Goal: Task Accomplishment & Management: Use online tool/utility

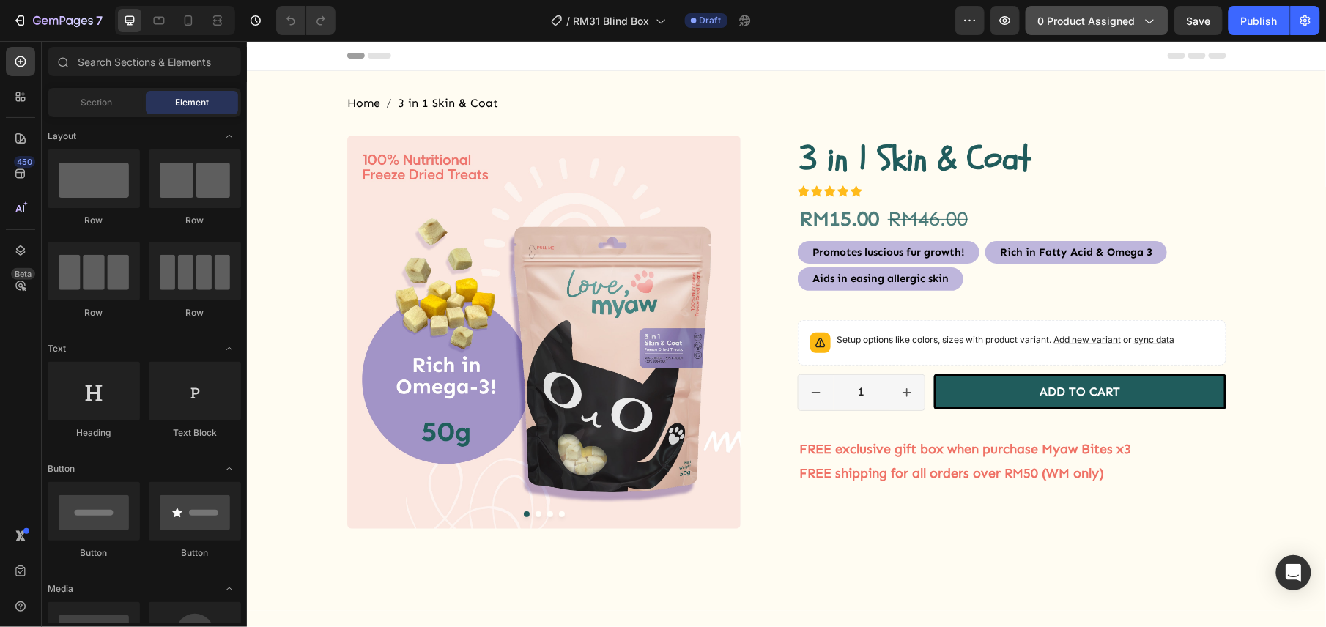
click at [1117, 18] on span "0 product assigned" at bounding box center [1086, 20] width 97 height 15
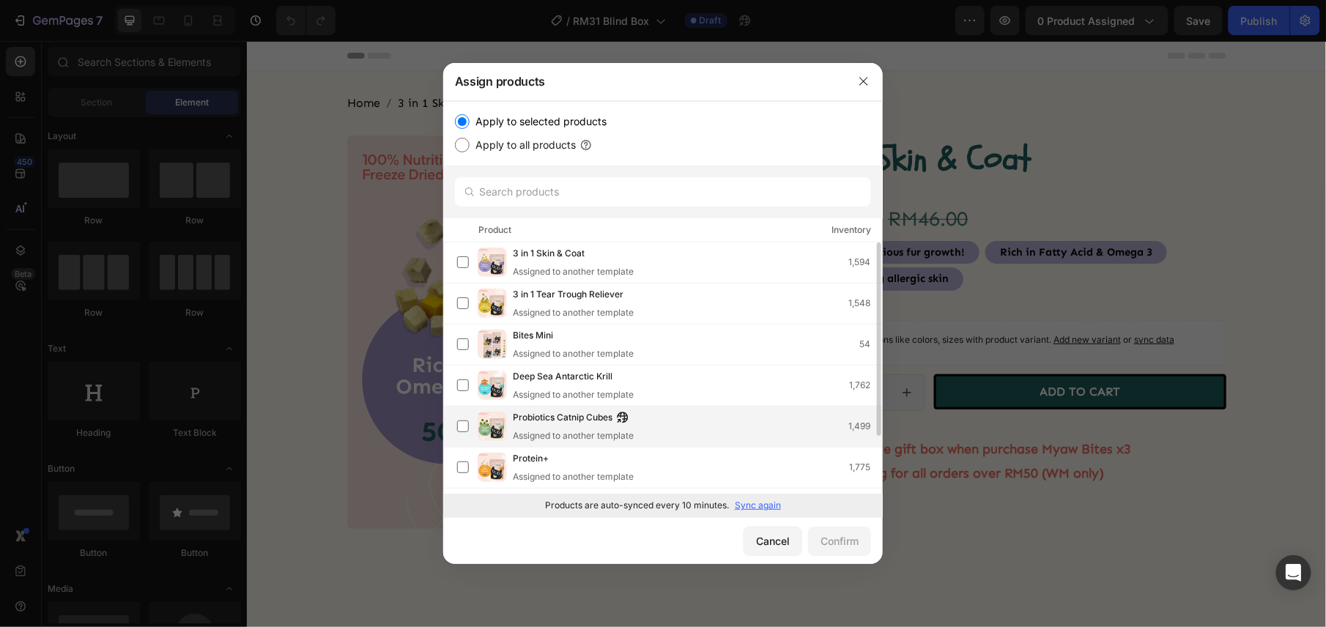
scroll to position [76, 0]
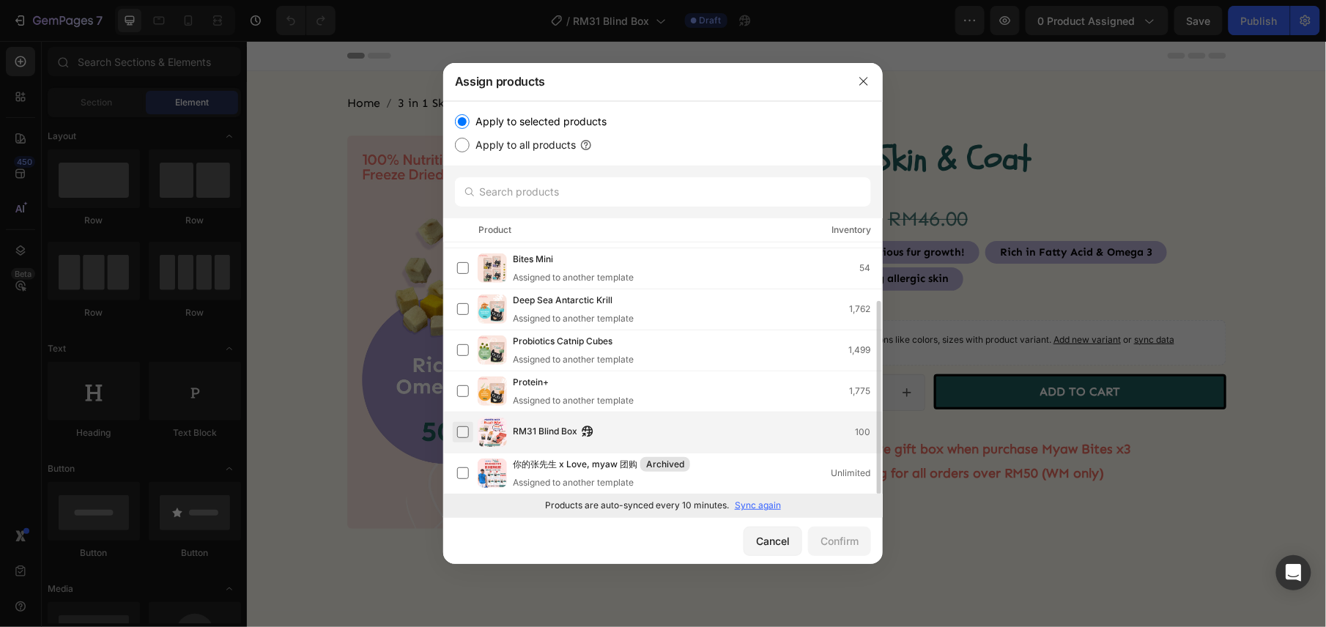
click at [463, 431] on label at bounding box center [463, 432] width 12 height 12
click at [827, 540] on div "Confirm" at bounding box center [839, 540] width 38 height 15
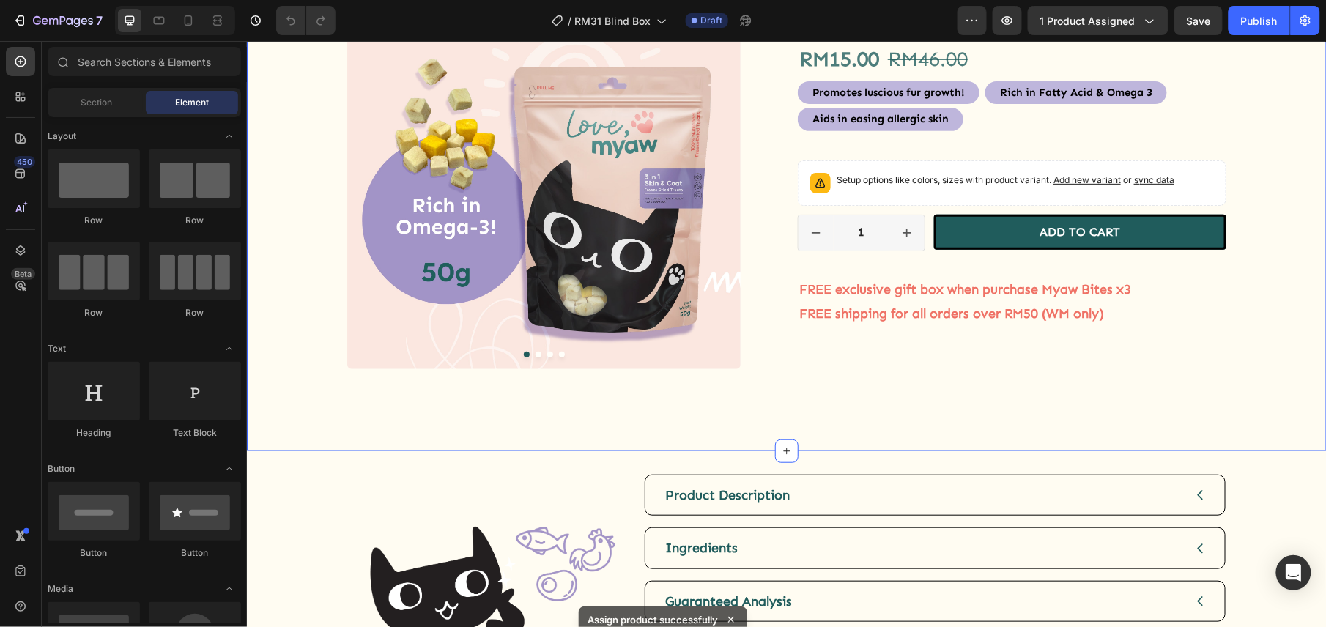
scroll to position [0, 0]
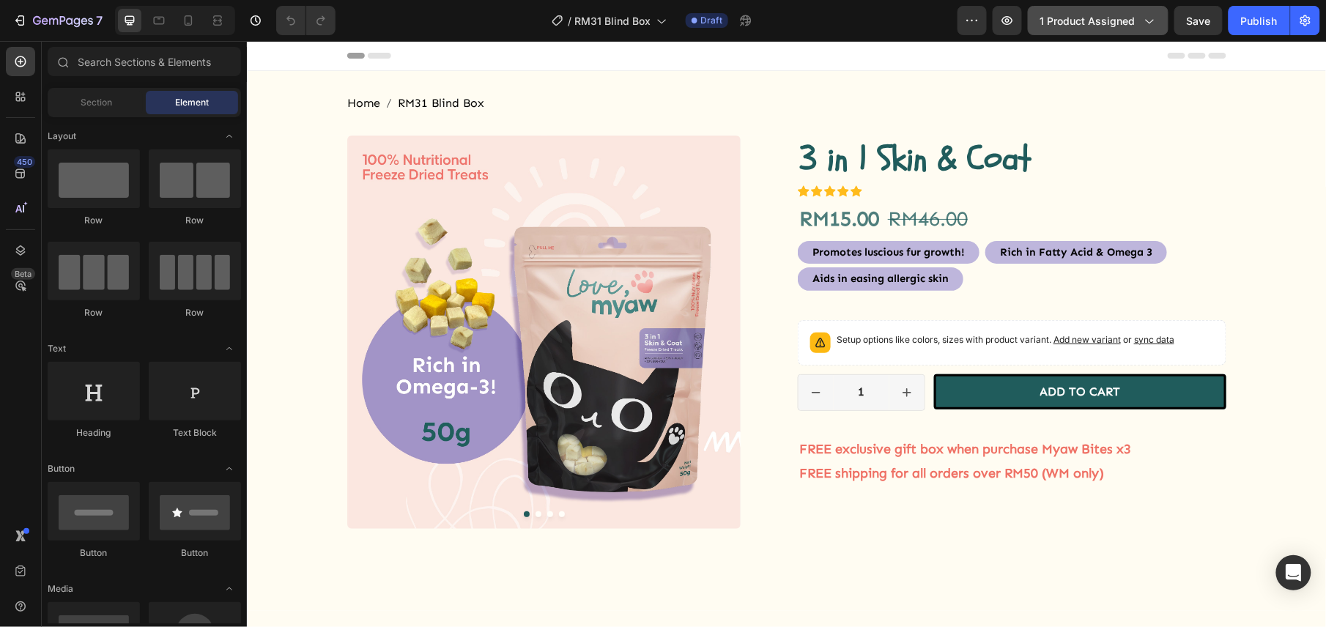
click at [1058, 22] on span "1 product assigned" at bounding box center [1087, 20] width 95 height 15
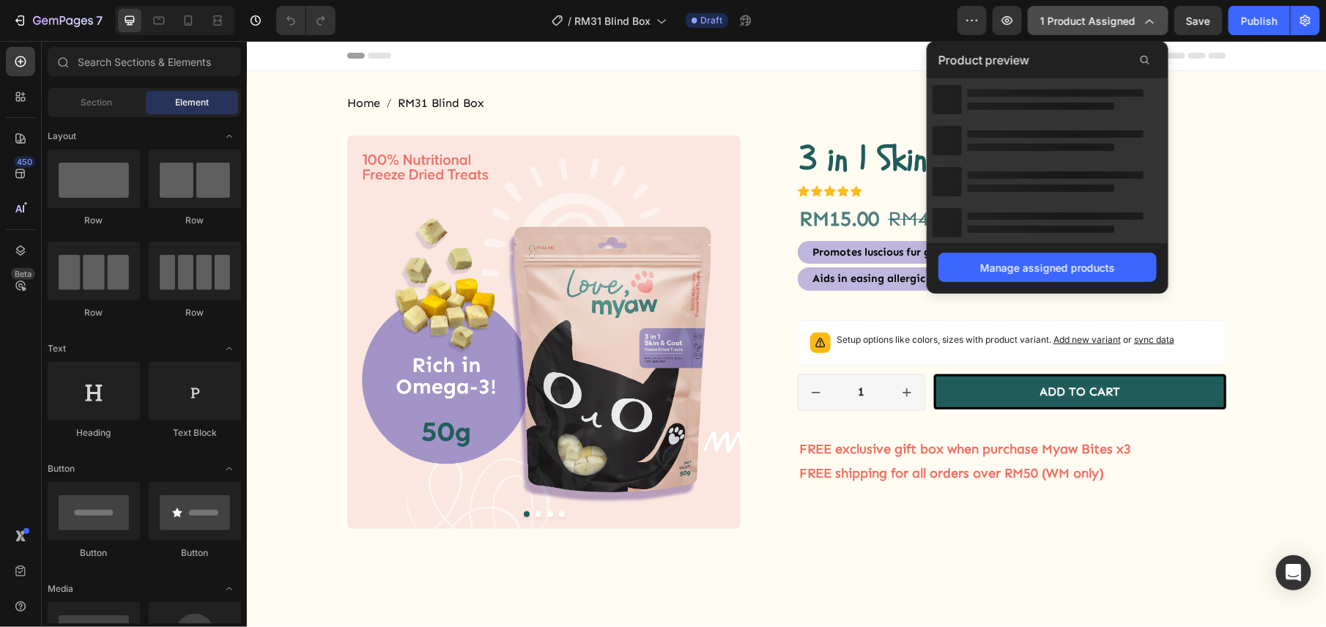
click at [1058, 22] on span "1 product assigned" at bounding box center [1087, 20] width 95 height 15
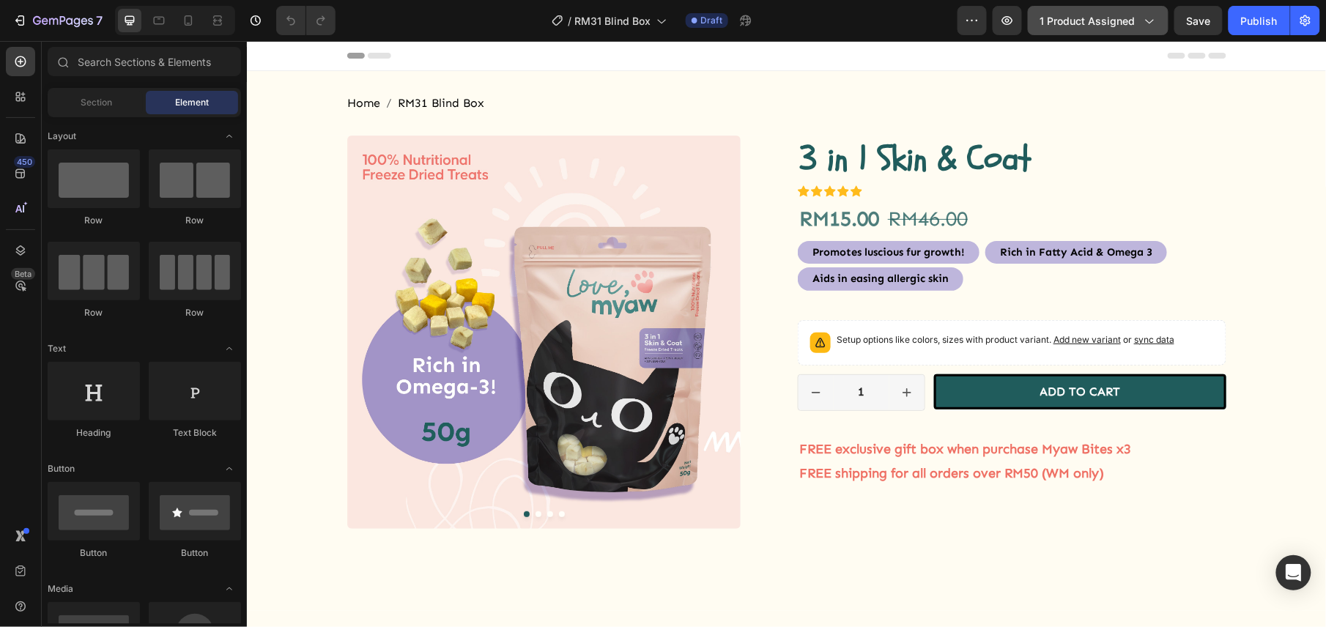
click at [1084, 23] on span "1 product assigned" at bounding box center [1087, 20] width 95 height 15
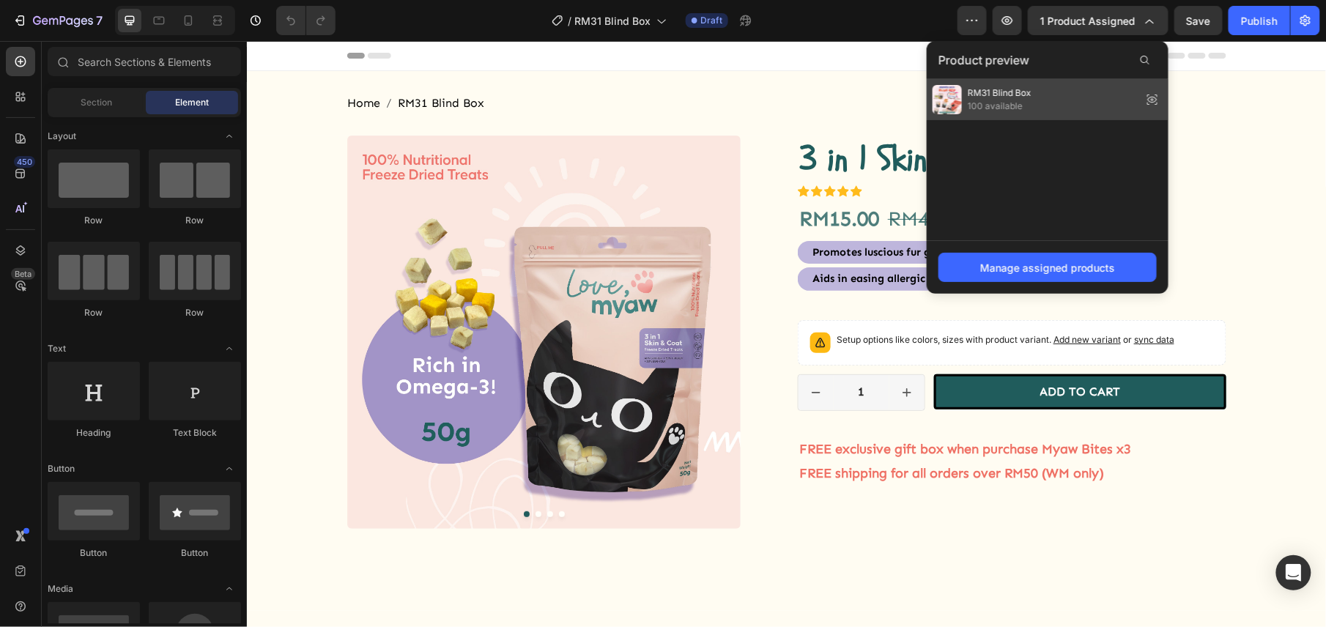
click at [1049, 97] on div "RM31 Blind Box 100 available" at bounding box center [1047, 99] width 242 height 41
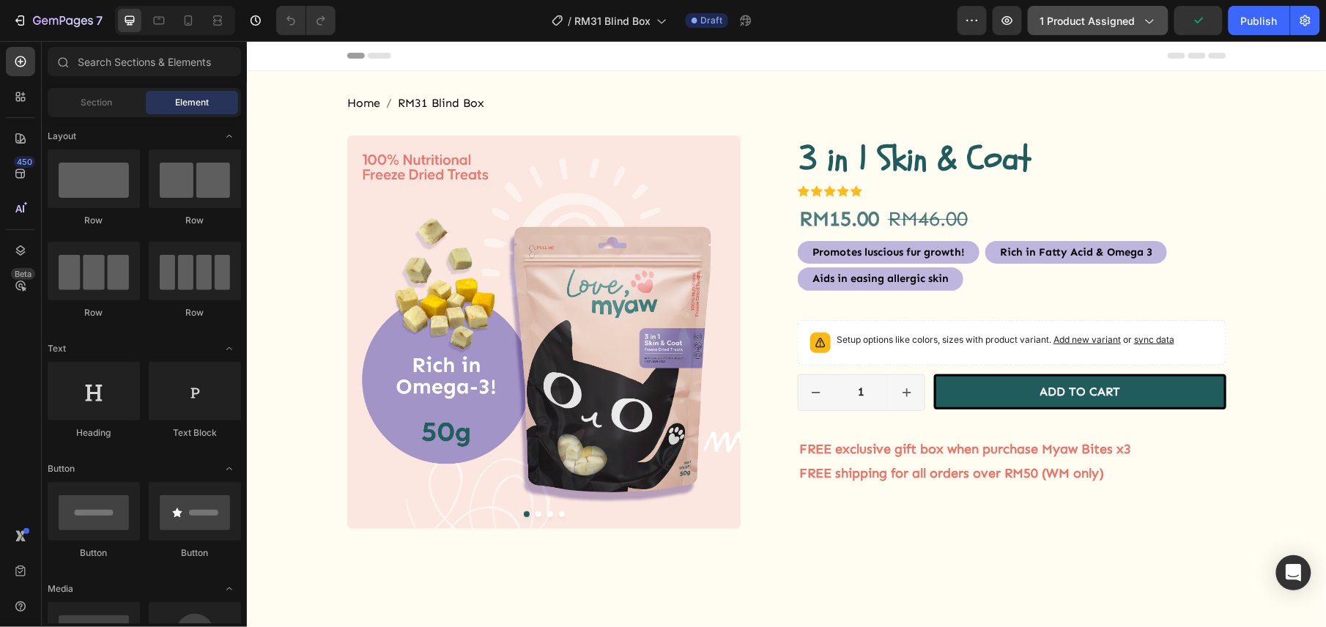
click at [1087, 18] on span "1 product assigned" at bounding box center [1087, 20] width 95 height 15
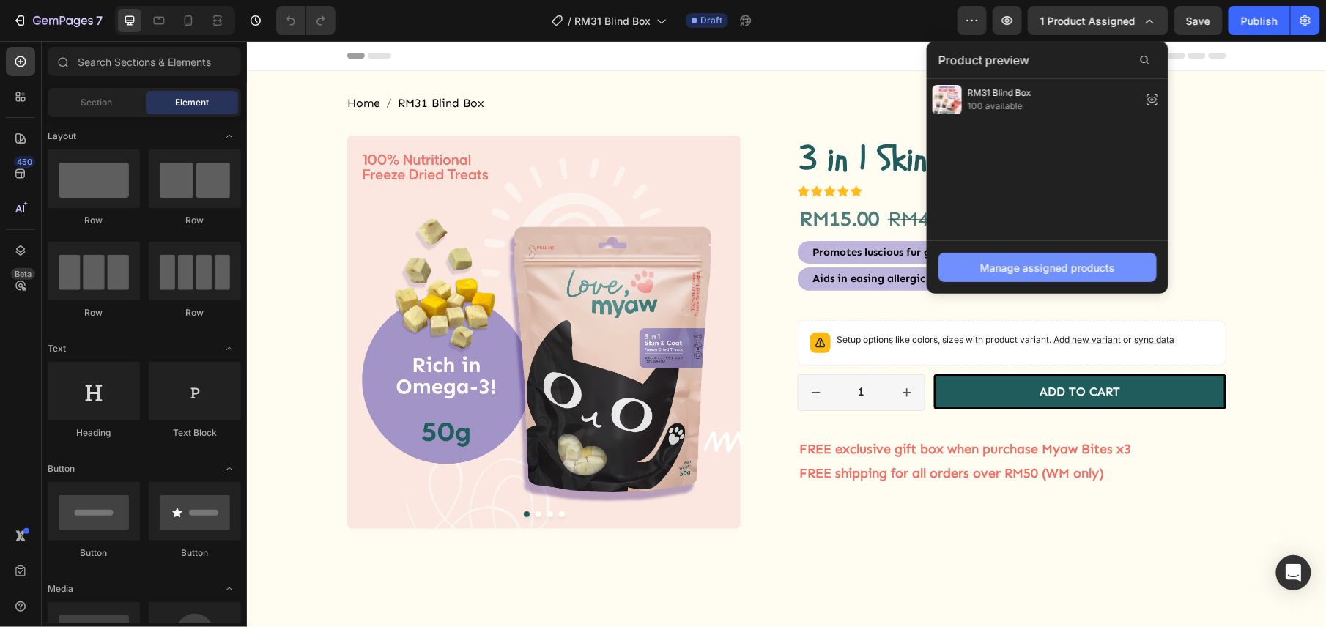
click at [1020, 270] on div "Manage assigned products" at bounding box center [1047, 267] width 135 height 15
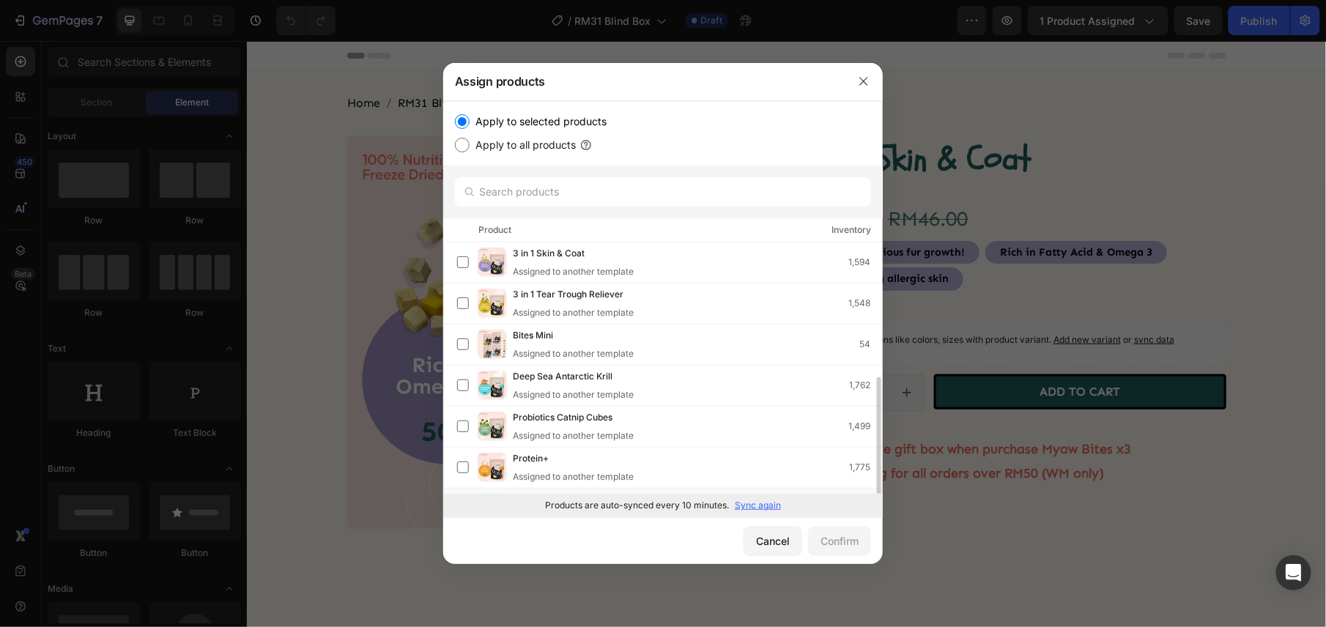
scroll to position [76, 0]
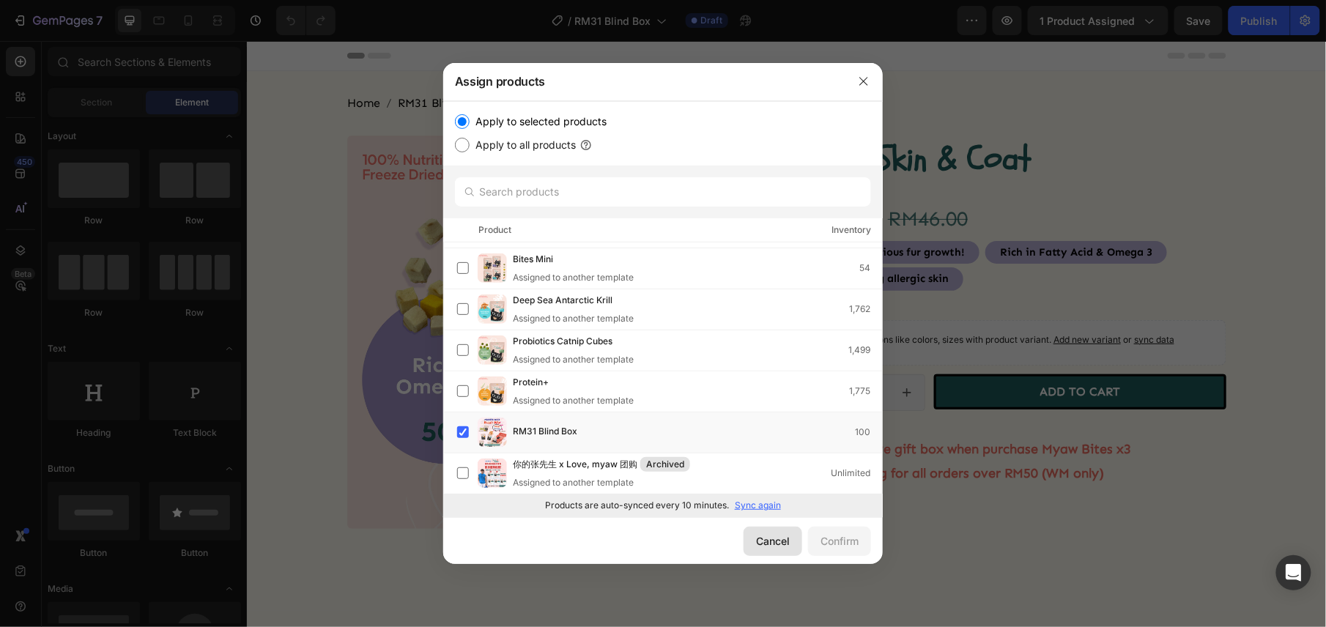
click at [766, 534] on div "Cancel" at bounding box center [773, 540] width 34 height 15
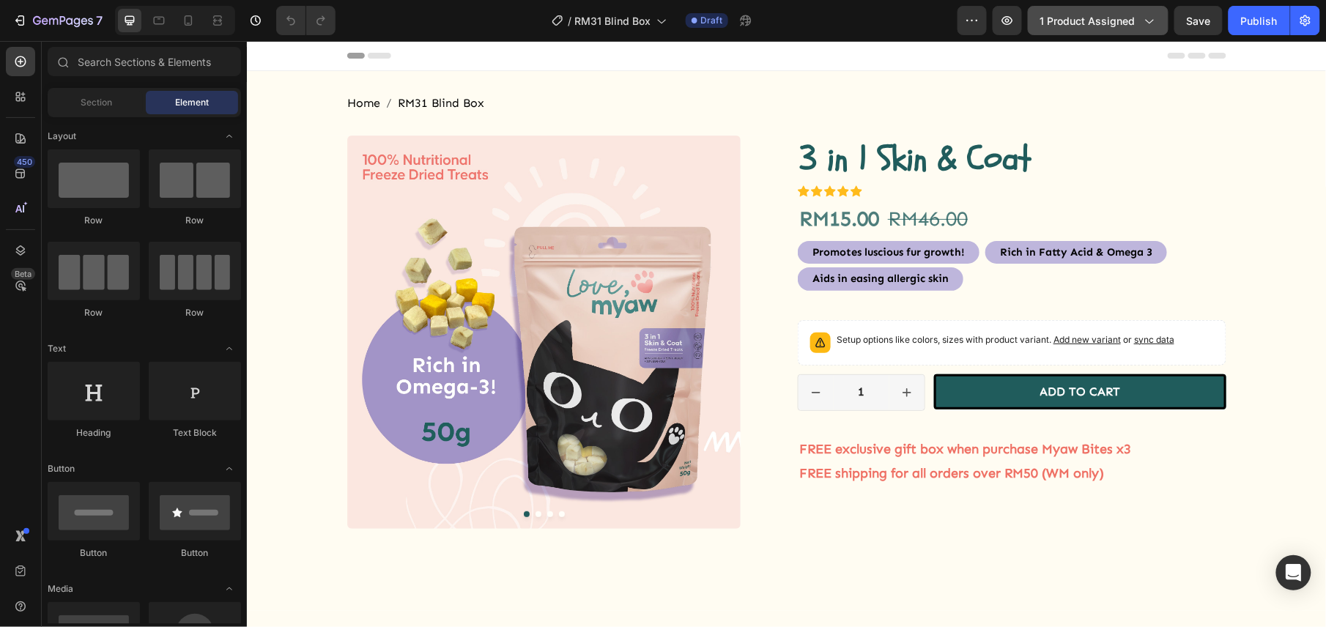
click at [1071, 27] on span "1 product assigned" at bounding box center [1087, 20] width 95 height 15
click at [968, 26] on icon "button" at bounding box center [972, 20] width 15 height 15
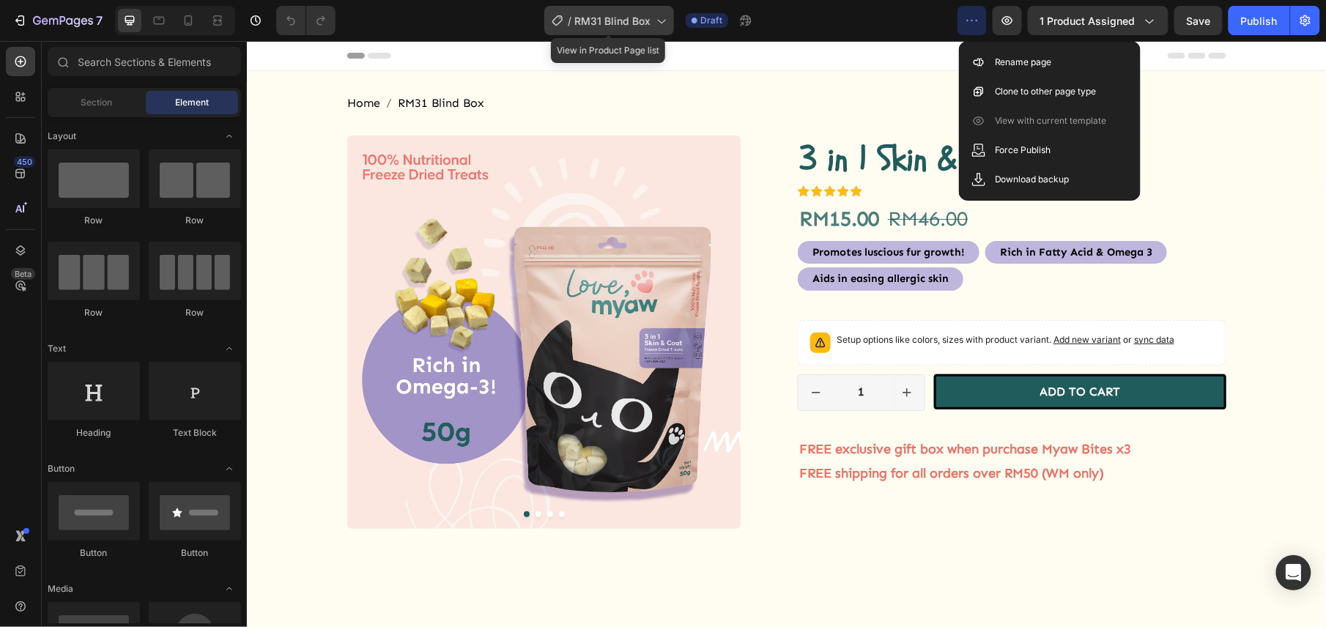
click at [596, 21] on span "RM31 Blind Box" at bounding box center [612, 20] width 76 height 15
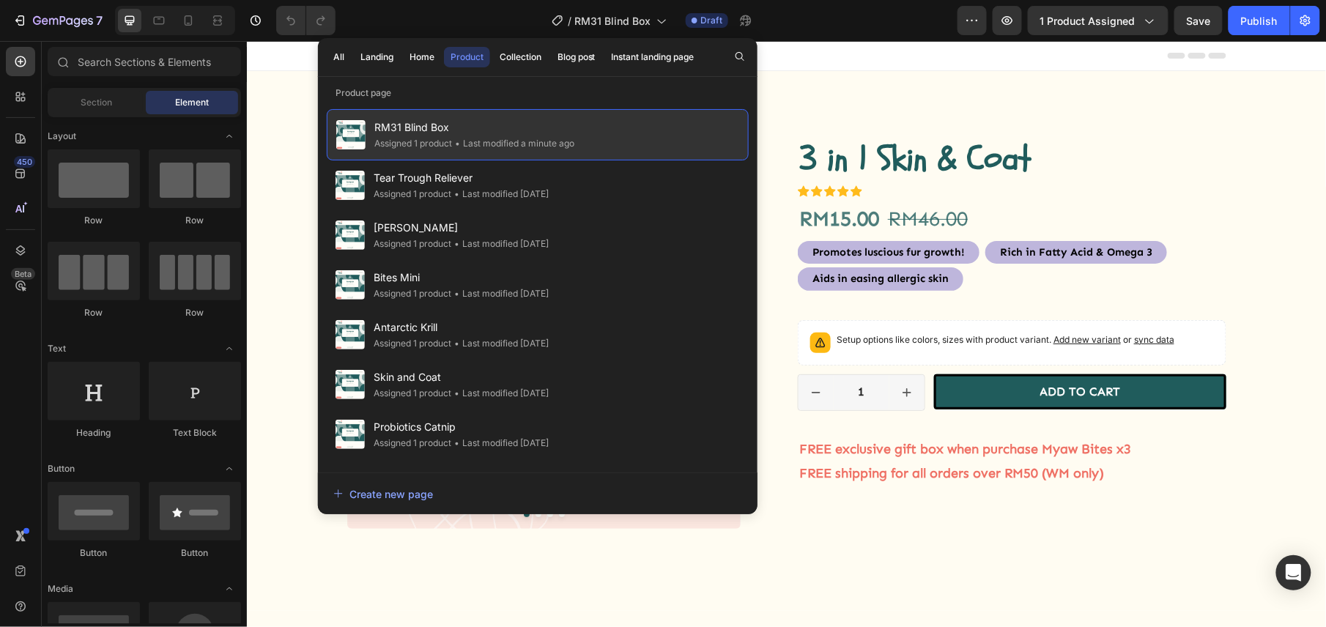
click at [571, 120] on span "RM31 Blind Box" at bounding box center [474, 128] width 200 height 18
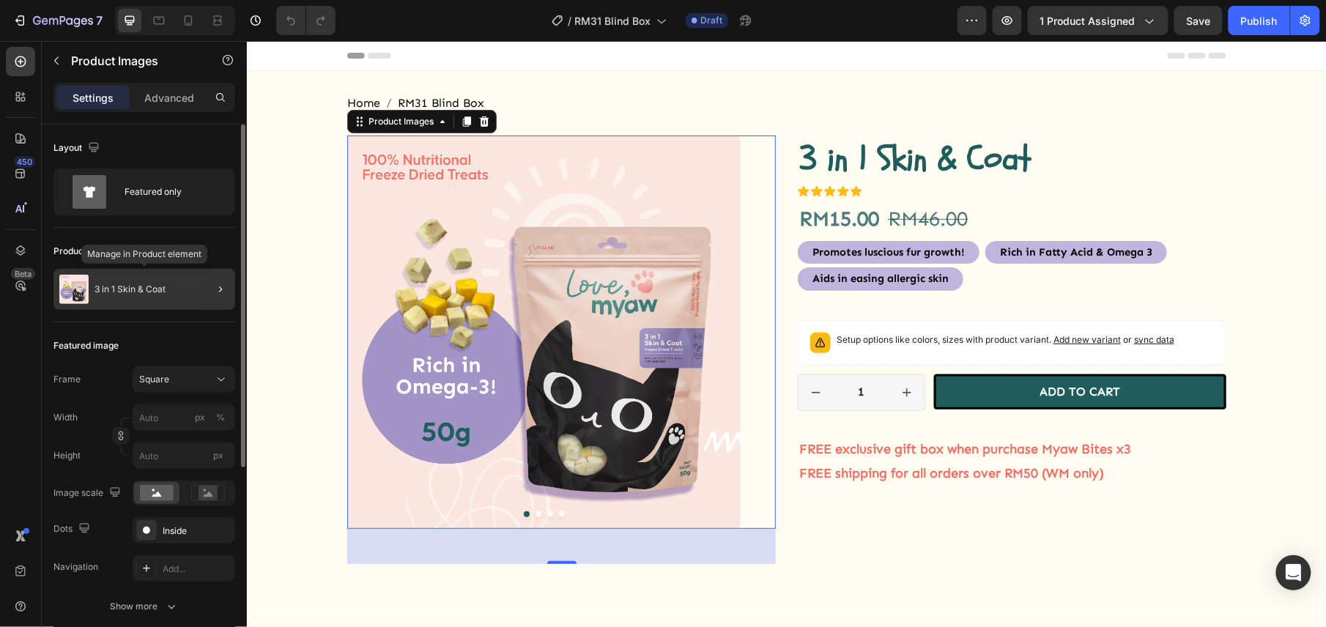
click at [152, 281] on div "3 in 1 Skin & Coat" at bounding box center [144, 289] width 182 height 41
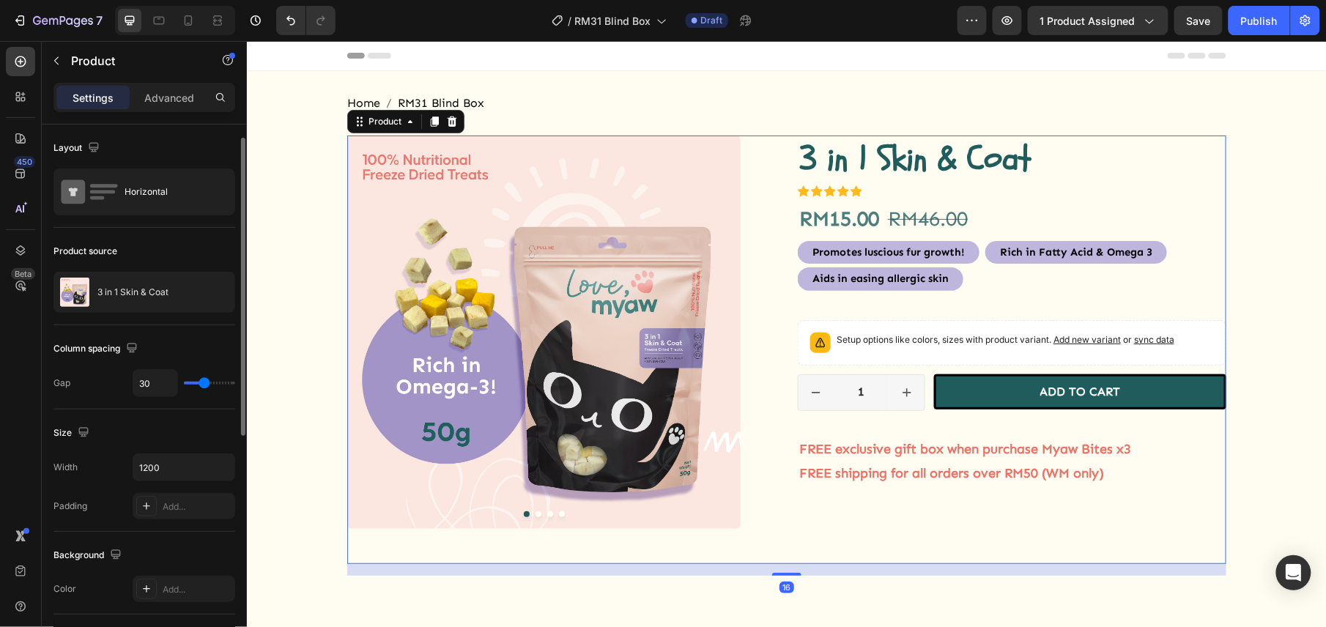
scroll to position [13, 0]
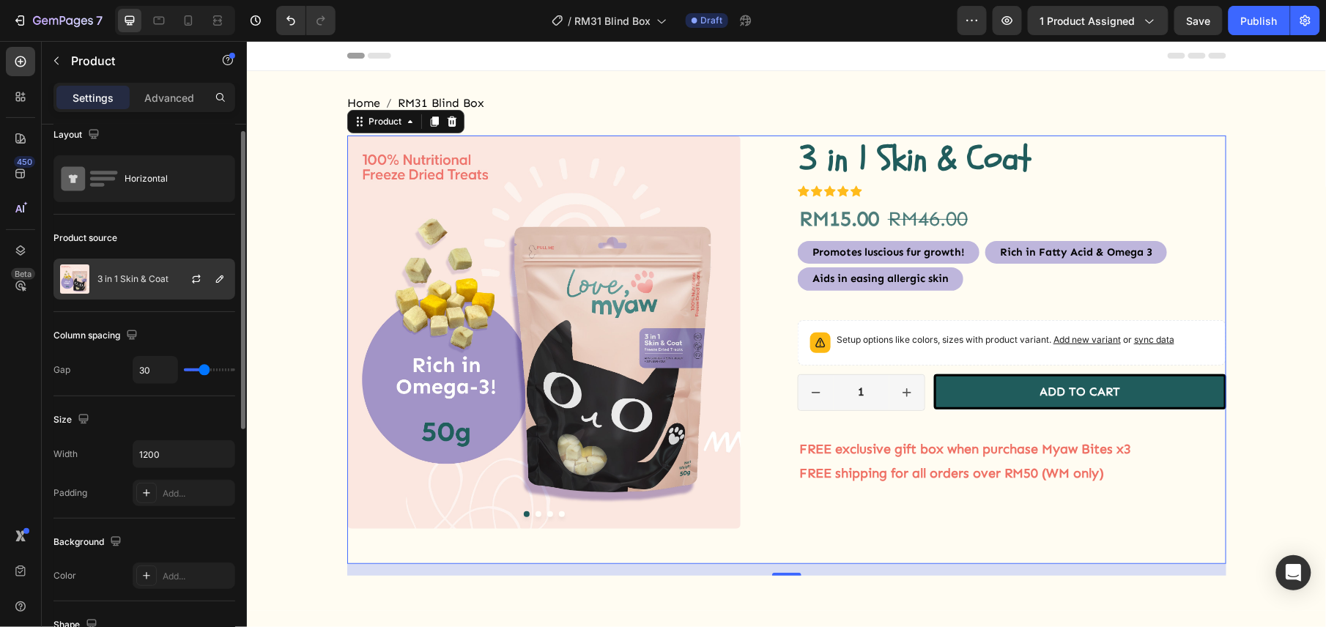
click at [161, 274] on p "3 in 1 Skin & Coat" at bounding box center [132, 279] width 71 height 10
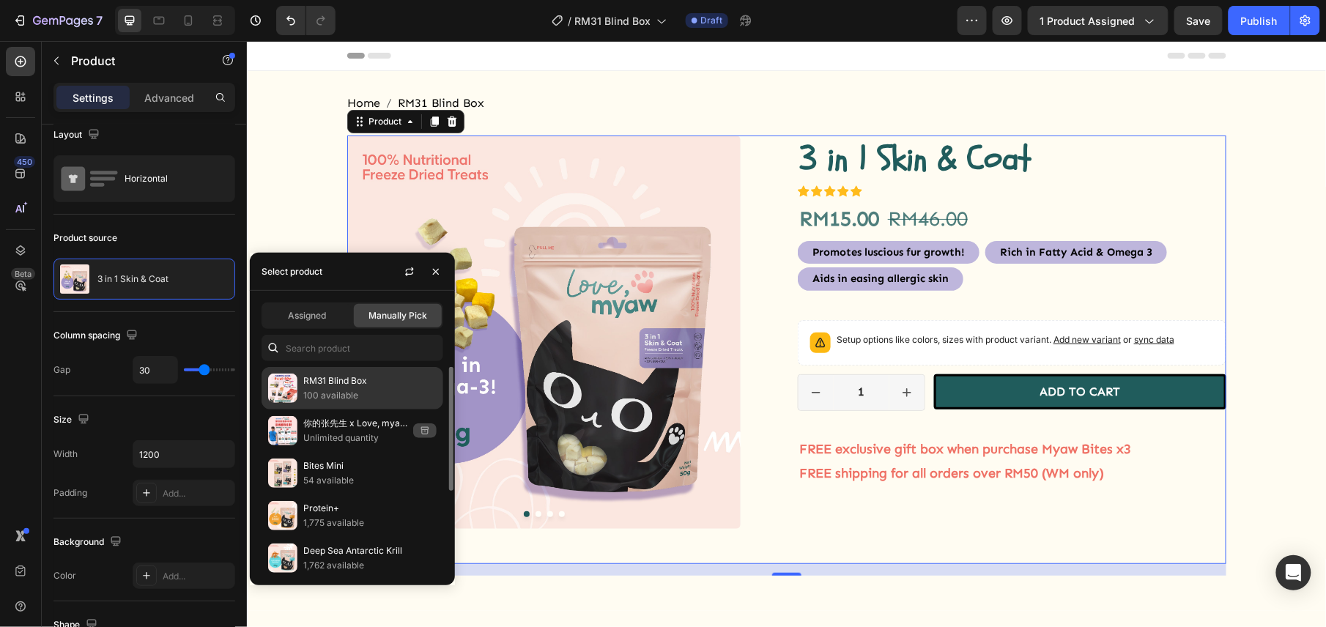
click at [327, 390] on p "100 available" at bounding box center [369, 395] width 133 height 15
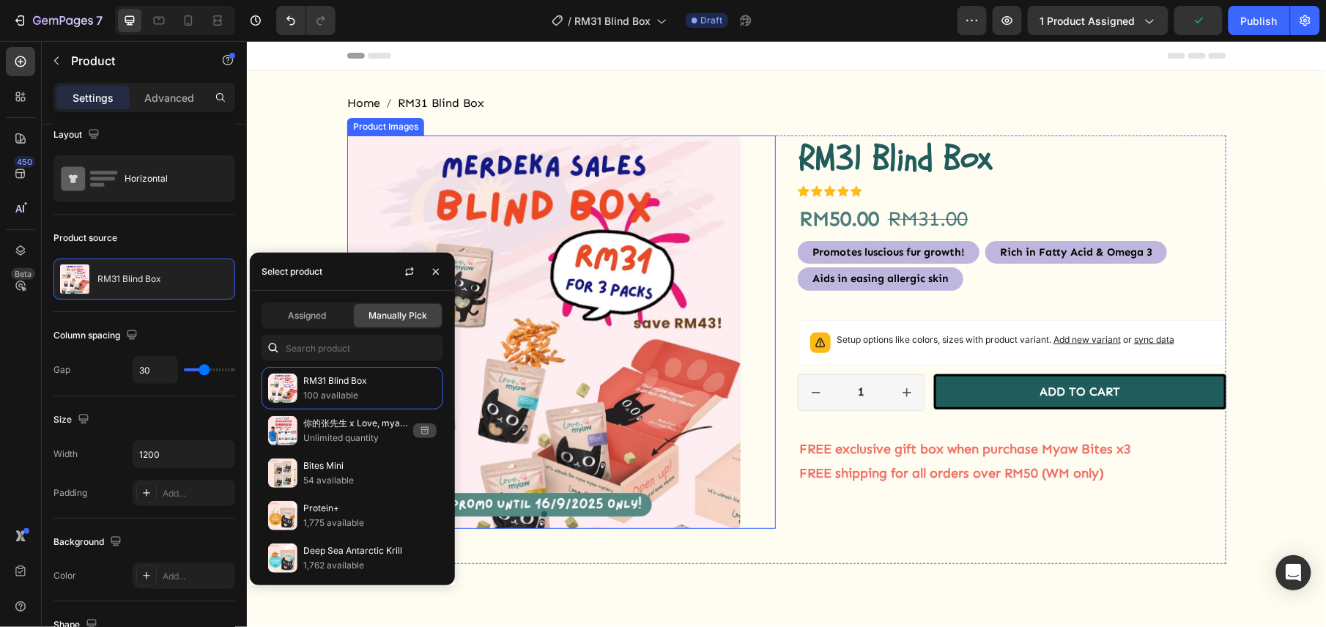
click at [576, 185] on img at bounding box center [542, 331] width 393 height 393
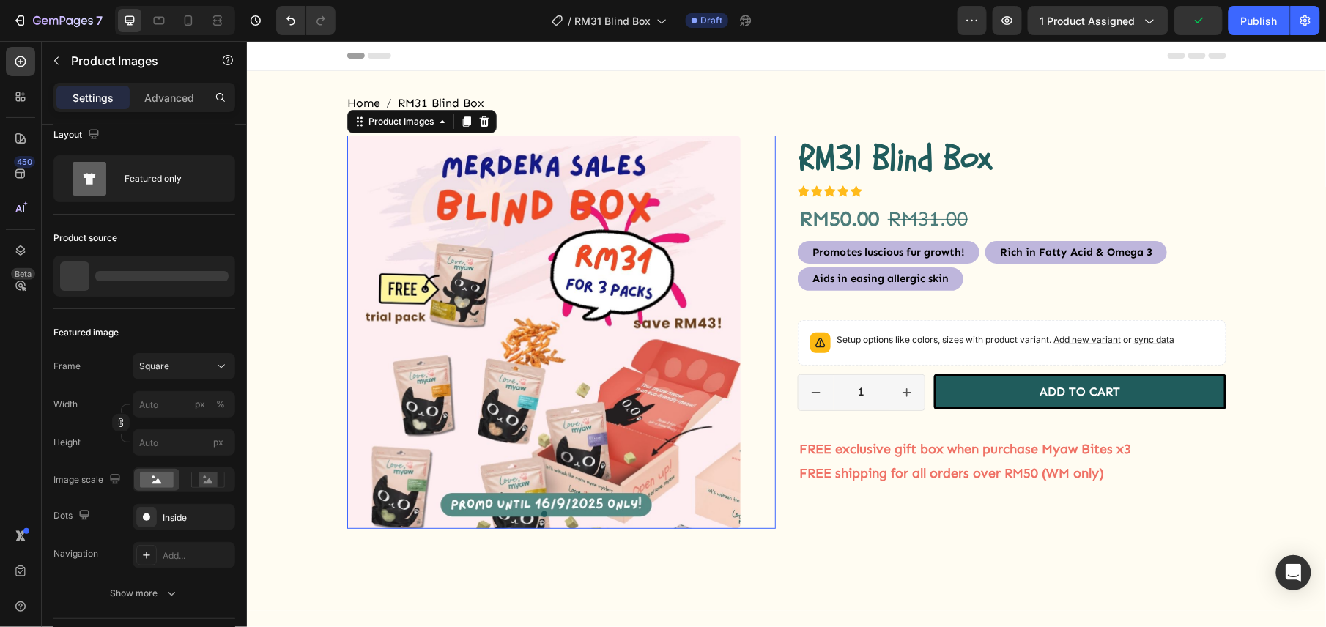
scroll to position [0, 0]
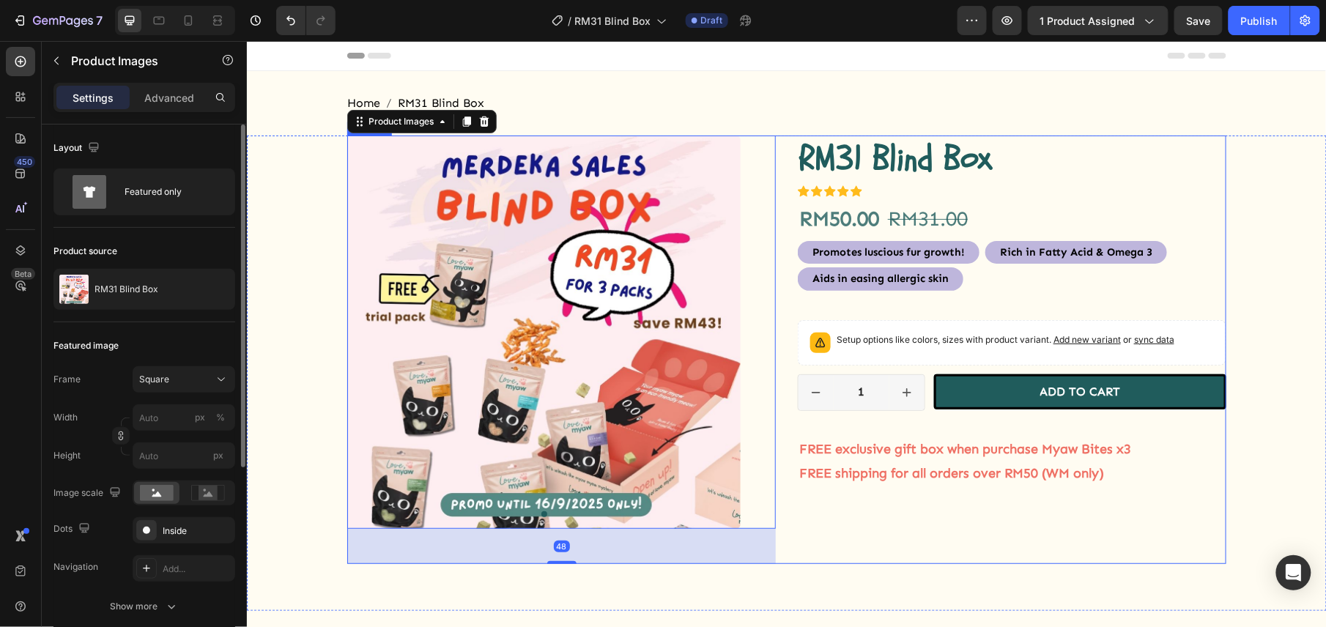
click at [829, 530] on div "RM31 Blind Box Product Title Icon Icon Icon Icon Icon Icon List Row RM50.00 Pro…" at bounding box center [1011, 349] width 428 height 428
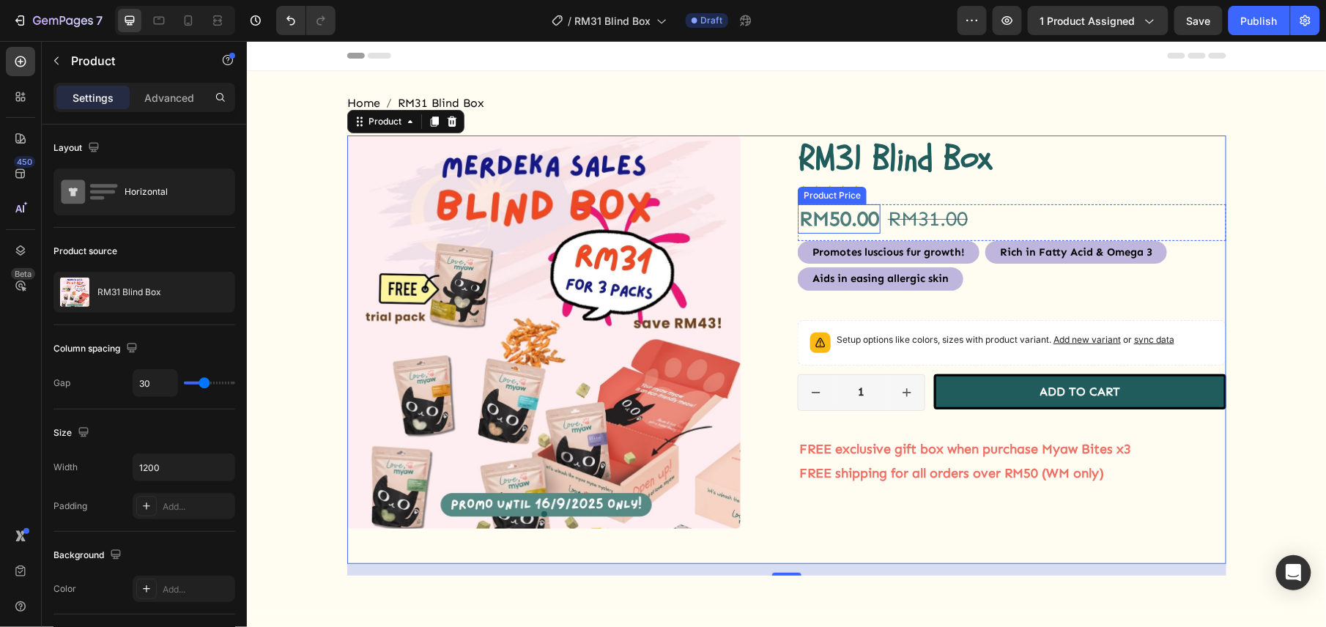
click at [850, 222] on div "RM50.00" at bounding box center [838, 218] width 83 height 29
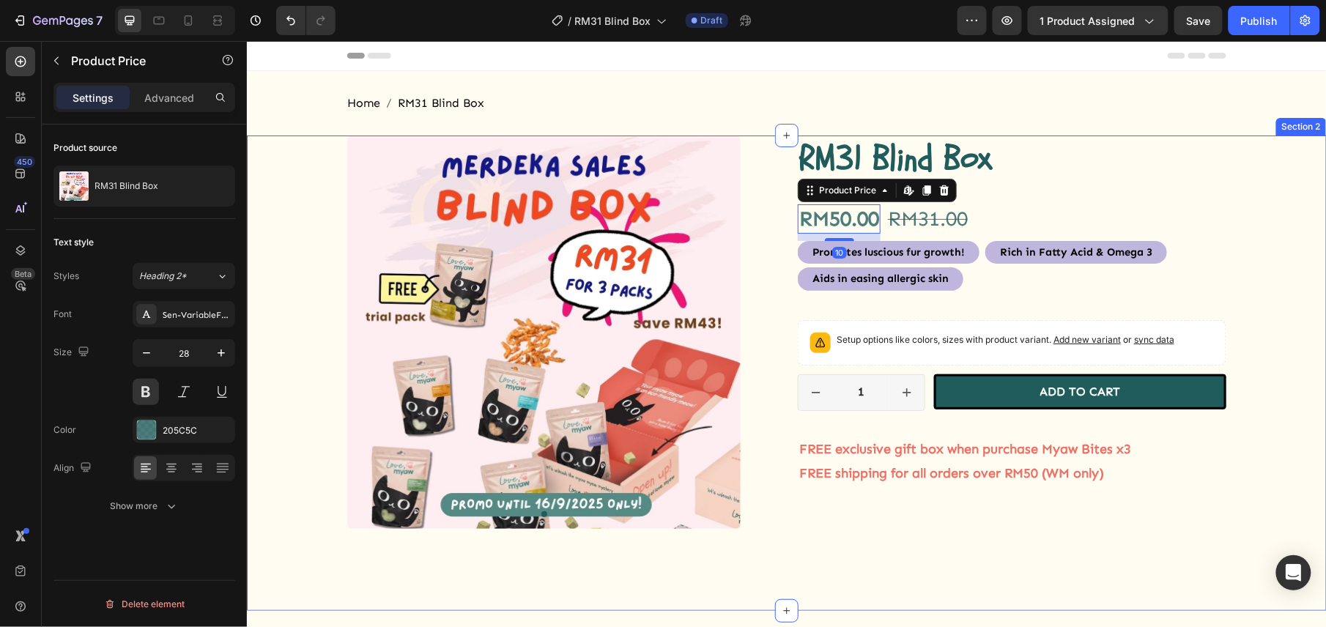
click at [1298, 223] on div "Product Images RM31 Blind Box Product Title Icon Icon Icon Icon Icon Icon List …" at bounding box center [786, 355] width 1058 height 440
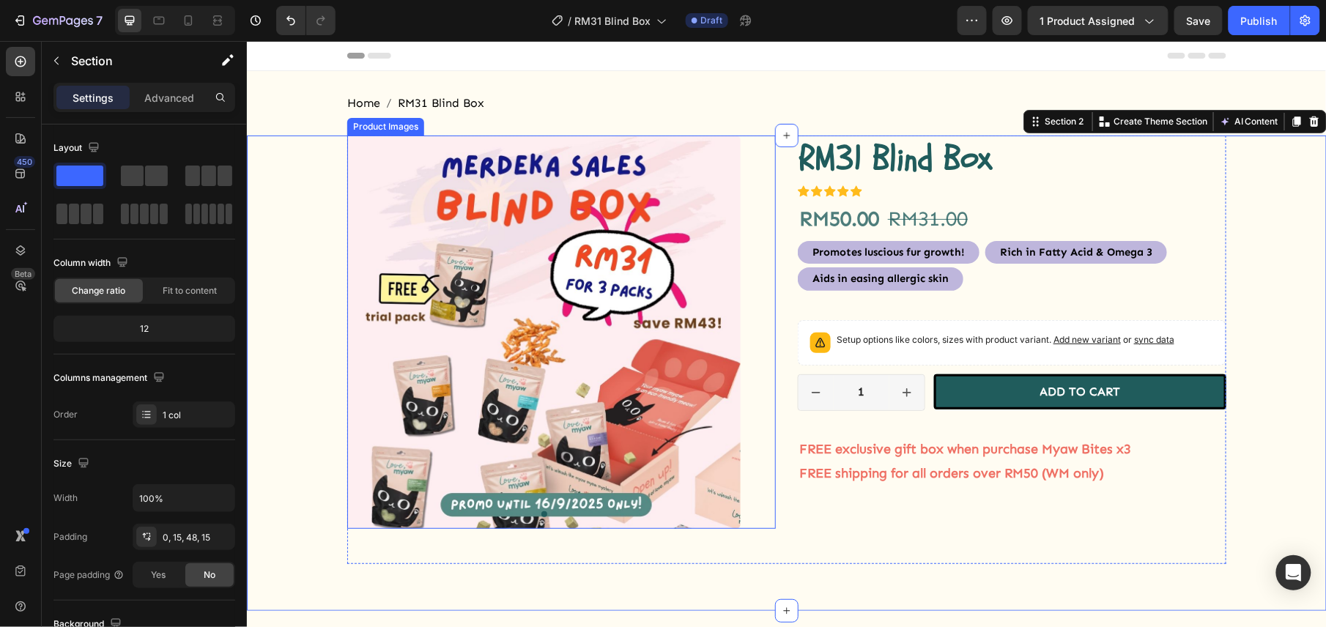
click at [465, 234] on img at bounding box center [542, 331] width 393 height 393
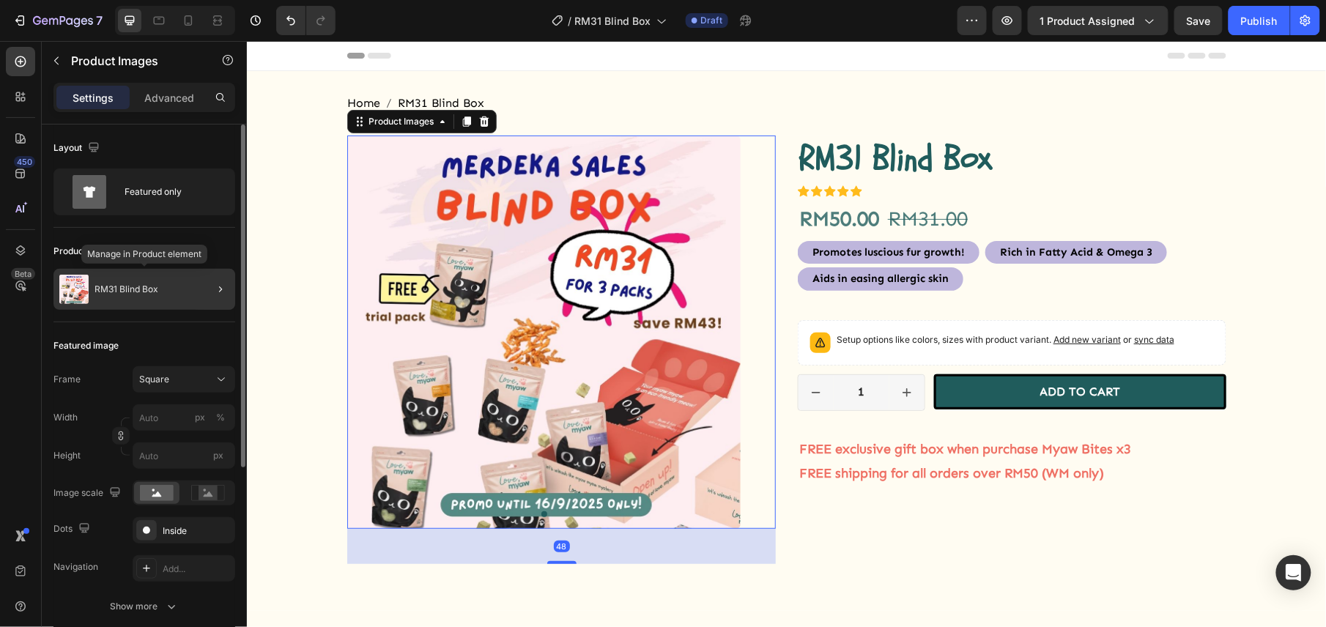
click at [171, 294] on div "RM31 Blind Box" at bounding box center [144, 289] width 182 height 41
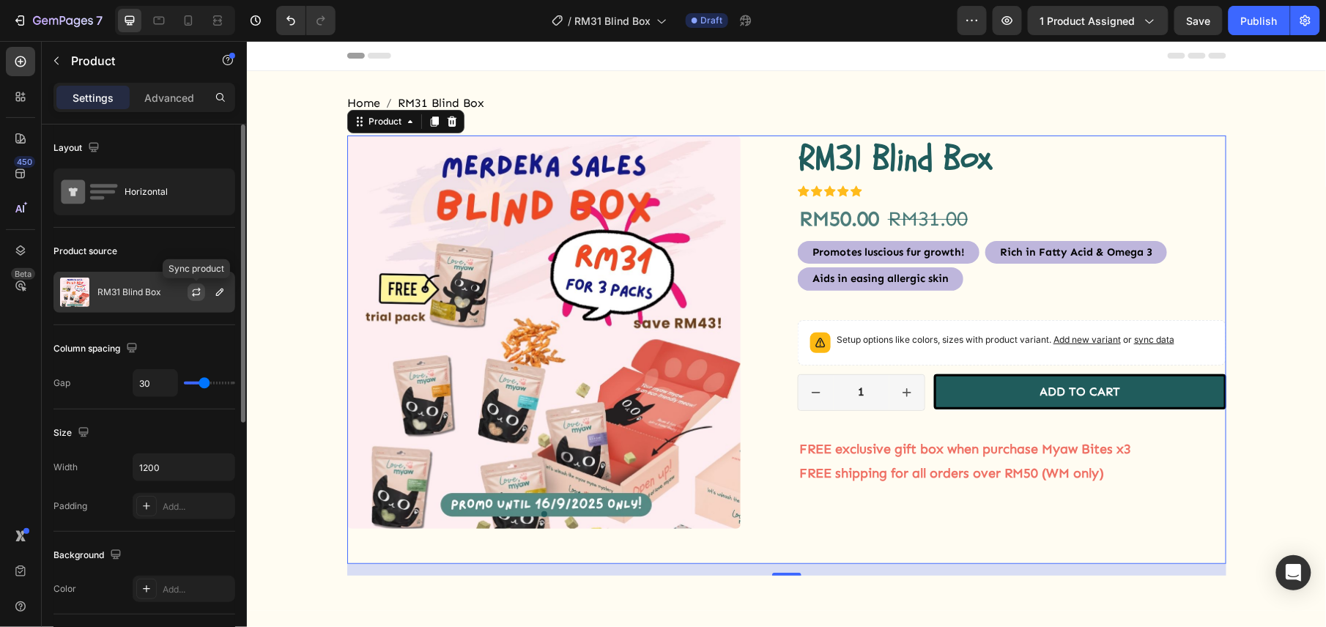
click at [197, 296] on icon "button" at bounding box center [196, 294] width 8 height 4
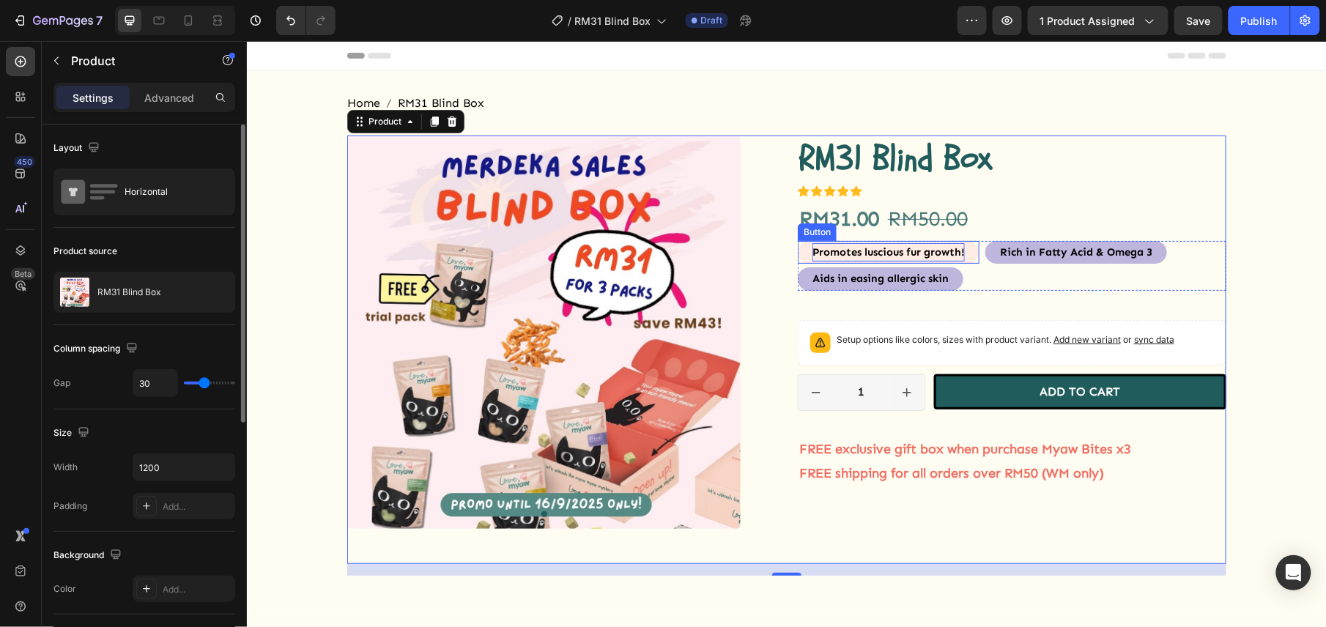
click at [840, 253] on span "Promotes luscious fur growth!" at bounding box center [887, 251] width 152 height 13
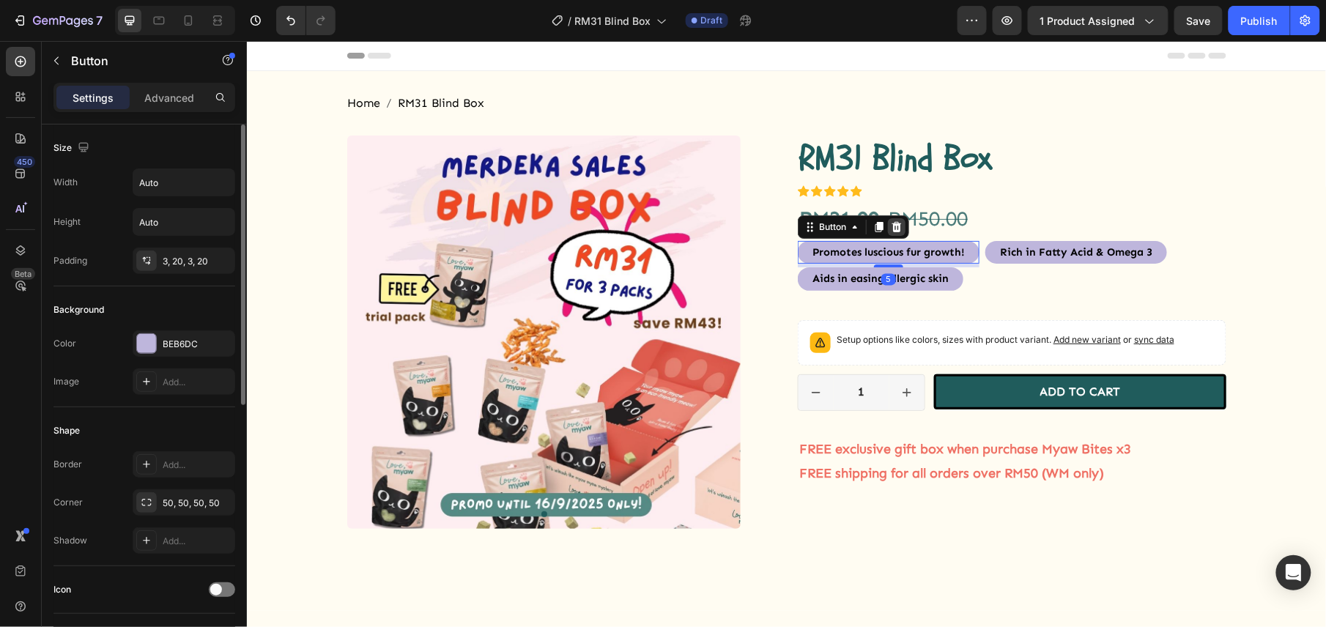
click at [890, 223] on icon at bounding box center [896, 226] width 12 height 12
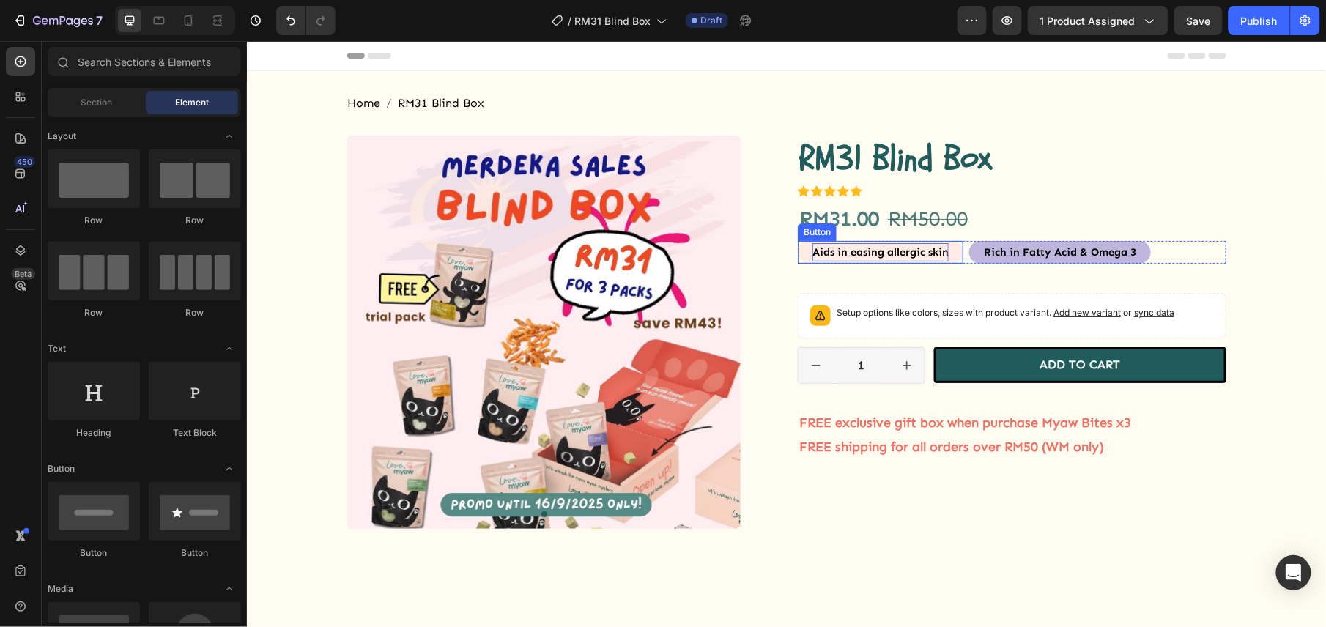
click at [926, 250] on span "Aids in easing allergic skin" at bounding box center [879, 251] width 136 height 13
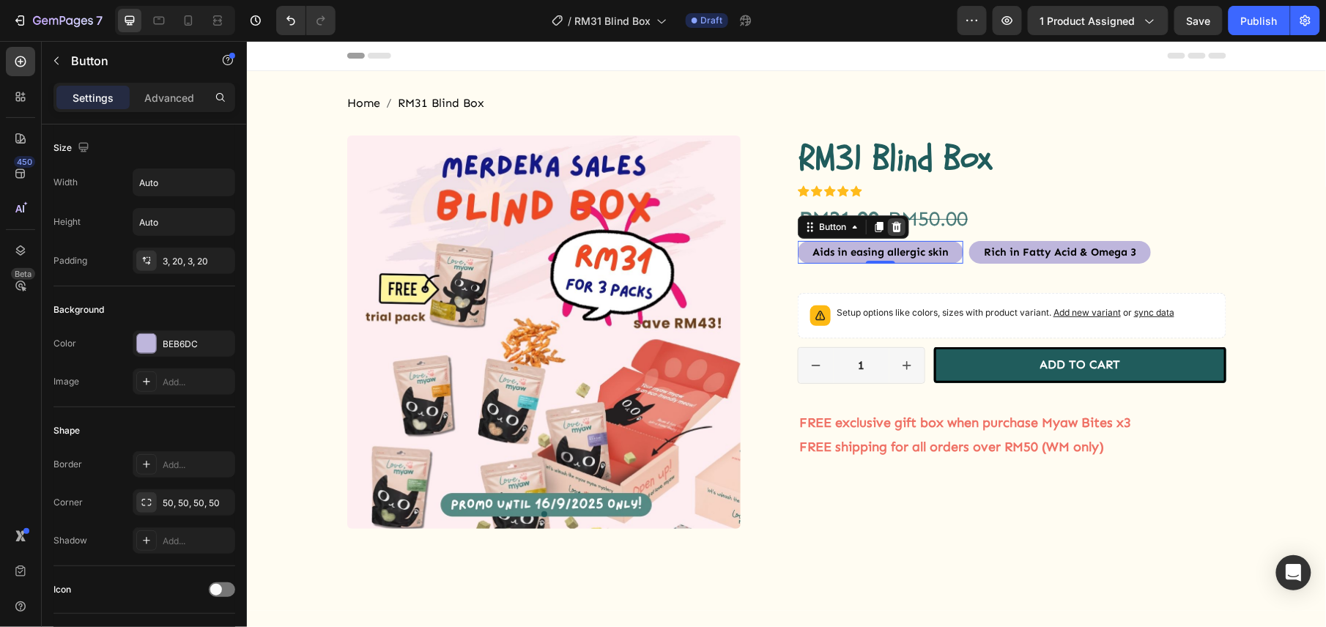
click at [891, 228] on icon at bounding box center [896, 226] width 10 height 10
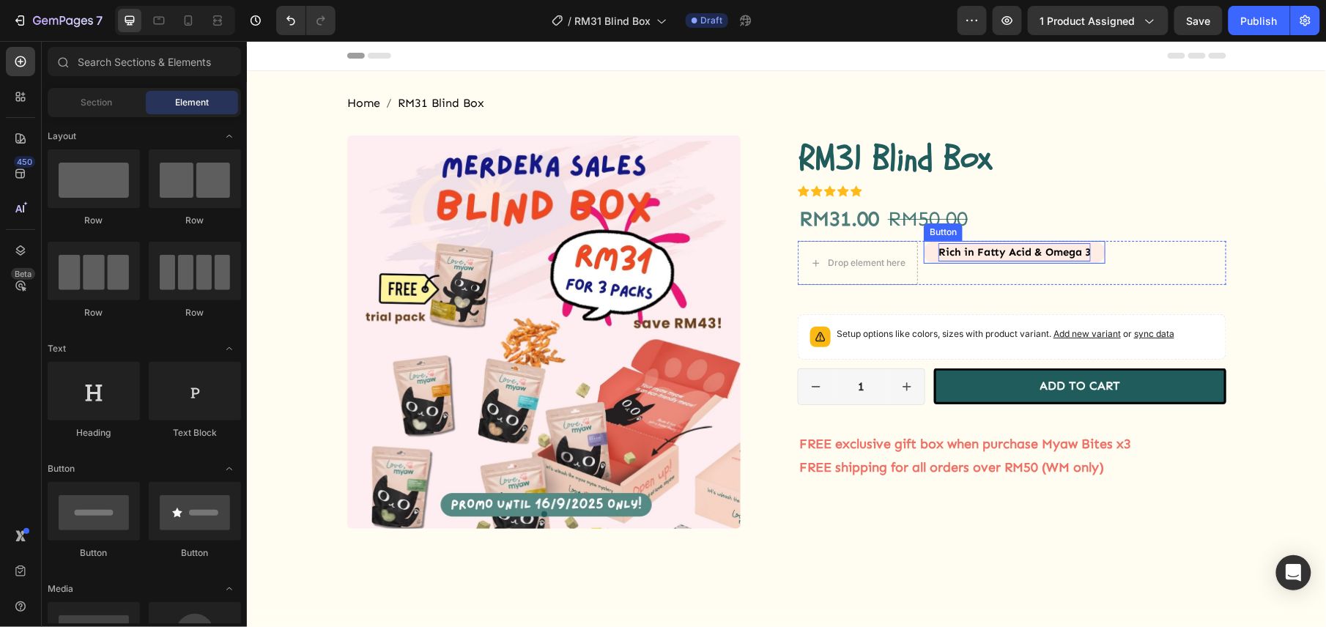
click at [1014, 253] on span "Rich in Fatty Acid & Omega 3" at bounding box center [1013, 251] width 152 height 13
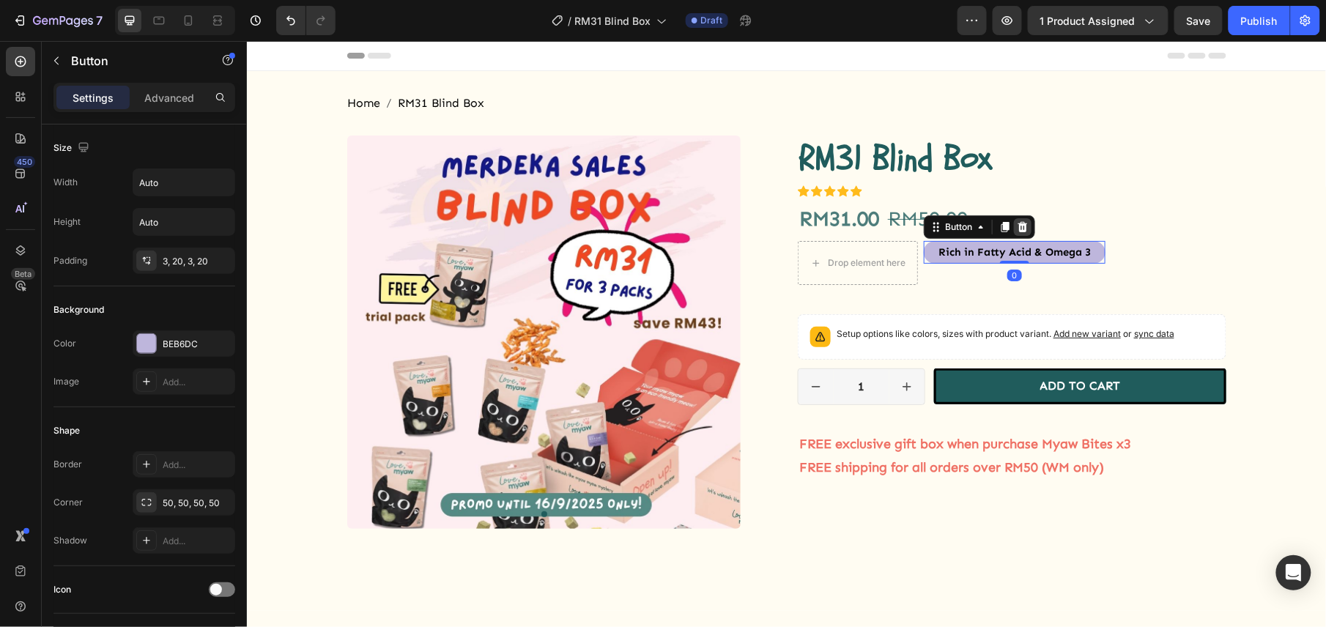
click at [1016, 226] on icon at bounding box center [1022, 226] width 12 height 12
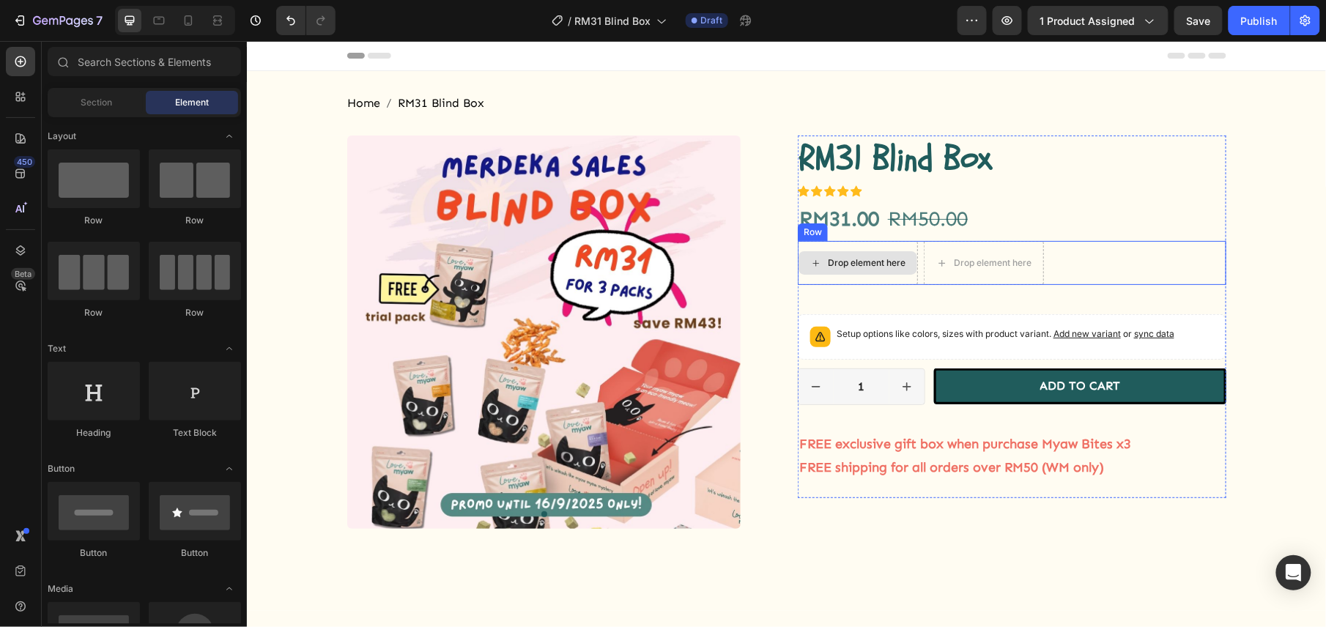
click at [885, 252] on div "Drop element here" at bounding box center [857, 261] width 119 height 23
click at [817, 260] on div "Drop element here" at bounding box center [857, 261] width 119 height 23
click at [873, 260] on div "Drop element here" at bounding box center [866, 262] width 78 height 12
click at [859, 248] on div "Drop element here" at bounding box center [857, 262] width 120 height 44
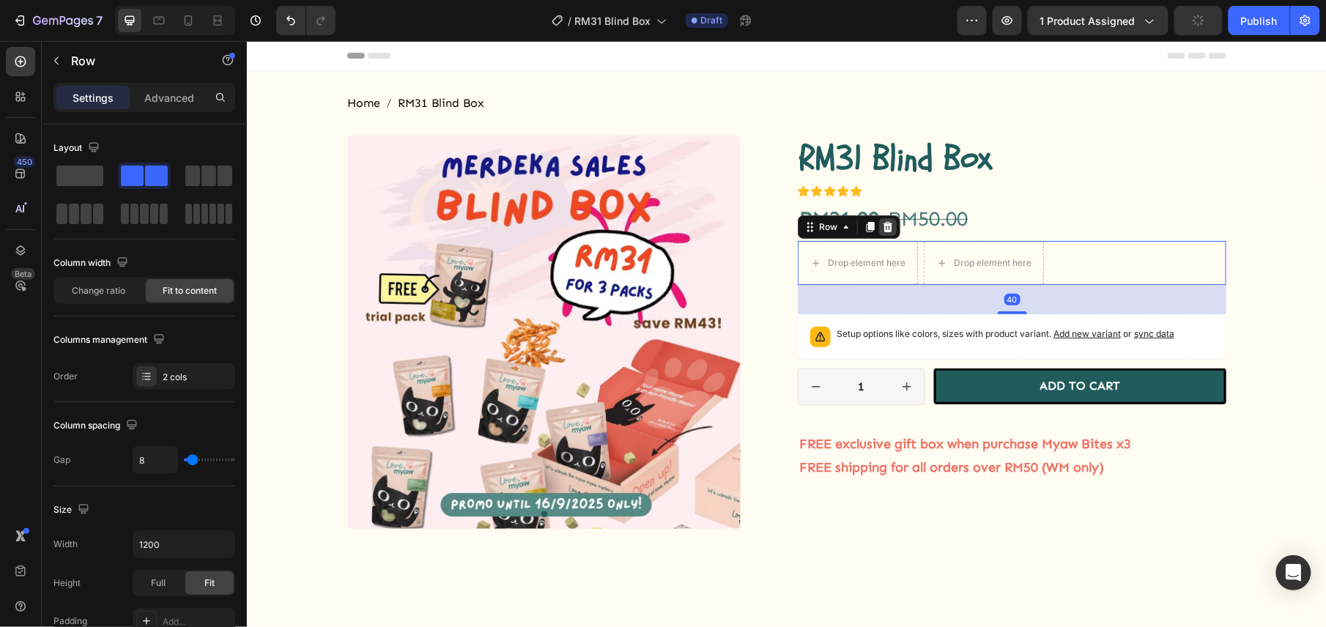
click at [881, 226] on icon at bounding box center [887, 226] width 12 height 12
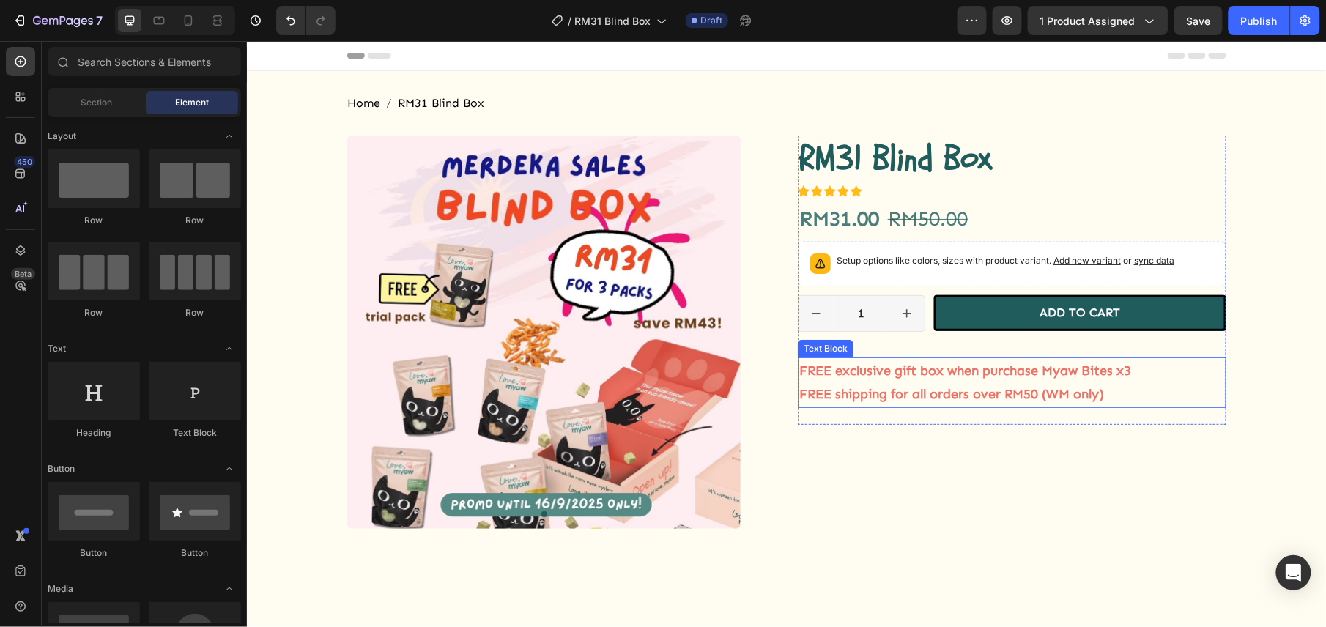
click at [865, 383] on p "FREE shipping for all orders over RM50 (WM only)" at bounding box center [1011, 393] width 426 height 23
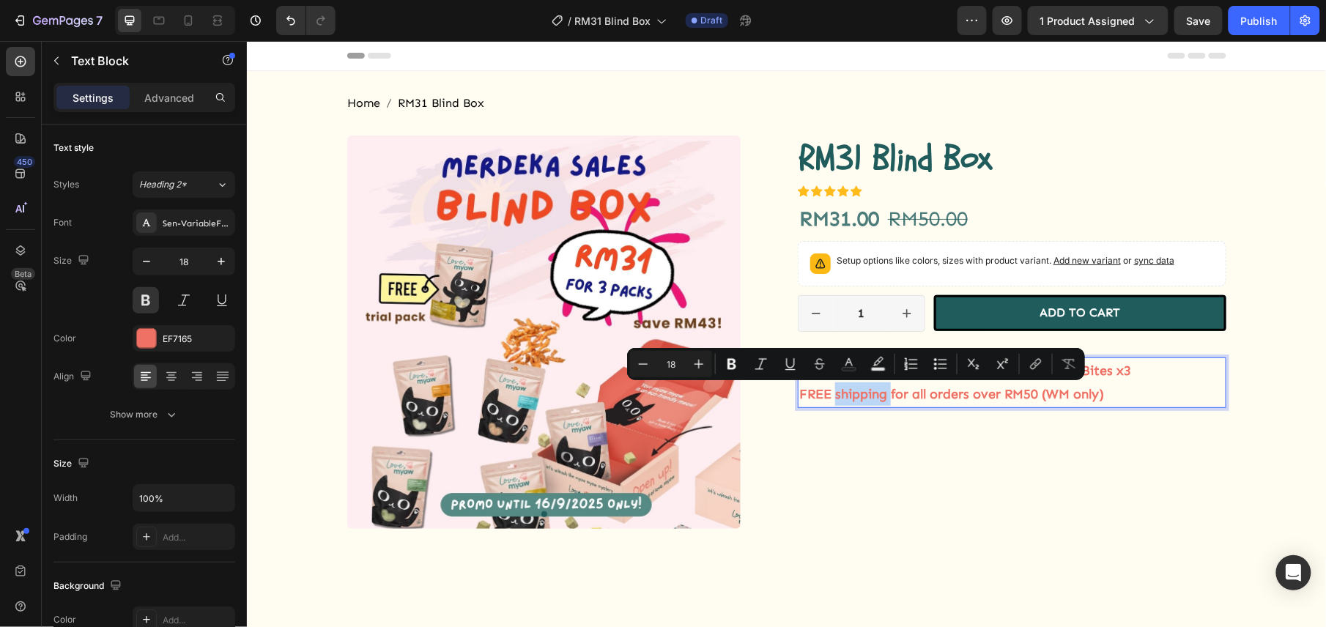
click at [834, 389] on p "FREE shipping for all orders over RM50 (WM only)" at bounding box center [1011, 393] width 426 height 23
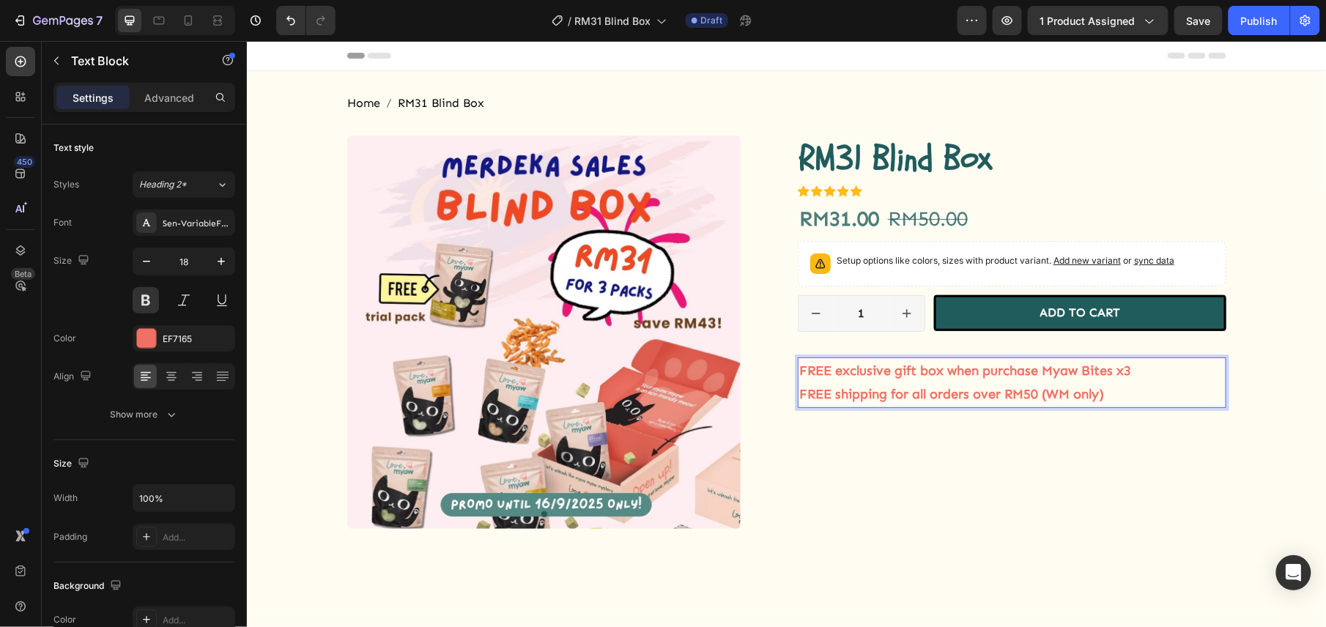
click at [826, 375] on p "FREE exclusive gift box when purchase Myaw Bites x3" at bounding box center [1011, 369] width 426 height 23
click at [1107, 395] on p "FREE shipping for all orders over RM50 (WM only)" at bounding box center [1011, 393] width 426 height 23
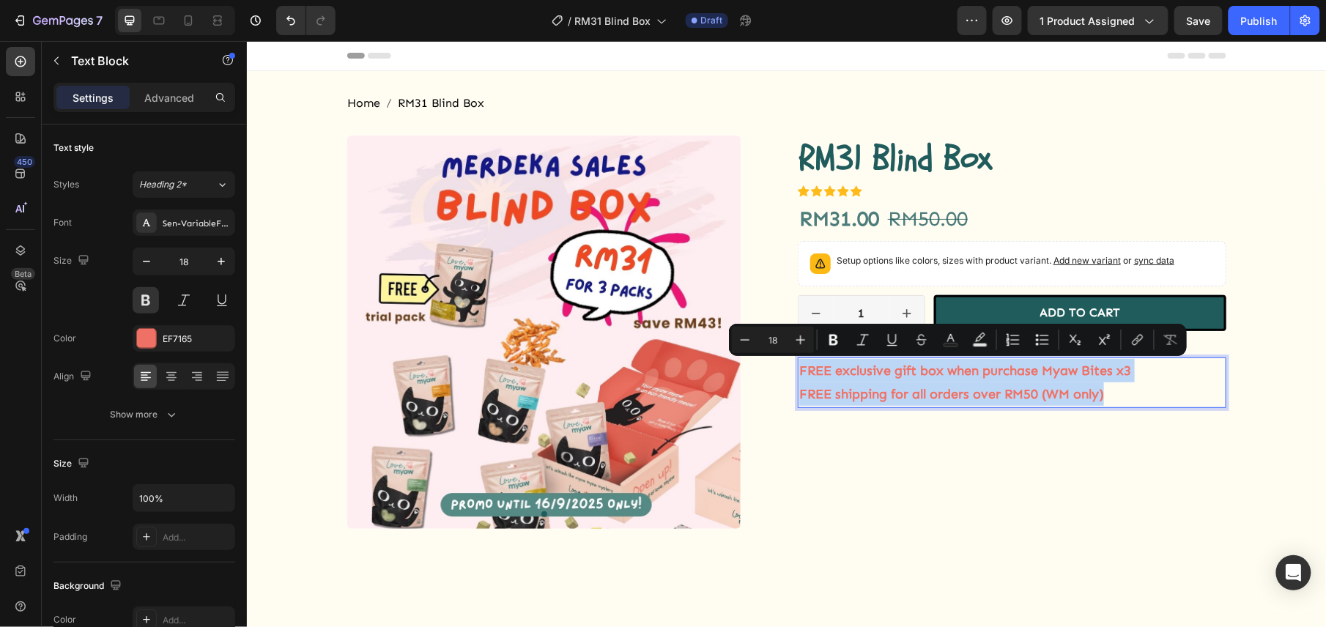
drag, startPoint x: 1108, startPoint y: 396, endPoint x: 793, endPoint y: 377, distance: 315.5
click at [797, 377] on div "FREE exclusive gift box when purchase Myaw Bites x3 FREE shipping for all order…" at bounding box center [1011, 382] width 428 height 51
click at [798, 372] on p "FREE exclusive gift box when purchase Myaw Bites x3" at bounding box center [1011, 369] width 426 height 23
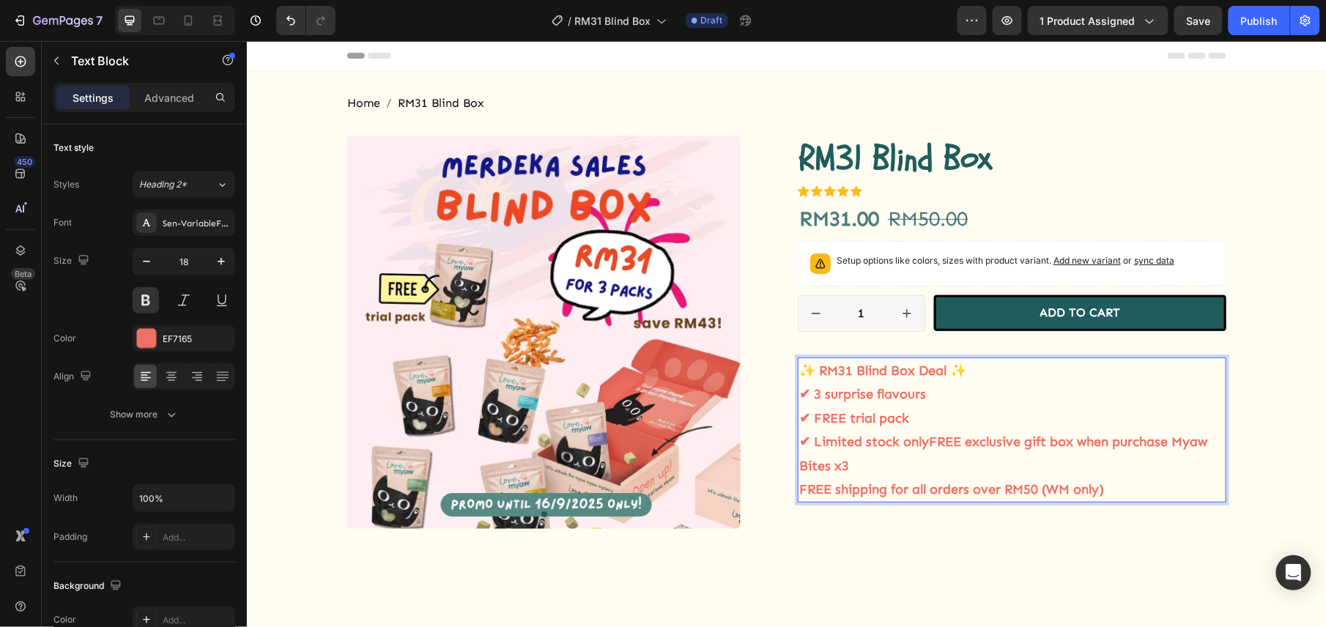
click at [926, 369] on p "✨ RM31 Blind Box Deal ✨ ✔ 3 surprise flavours ✔ FREE trial pack ✔ Limited stock…" at bounding box center [1011, 417] width 426 height 119
click at [843, 396] on p "✨ RM31 Blind Box Merdeka Sale✨ ✔ 3 surprise flavours ✔ FREE trial pack ✔ Limite…" at bounding box center [1011, 417] width 426 height 119
click at [806, 395] on p "✨ RM31 Blind Box Merdeka Sale✨ ✔ 3 different flavours ✔ FREE trial pack ✔ Limit…" at bounding box center [1011, 417] width 426 height 119
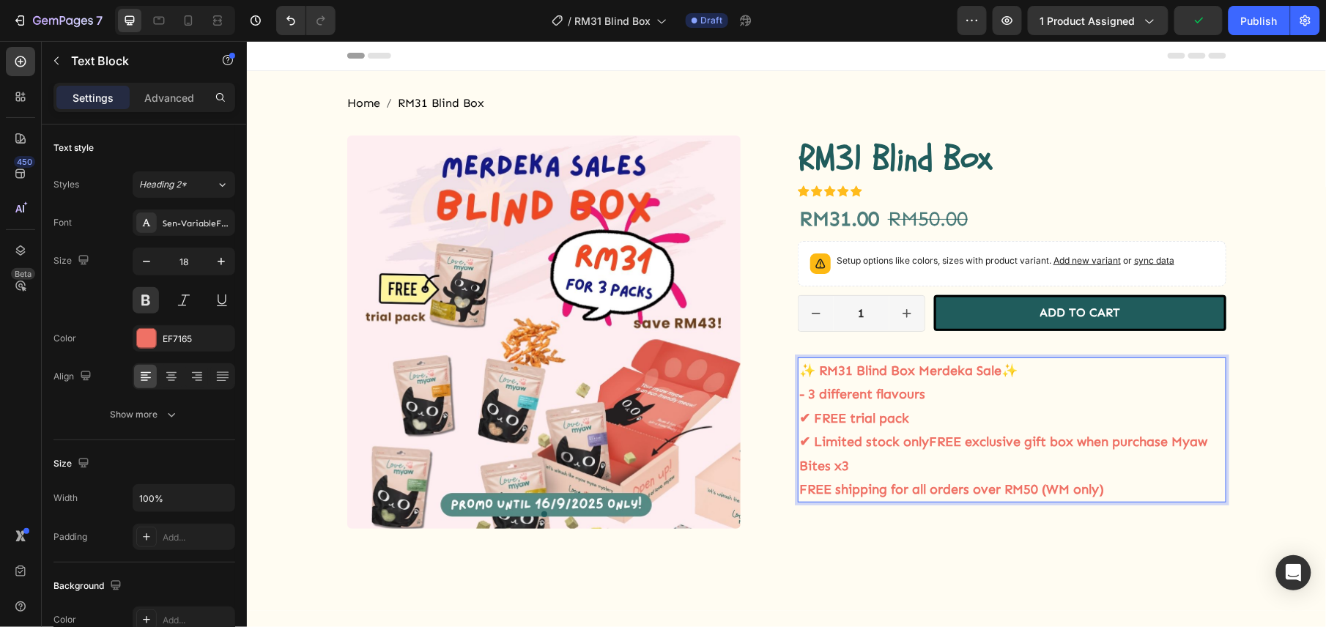
click at [805, 418] on p "✨ RM31 Blind Box Merdeka Sale✨ - 3 different flavours ✔ FREE trial pack ✔ Limit…" at bounding box center [1011, 417] width 426 height 119
click at [839, 414] on p "✨ RM31 Blind Box Merdeka Sale✨ - 3 different flavours - FREE trial pack ✔ Limit…" at bounding box center [1011, 417] width 426 height 119
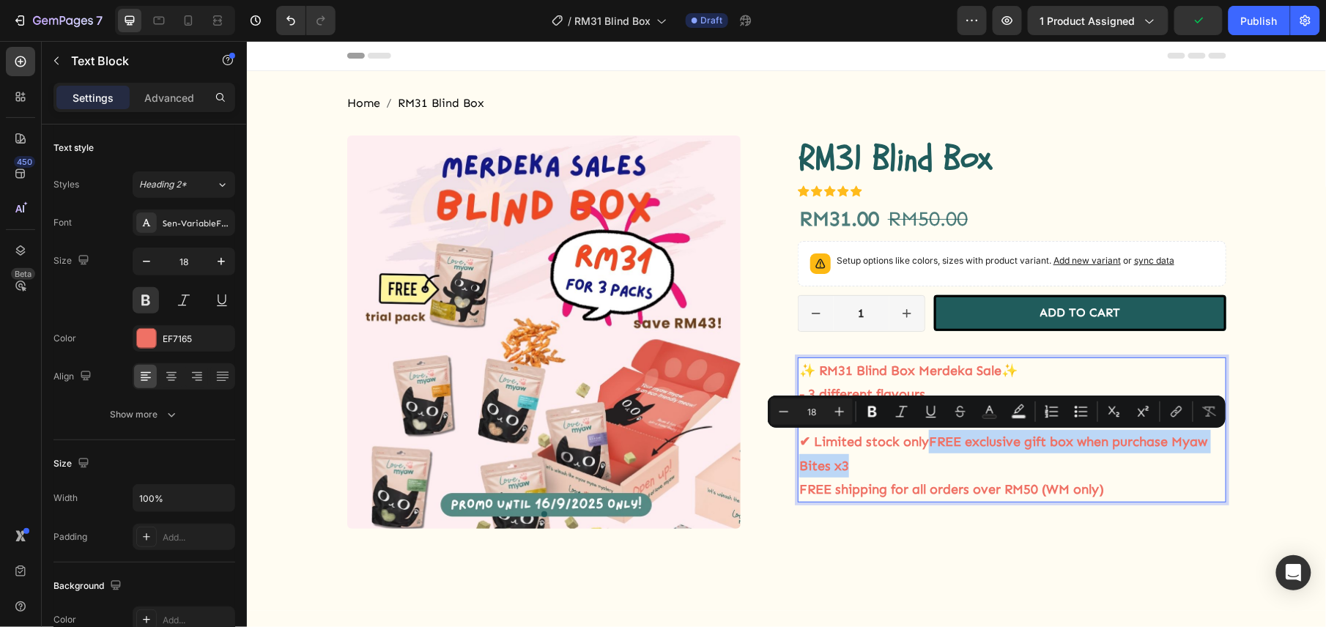
drag, startPoint x: 923, startPoint y: 439, endPoint x: 953, endPoint y: 460, distance: 36.8
click at [953, 460] on p "✨ RM31 Blind Box Merdeka Sale✨ - 3 different flavours - FREE 10g trial pack ✔ L…" at bounding box center [1011, 417] width 426 height 119
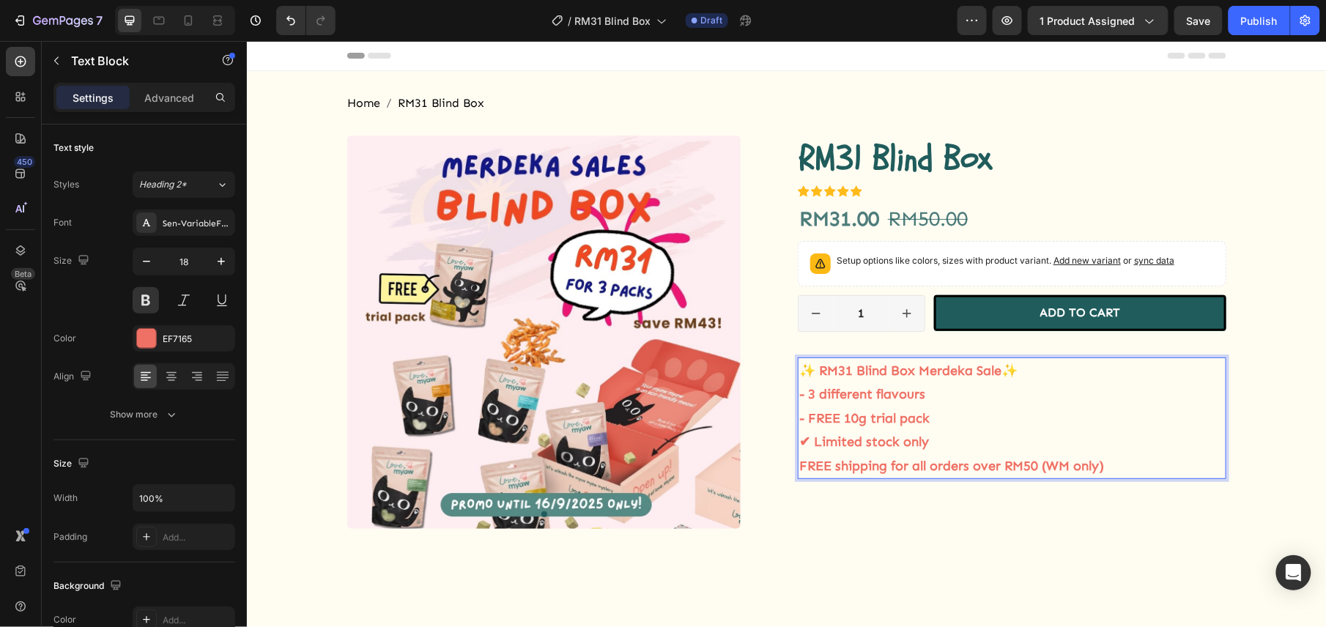
click at [926, 395] on p "✨ RM31 Blind Box Merdeka Sale✨ - 3 different flavours - FREE 10g trial pack ✔ L…" at bounding box center [1011, 405] width 426 height 95
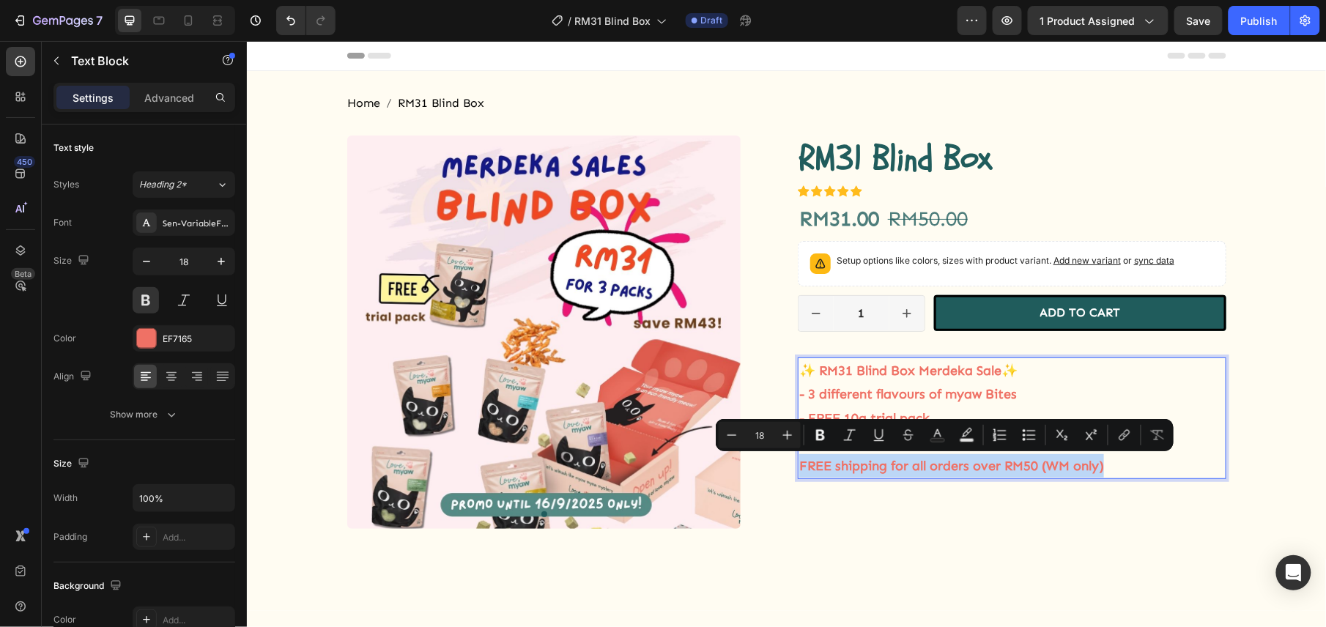
drag, startPoint x: 1104, startPoint y: 462, endPoint x: 790, endPoint y: 465, distance: 313.5
click at [798, 465] on p "FREE shipping for all orders over RM50 (WM only)" at bounding box center [1011, 464] width 426 height 23
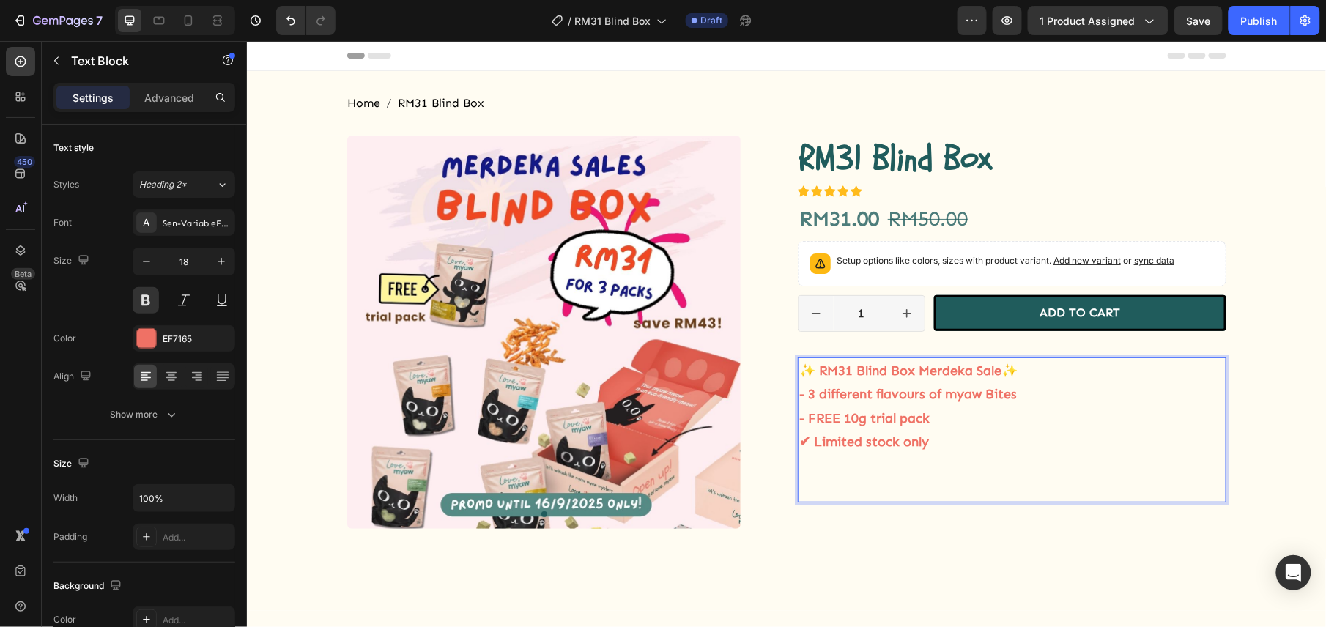
click at [798, 445] on p "✨ RM31 Blind Box Merdeka Sale✨ - 3 different flavours of myaw Bites - FREE 10g …" at bounding box center [1011, 405] width 426 height 95
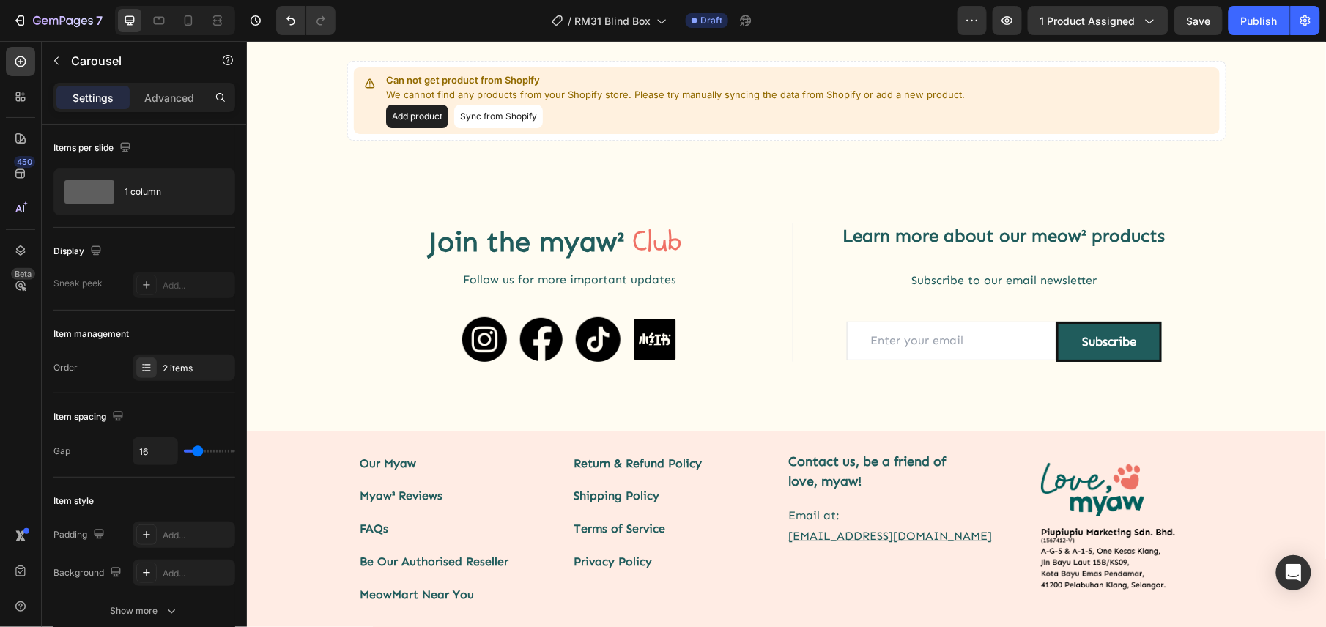
scroll to position [1855, 0]
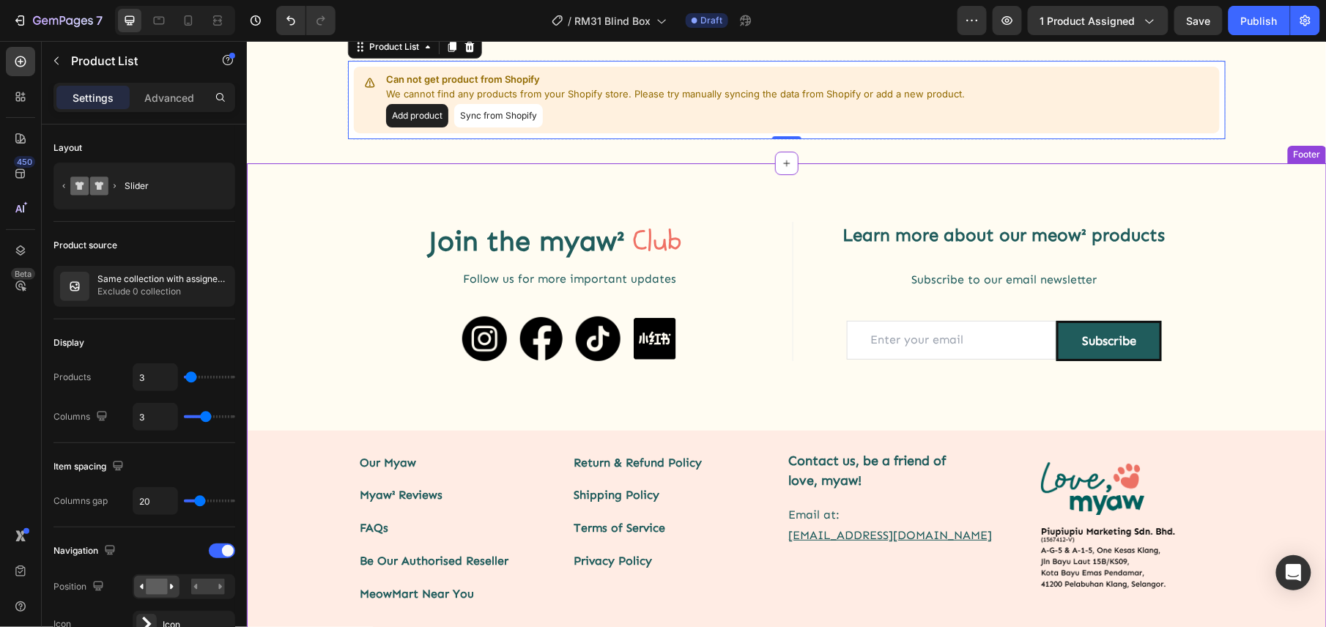
click at [357, 381] on div "Join the Heading myaw² Heading Club Heading Row Row Follow us for more importan…" at bounding box center [786, 422] width 1080 height 518
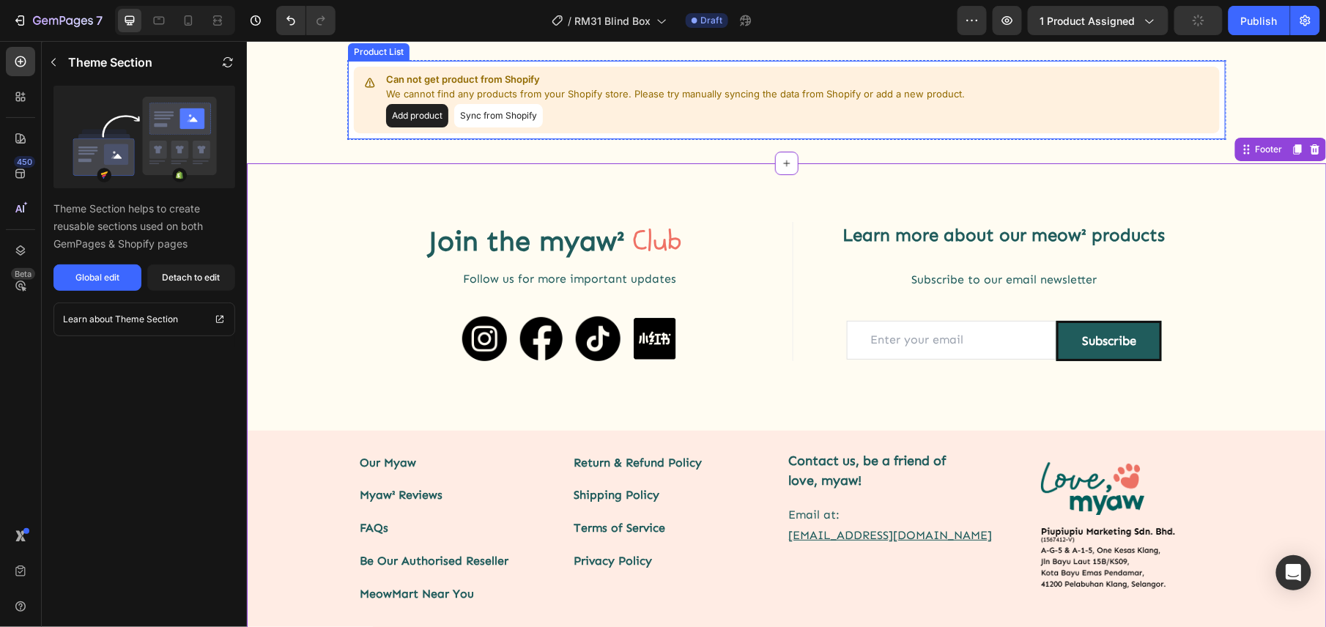
click at [471, 127] on button "Sync from Shopify" at bounding box center [497, 114] width 89 height 23
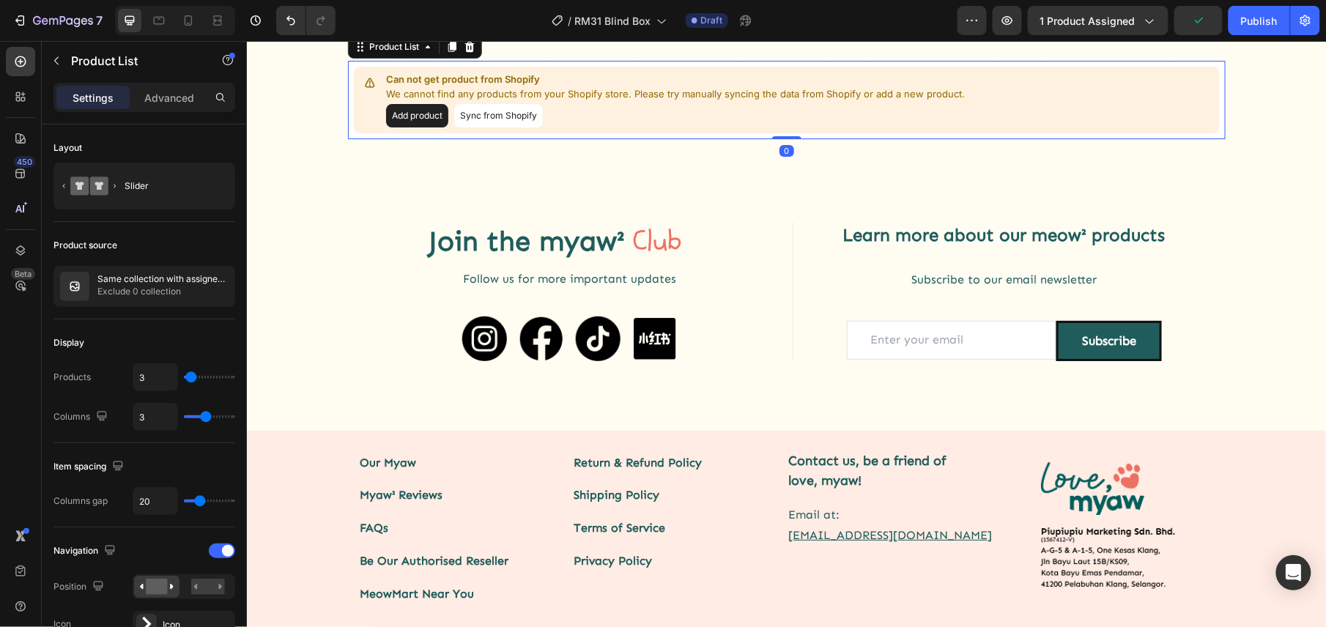
click at [471, 127] on button "Sync from Shopify" at bounding box center [497, 114] width 89 height 23
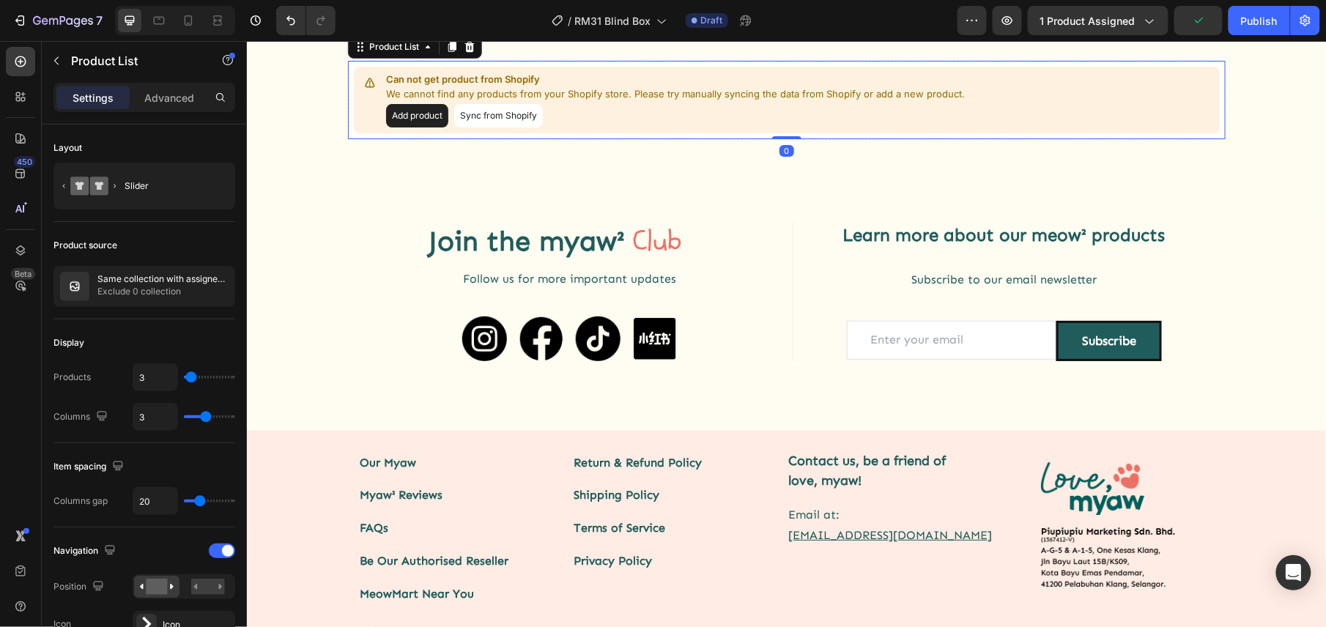
click at [471, 127] on button "Sync from Shopify" at bounding box center [497, 114] width 89 height 23
click at [408, 127] on button "Add product" at bounding box center [416, 114] width 62 height 23
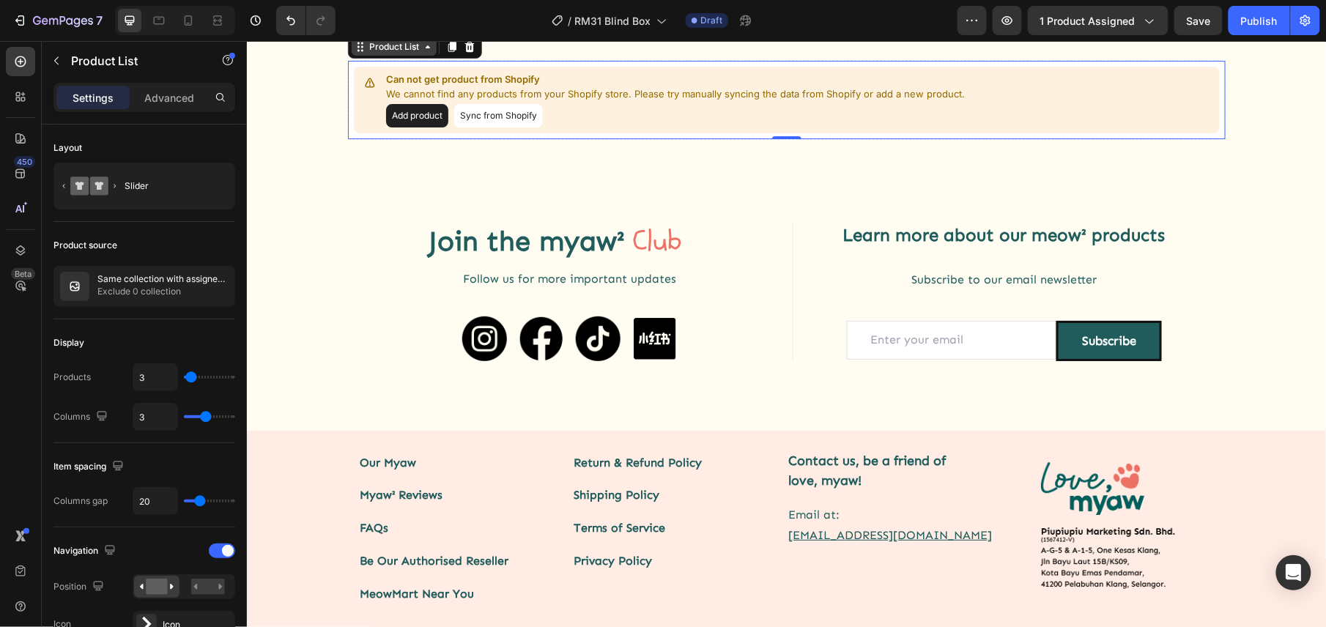
click at [393, 53] on div "Product List" at bounding box center [393, 46] width 56 height 13
click at [516, 101] on p "We cannot find any products from your Shopify store. Please try manually syncin…" at bounding box center [674, 93] width 579 height 15
click at [115, 280] on p "Same collection with assigned product" at bounding box center [162, 279] width 131 height 10
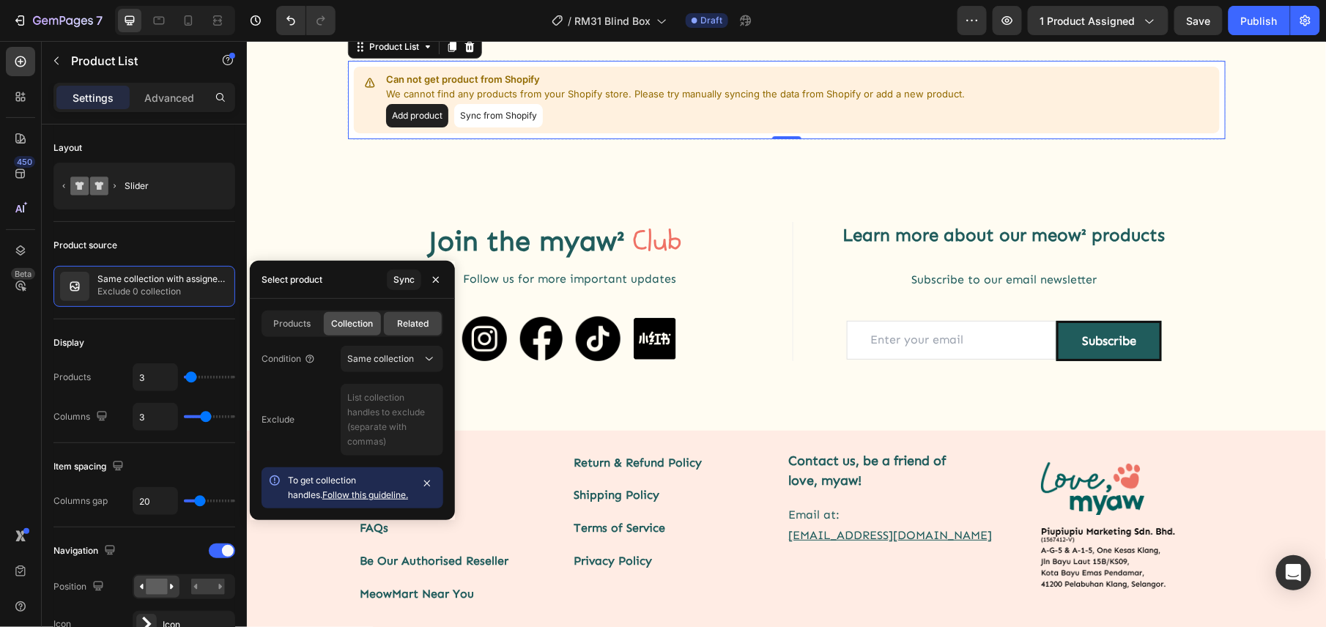
click at [368, 320] on span "Collection" at bounding box center [353, 323] width 42 height 13
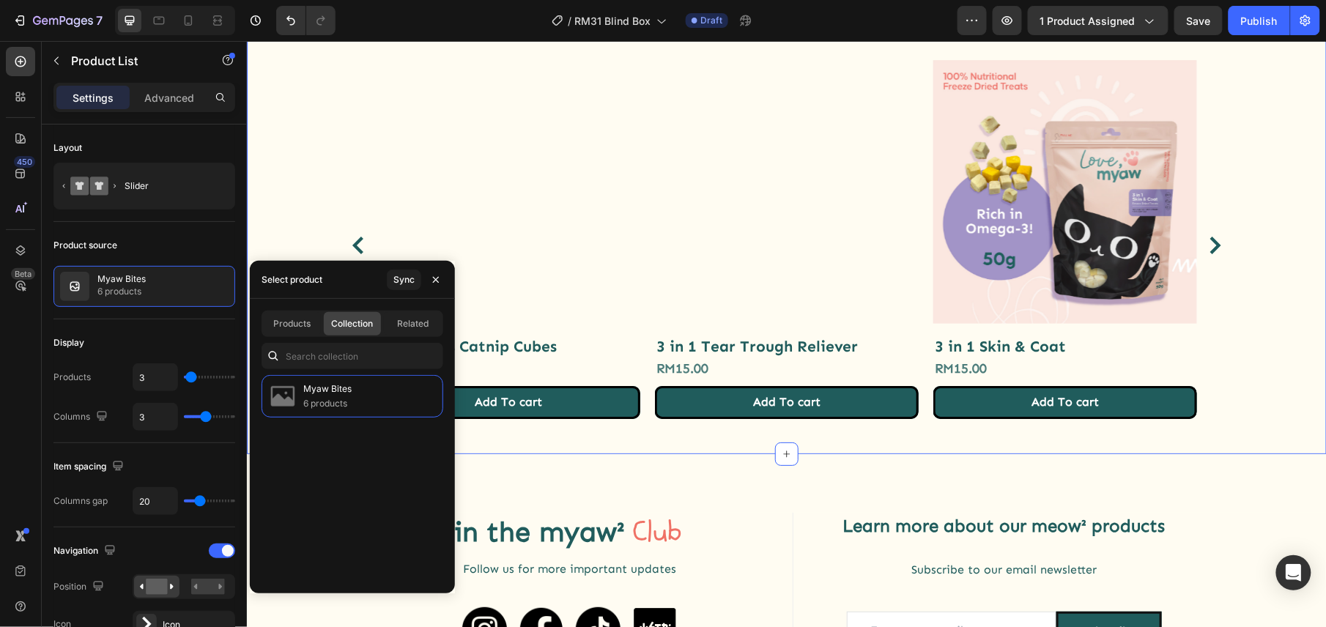
click at [1301, 212] on div "Your meow meow wants more! Heading Here are some recommended products for you..…" at bounding box center [786, 191] width 1080 height 477
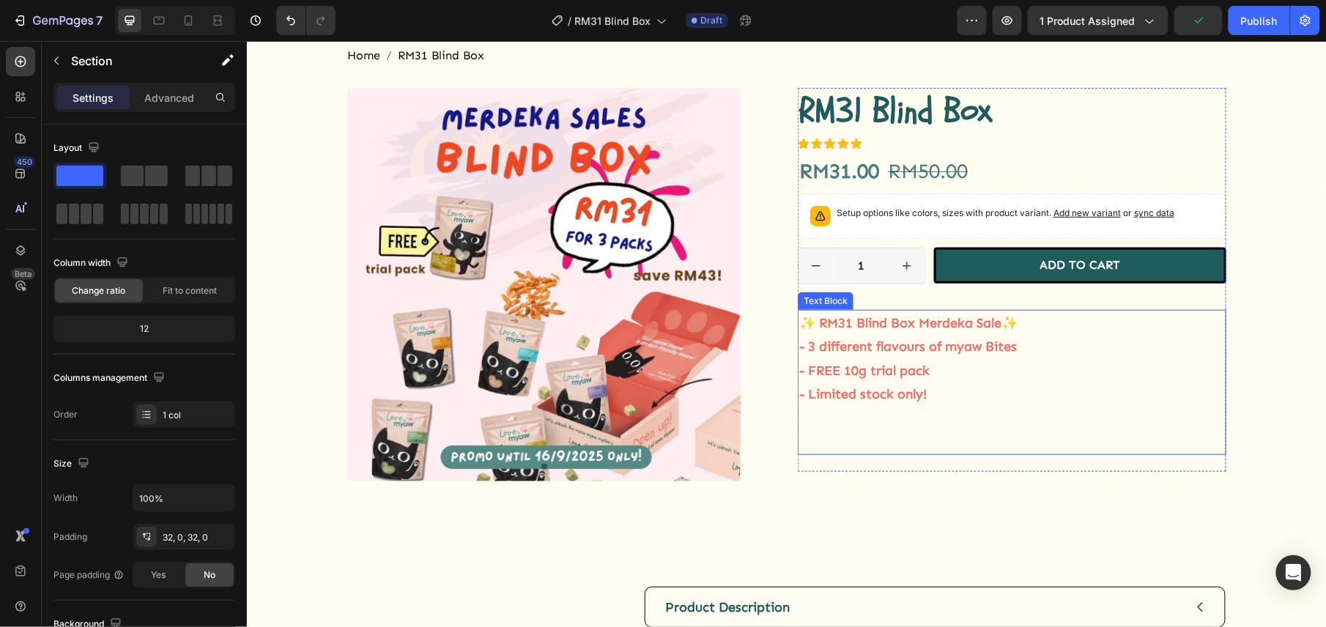
scroll to position [47, 0]
click at [941, 395] on p "✨ RM31 Blind Box Merdeka Sale✨ - 3 different flavours of myaw Bites - FREE 10g …" at bounding box center [1011, 358] width 426 height 95
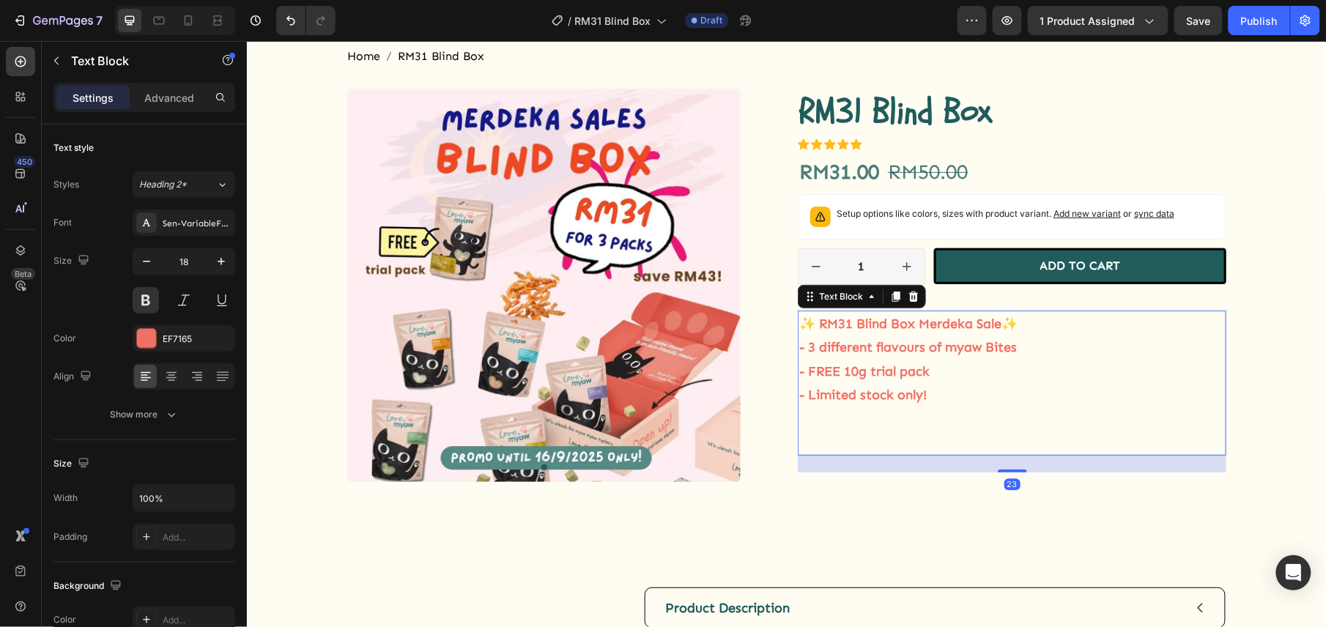
click at [962, 389] on p "✨ RM31 Blind Box Merdeka Sale✨ - 3 different flavours of myaw Bites - FREE 10g …" at bounding box center [1011, 358] width 426 height 95
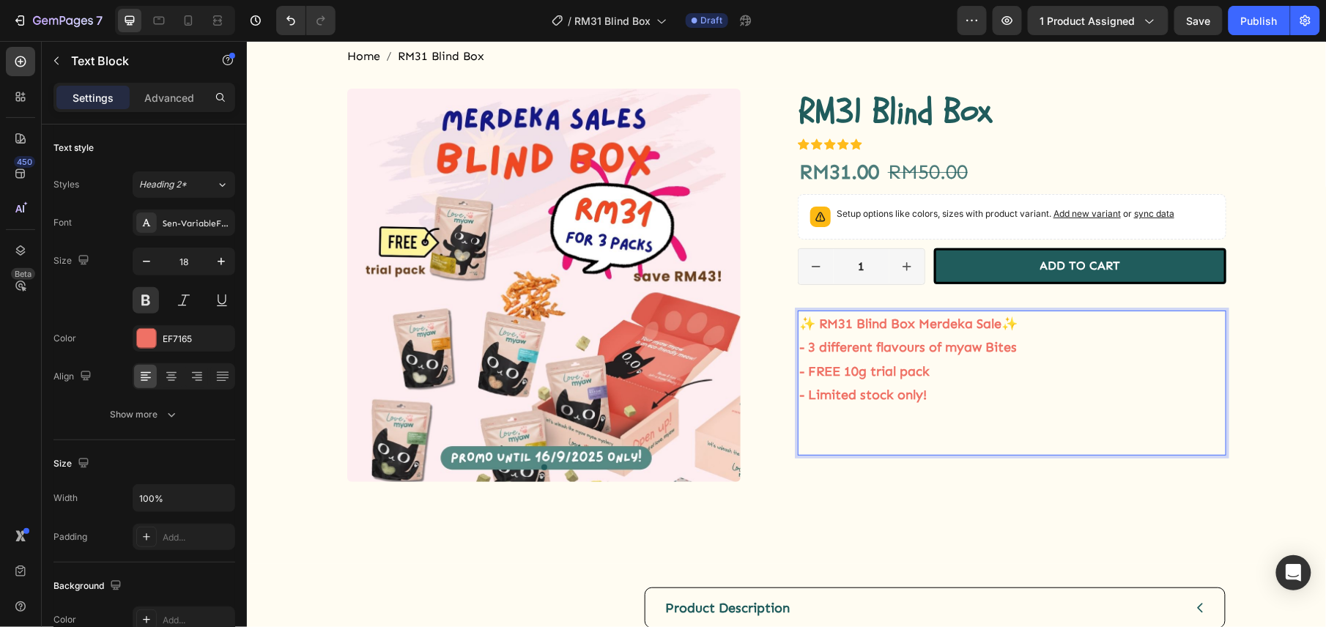
click at [800, 351] on p "✨ RM31 Blind Box Merdeka Sale✨ - 3 different flavours of myaw Bites - FREE 10g …" at bounding box center [1011, 358] width 426 height 95
click at [946, 393] on p "✨ RM31 Blind Box Merdeka Sale✨ - GET 3 different flavours of myaw Bites - FREE …" at bounding box center [1011, 358] width 426 height 95
click at [995, 323] on p "✨ RM31 Blind Box Merdeka Sale✨ - GET 3 different flavours of myaw Bites - FREE …" at bounding box center [1011, 358] width 426 height 95
click at [940, 392] on p "✨ RM31 Blind Box Merdeka Sales✨ - GET 3 different flavours of myaw Bites - FREE…" at bounding box center [1011, 358] width 426 height 95
click at [929, 369] on p "✨ RM31 Blind Box Merdeka Sales✨ - GET 3 different flavours of myaw Bites - FREE…" at bounding box center [1011, 358] width 426 height 95
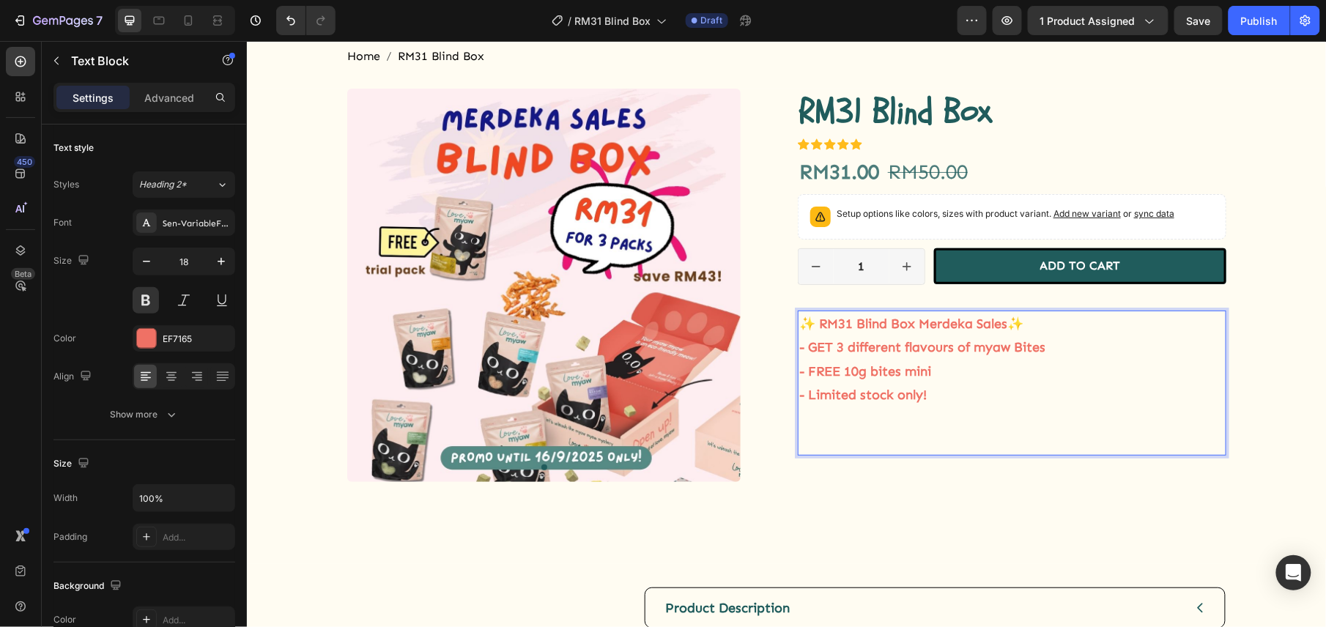
click at [959, 393] on p "✨ RM31 Blind Box Merdeka Sales✨ - GET 3 different flavours of myaw Bites - FREE…" at bounding box center [1011, 358] width 426 height 95
click at [478, 175] on img at bounding box center [542, 284] width 393 height 393
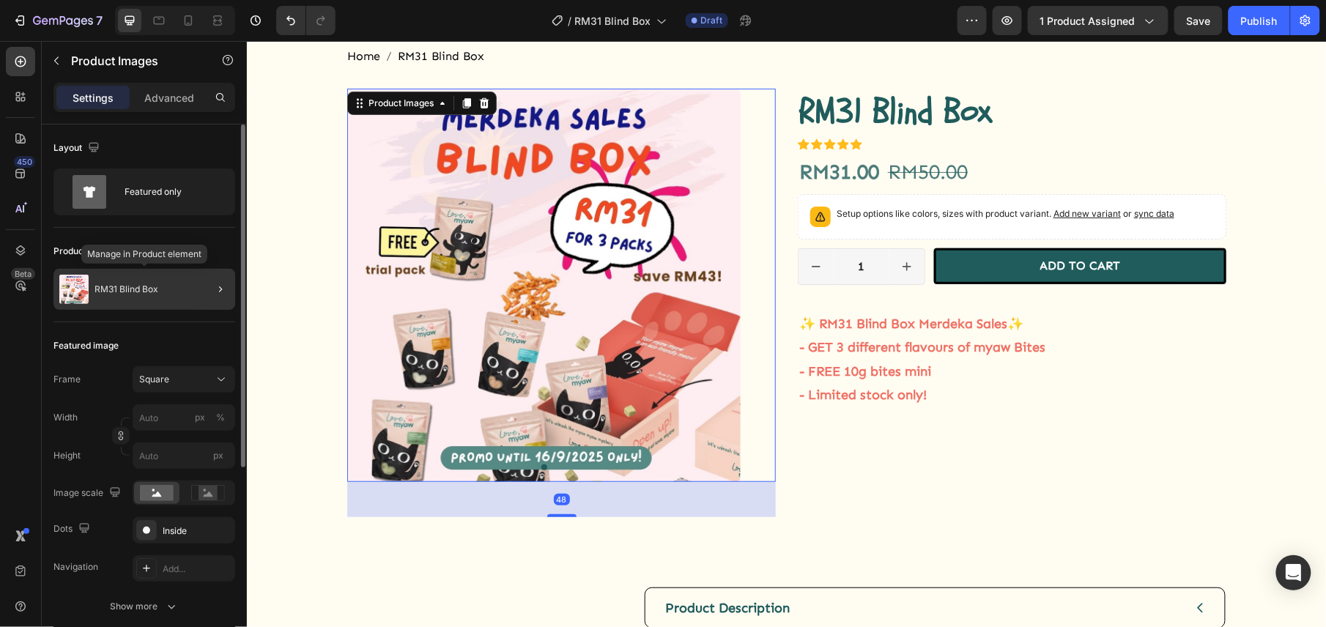
click at [139, 283] on div "RM31 Blind Box" at bounding box center [144, 289] width 182 height 41
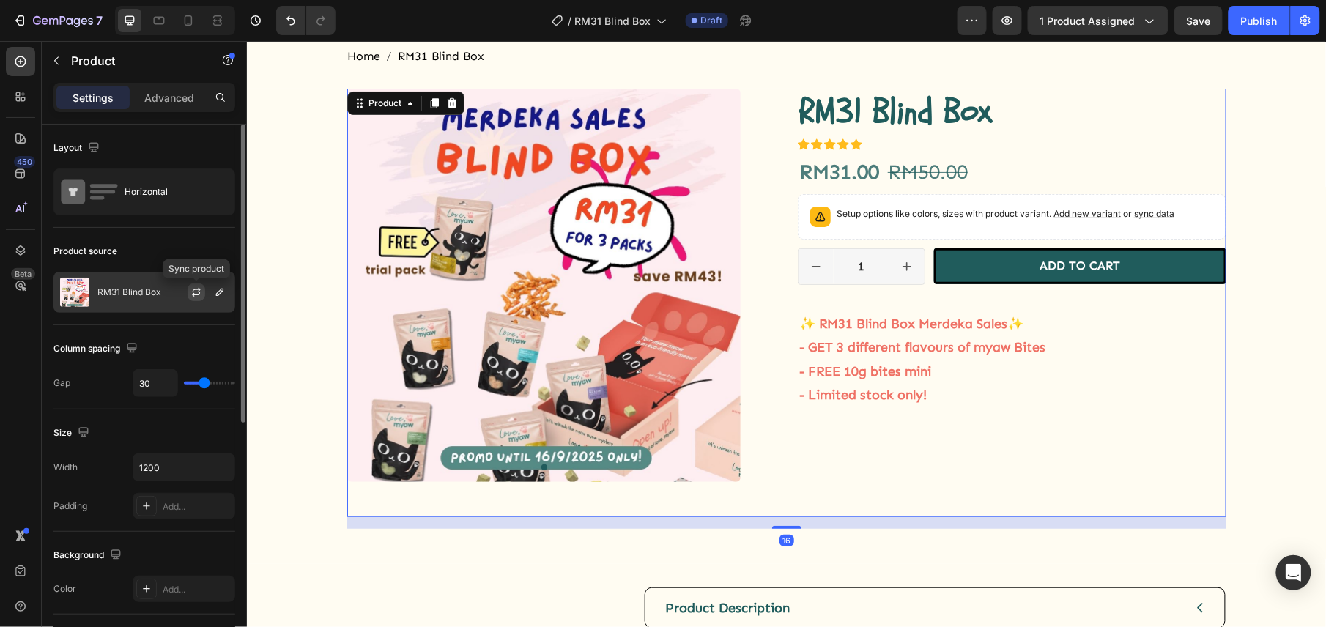
click at [195, 297] on icon "button" at bounding box center [196, 292] width 12 height 12
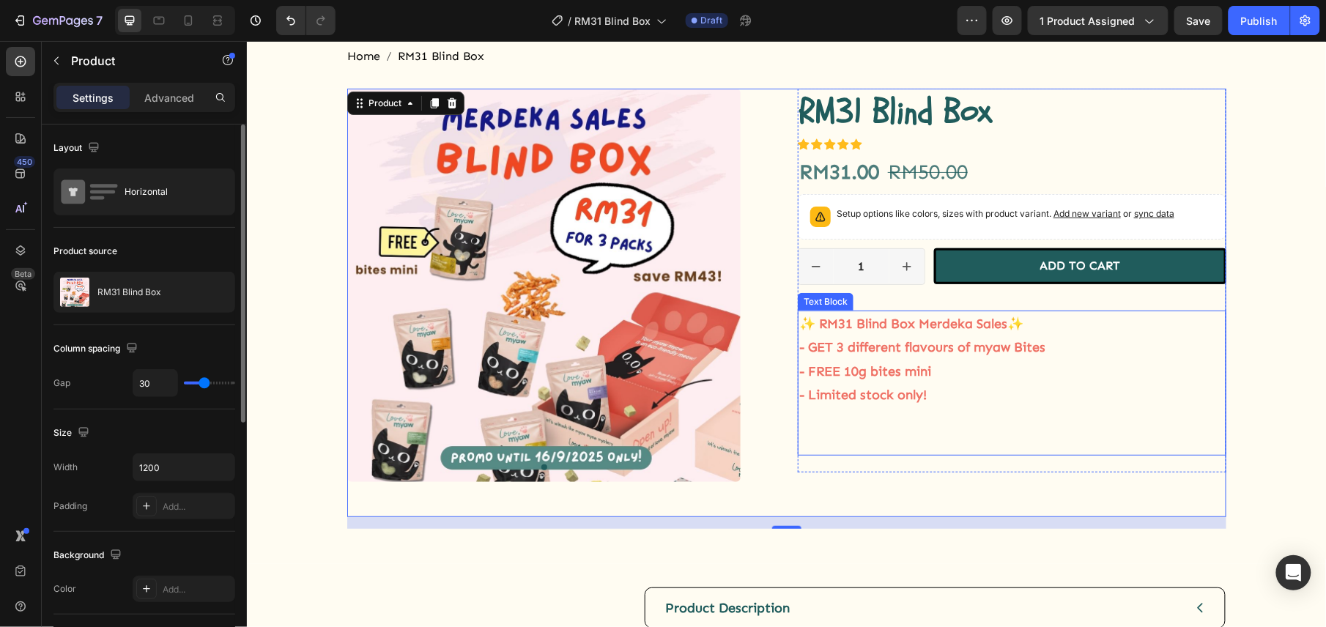
click at [817, 431] on p "Rich Text Editor. Editing area: main" at bounding box center [1011, 441] width 426 height 23
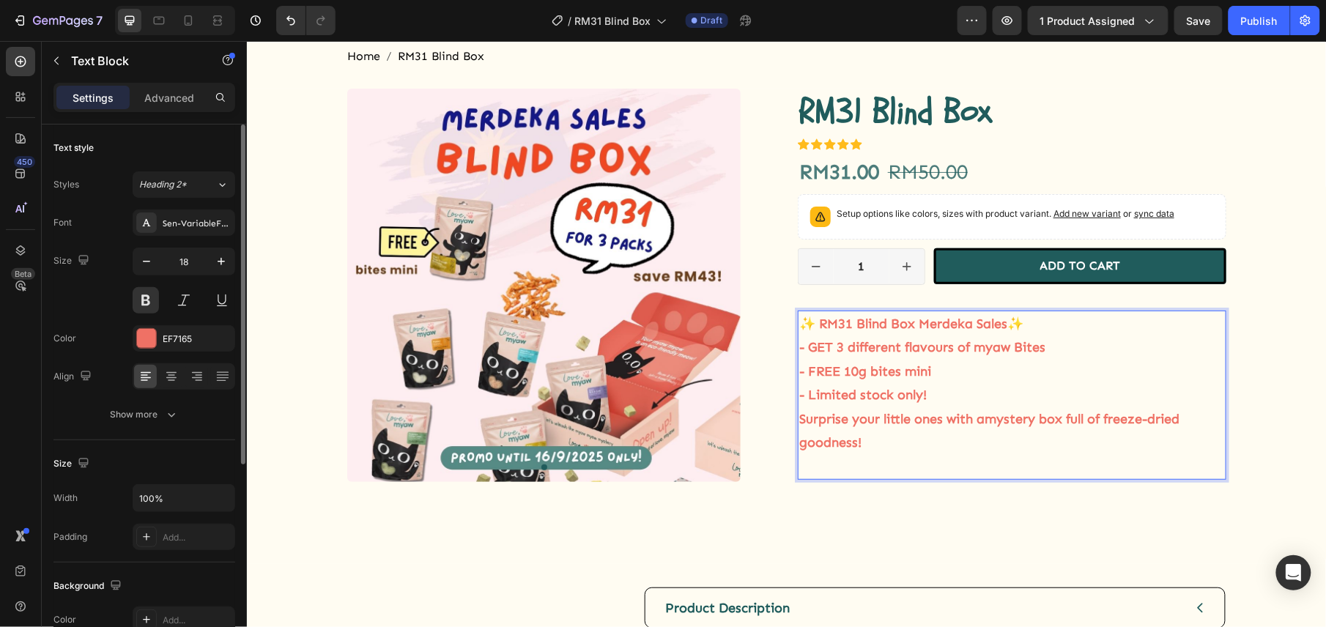
click at [950, 384] on p "✨ RM31 Blind Box Merdeka Sales✨ - GET 3 different flavours of myaw Bites - FREE…" at bounding box center [1011, 358] width 426 height 95
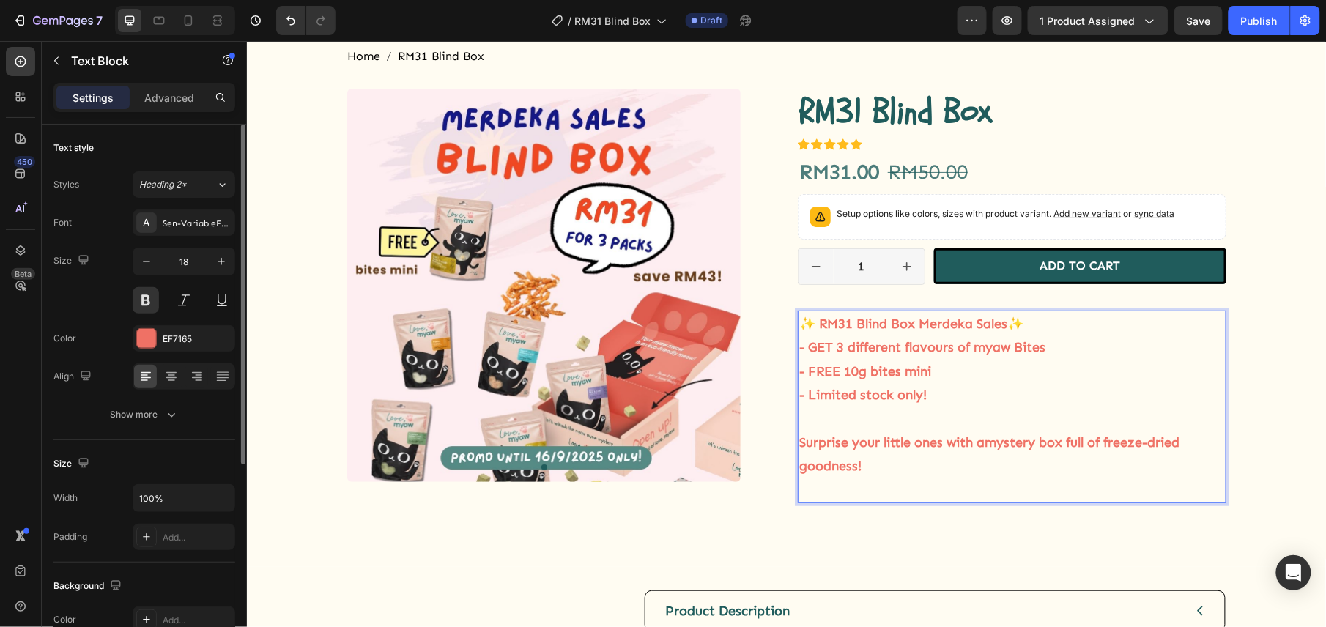
click at [899, 457] on p "Surprise your little ones with a mystery box full of freeze-dried goodness !" at bounding box center [1011, 454] width 426 height 48
click at [878, 468] on p "Surprise your little ones with a mystery box full of freeze-dried goodness !" at bounding box center [1011, 454] width 426 height 48
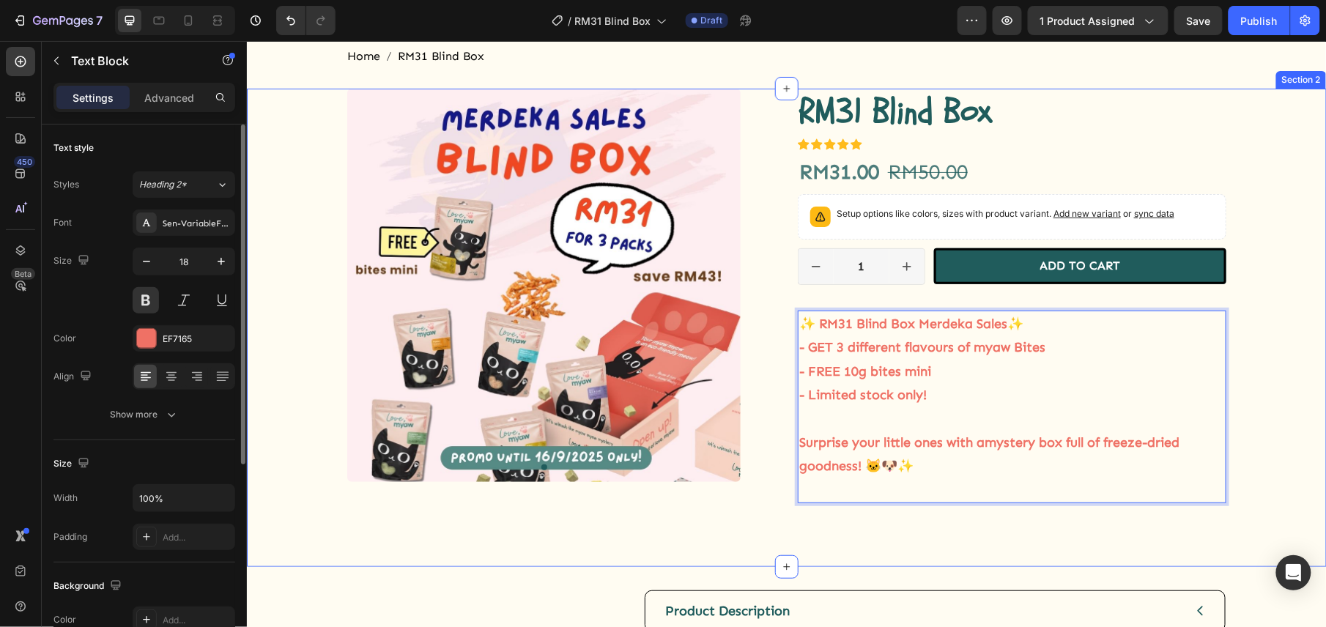
click at [1266, 390] on div "Product Images RM31 Blind Box Product Title Icon Icon Icon Icon Icon Icon List …" at bounding box center [786, 309] width 1058 height 443
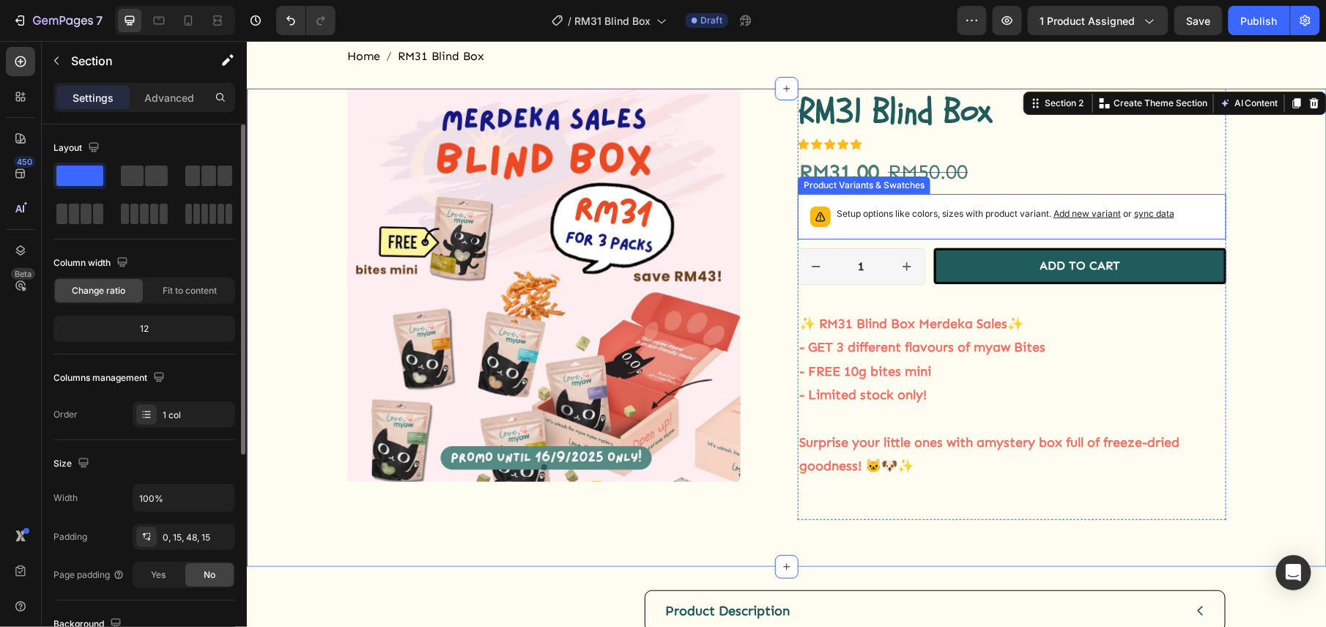
click at [937, 229] on div "Setup options like colors, sizes with product variant. Add new variant or sync …" at bounding box center [1010, 216] width 415 height 32
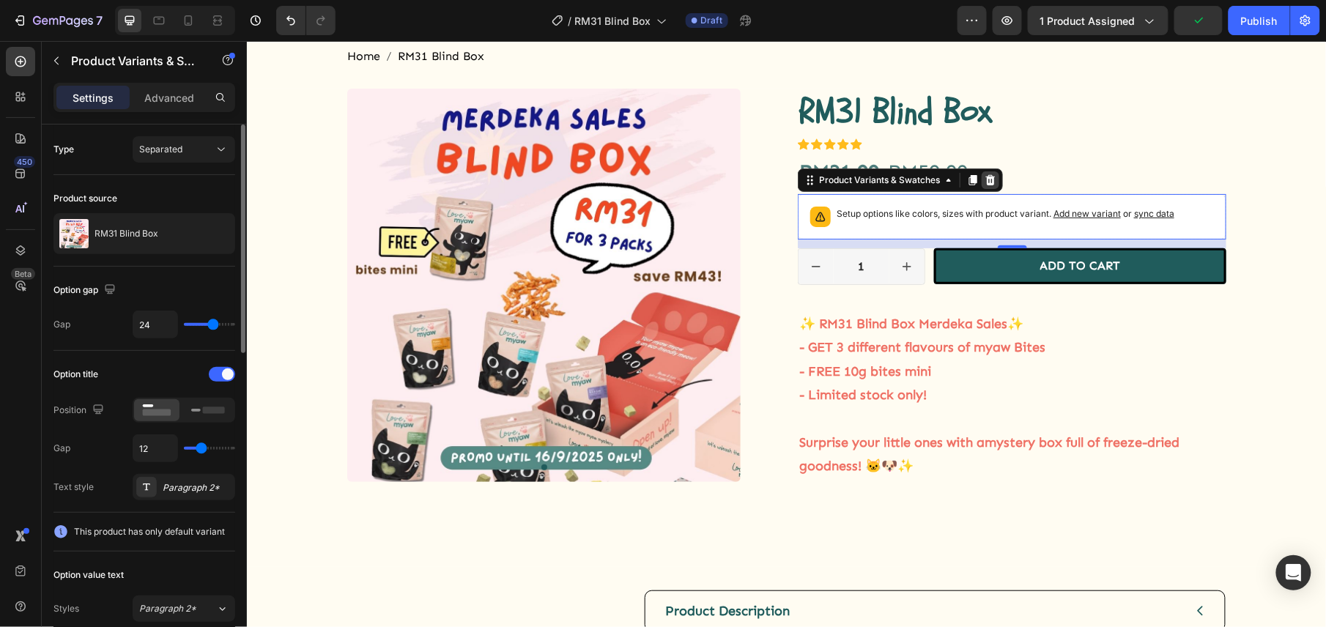
click at [985, 178] on icon at bounding box center [990, 179] width 10 height 10
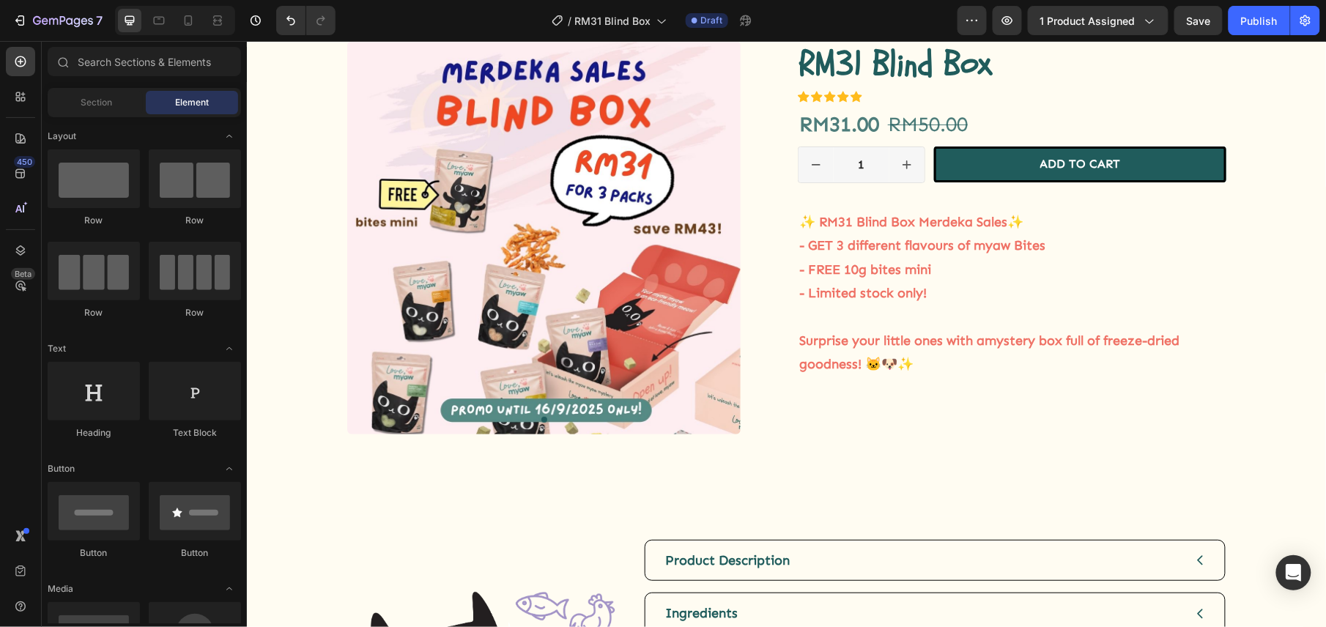
scroll to position [0, 0]
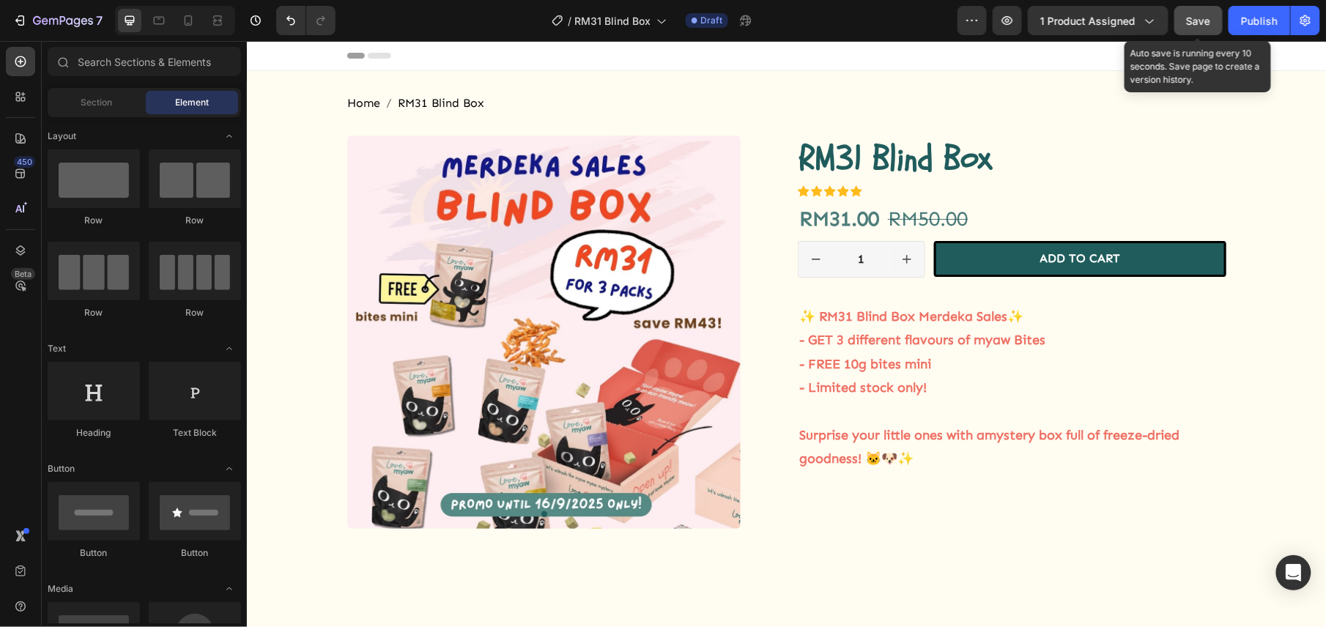
click at [1211, 22] on button "Save" at bounding box center [1198, 20] width 48 height 29
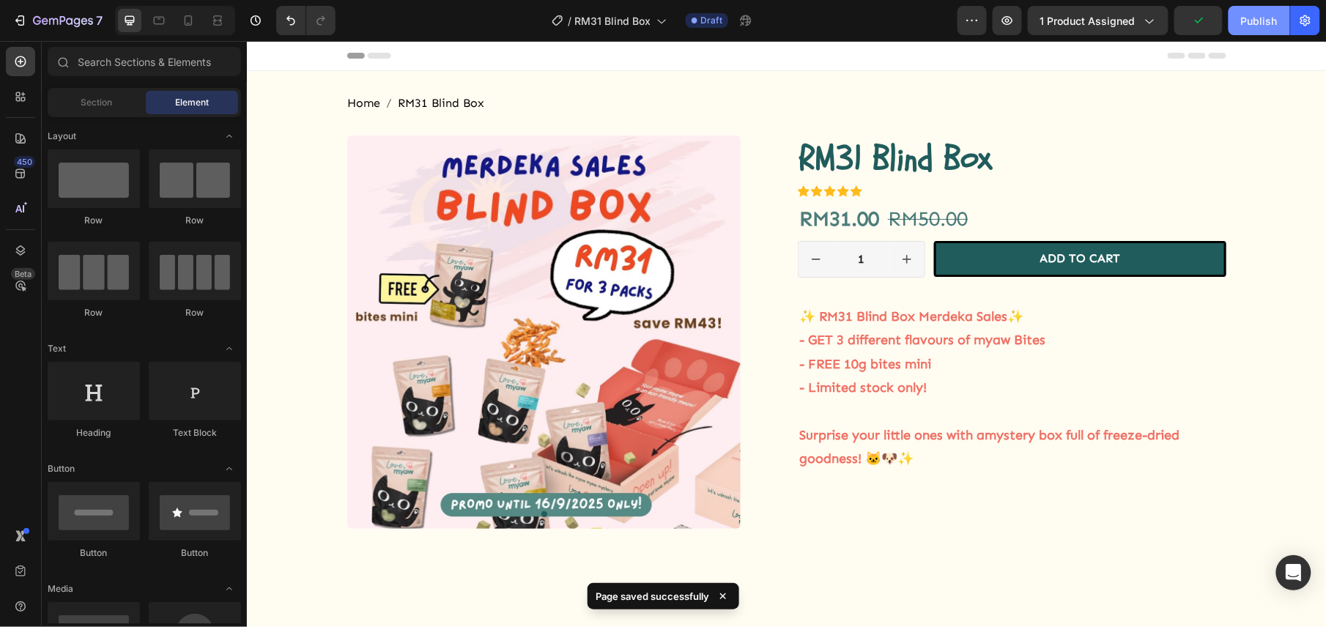
click at [1249, 19] on div "Publish" at bounding box center [1259, 20] width 37 height 15
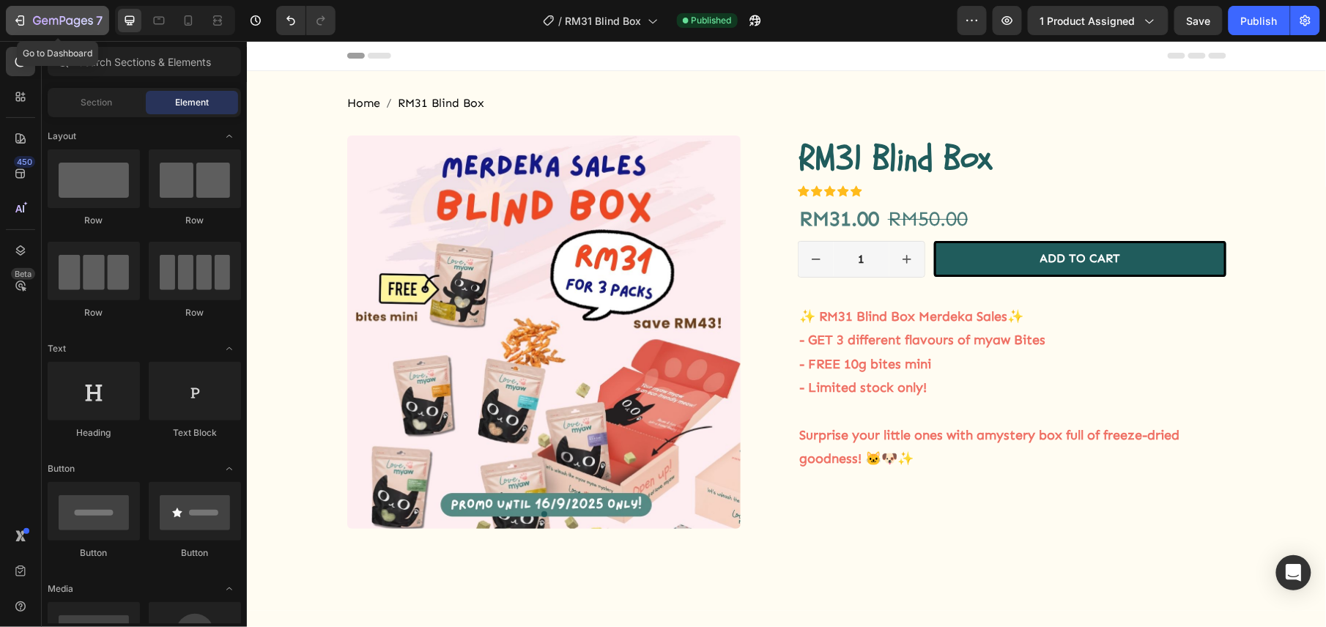
click at [62, 15] on icon "button" at bounding box center [63, 21] width 60 height 12
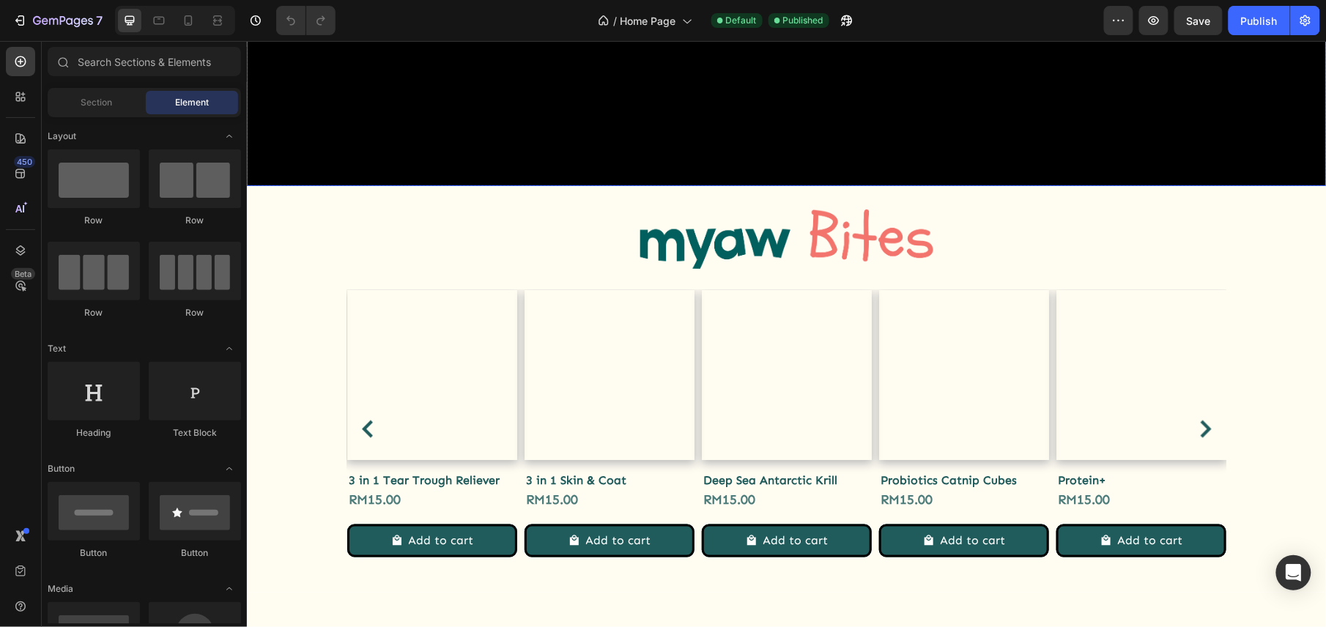
scroll to position [781, 0]
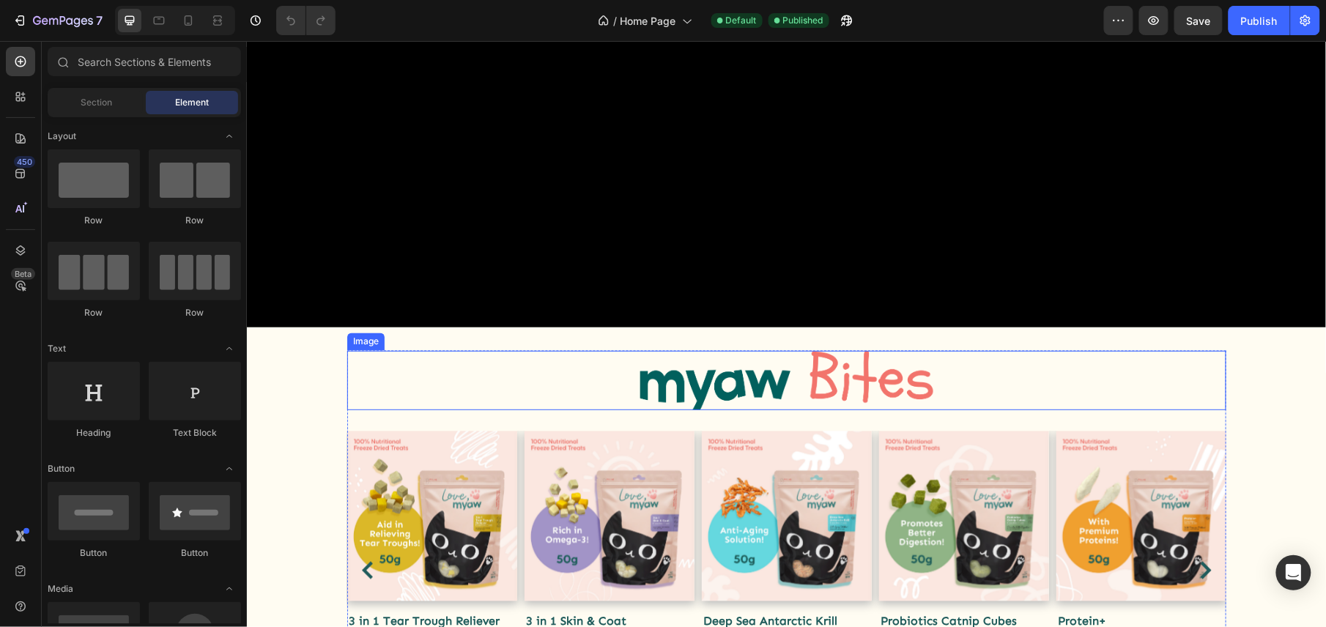
click at [601, 350] on link at bounding box center [785, 379] width 879 height 59
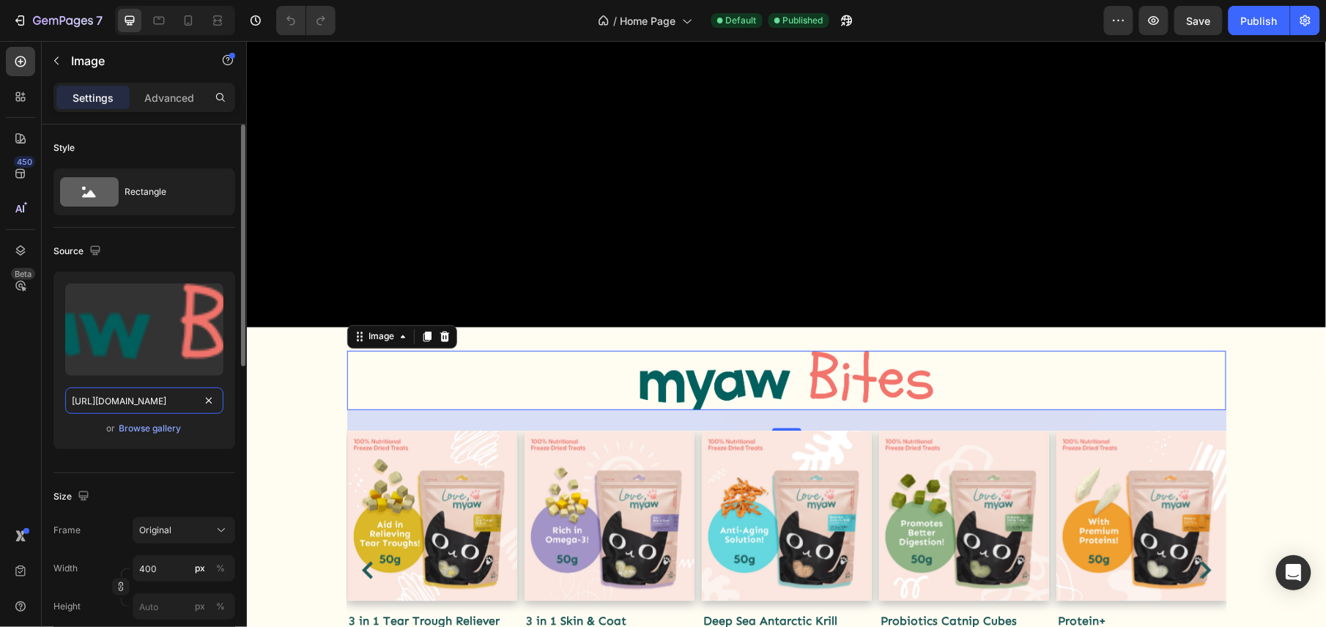
click at [129, 399] on input "https://cdn.shopify.com/s/files/1/0879/4393/8368/files/gempages_521295219610616…" at bounding box center [144, 400] width 158 height 26
click at [92, 475] on div "Size Frame Original Width 400 px % Height px %" at bounding box center [144, 552] width 182 height 159
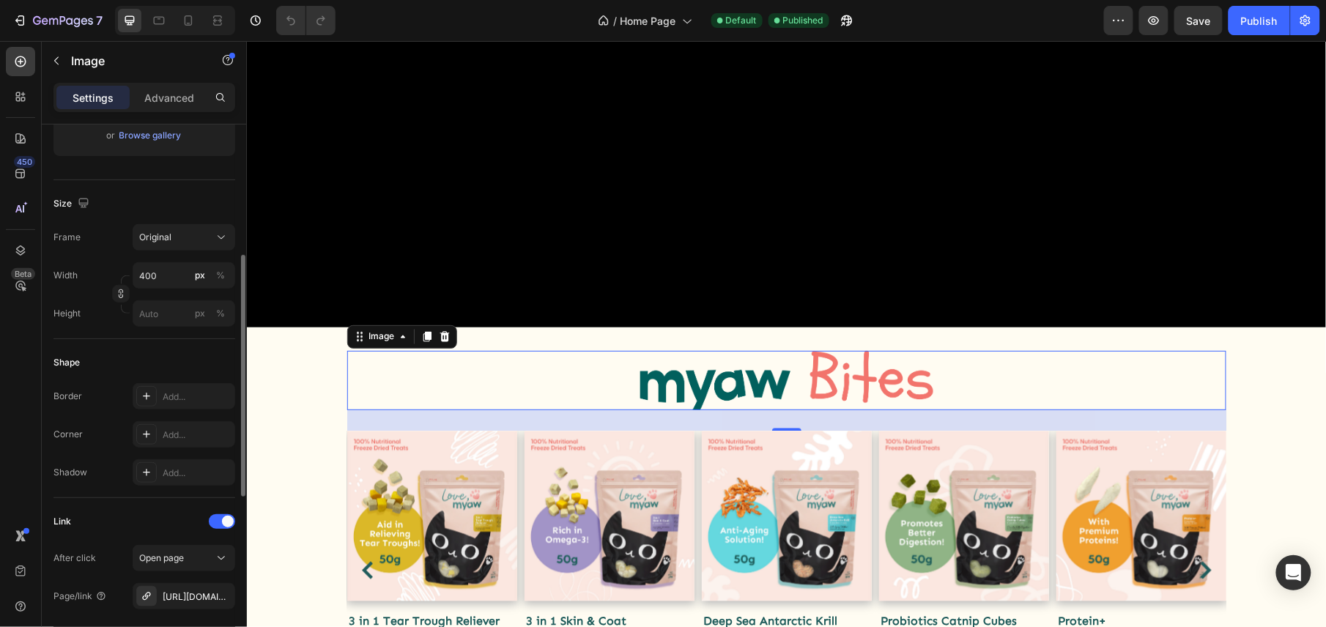
scroll to position [390, 0]
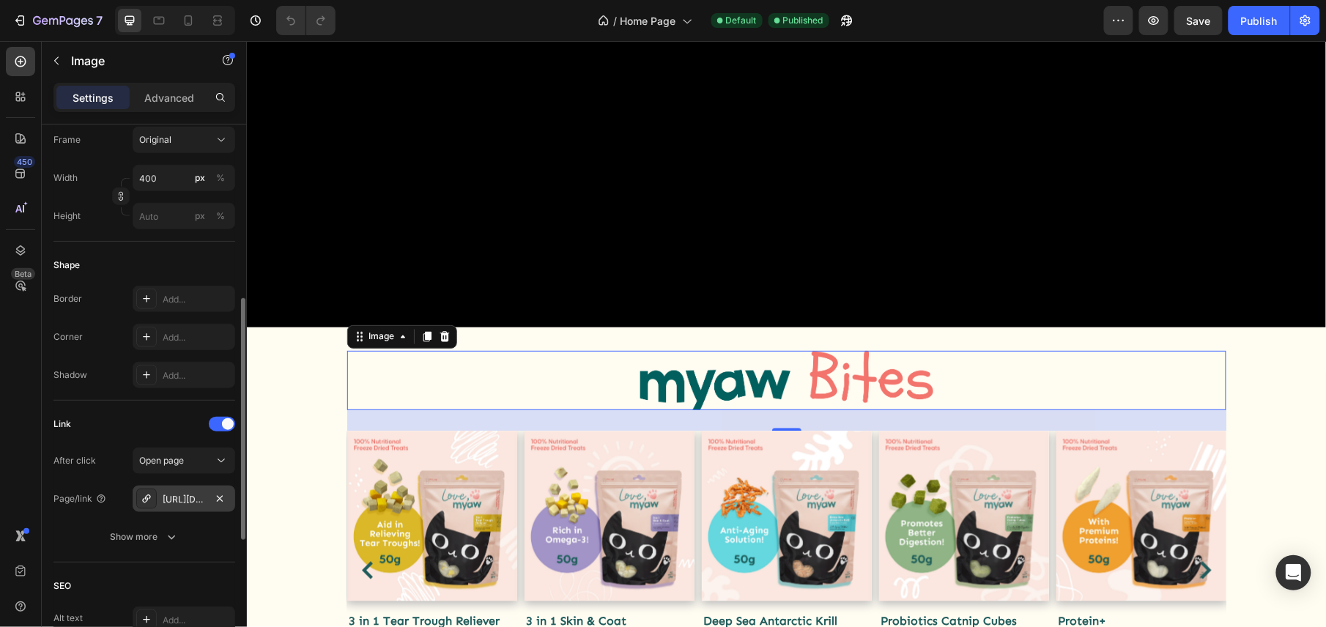
click at [185, 502] on div "https://lovepawmise.com/frontpage" at bounding box center [184, 499] width 42 height 13
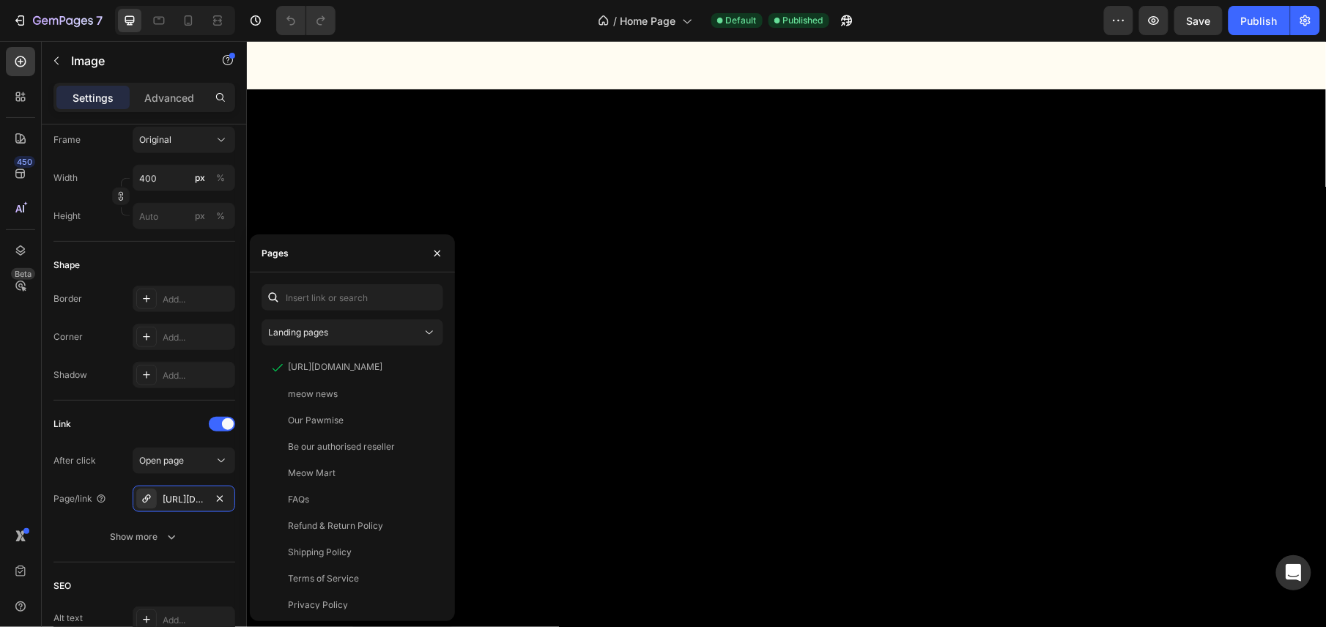
scroll to position [0, 0]
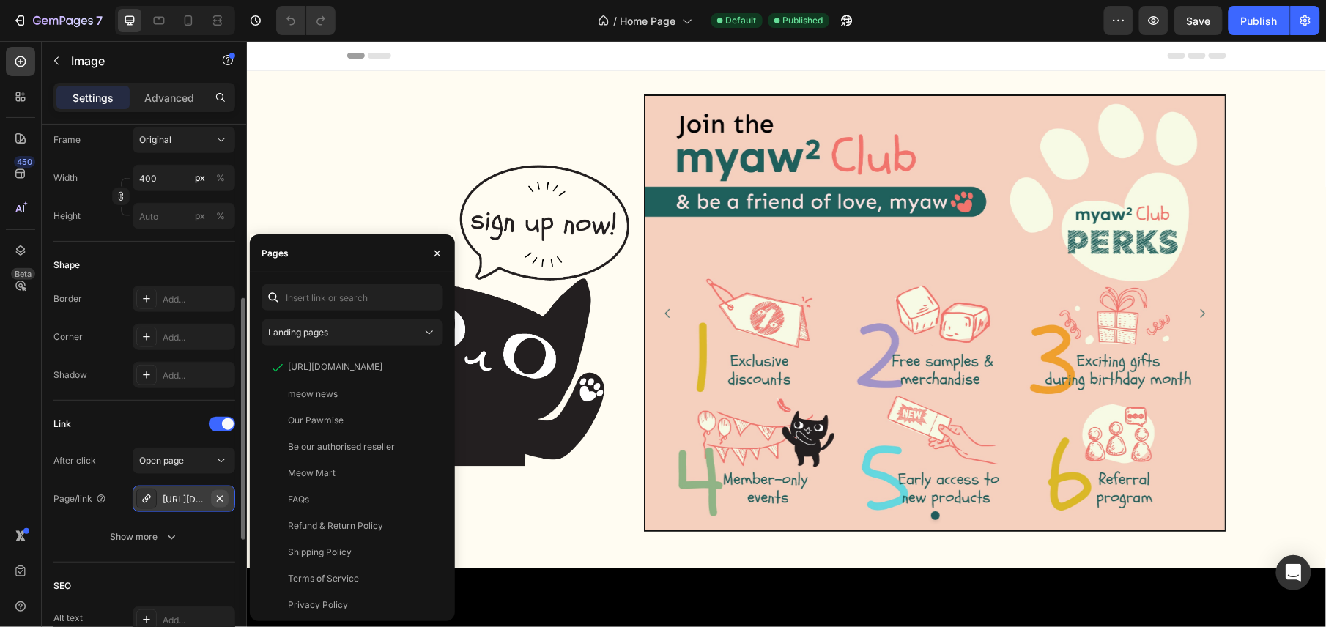
click at [220, 498] on icon "button" at bounding box center [220, 498] width 6 height 6
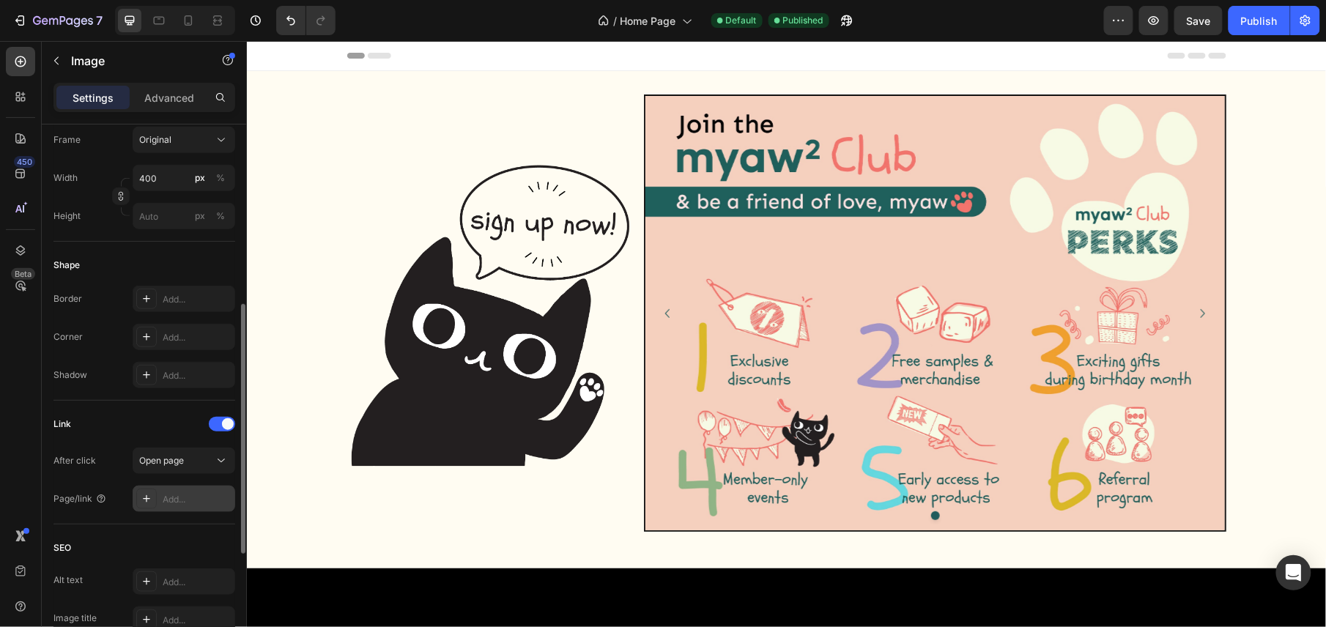
click at [187, 496] on div "Add..." at bounding box center [197, 499] width 69 height 13
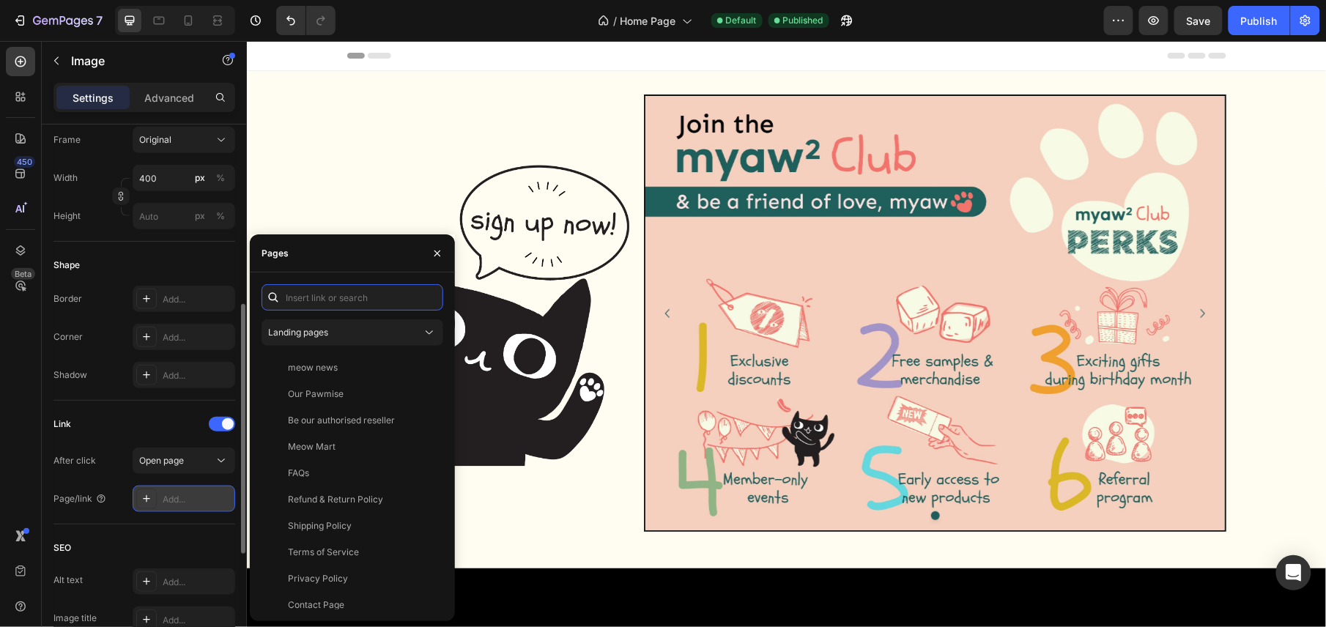
paste input "https://lovemyaw.com/collections/frontpage"
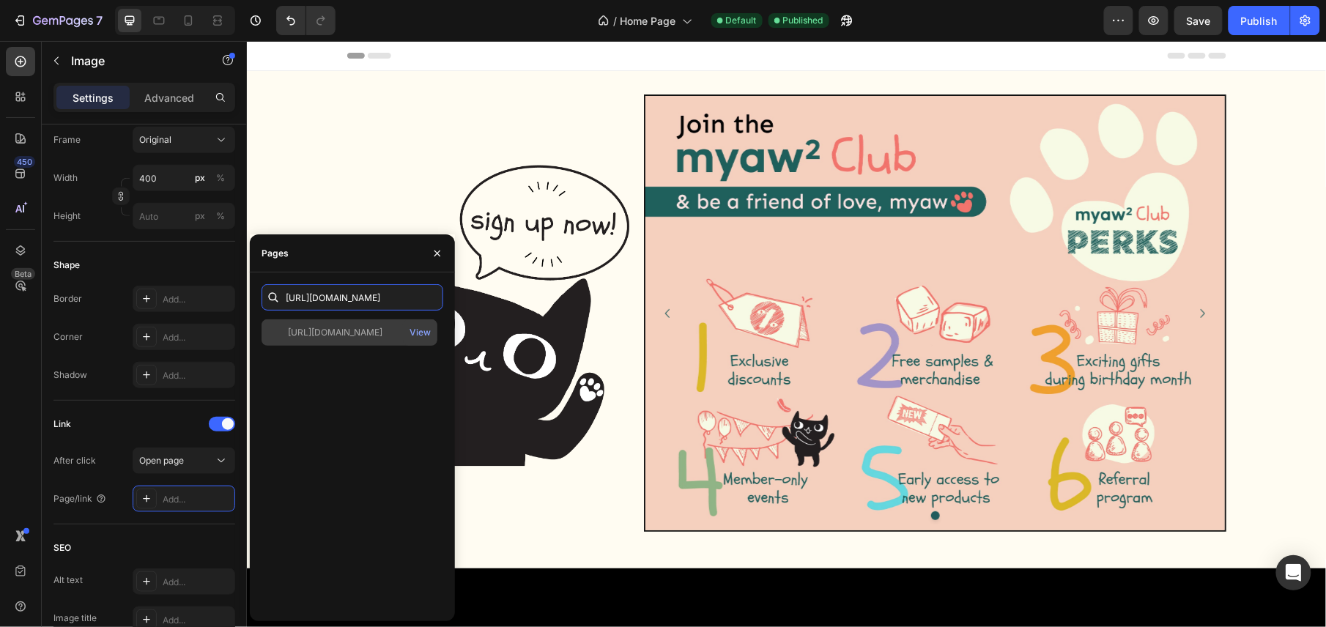
type input "https://lovemyaw.com/collections/frontpage"
click at [322, 327] on div "https://lovemyaw.com/collections/frontpage" at bounding box center [335, 332] width 94 height 13
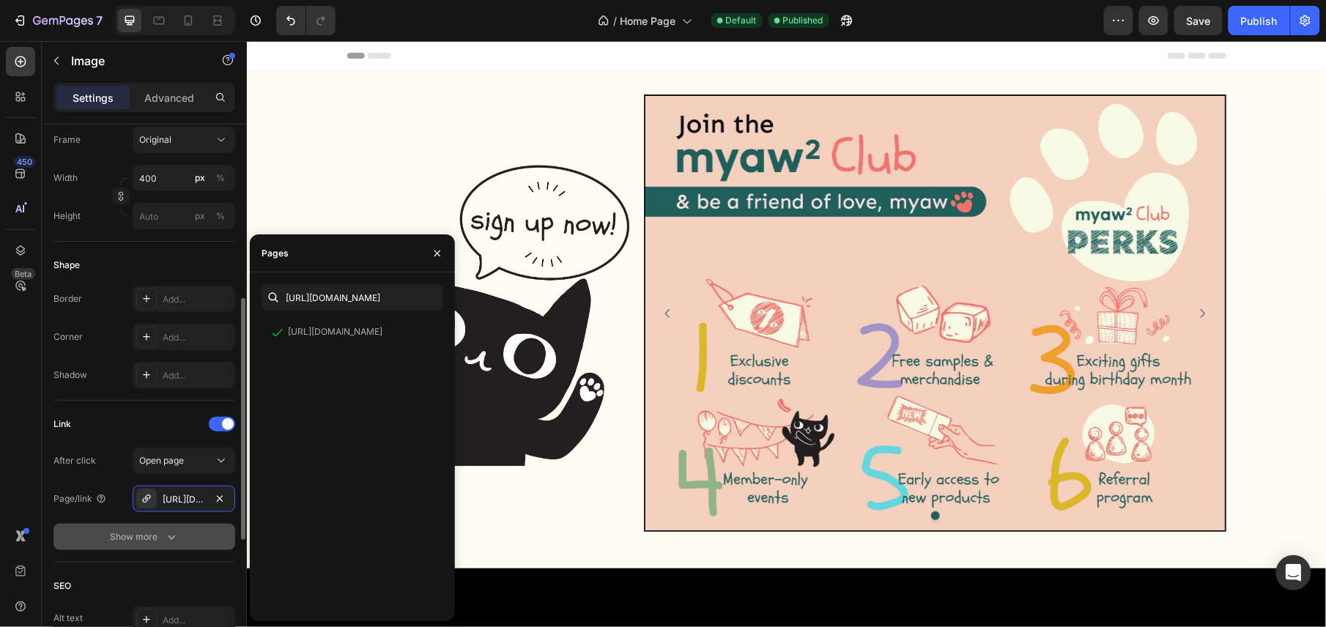
click at [138, 542] on div "Show more" at bounding box center [145, 536] width 68 height 15
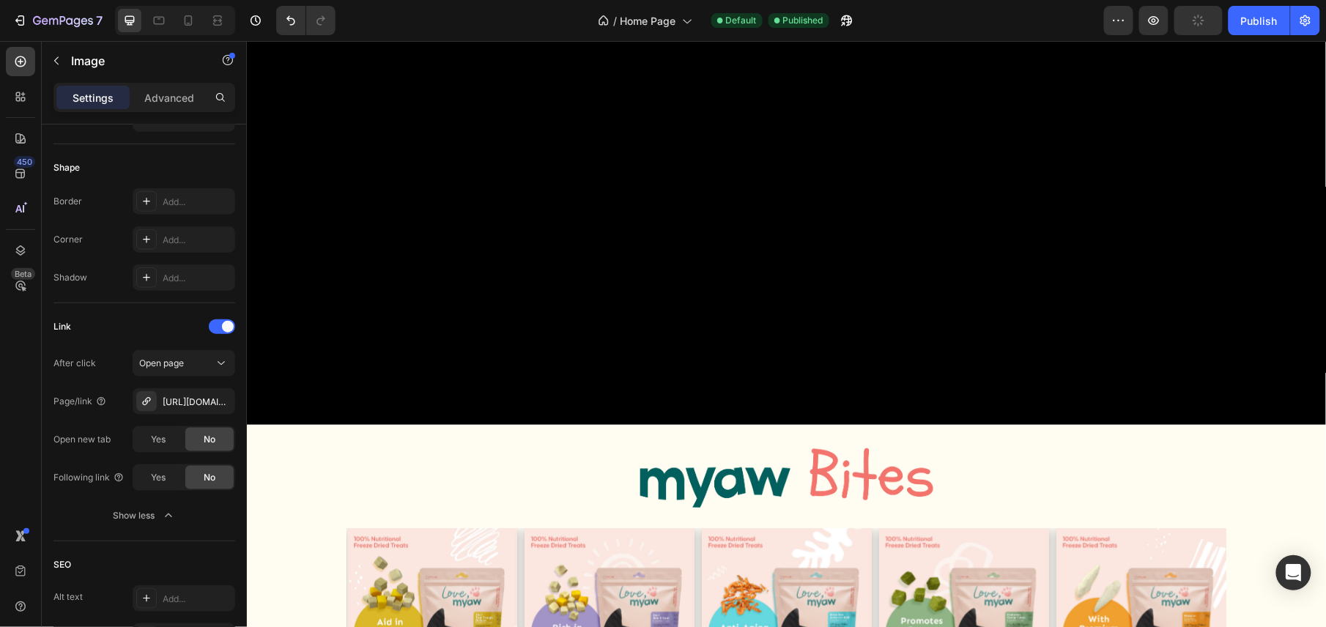
scroll to position [879, 0]
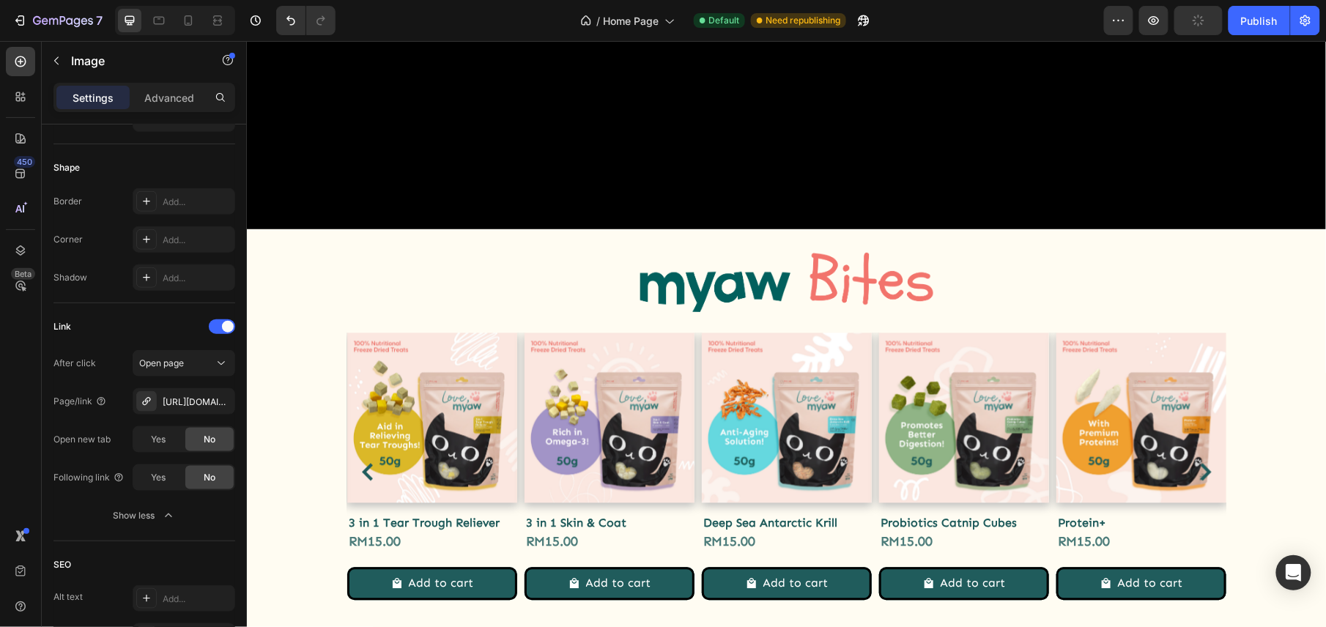
click at [653, 252] on img at bounding box center [785, 281] width 293 height 59
click at [674, 252] on img at bounding box center [785, 281] width 293 height 59
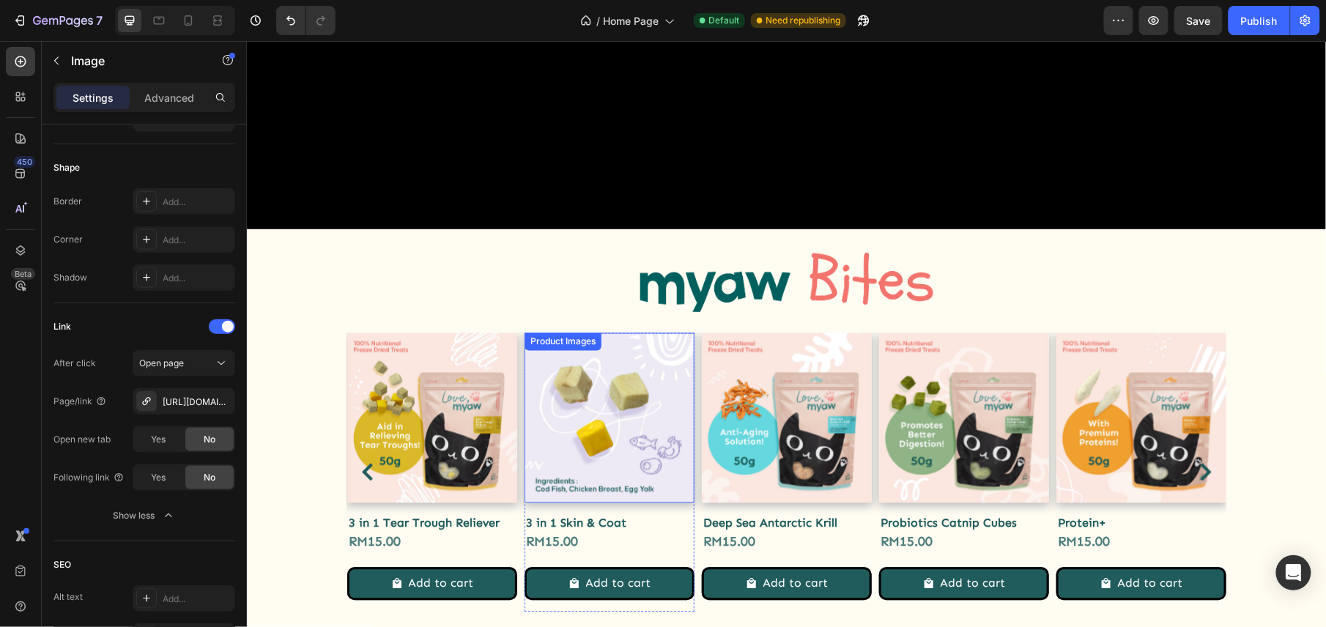
click at [536, 332] on img at bounding box center [609, 417] width 170 height 170
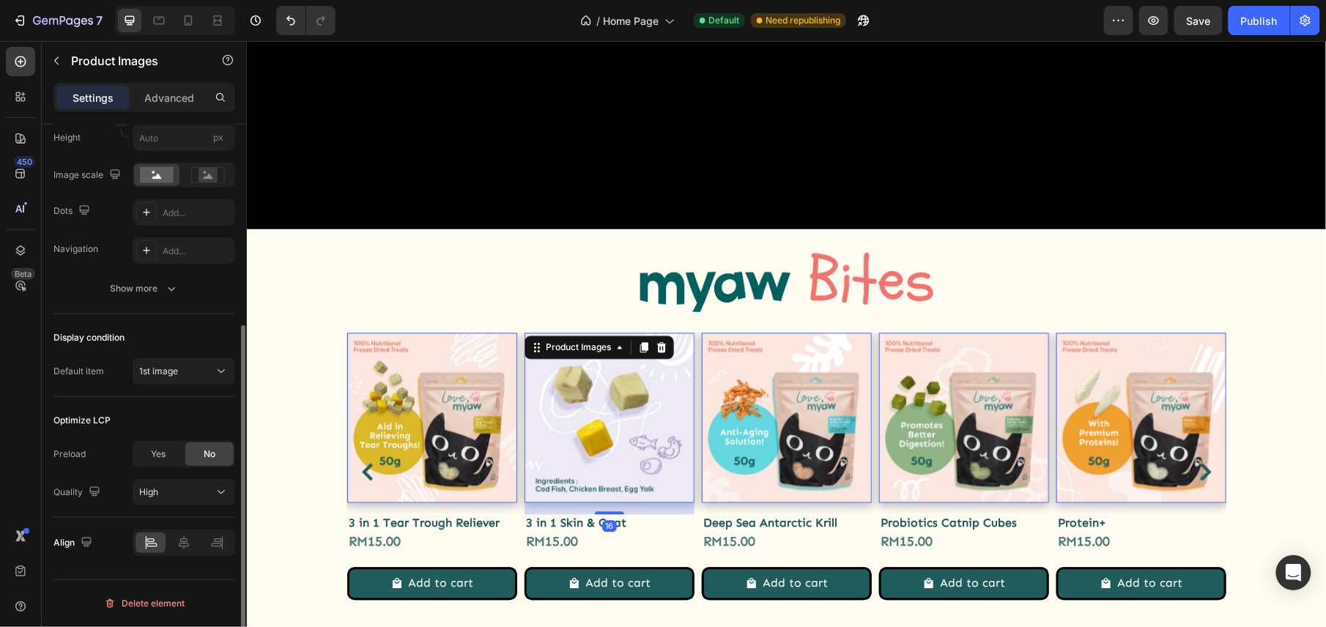
scroll to position [0, 0]
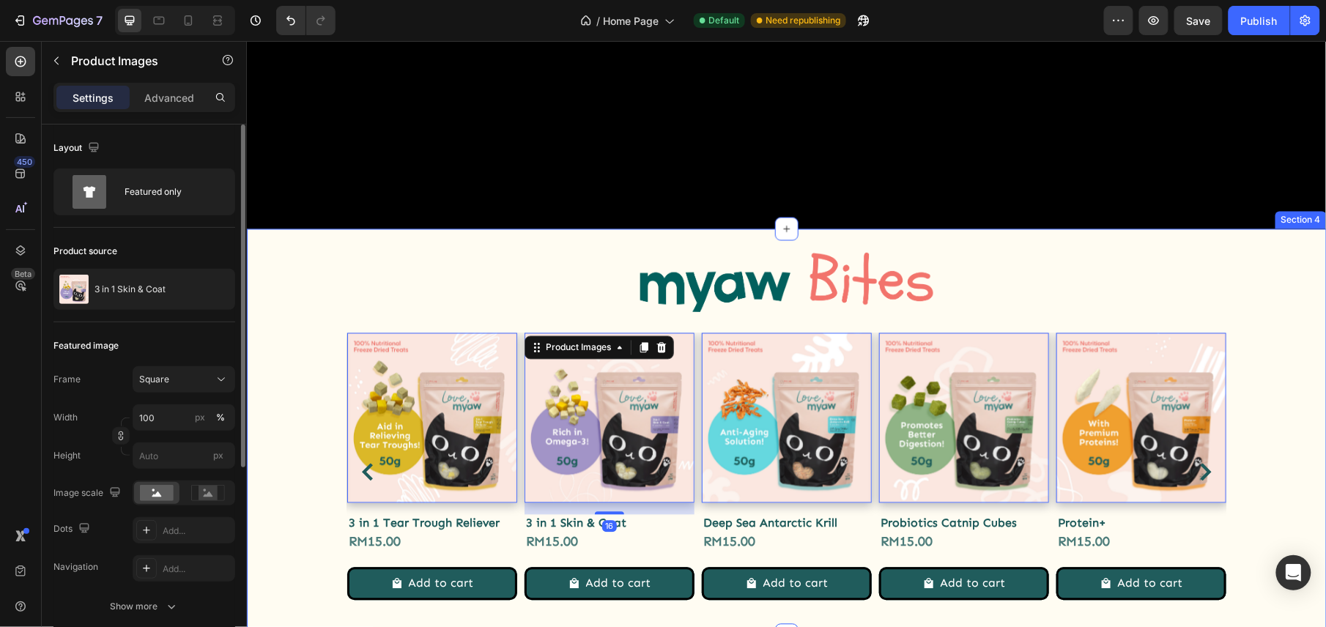
click at [278, 317] on div "Image Product Images 0 3 in 1 Tear Trough Reliever Product Title RM15.00 Produc…" at bounding box center [786, 432] width 1080 height 360
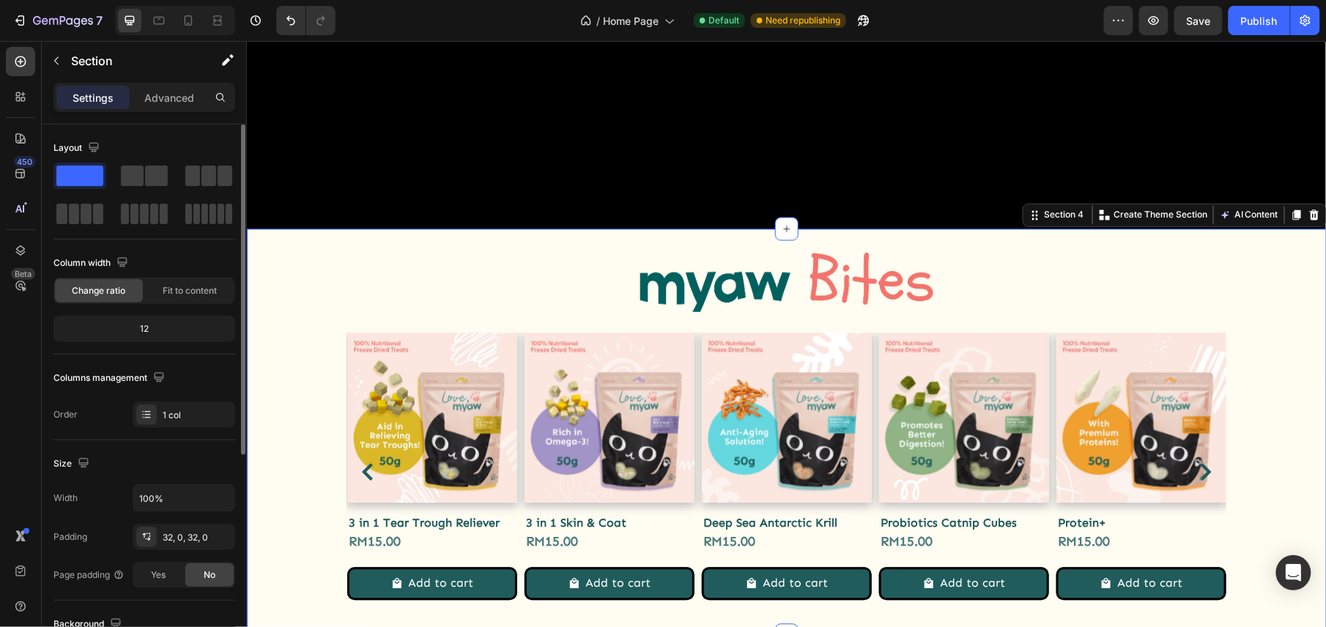
click at [135, 329] on div "12" at bounding box center [144, 329] width 176 height 21
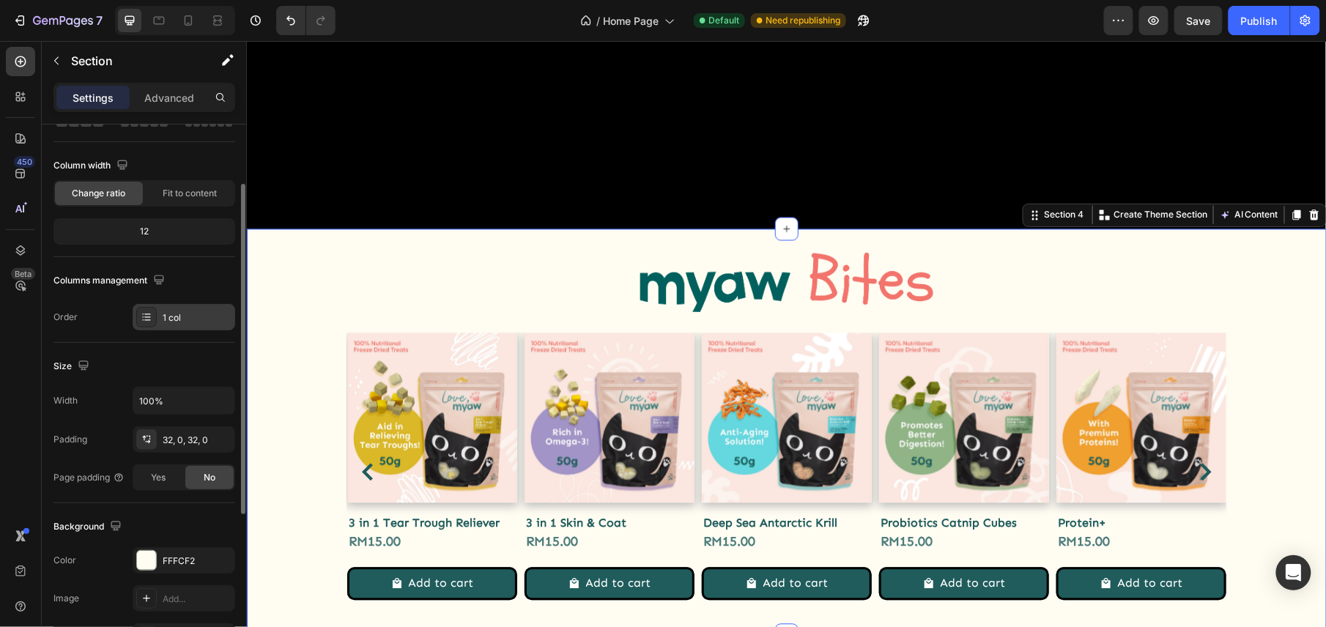
click at [138, 316] on div at bounding box center [146, 317] width 21 height 21
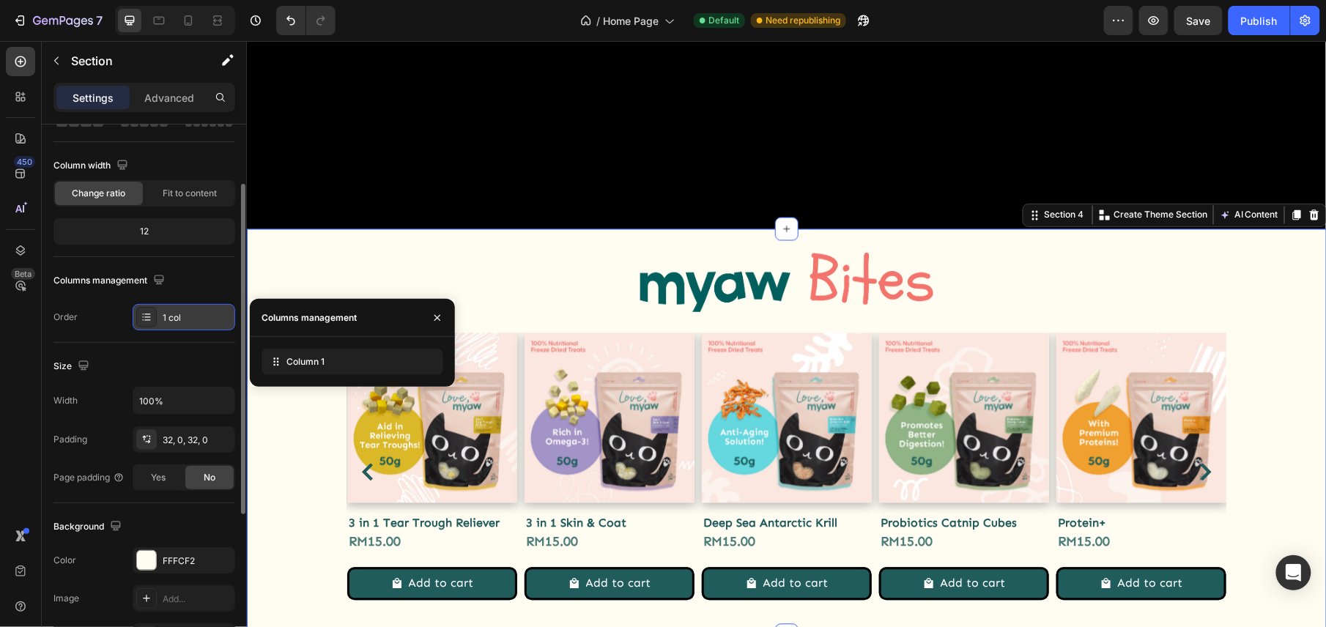
click at [138, 316] on div at bounding box center [146, 317] width 21 height 21
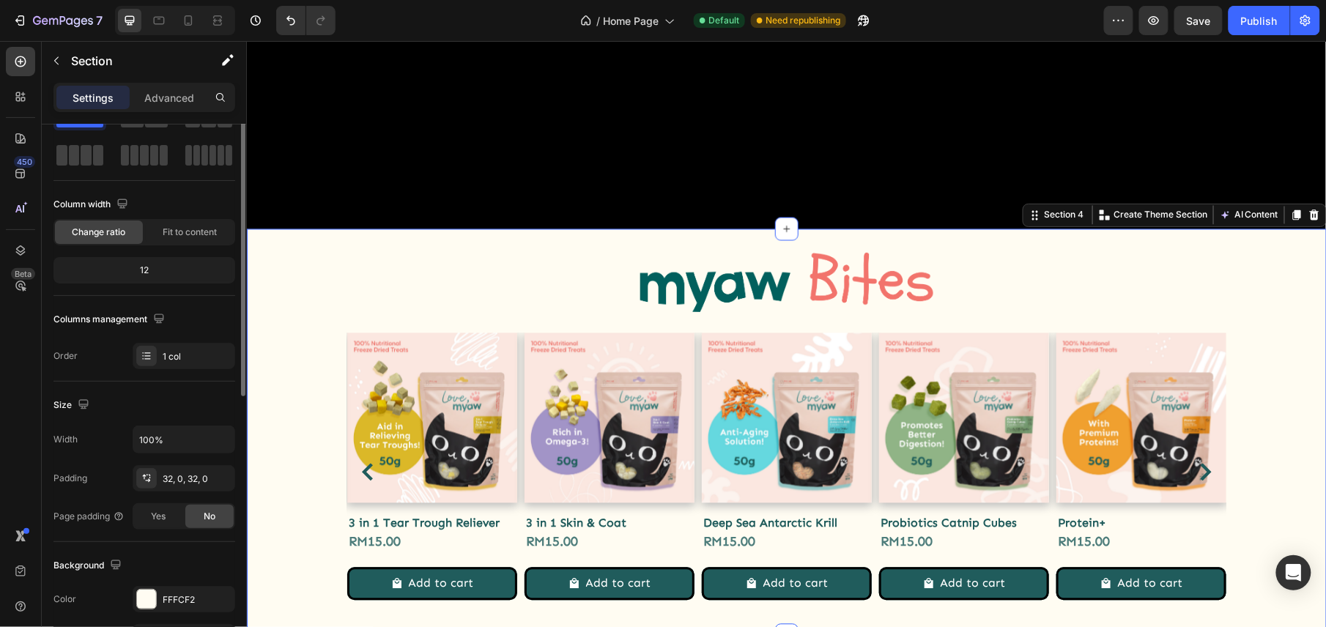
scroll to position [0, 0]
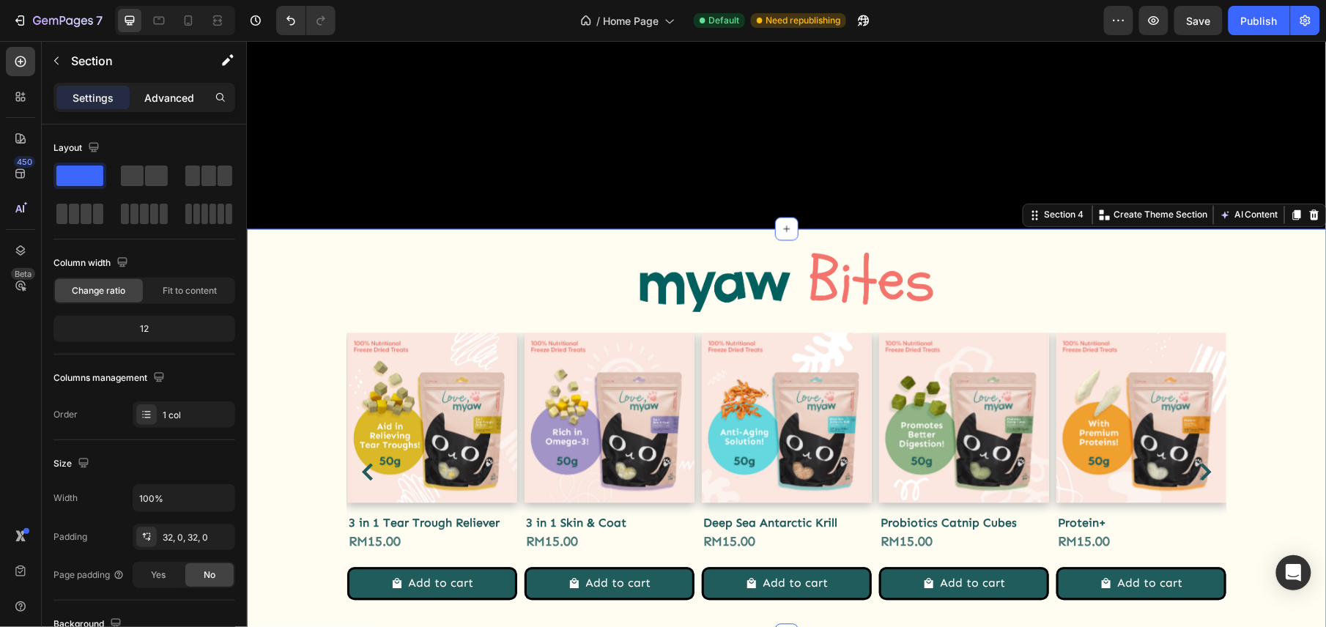
click at [167, 103] on p "Advanced" at bounding box center [169, 97] width 50 height 15
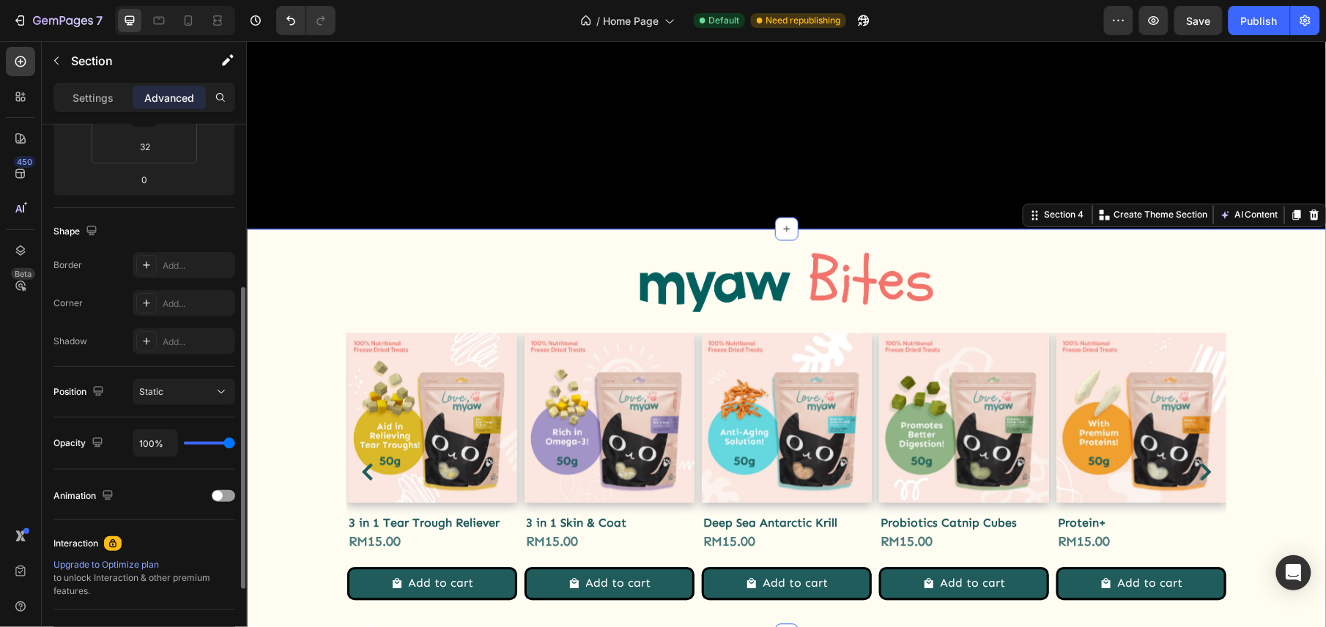
scroll to position [435, 0]
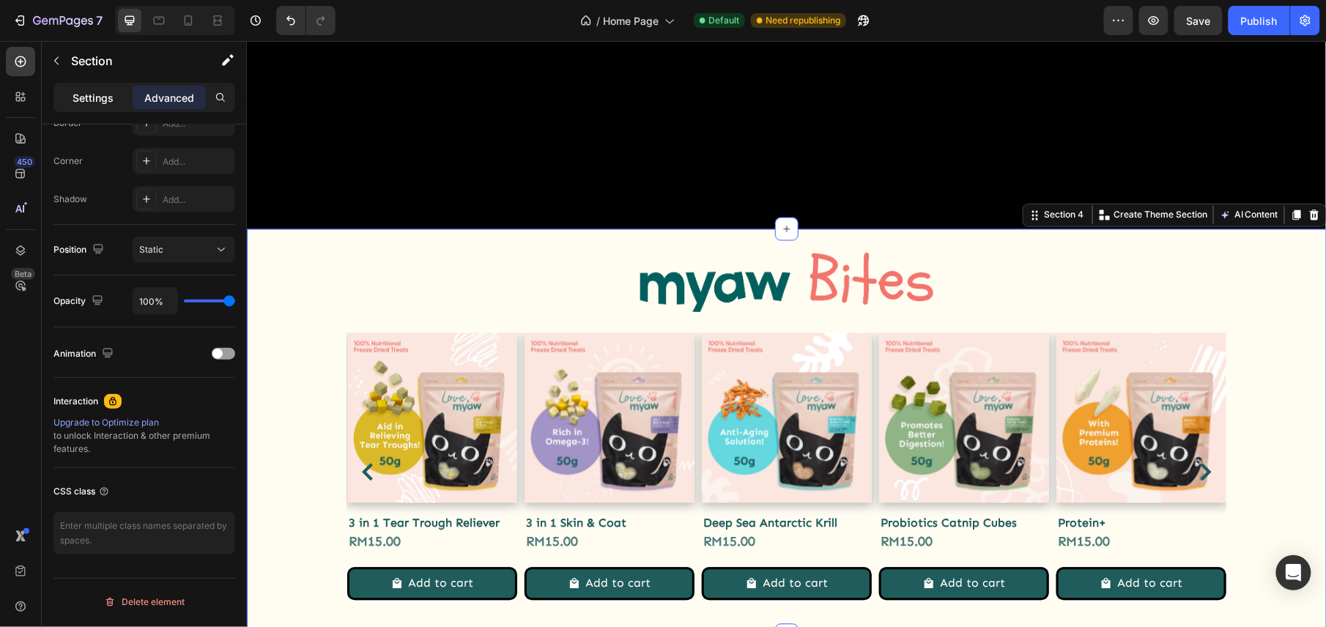
click at [86, 94] on p "Settings" at bounding box center [93, 97] width 41 height 15
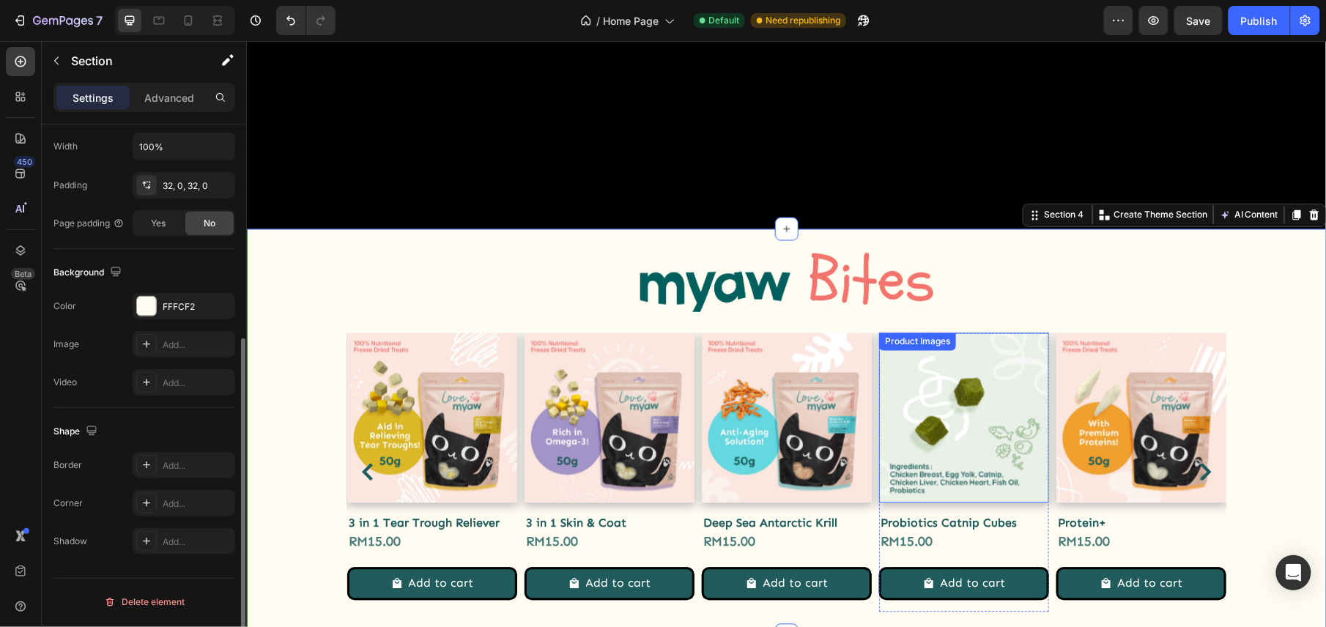
click at [896, 357] on img at bounding box center [963, 417] width 170 height 170
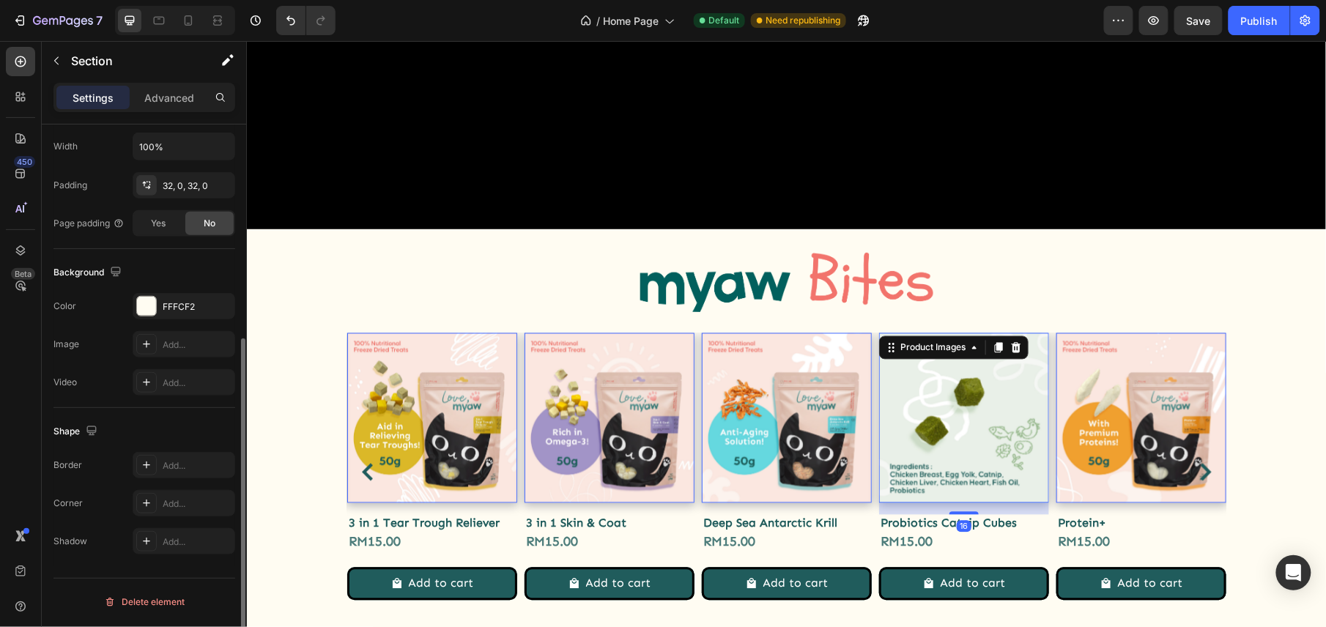
scroll to position [0, 0]
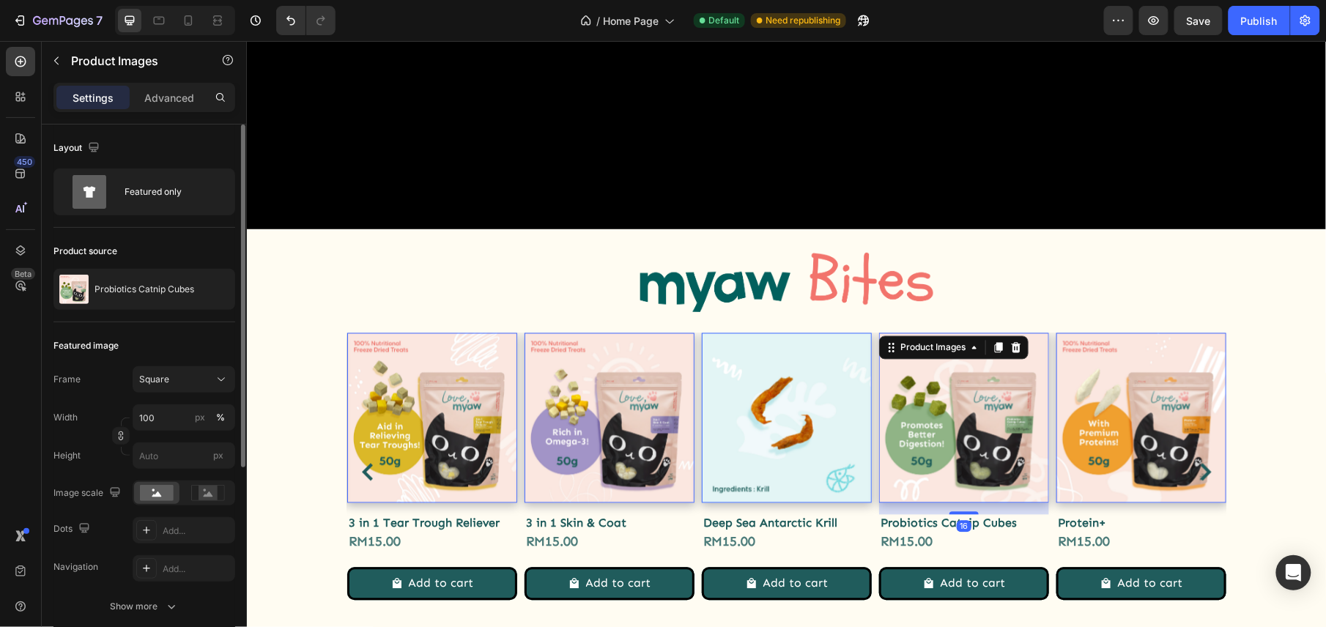
click at [748, 334] on img at bounding box center [786, 417] width 170 height 170
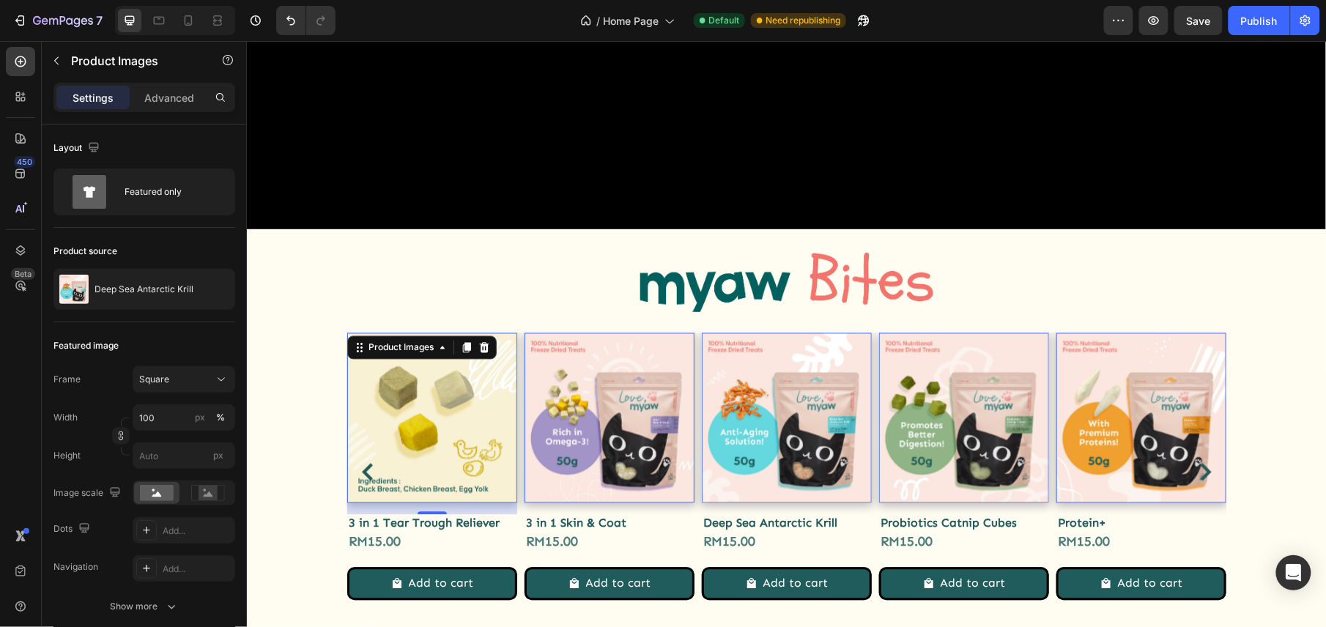
click at [409, 332] on img at bounding box center [431, 417] width 170 height 170
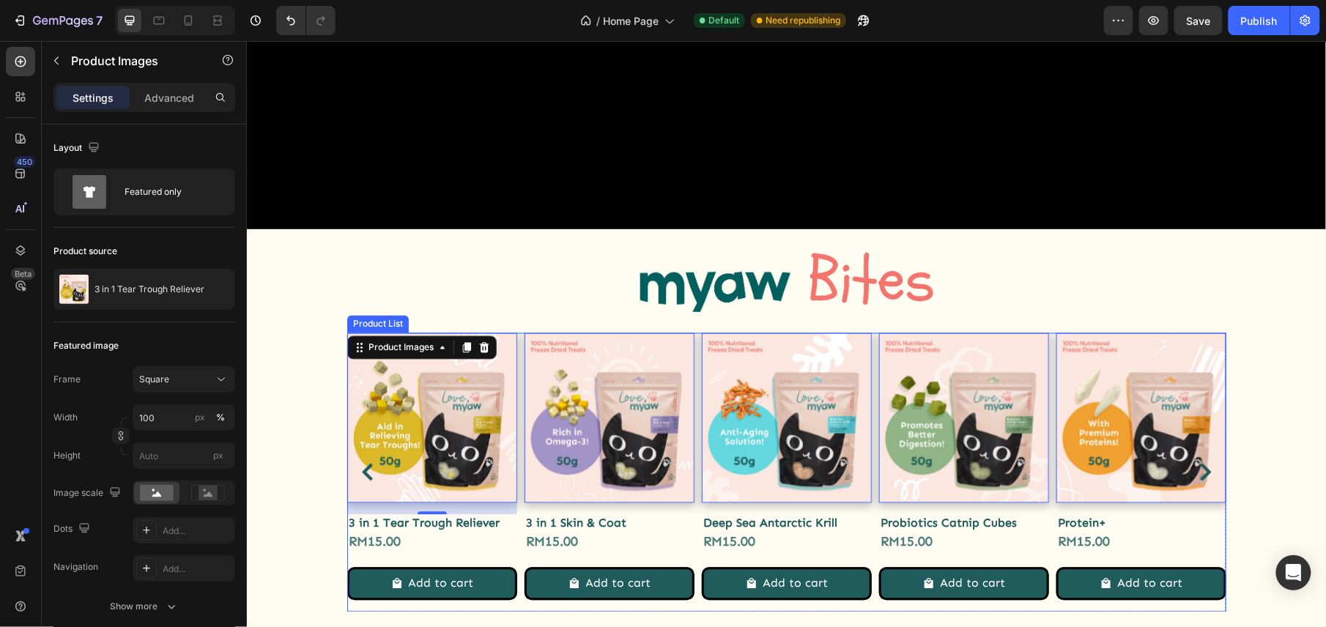
click at [361, 463] on icon "Carousel Back Arrow" at bounding box center [366, 472] width 11 height 18
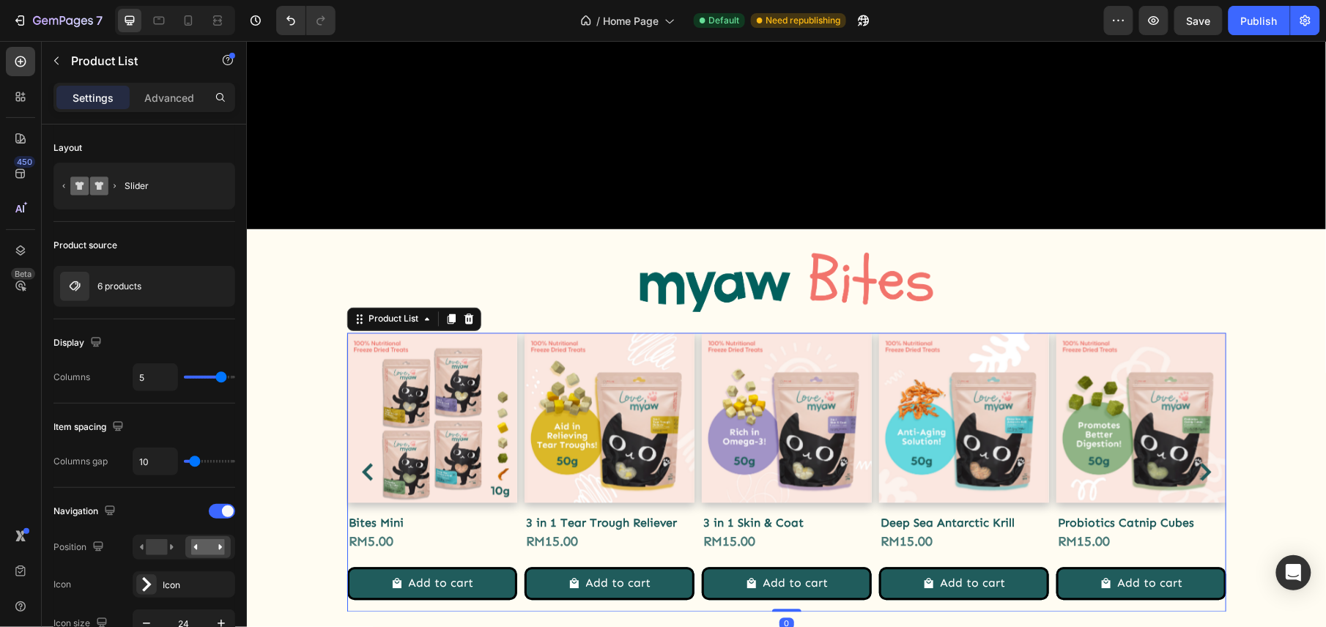
click at [358, 463] on icon "Carousel Back Arrow" at bounding box center [367, 472] width 18 height 18
click at [367, 312] on div "Product List" at bounding box center [393, 318] width 56 height 13
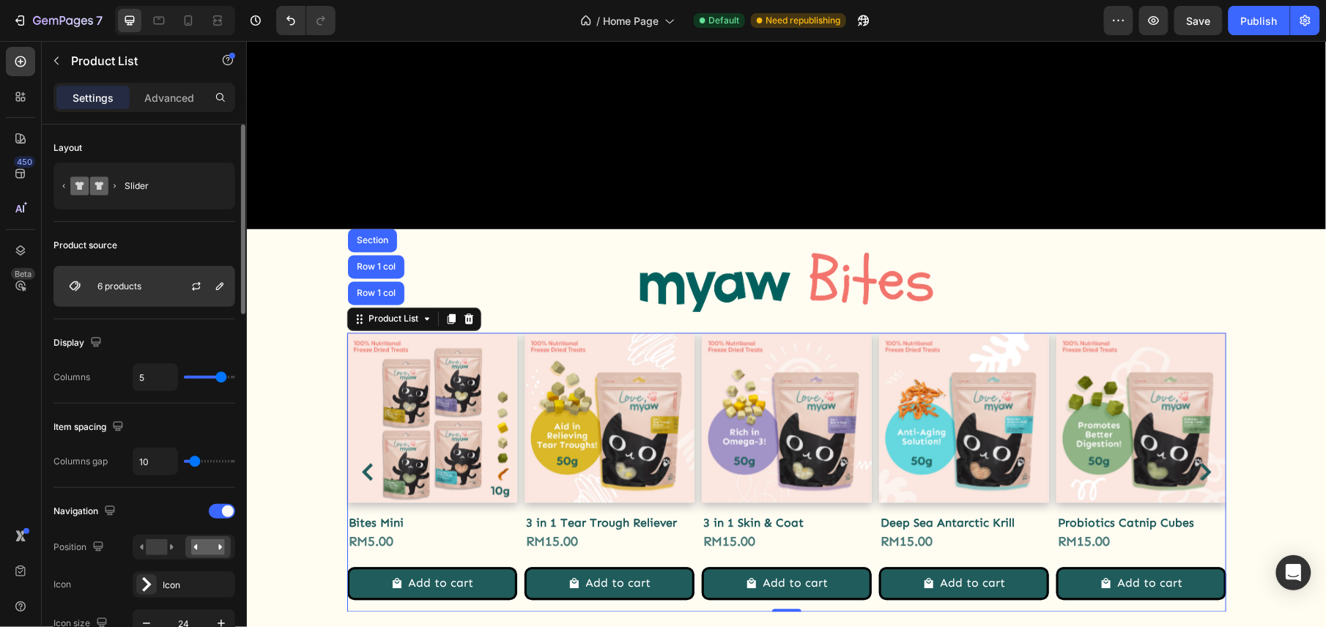
click at [147, 283] on div "6 products" at bounding box center [144, 286] width 182 height 41
click at [192, 278] on button "button" at bounding box center [196, 287] width 18 height 18
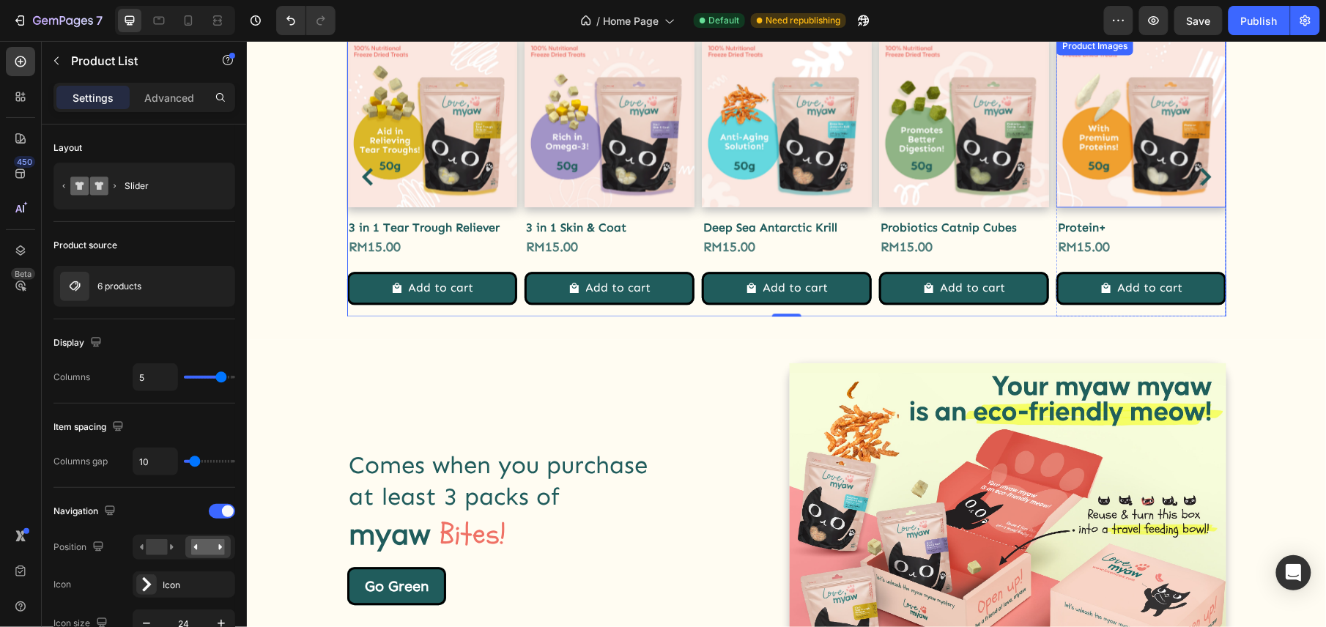
scroll to position [981, 0]
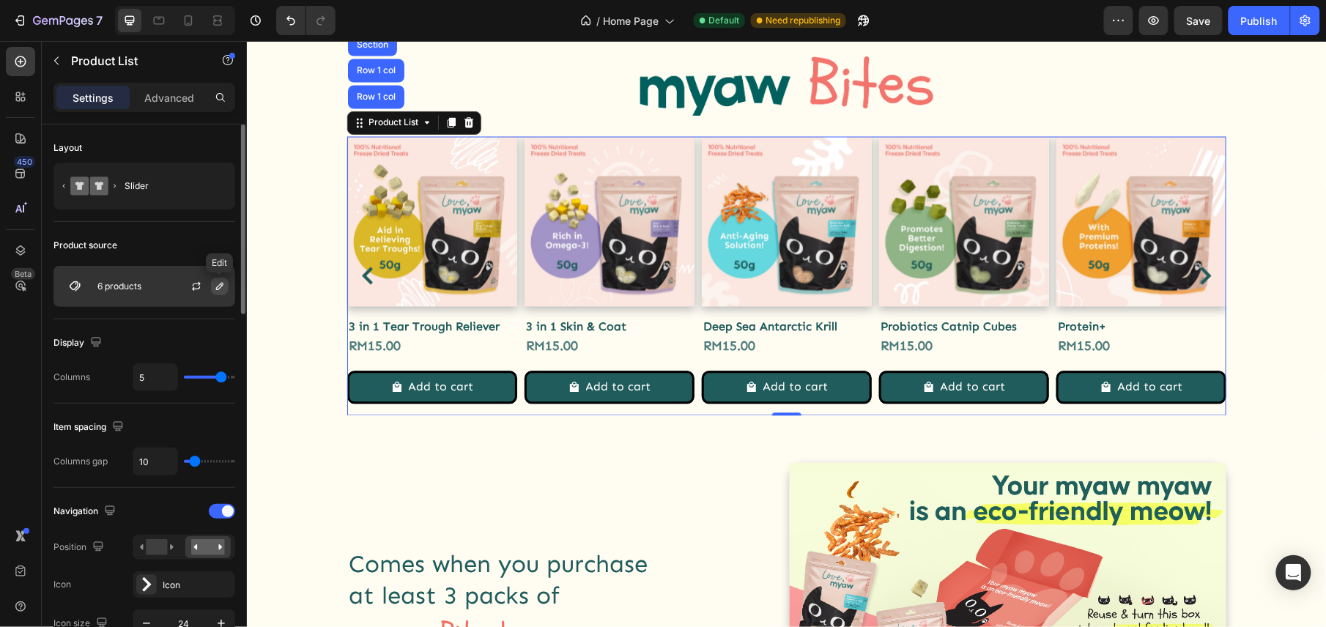
click at [221, 288] on icon "button" at bounding box center [220, 286] width 12 height 12
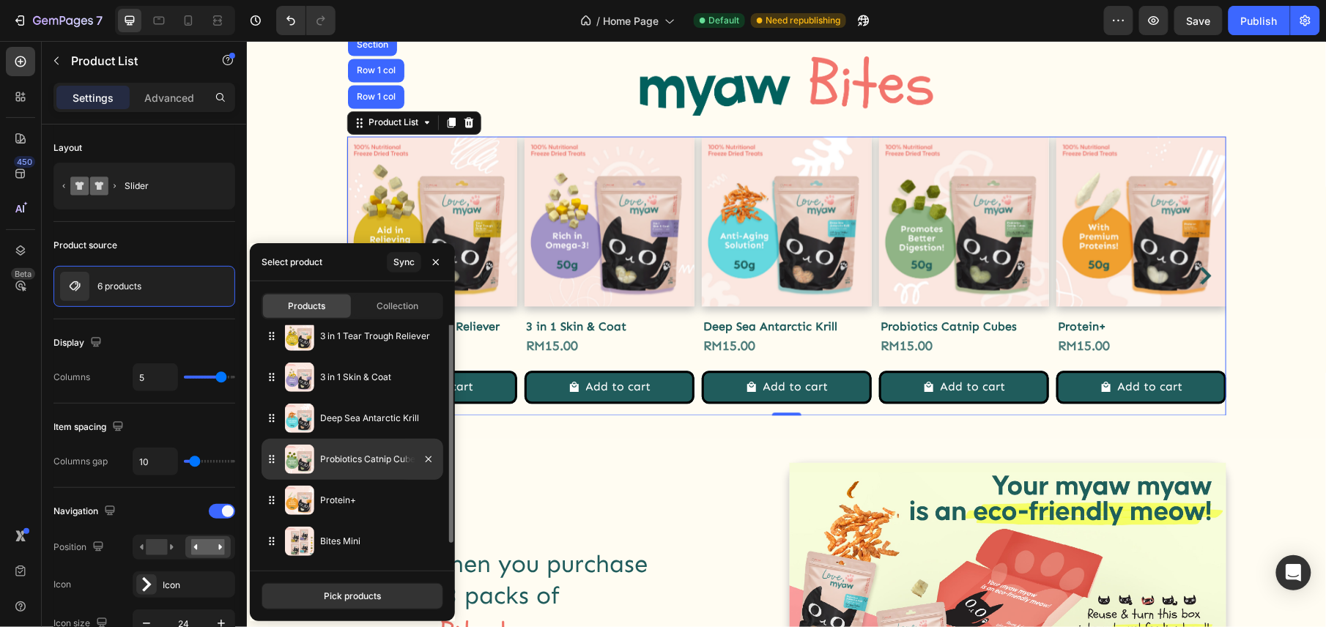
scroll to position [0, 0]
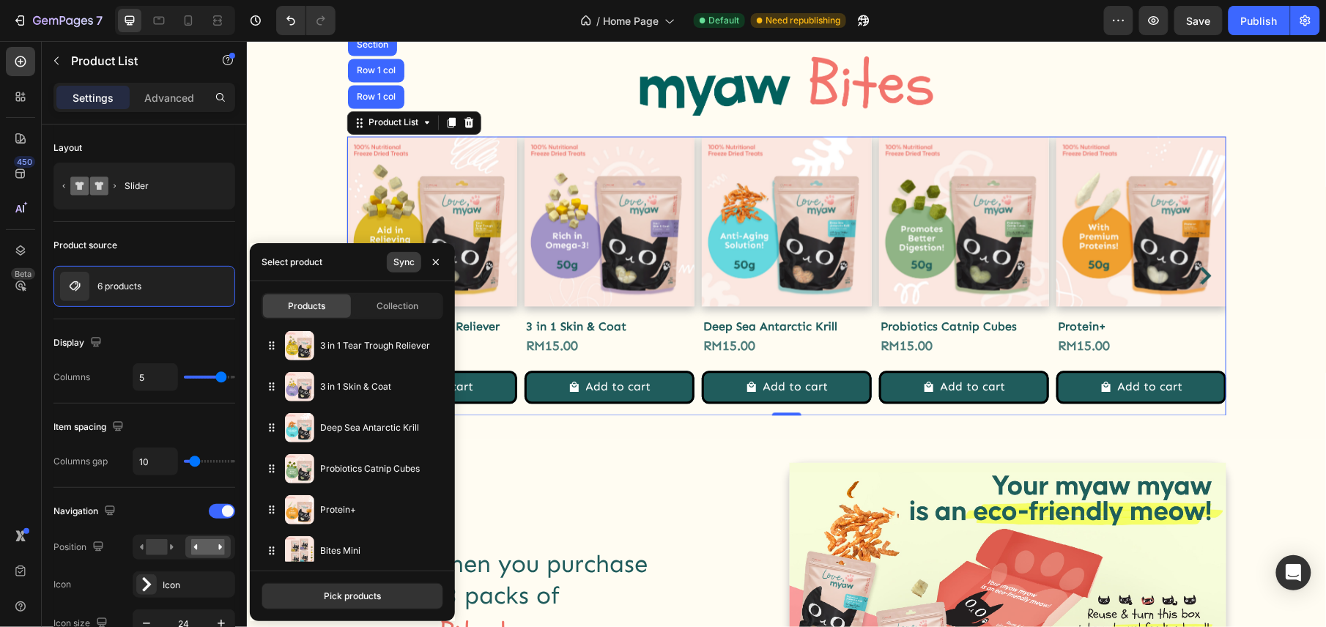
click at [399, 264] on div "Sync" at bounding box center [403, 262] width 21 height 13
click at [390, 309] on span "Collection" at bounding box center [398, 306] width 42 height 13
type input "4"
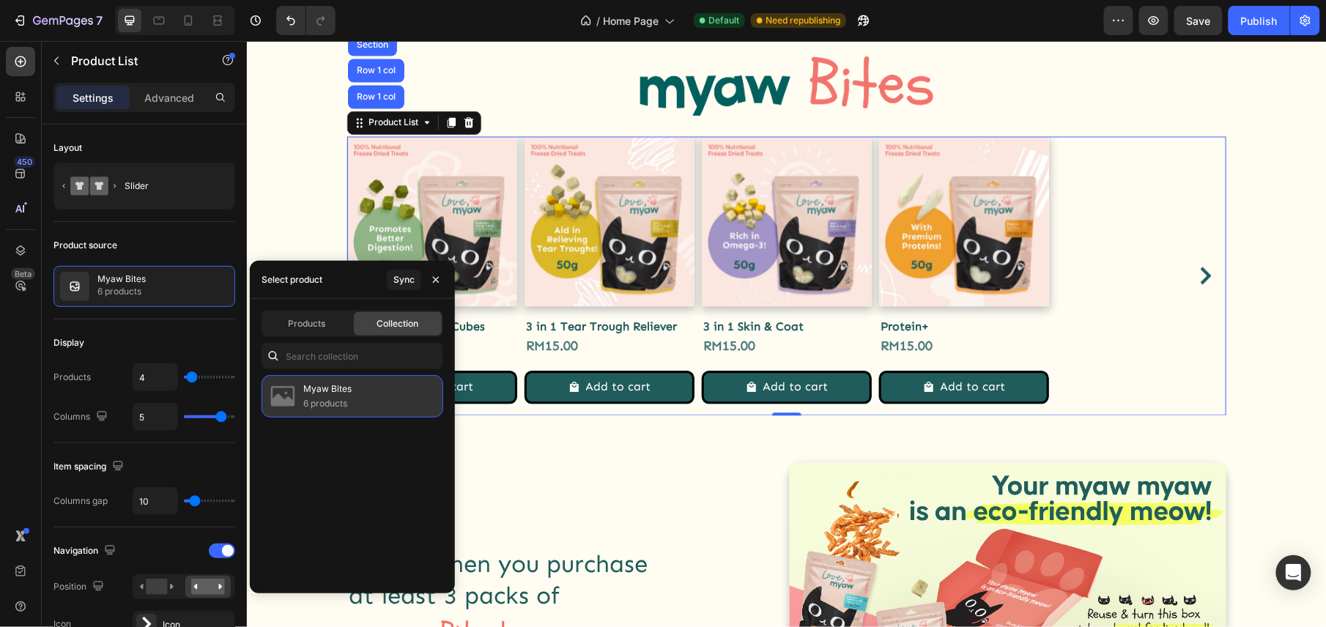
click at [335, 394] on p "Myaw Bites" at bounding box center [327, 389] width 48 height 15
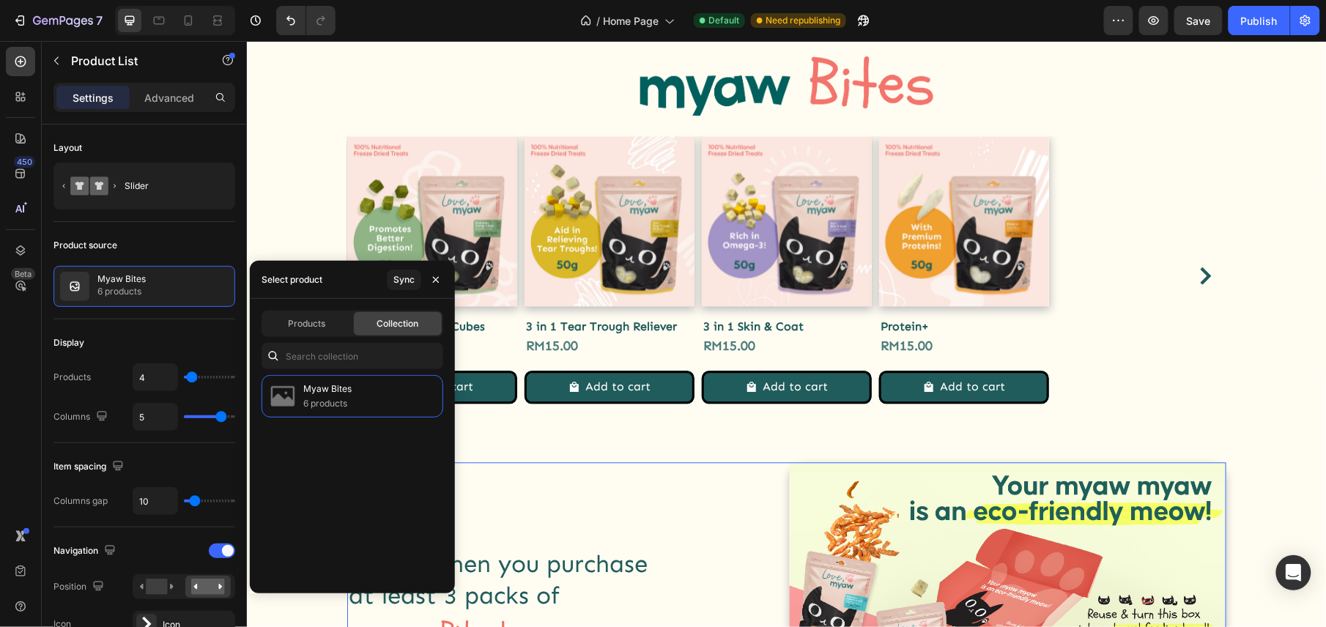
click at [630, 546] on div "Comes when you purchase at least 3 packs of Heading myaw Heading Bites! Heading…" at bounding box center [564, 625] width 436 height 327
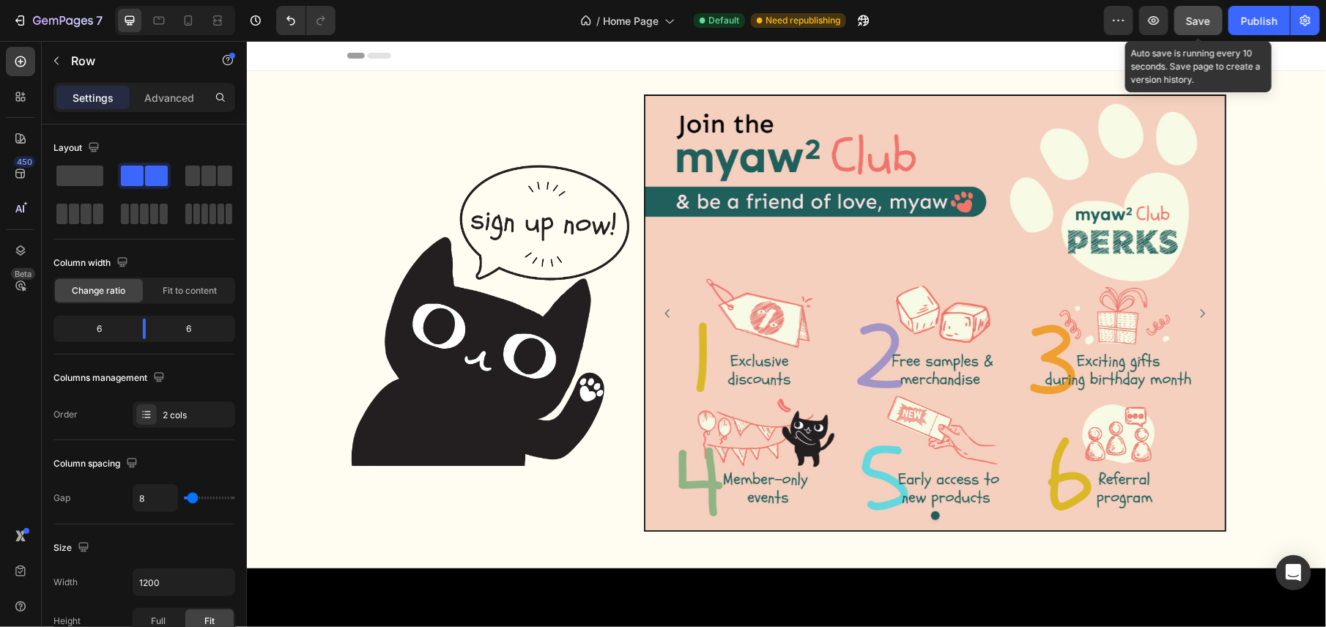
click at [1200, 24] on span "Save" at bounding box center [1198, 21] width 24 height 12
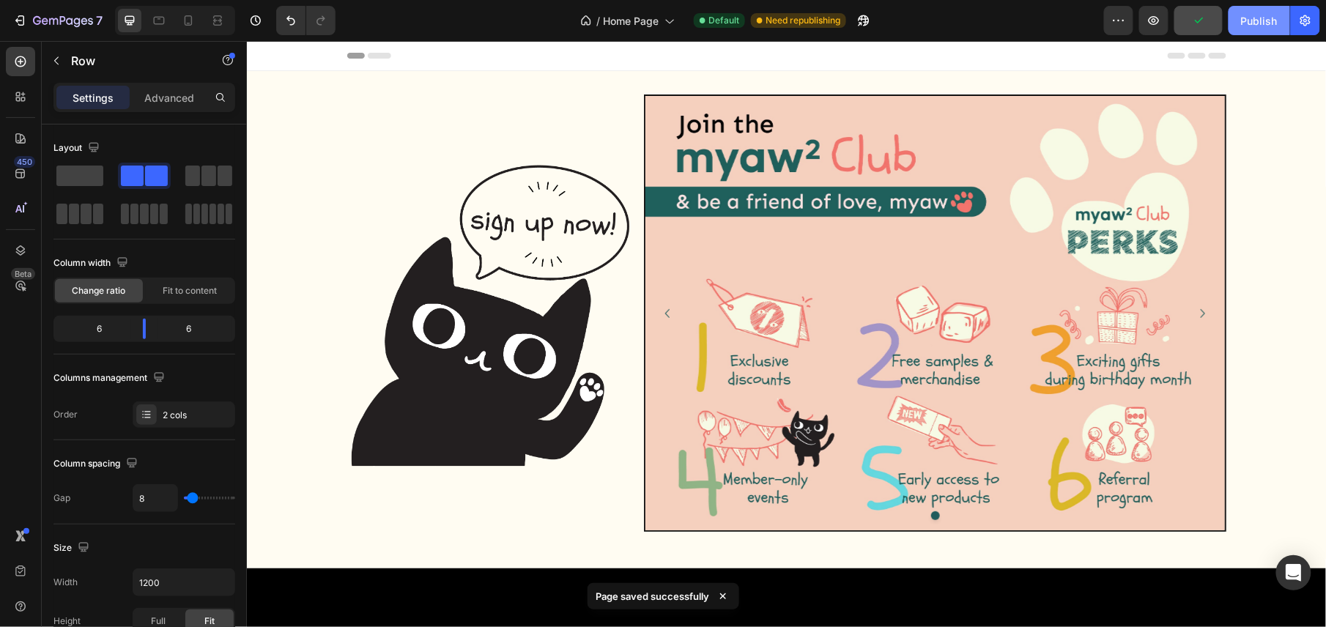
click at [1263, 25] on div "Publish" at bounding box center [1259, 20] width 37 height 15
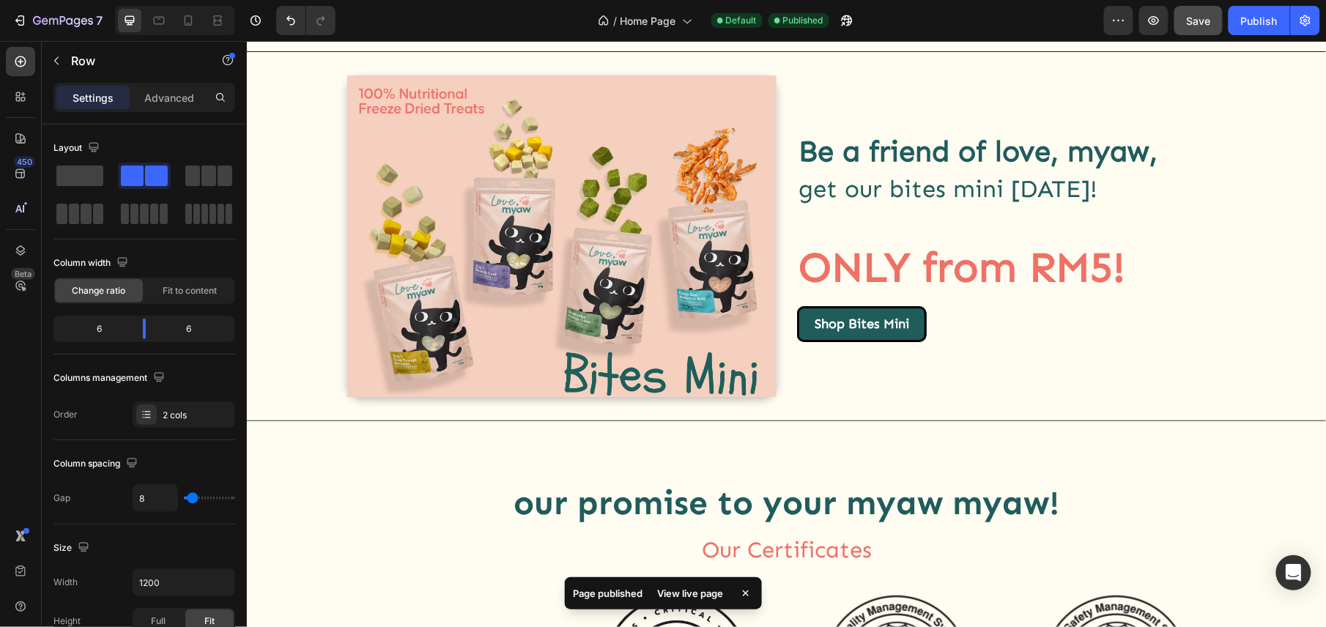
scroll to position [1746, 0]
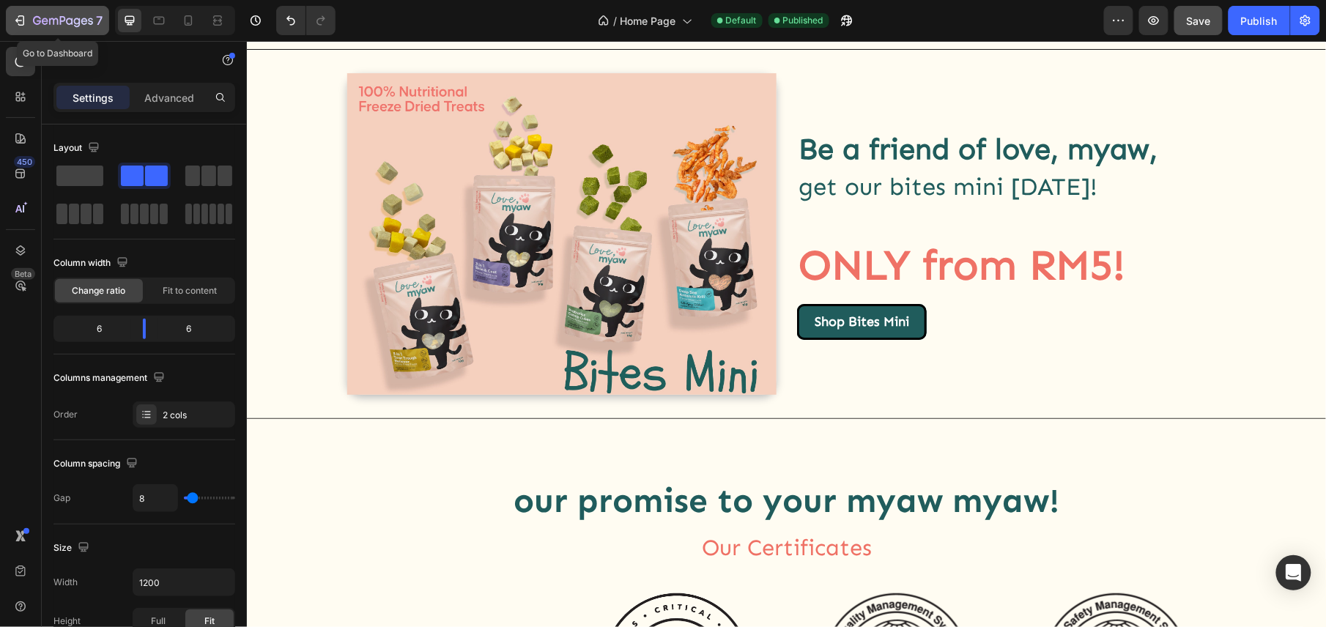
click at [83, 19] on icon "button" at bounding box center [63, 21] width 60 height 12
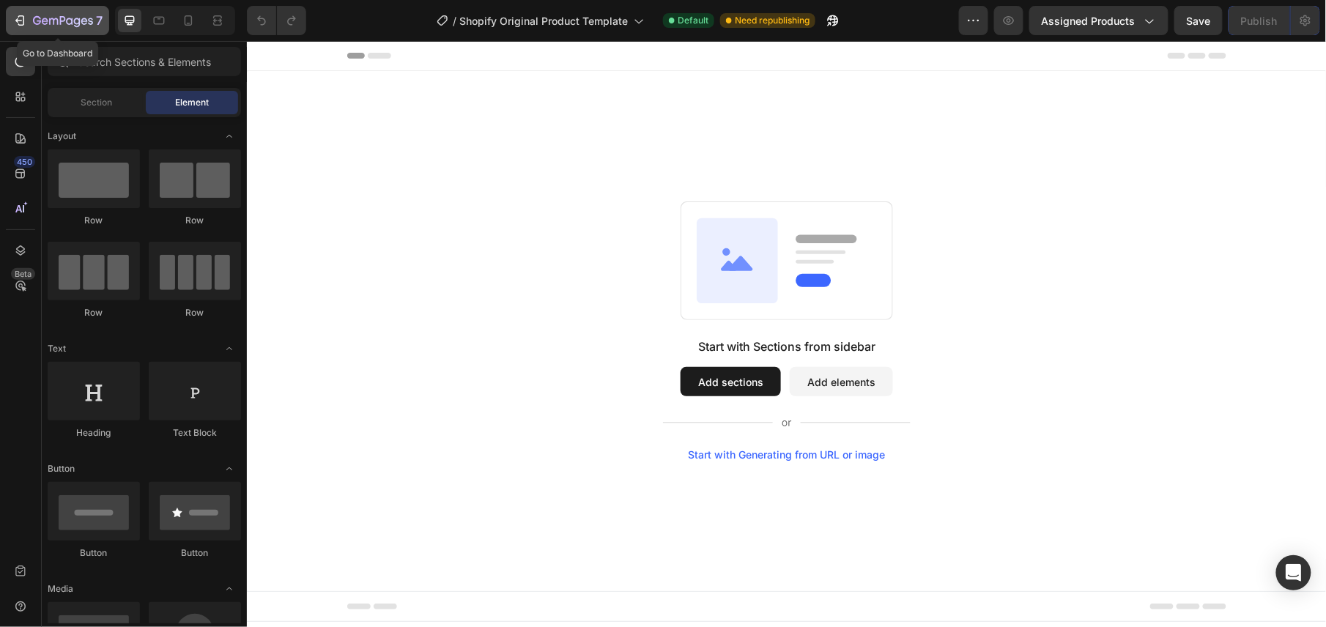
click at [41, 18] on icon "button" at bounding box center [63, 21] width 60 height 12
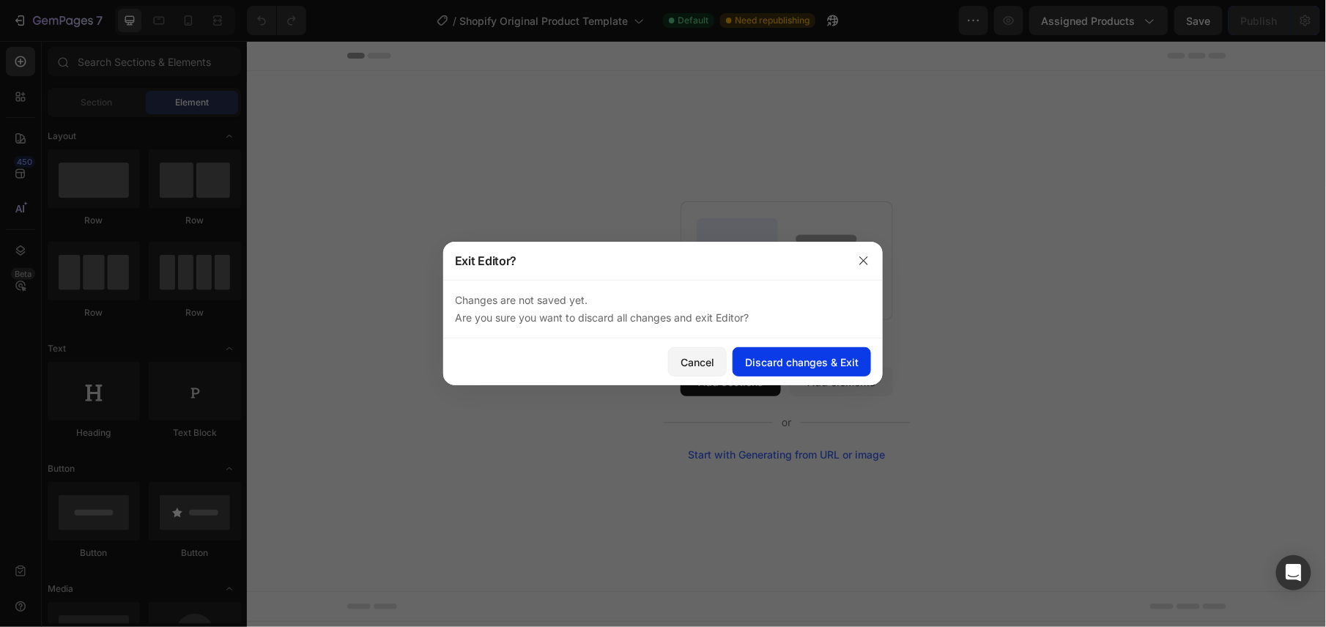
click at [778, 362] on div "Discard changes & Exit" at bounding box center [802, 361] width 114 height 15
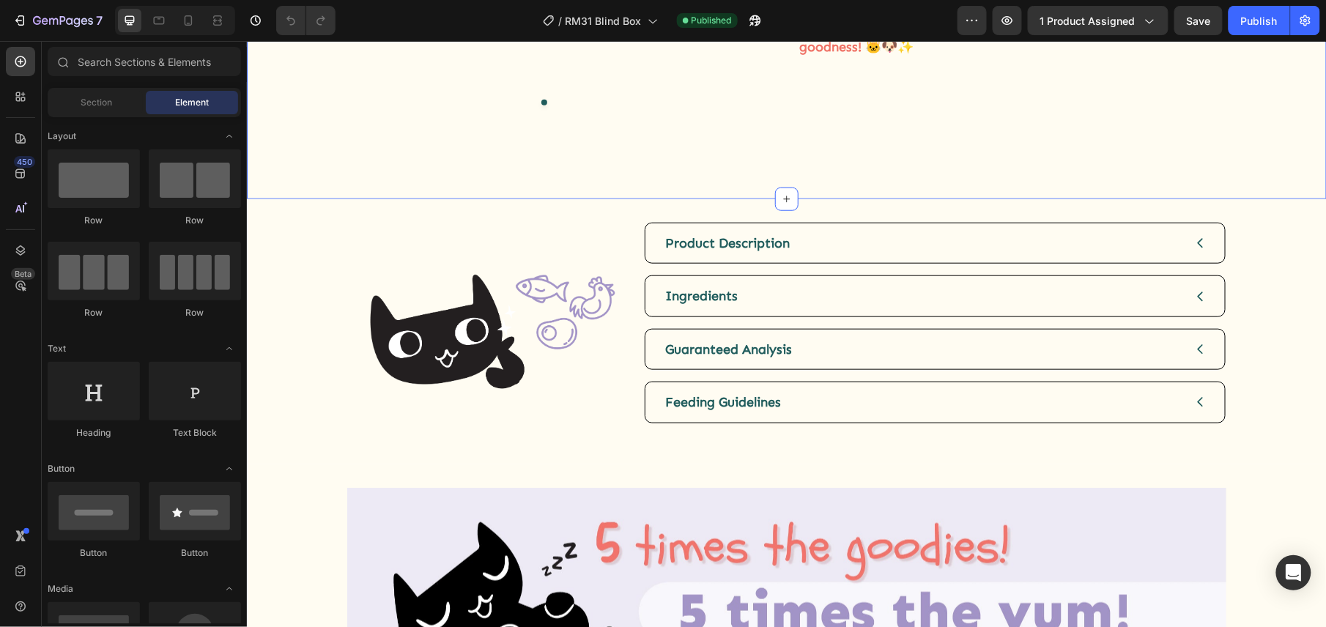
scroll to position [413, 0]
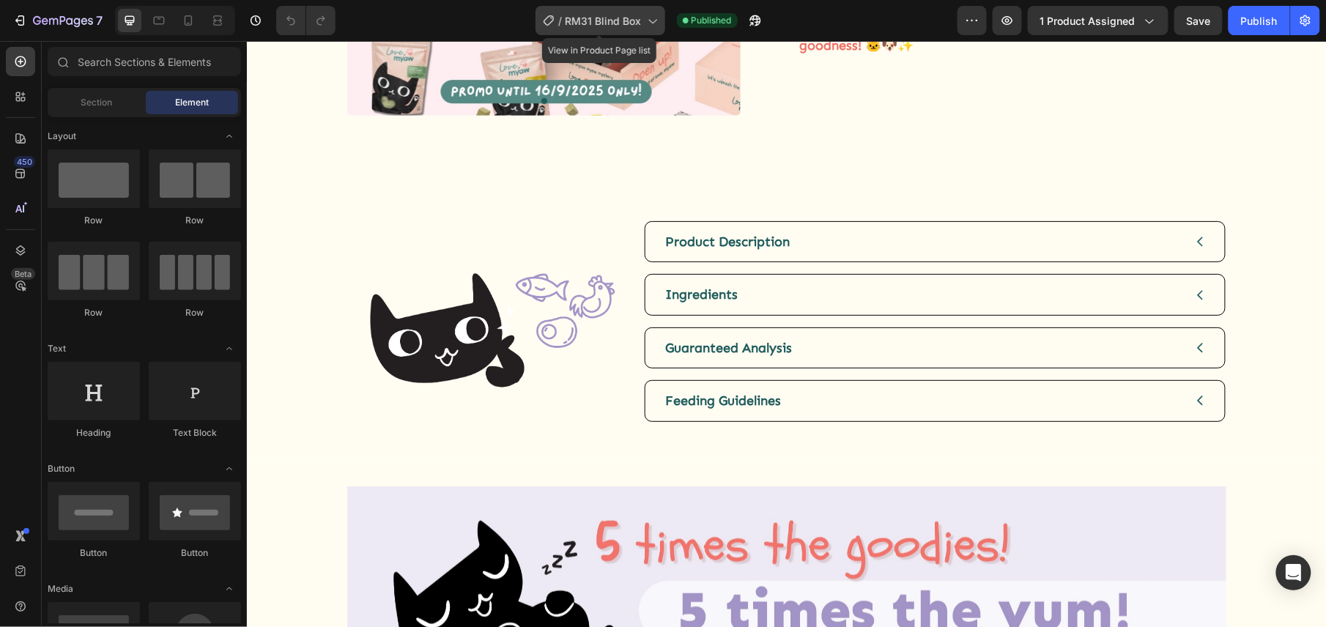
click at [546, 19] on icon at bounding box center [548, 20] width 10 height 10
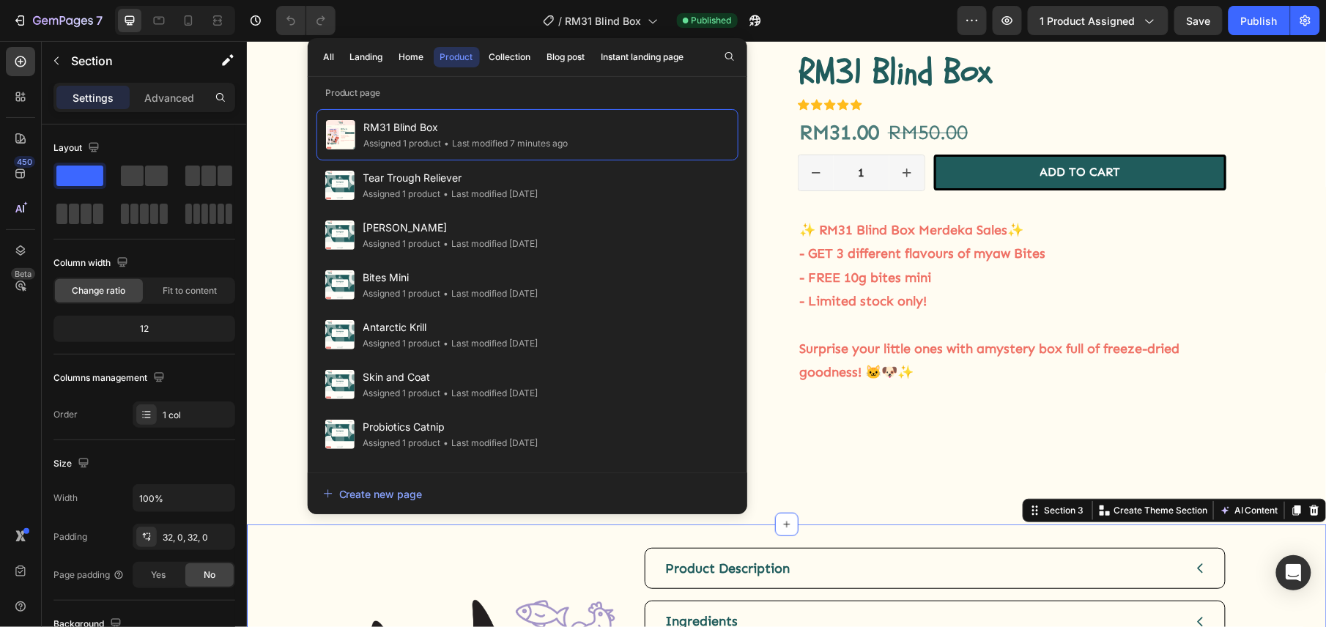
scroll to position [79, 0]
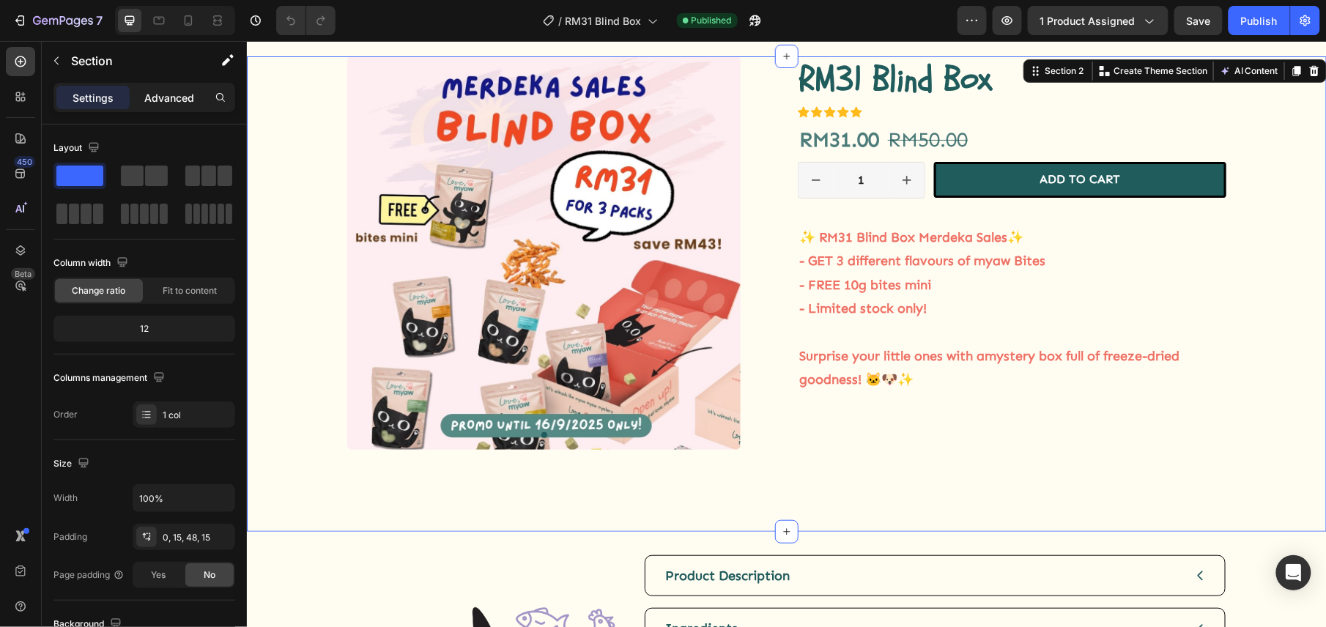
click at [168, 92] on p "Advanced" at bounding box center [169, 97] width 50 height 15
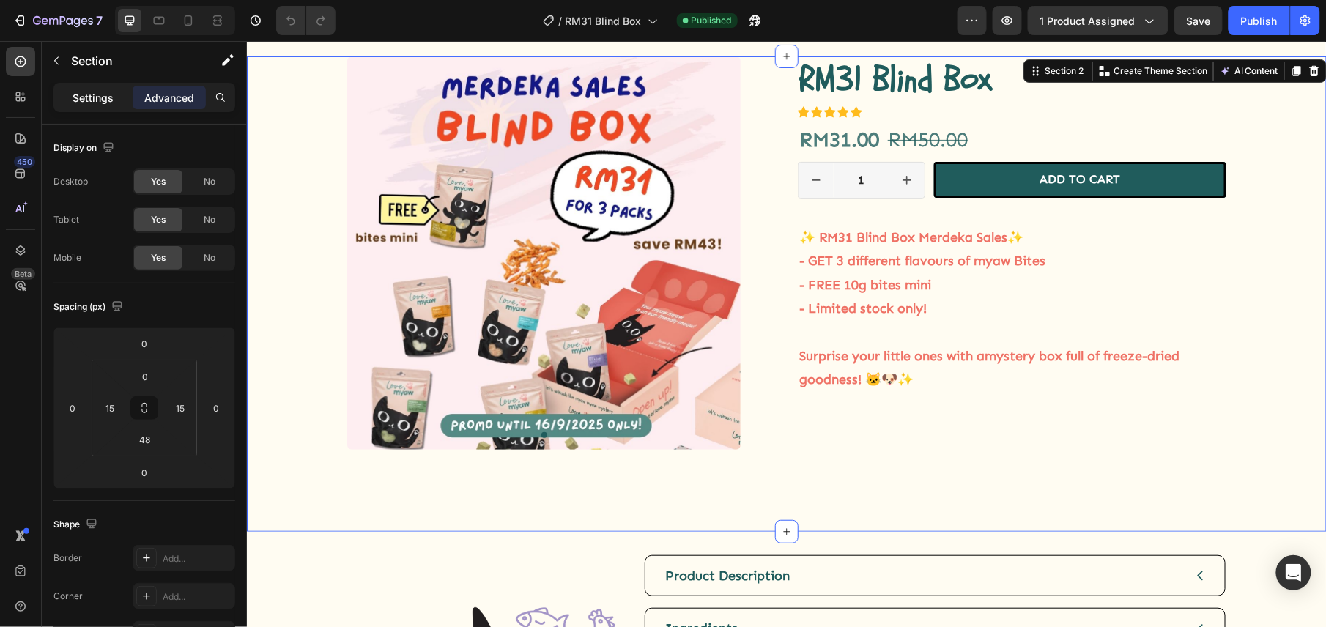
click at [83, 105] on div "Settings" at bounding box center [92, 97] width 73 height 23
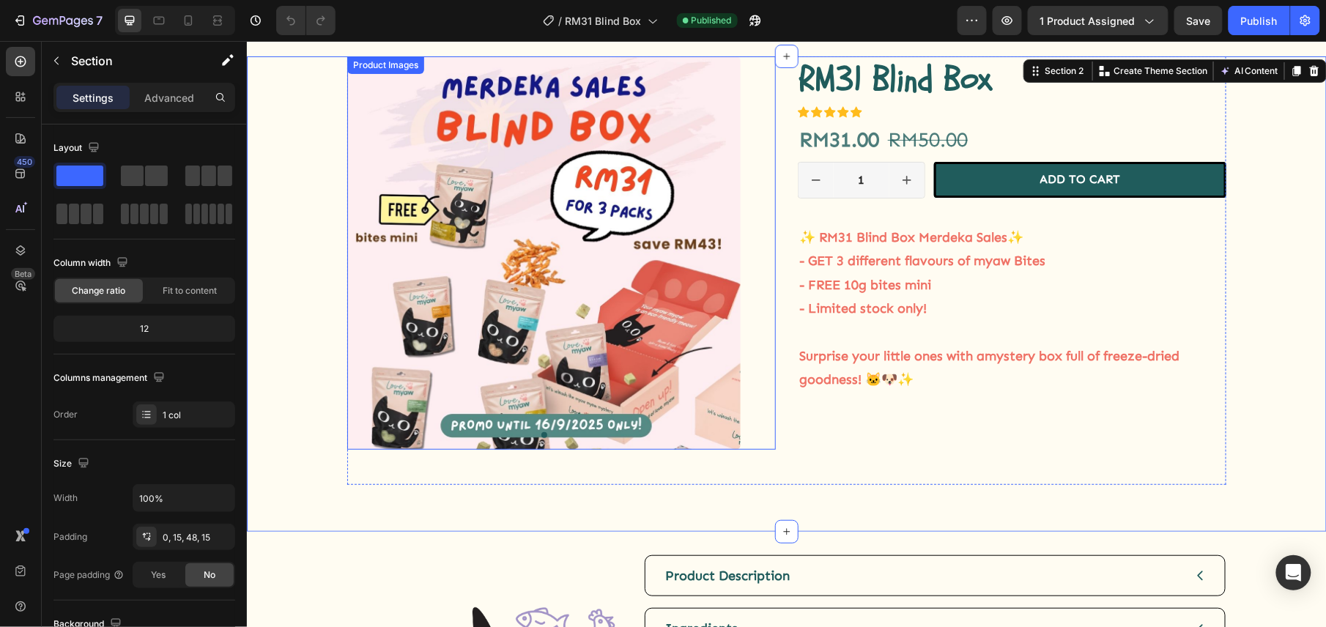
scroll to position [0, 0]
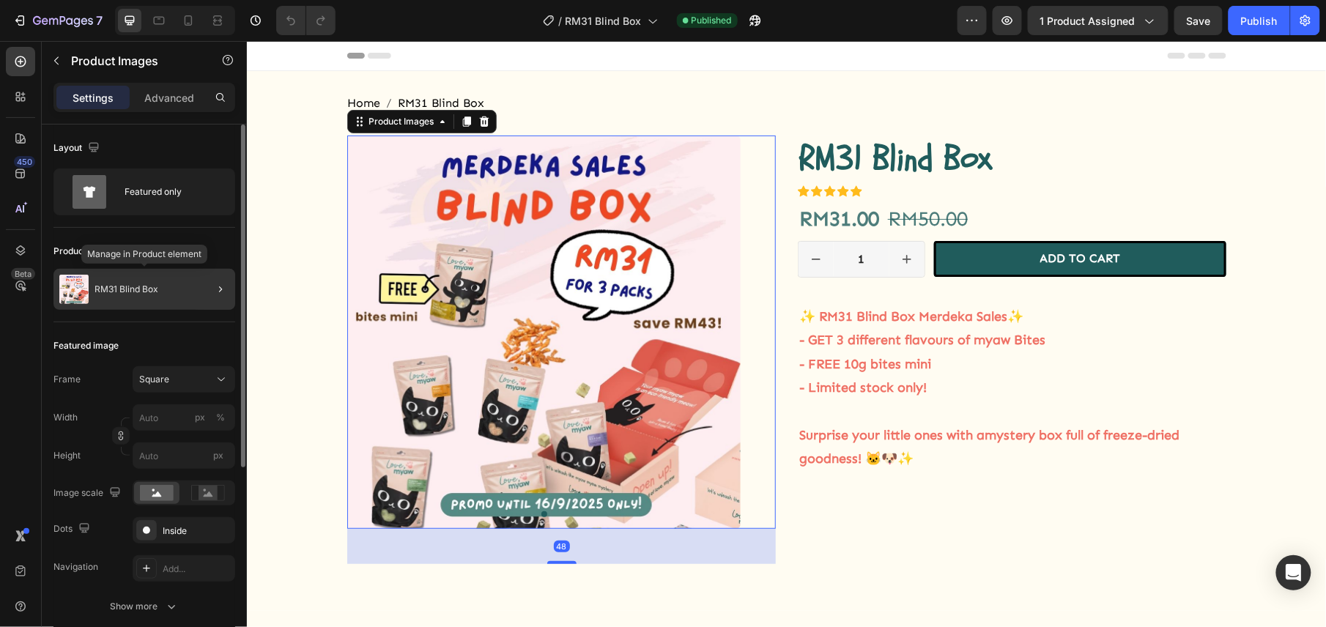
click at [136, 284] on p "RM31 Blind Box" at bounding box center [126, 289] width 64 height 10
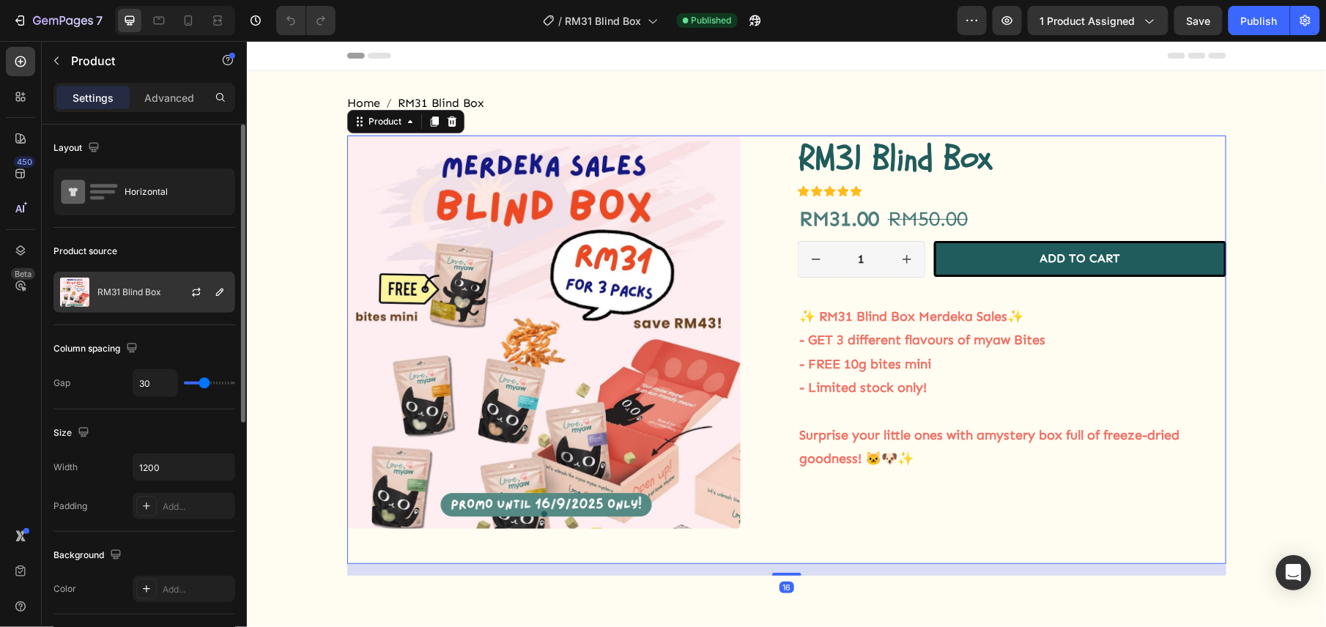
click at [155, 294] on p "RM31 Blind Box" at bounding box center [129, 292] width 64 height 10
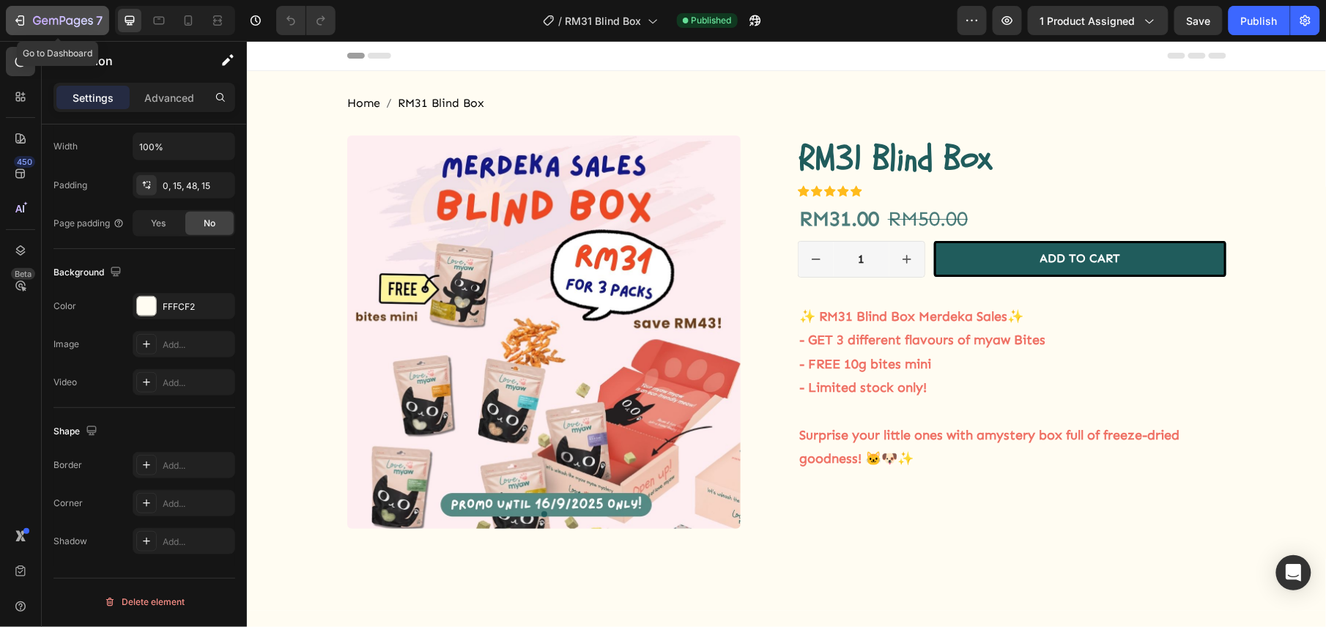
click at [82, 22] on icon "button" at bounding box center [84, 21] width 7 height 7
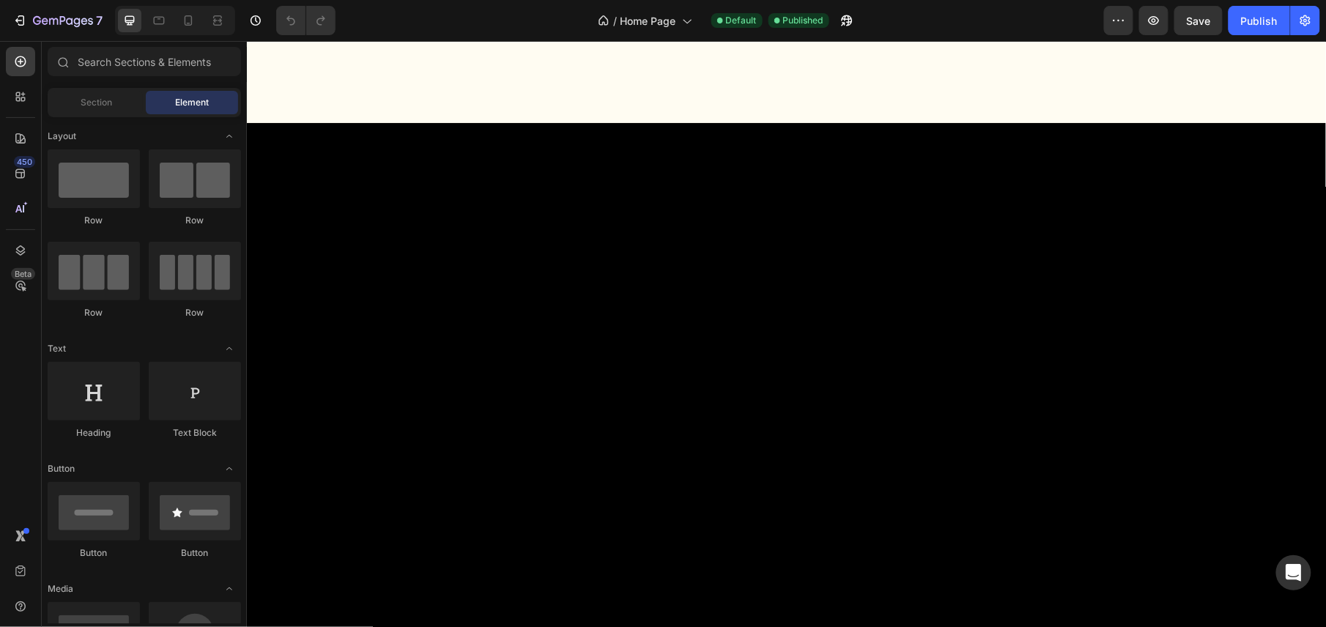
scroll to position [879, 0]
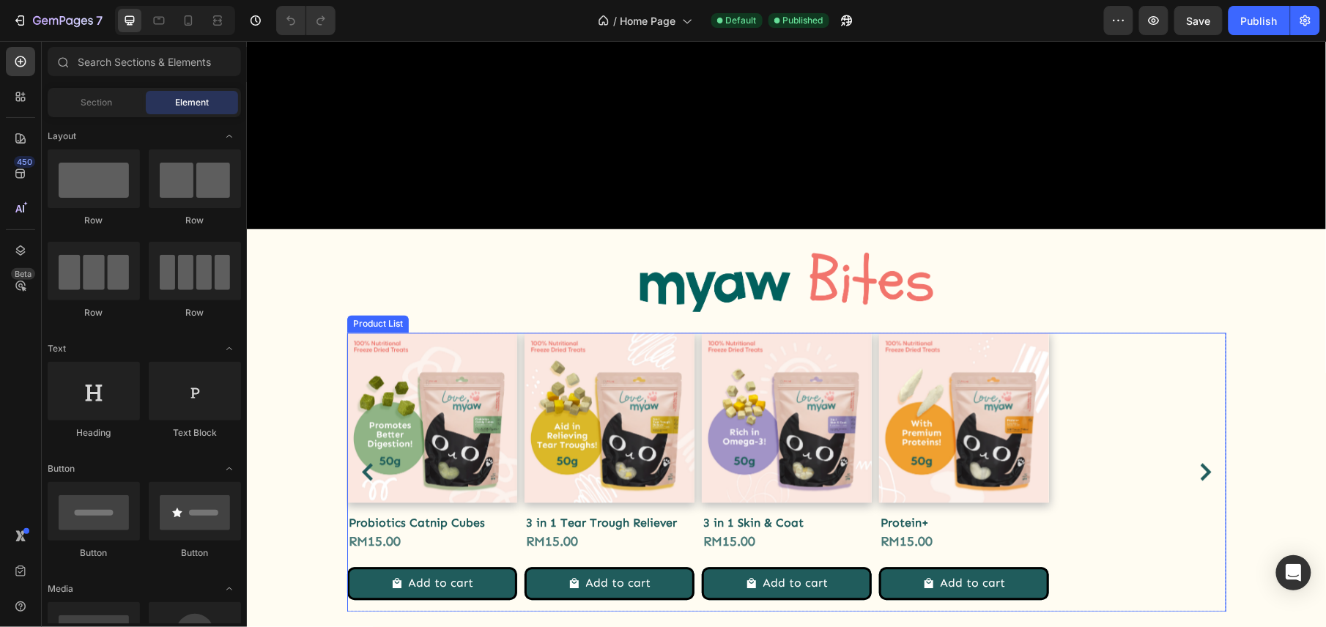
click at [1161, 436] on div "Product Images Probiotics Catnip Cubes Product Title RM15.00 Product Price Prod…" at bounding box center [785, 471] width 879 height 279
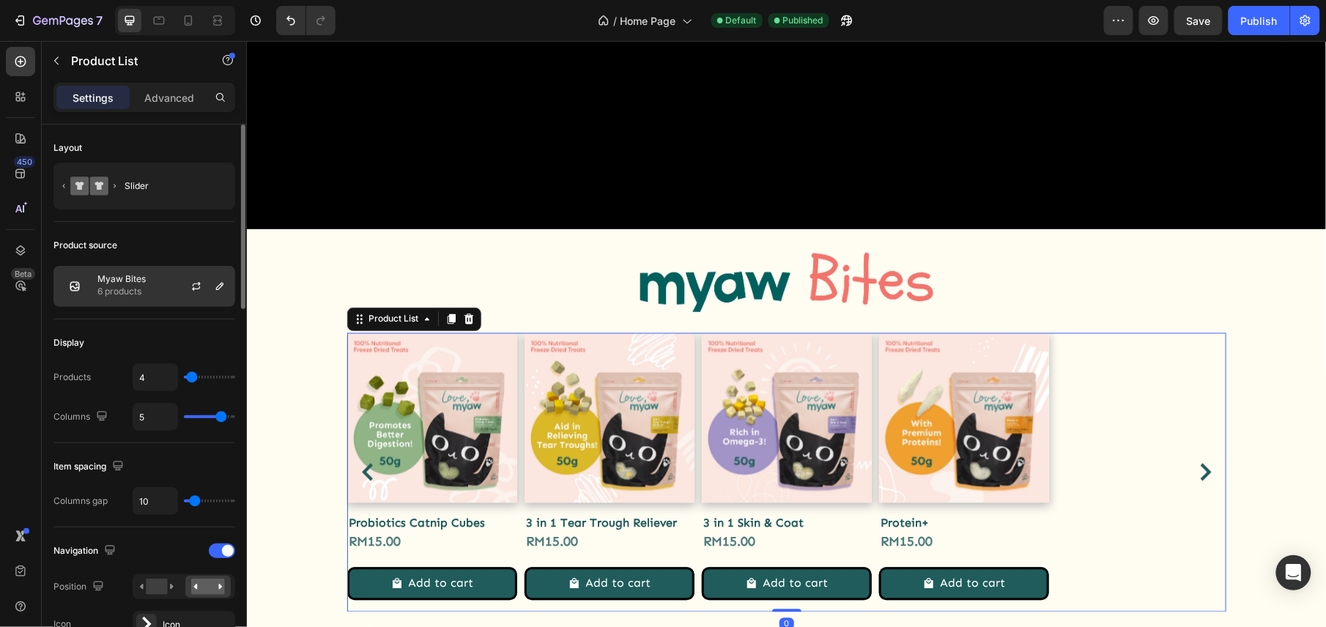
click at [162, 290] on div "Myaw Bites 6 products" at bounding box center [144, 286] width 182 height 41
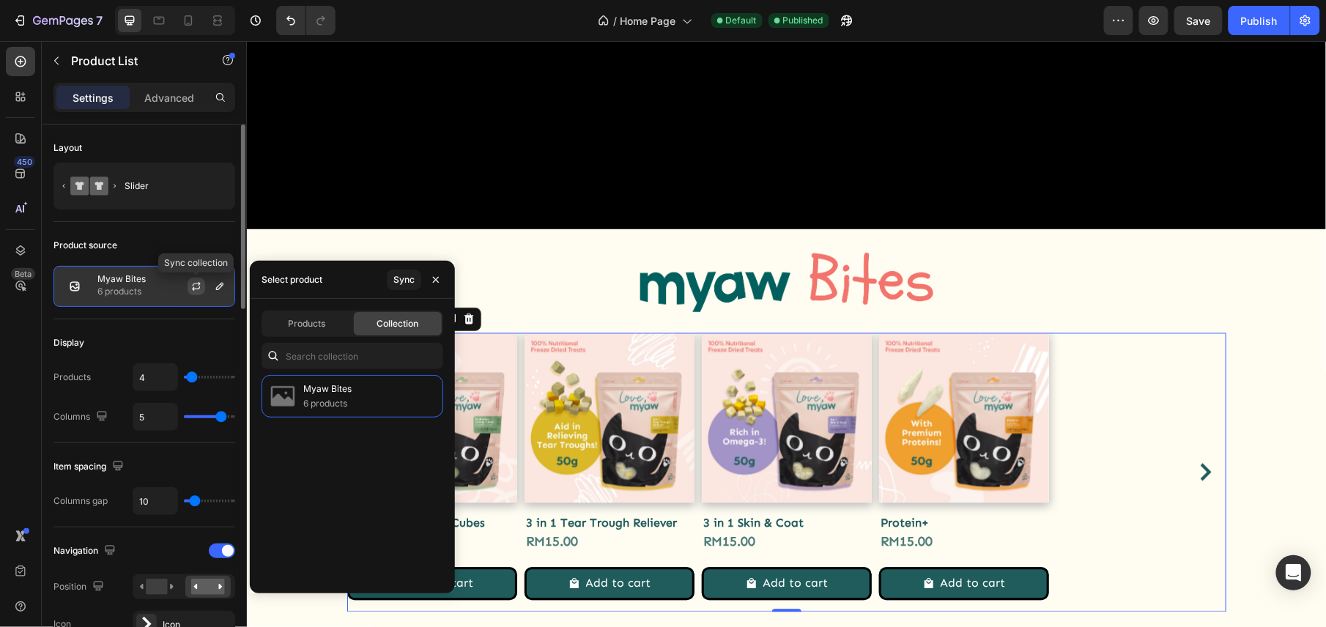
click at [191, 285] on icon "button" at bounding box center [196, 286] width 12 height 12
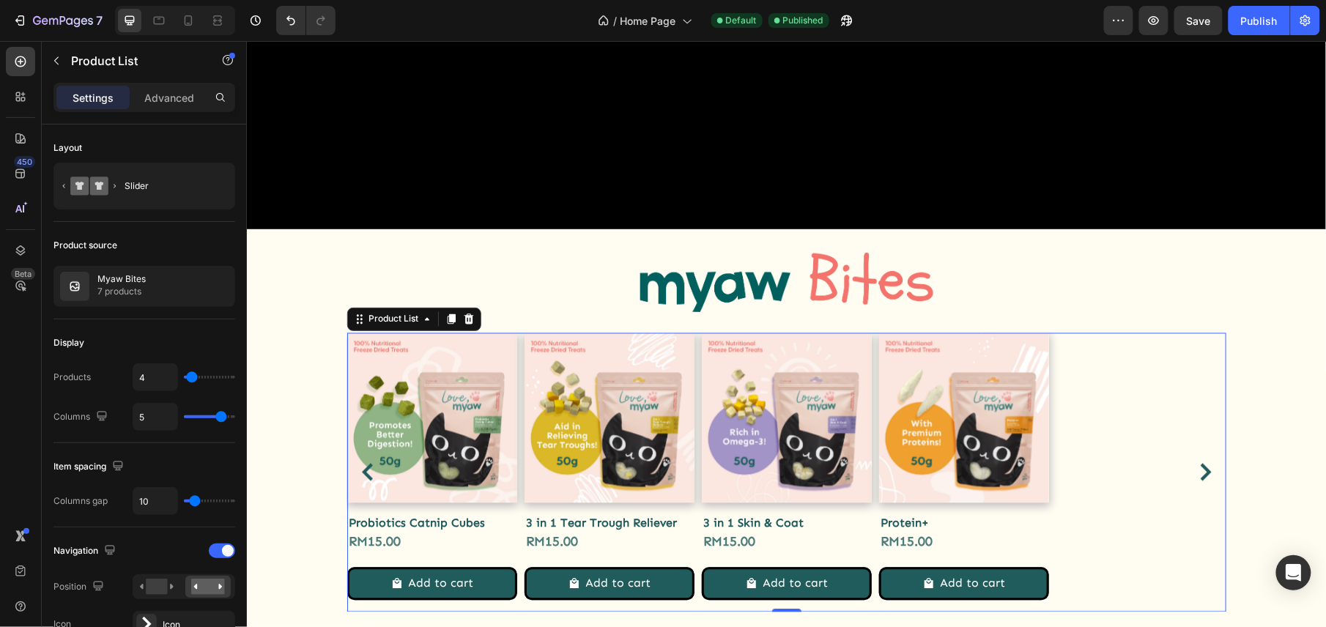
click at [1196, 463] on icon "Carousel Next Arrow" at bounding box center [1205, 472] width 18 height 18
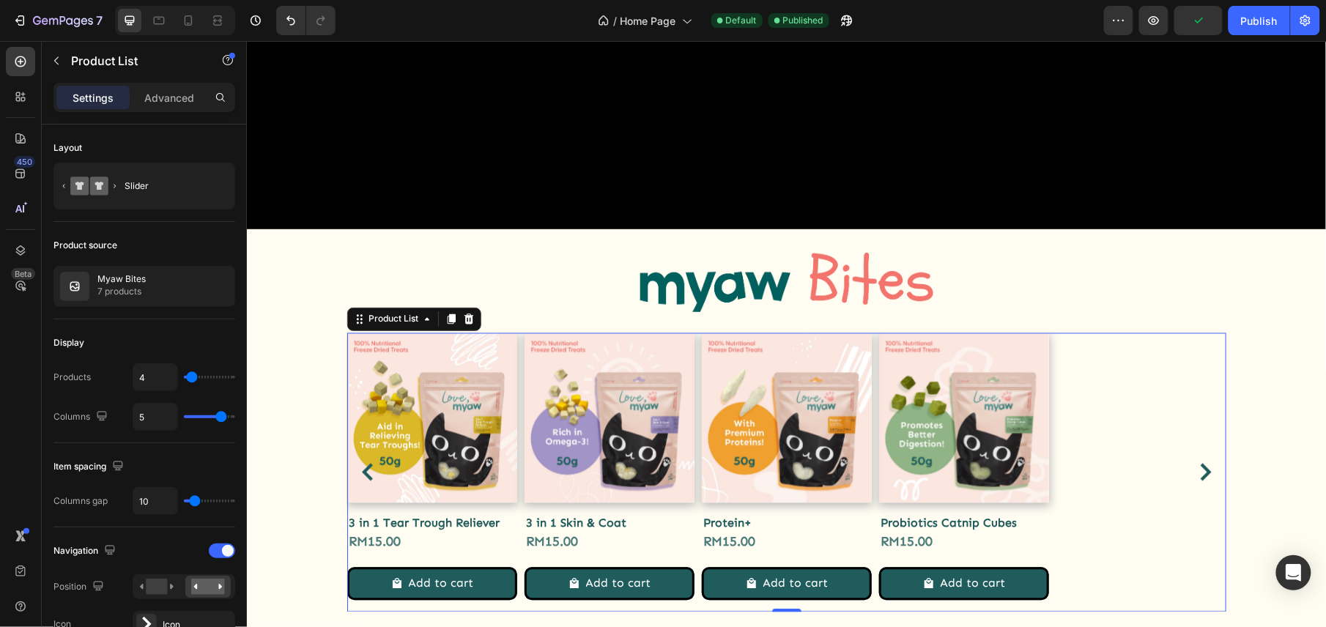
click at [1196, 463] on icon "Carousel Next Arrow" at bounding box center [1205, 472] width 18 height 18
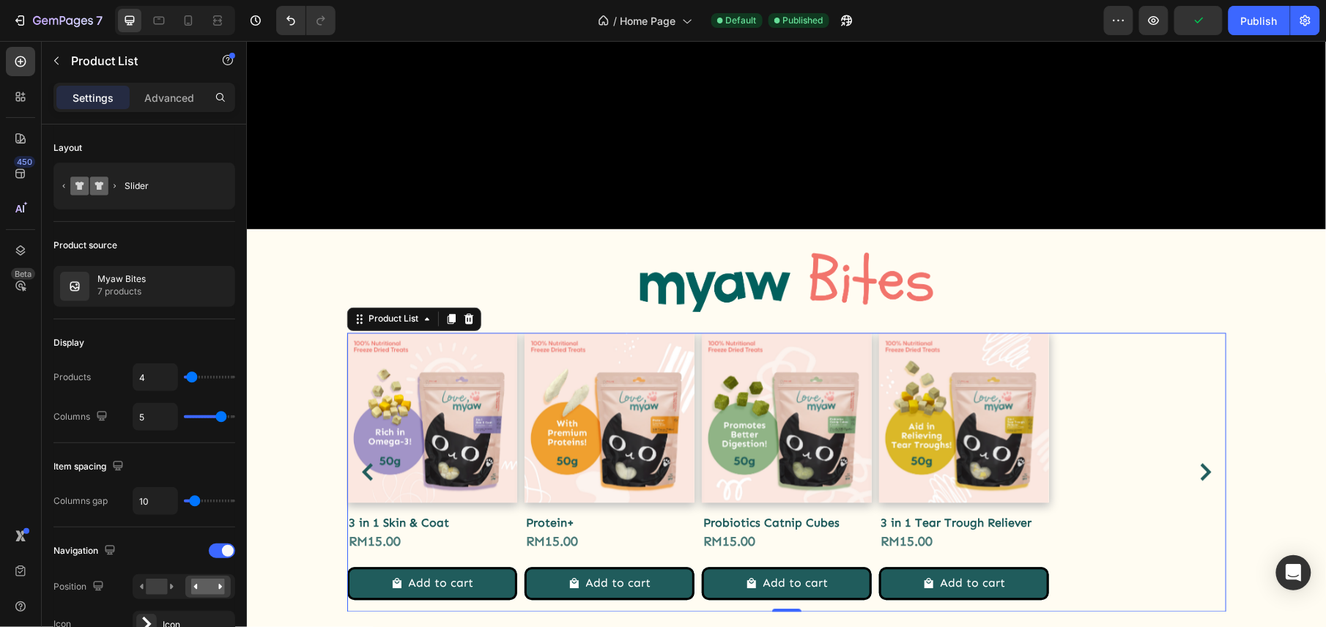
click at [1196, 463] on icon "Carousel Next Arrow" at bounding box center [1205, 472] width 18 height 18
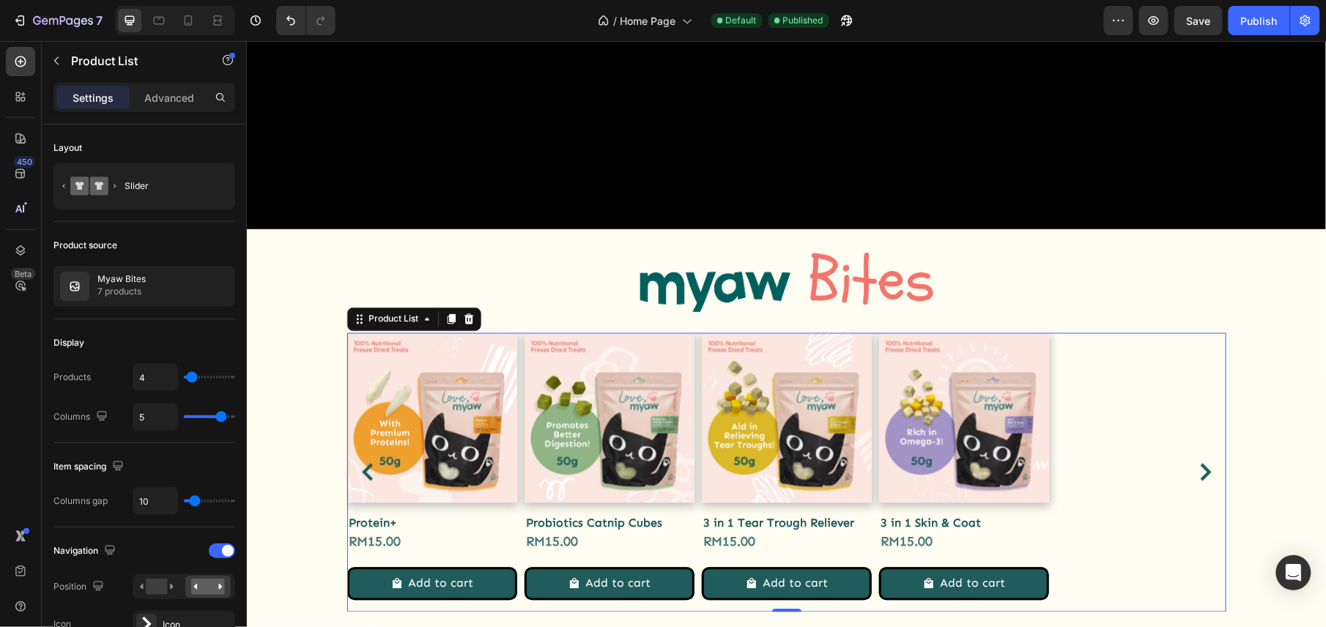
click at [1196, 463] on icon "Carousel Next Arrow" at bounding box center [1205, 472] width 18 height 18
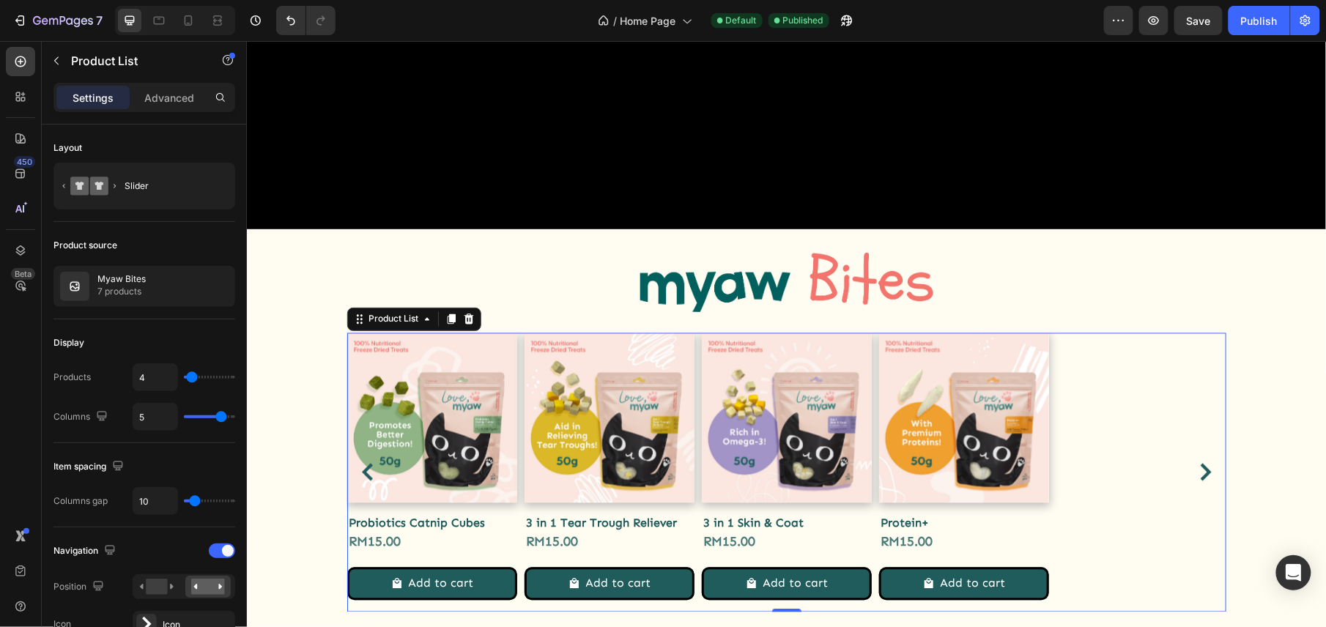
click at [1196, 463] on icon "Carousel Next Arrow" at bounding box center [1205, 472] width 18 height 18
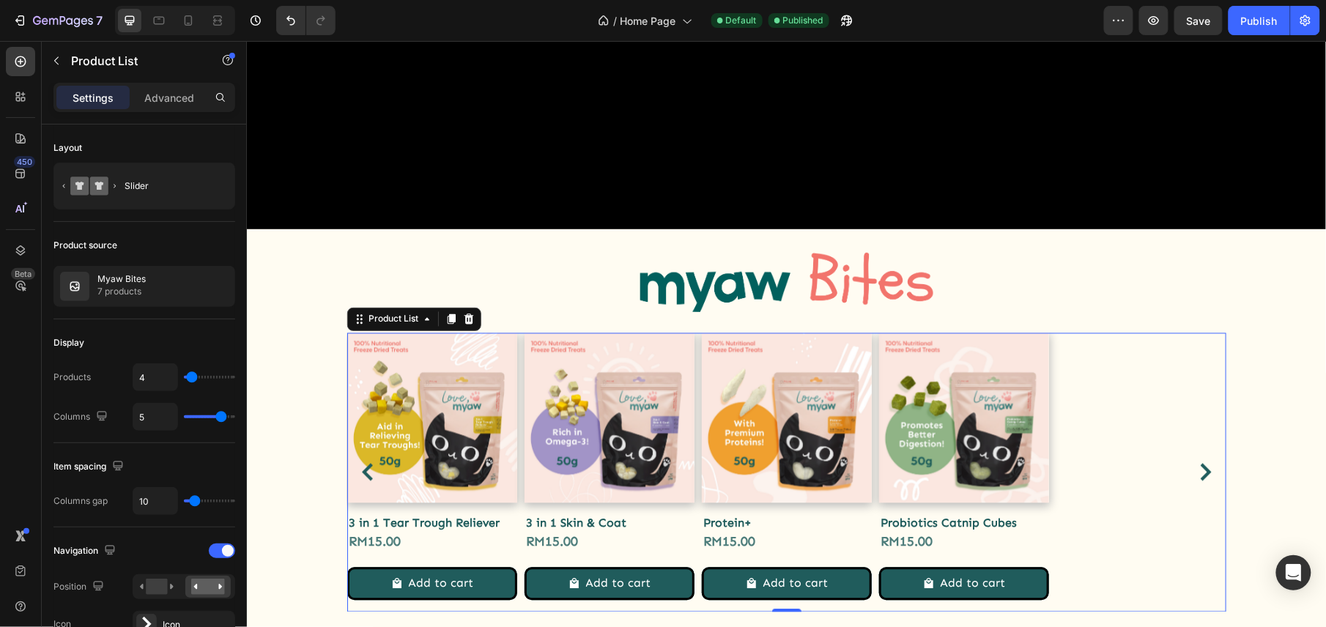
click at [1196, 463] on icon "Carousel Next Arrow" at bounding box center [1205, 472] width 18 height 18
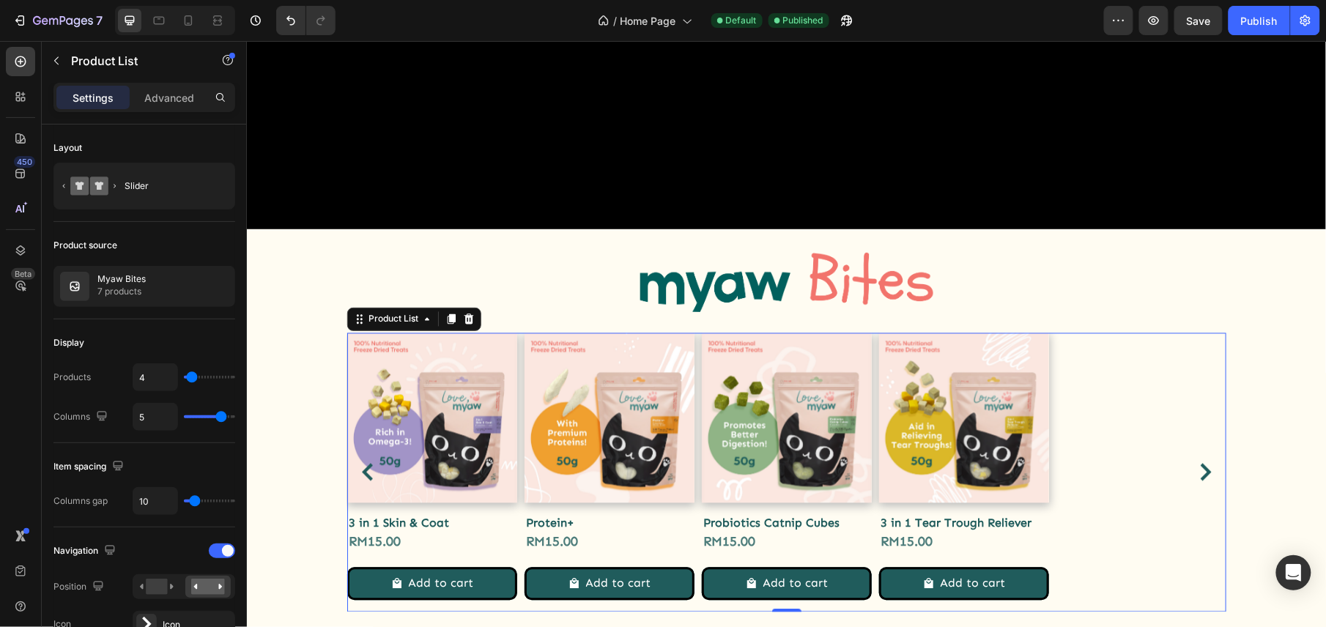
click at [1196, 463] on icon "Carousel Next Arrow" at bounding box center [1205, 472] width 18 height 18
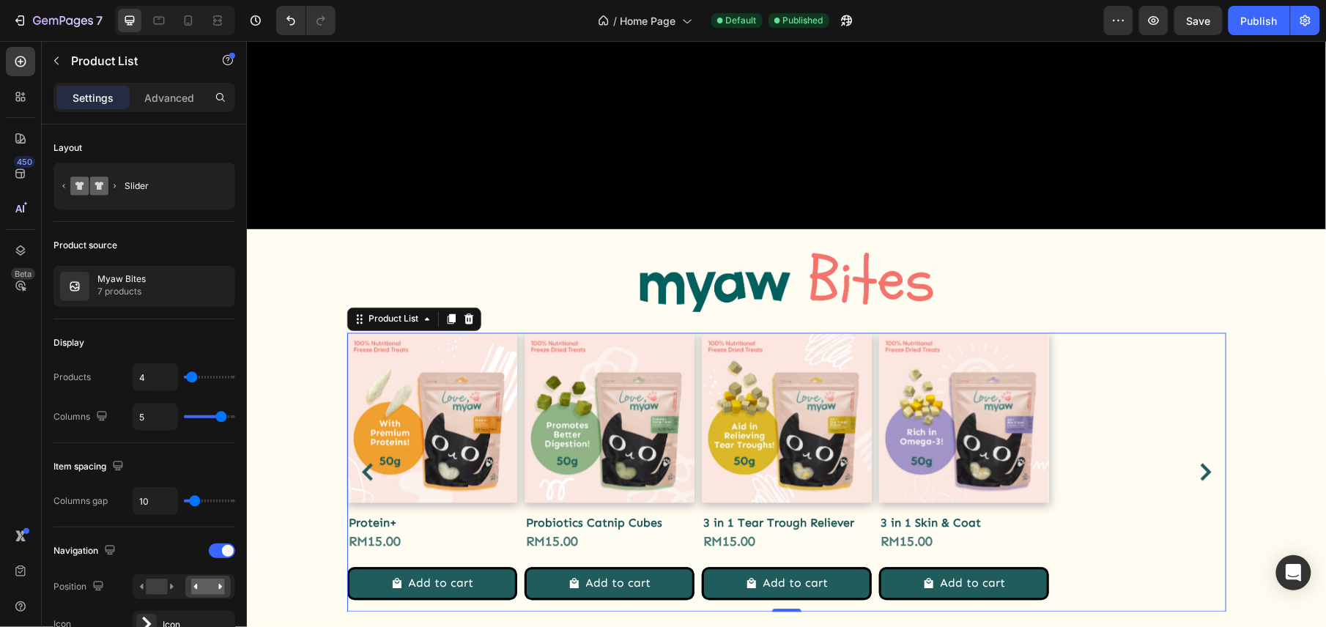
click at [1196, 463] on icon "Carousel Next Arrow" at bounding box center [1205, 472] width 18 height 18
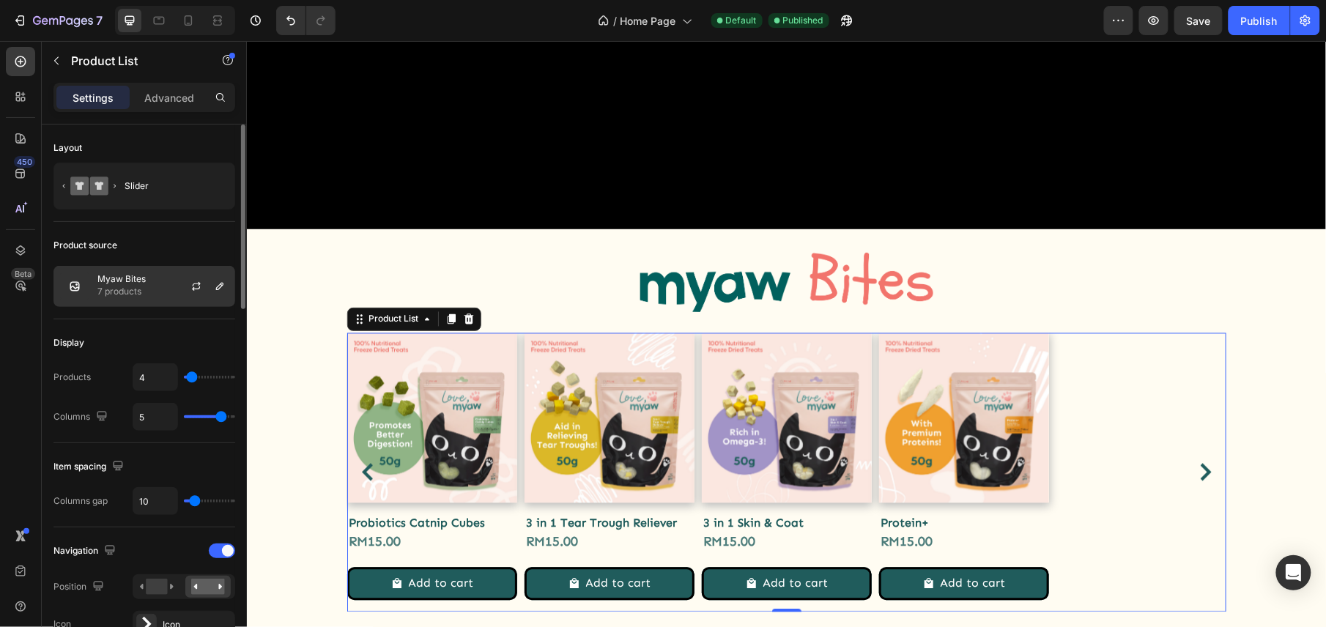
click at [148, 294] on div "Myaw Bites 7 products" at bounding box center [144, 286] width 182 height 41
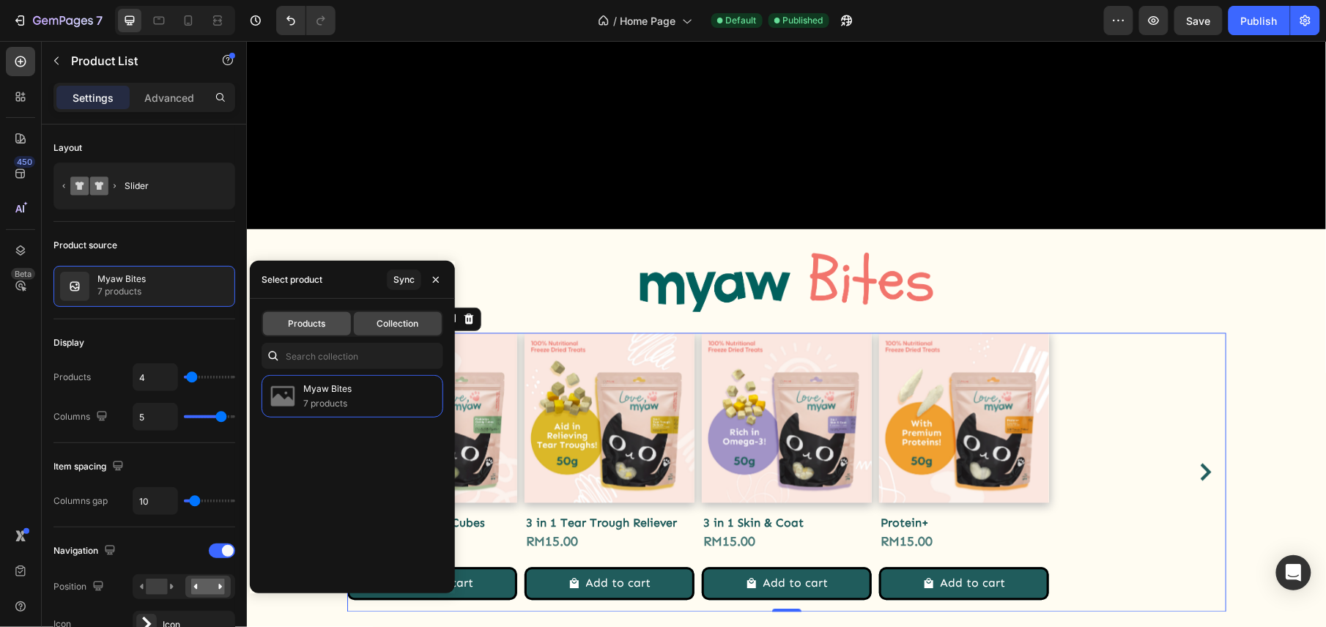
click at [313, 328] on span "Products" at bounding box center [307, 323] width 37 height 13
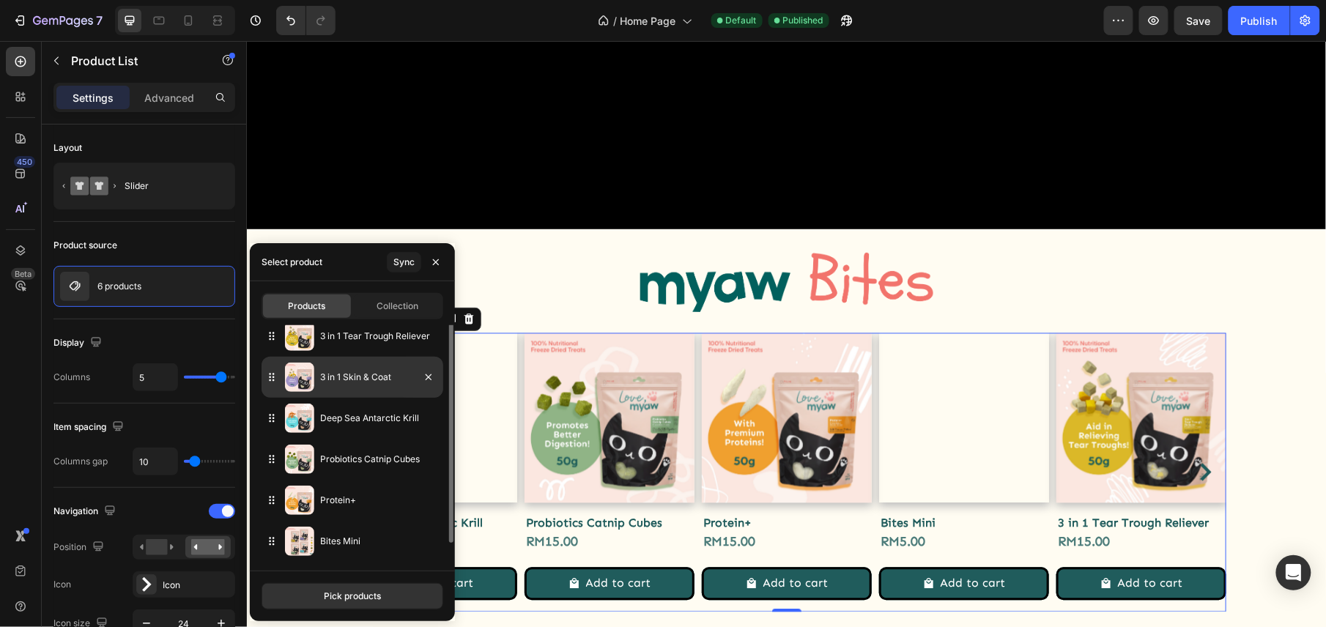
scroll to position [0, 0]
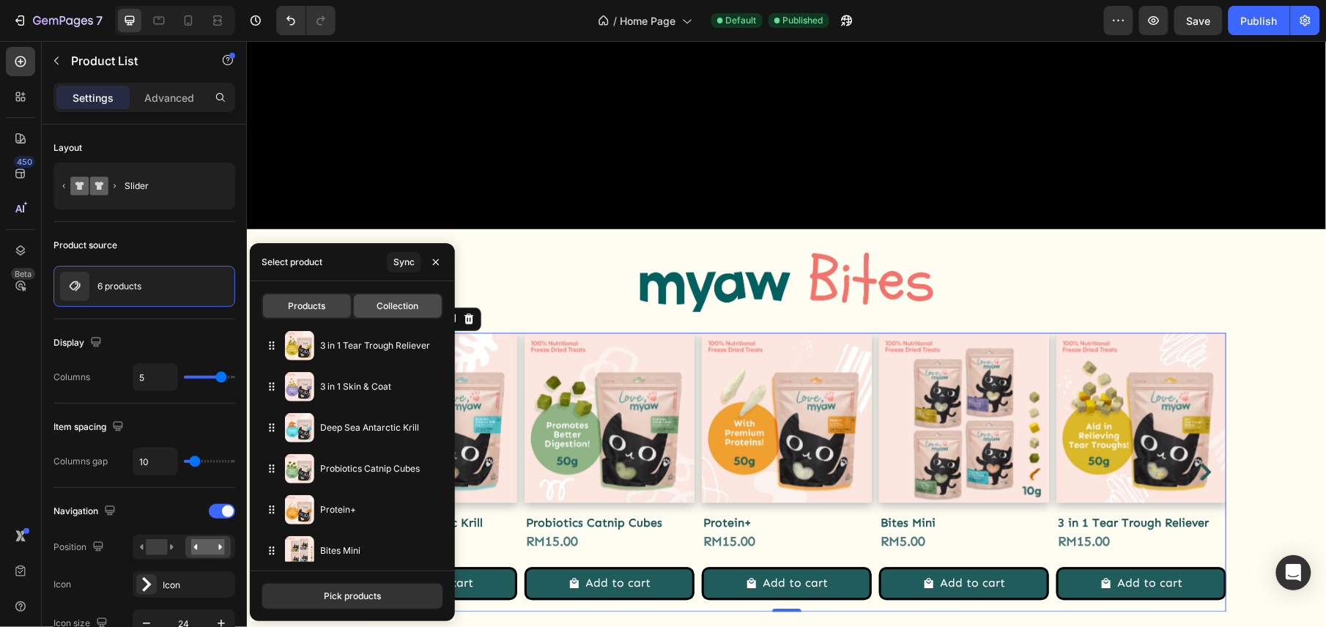
click at [377, 300] on span "Collection" at bounding box center [398, 306] width 42 height 13
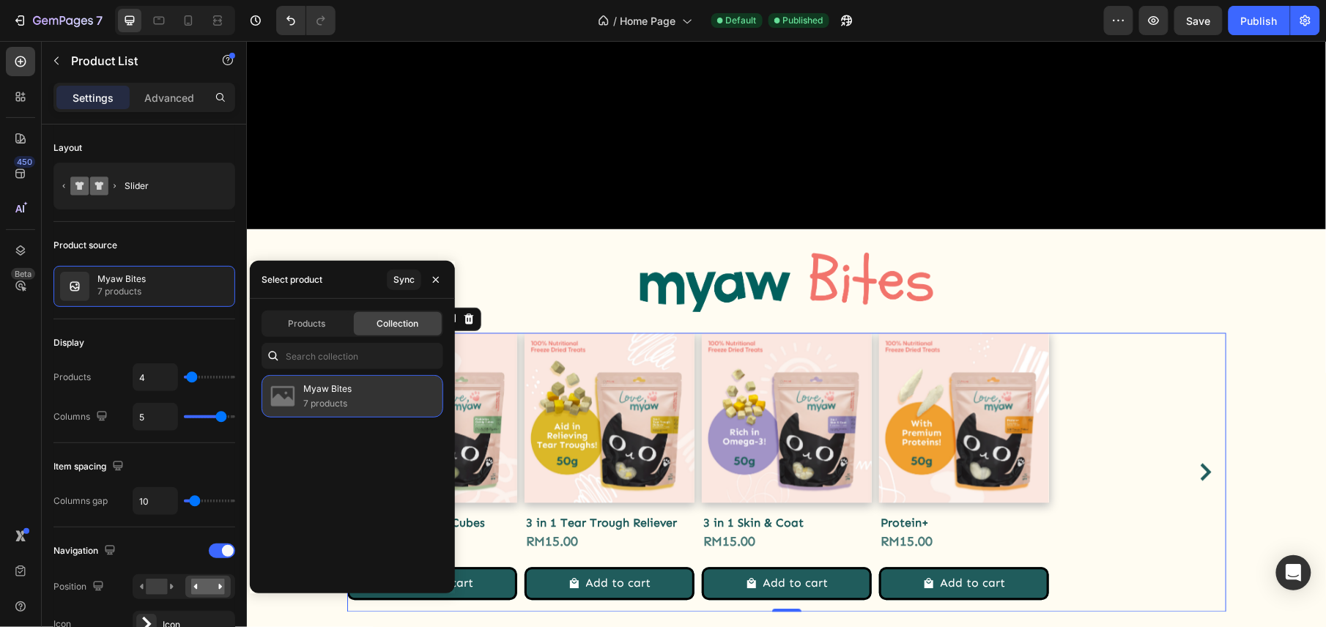
click at [332, 390] on p "Myaw Bites" at bounding box center [327, 389] width 48 height 15
click at [326, 338] on div "Products Collection Myaw Bites 7 products" at bounding box center [352, 446] width 205 height 294
click at [322, 322] on span "Products" at bounding box center [307, 323] width 37 height 13
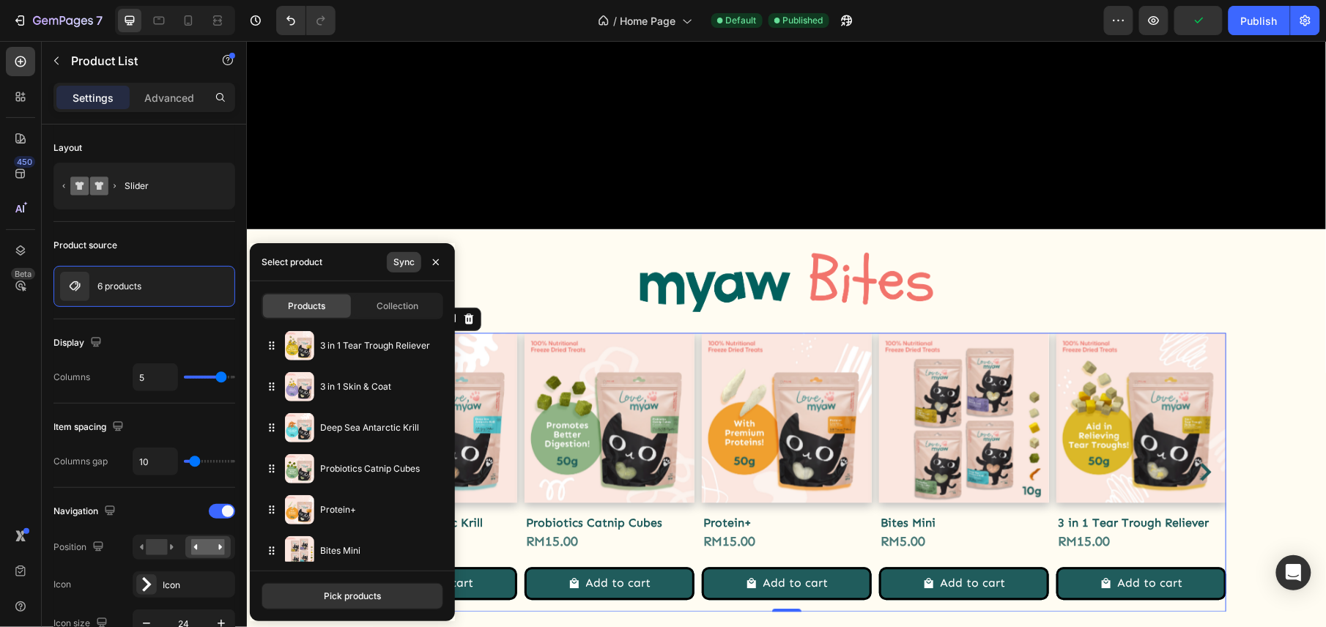
click at [405, 259] on div "Sync" at bounding box center [403, 262] width 21 height 13
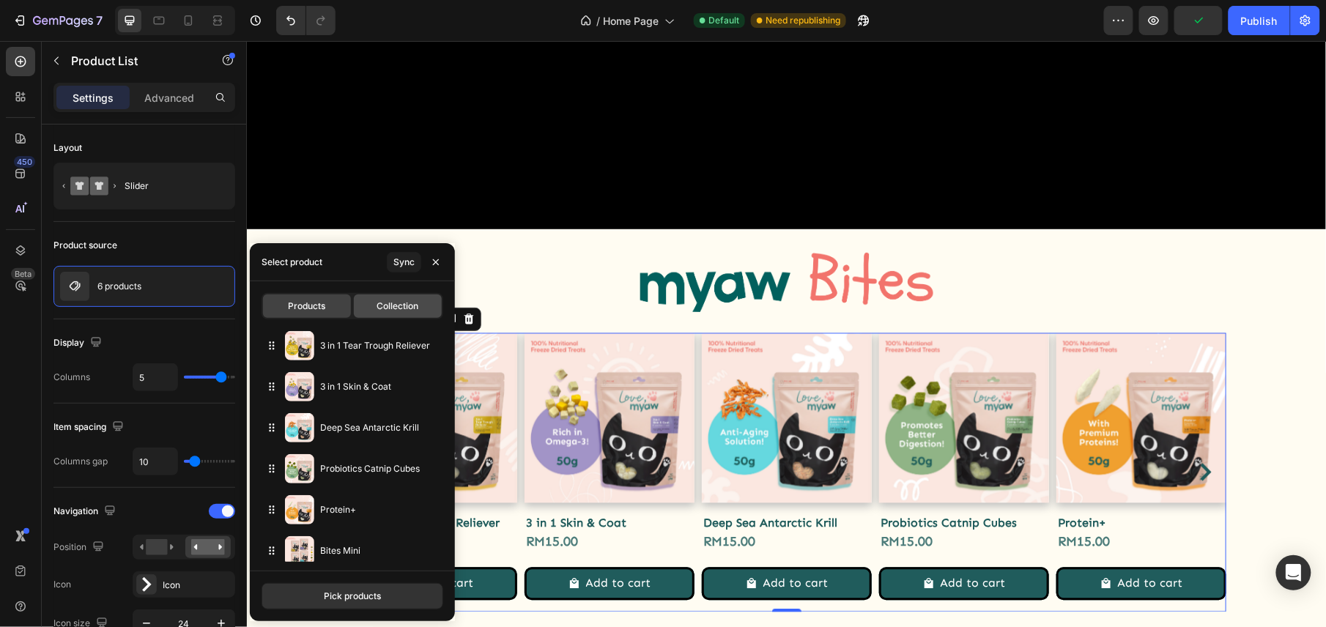
click at [393, 303] on span "Collection" at bounding box center [398, 306] width 42 height 13
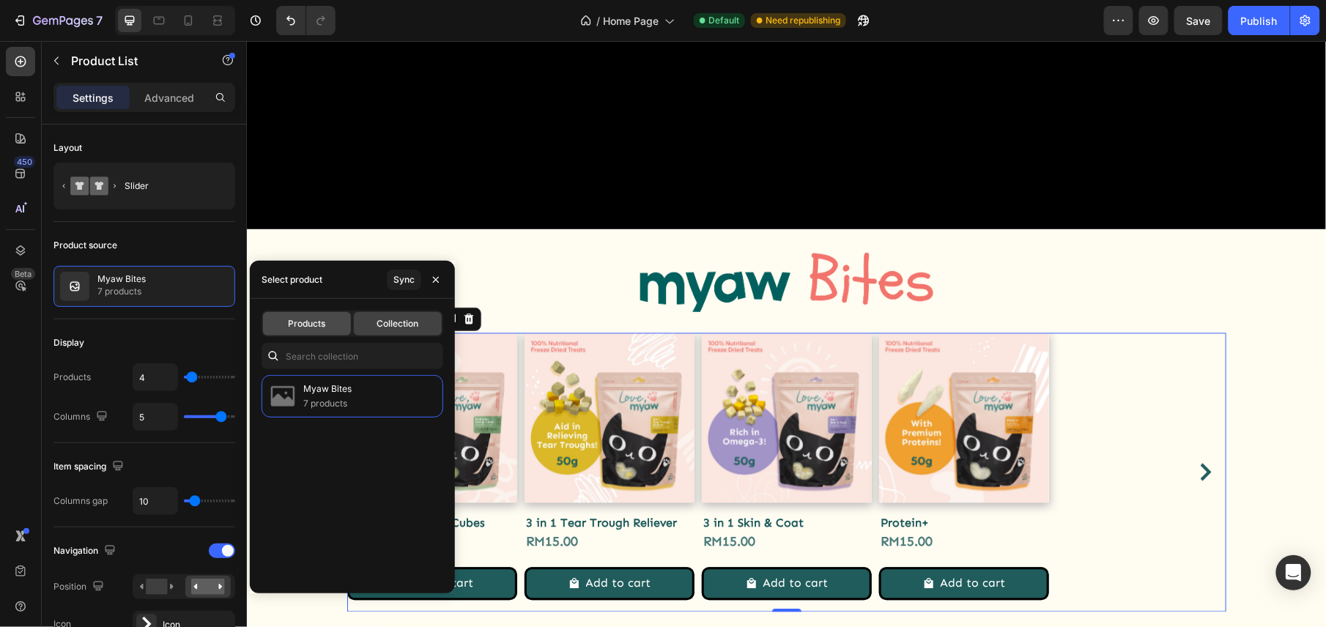
click at [320, 325] on span "Products" at bounding box center [307, 323] width 37 height 13
type input "5"
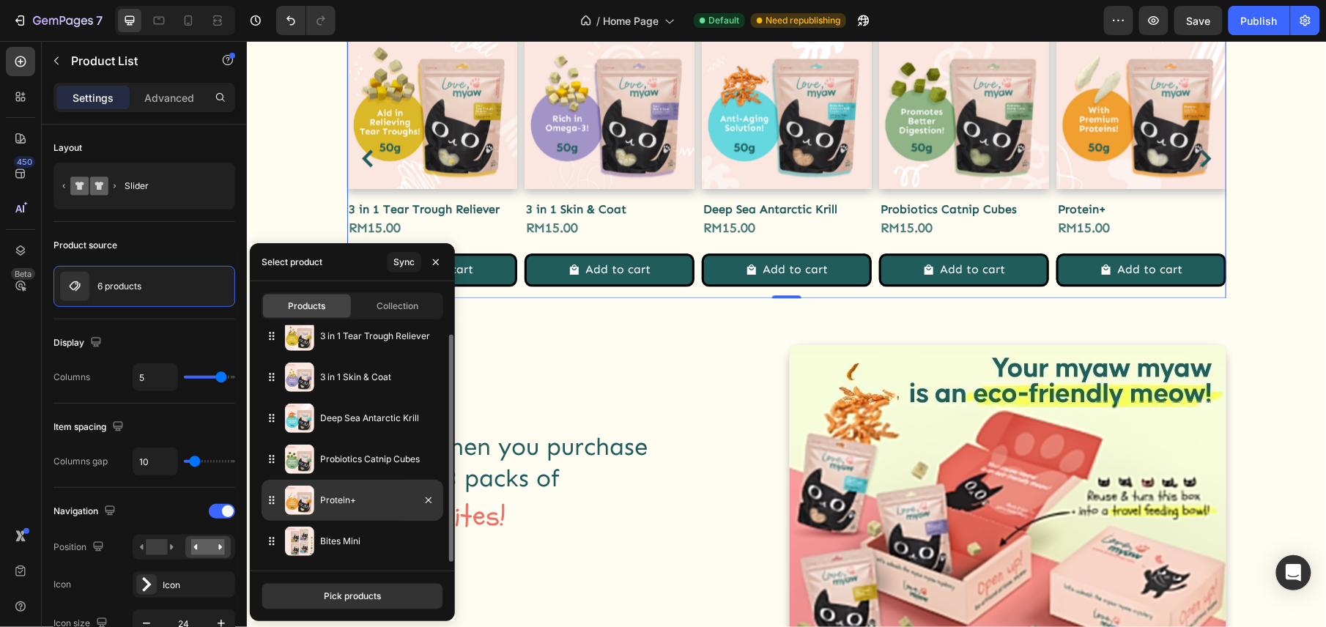
scroll to position [1172, 0]
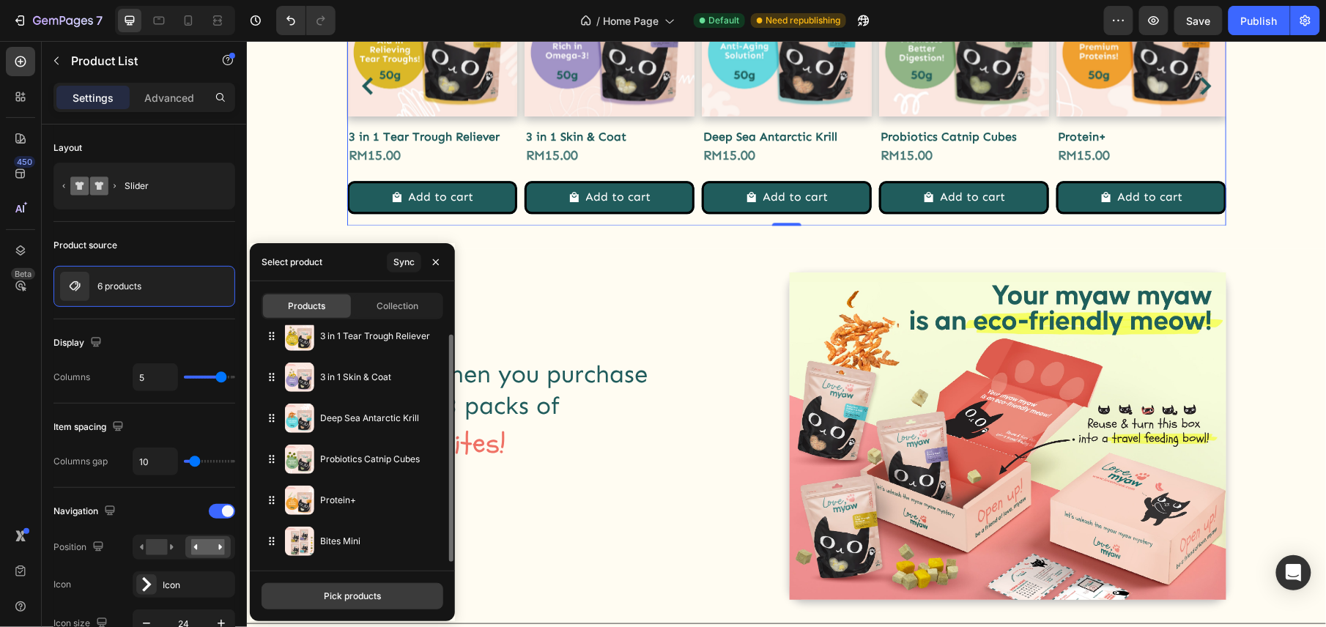
click at [338, 587] on button "Pick products" at bounding box center [352, 596] width 182 height 26
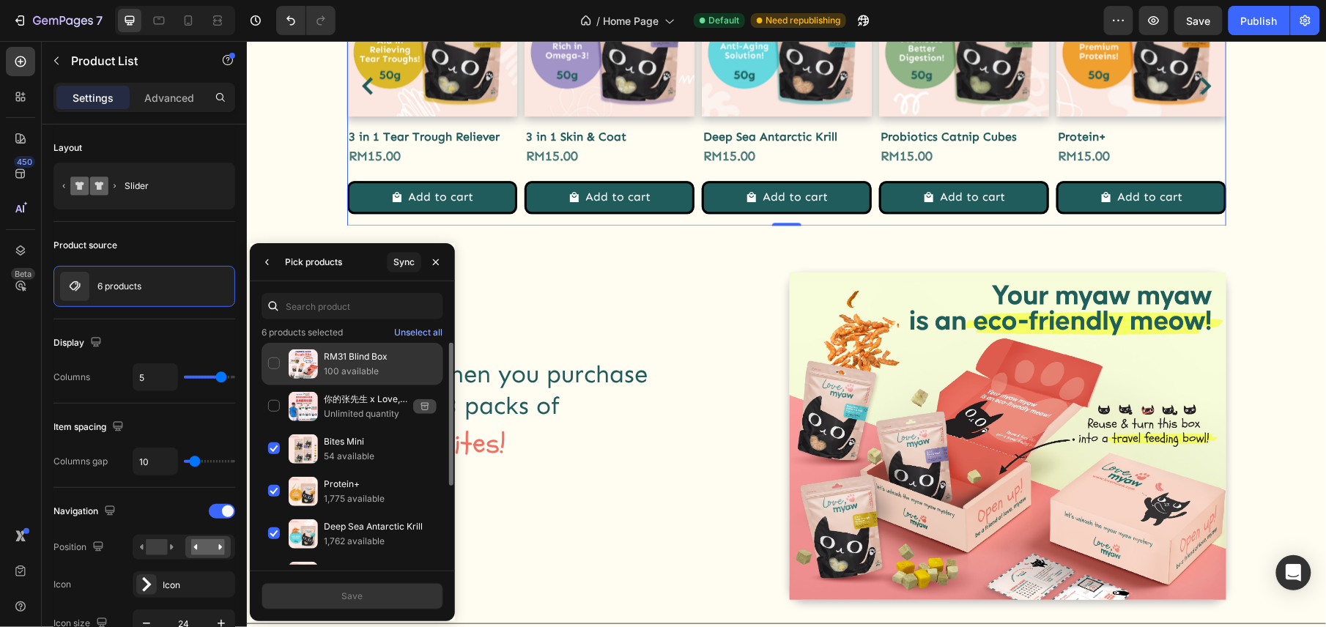
click at [271, 385] on div "RM31 Blind Box 100 available" at bounding box center [352, 406] width 182 height 42
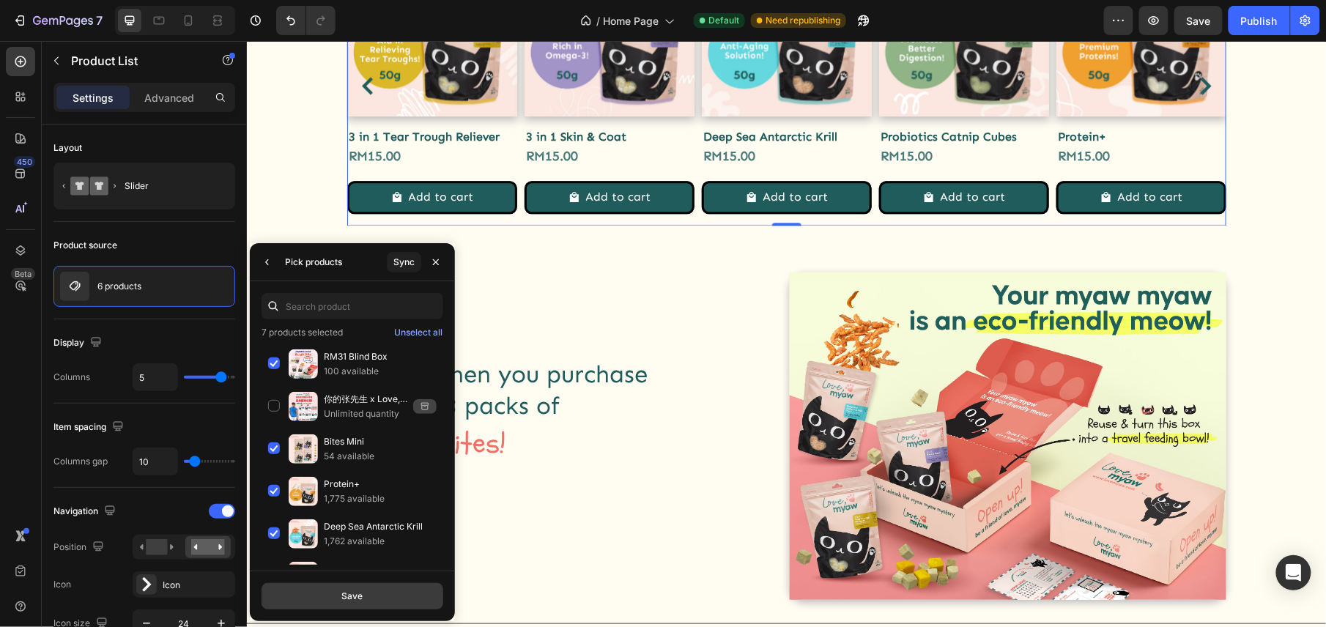
click at [350, 595] on div "Save" at bounding box center [352, 596] width 21 height 13
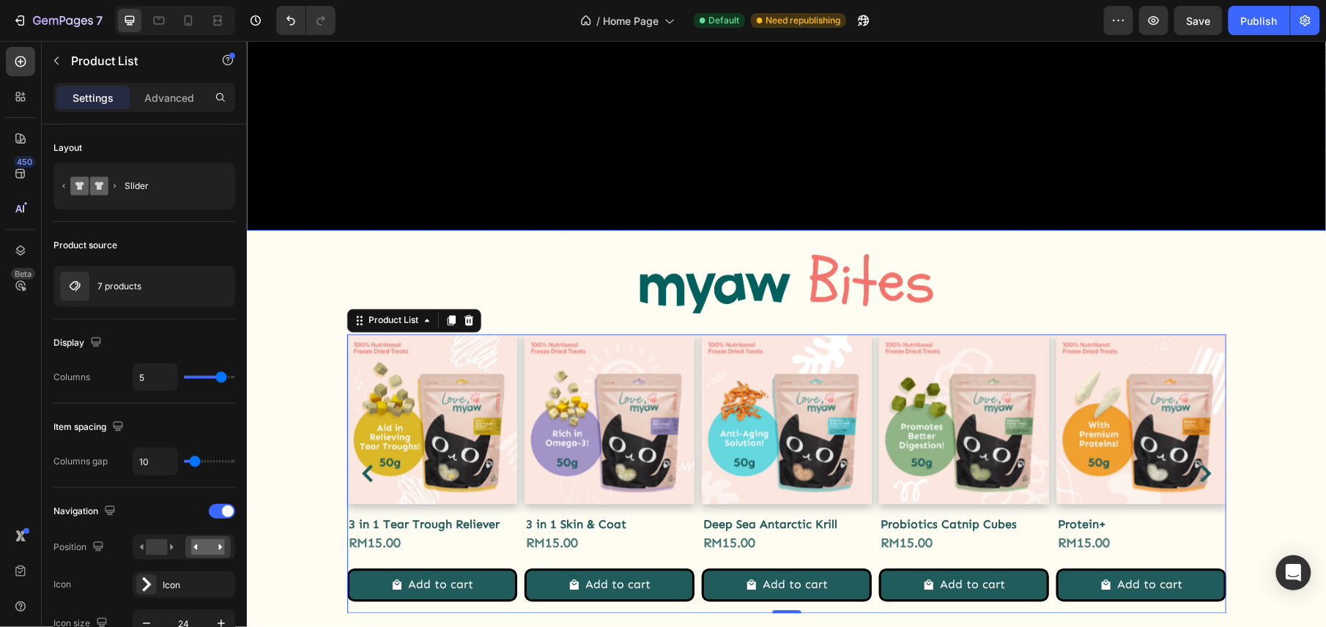
scroll to position [976, 0]
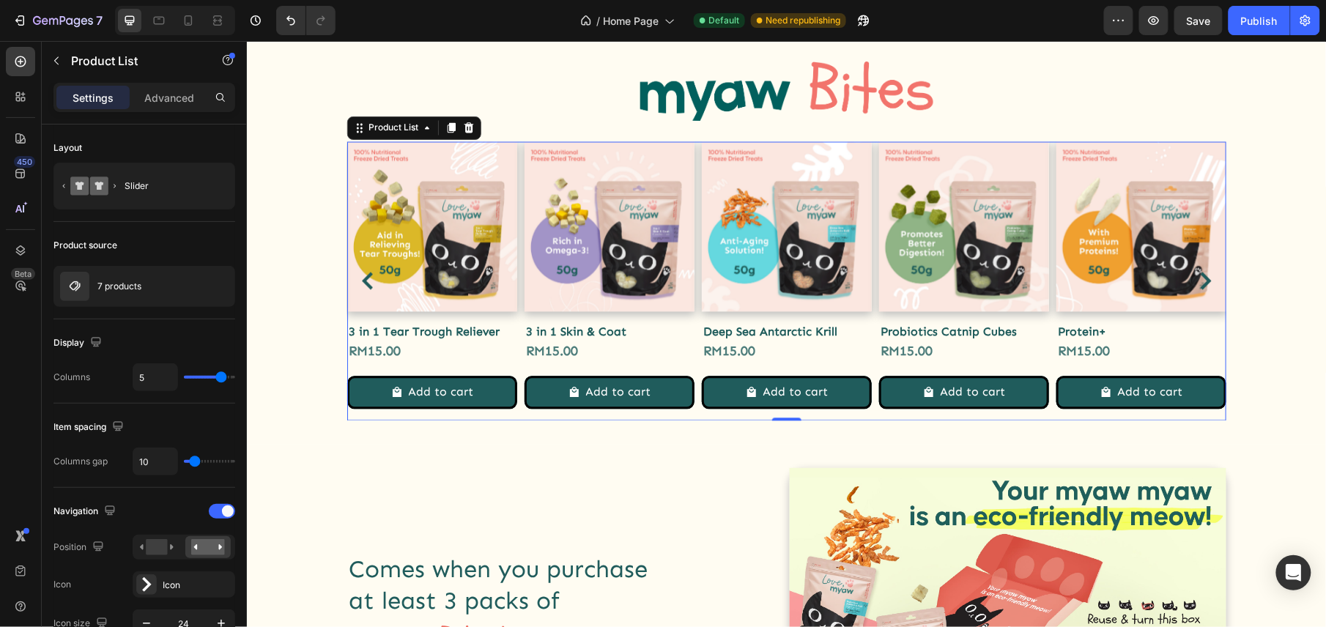
click at [1200, 278] on icon "Carousel Next Arrow" at bounding box center [1205, 281] width 11 height 18
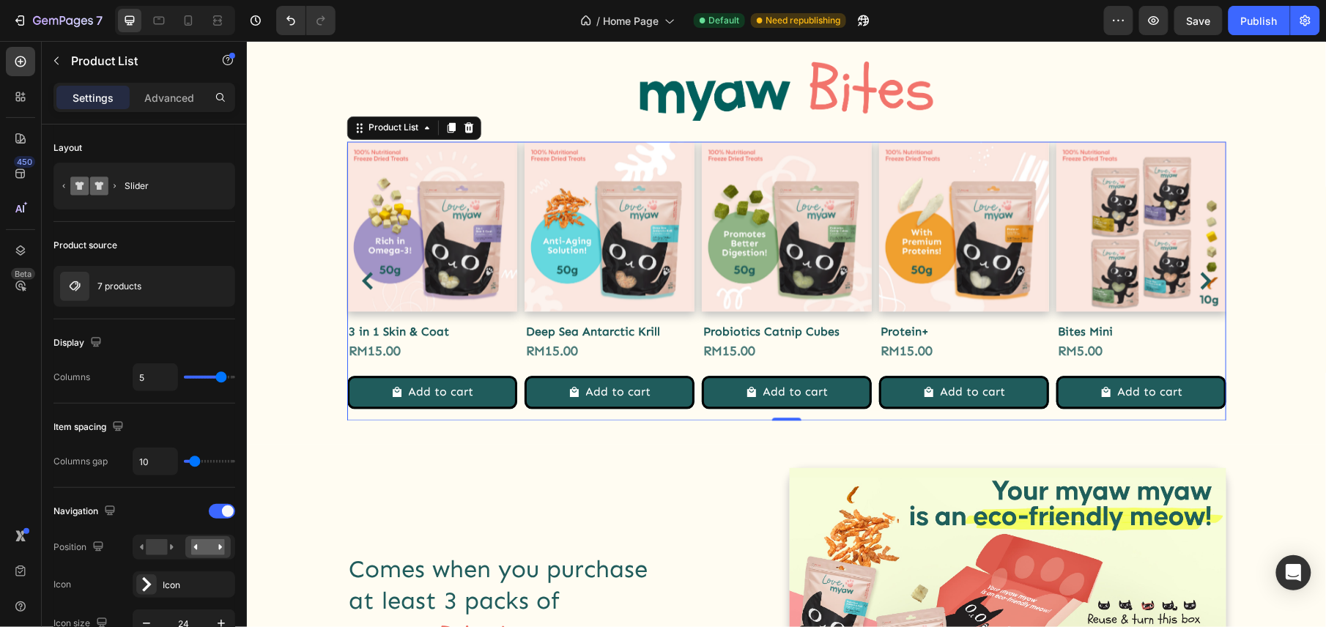
click at [1200, 278] on icon "Carousel Next Arrow" at bounding box center [1205, 281] width 11 height 18
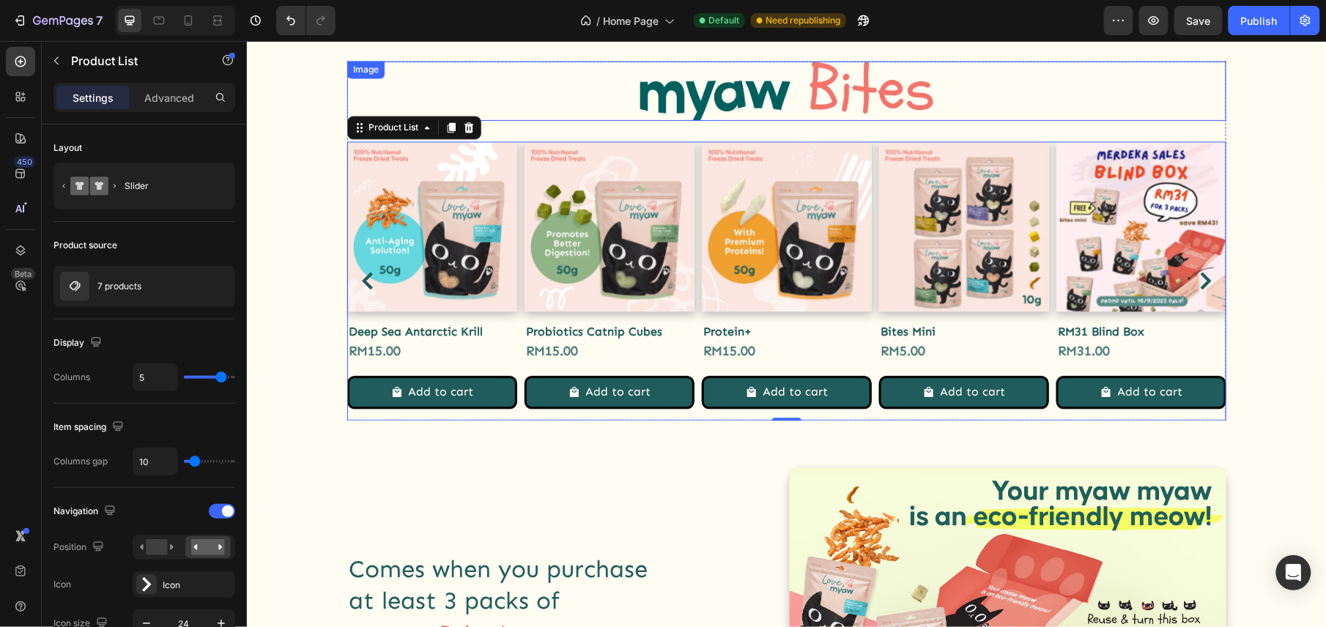
click at [827, 103] on img at bounding box center [785, 90] width 293 height 59
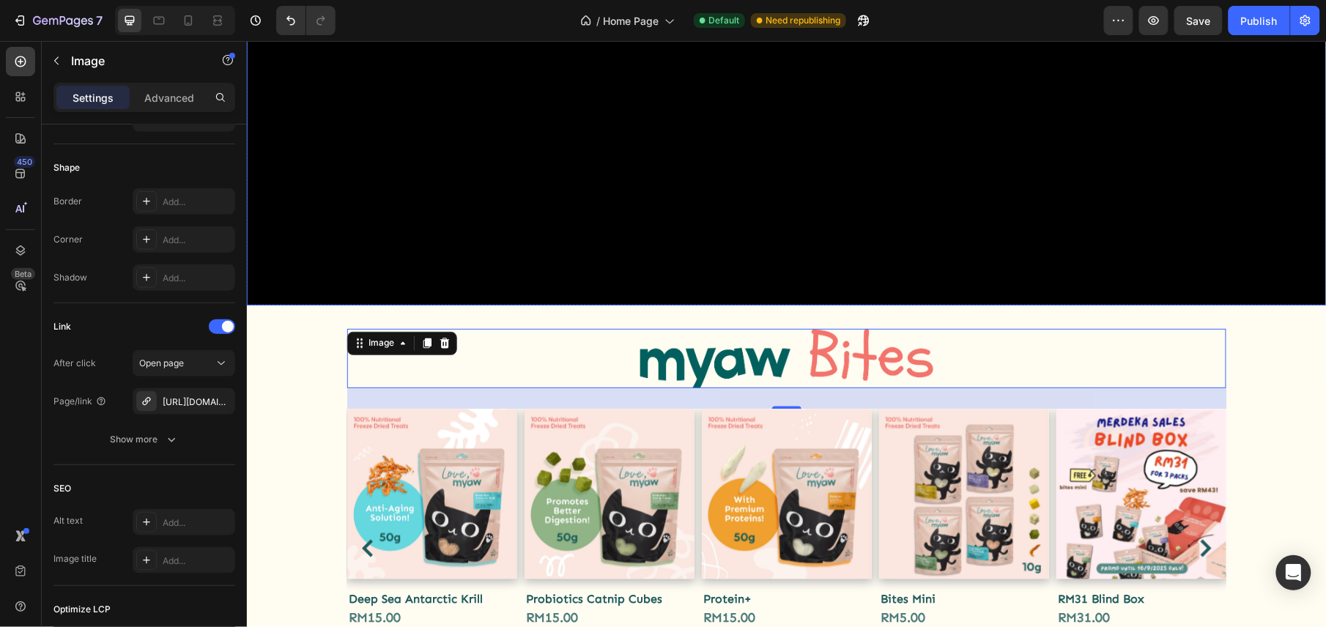
scroll to position [781, 0]
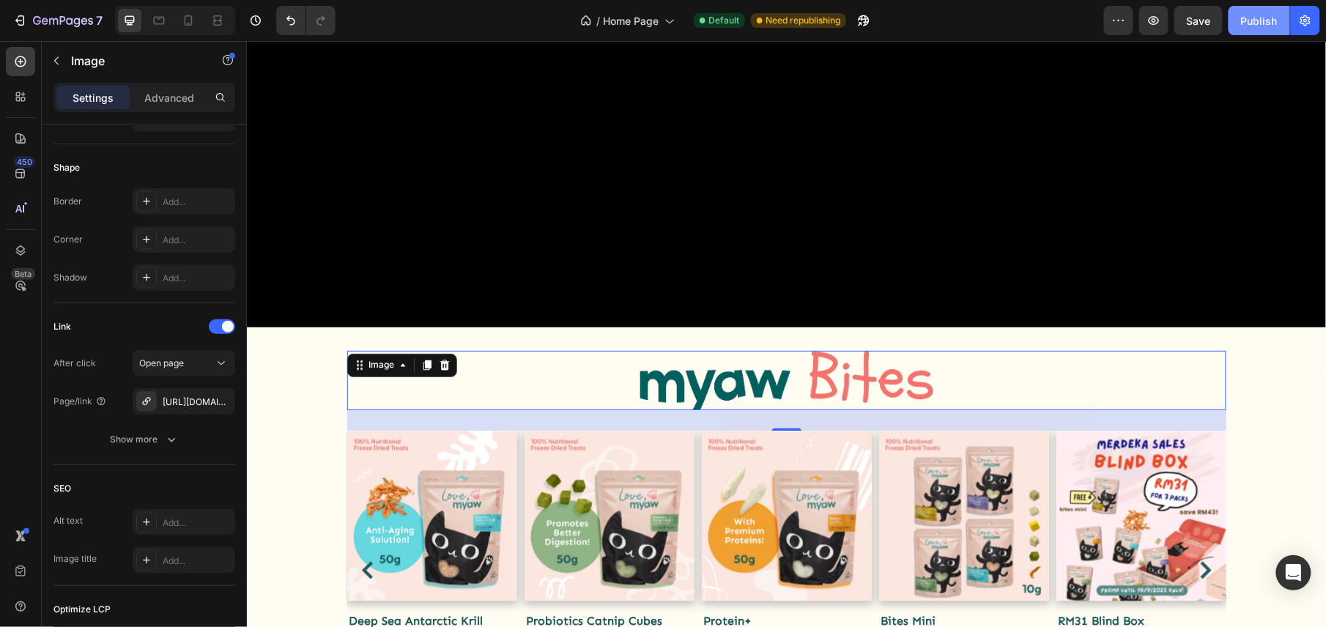
click at [1257, 22] on div "Publish" at bounding box center [1259, 20] width 37 height 15
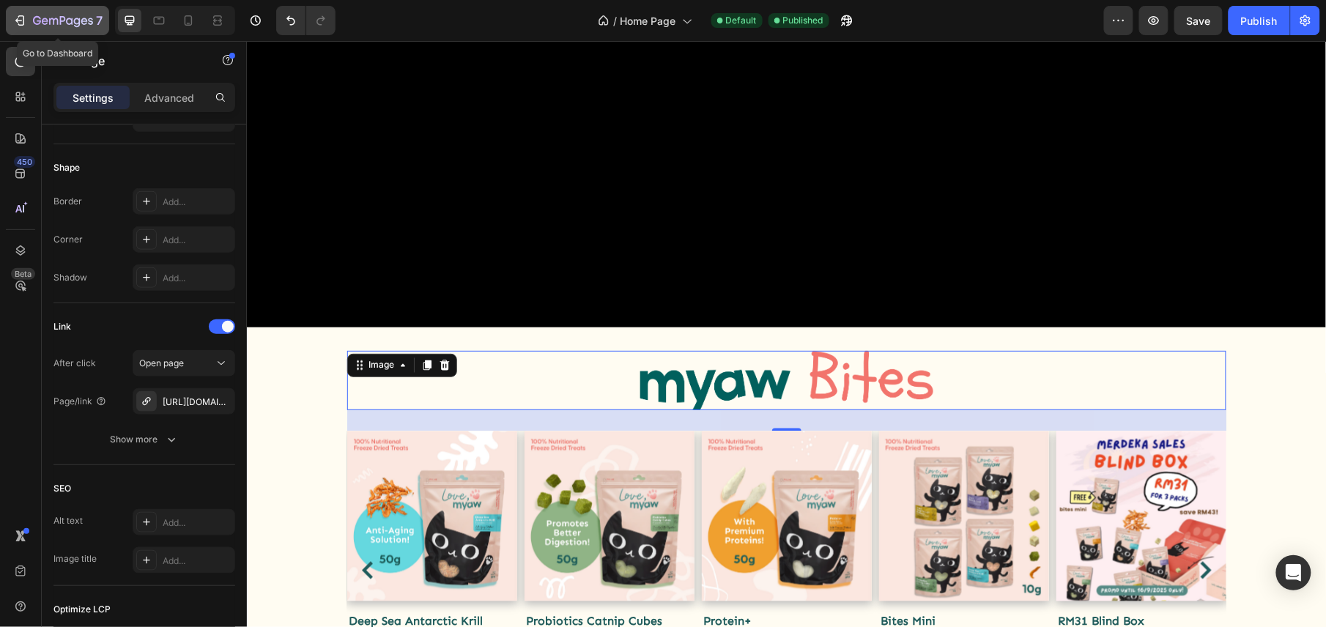
click at [50, 22] on icon "button" at bounding box center [53, 21] width 9 height 7
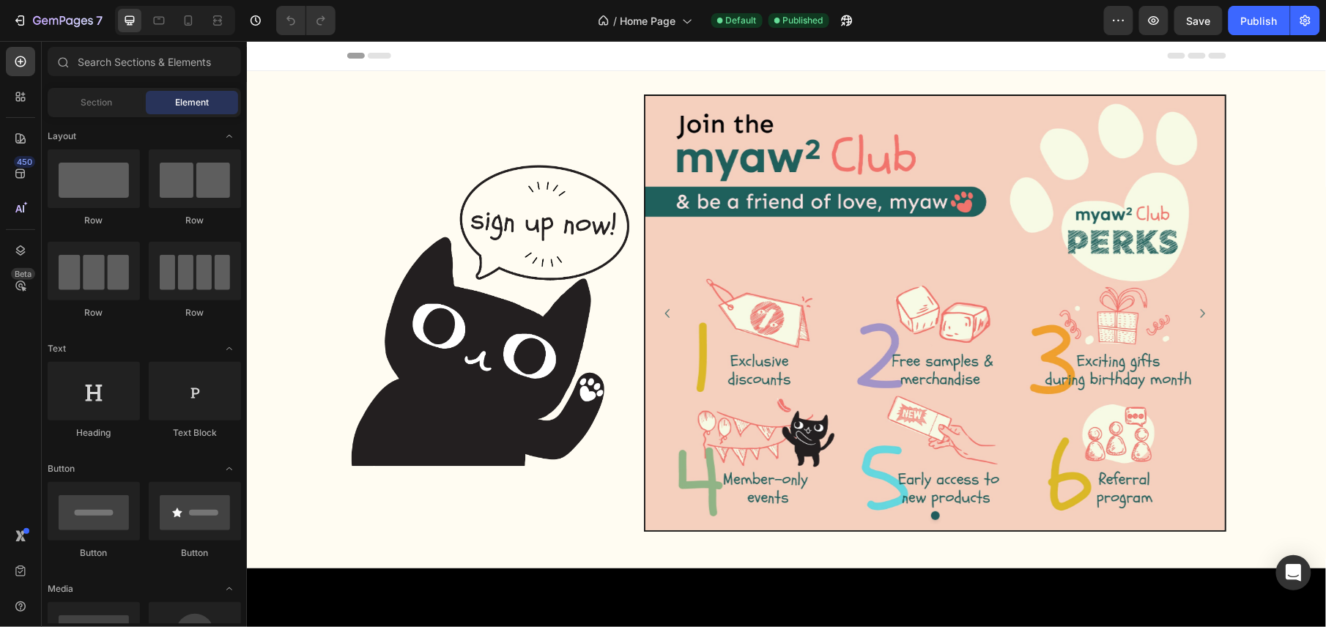
click at [858, 278] on img at bounding box center [933, 312] width 579 height 434
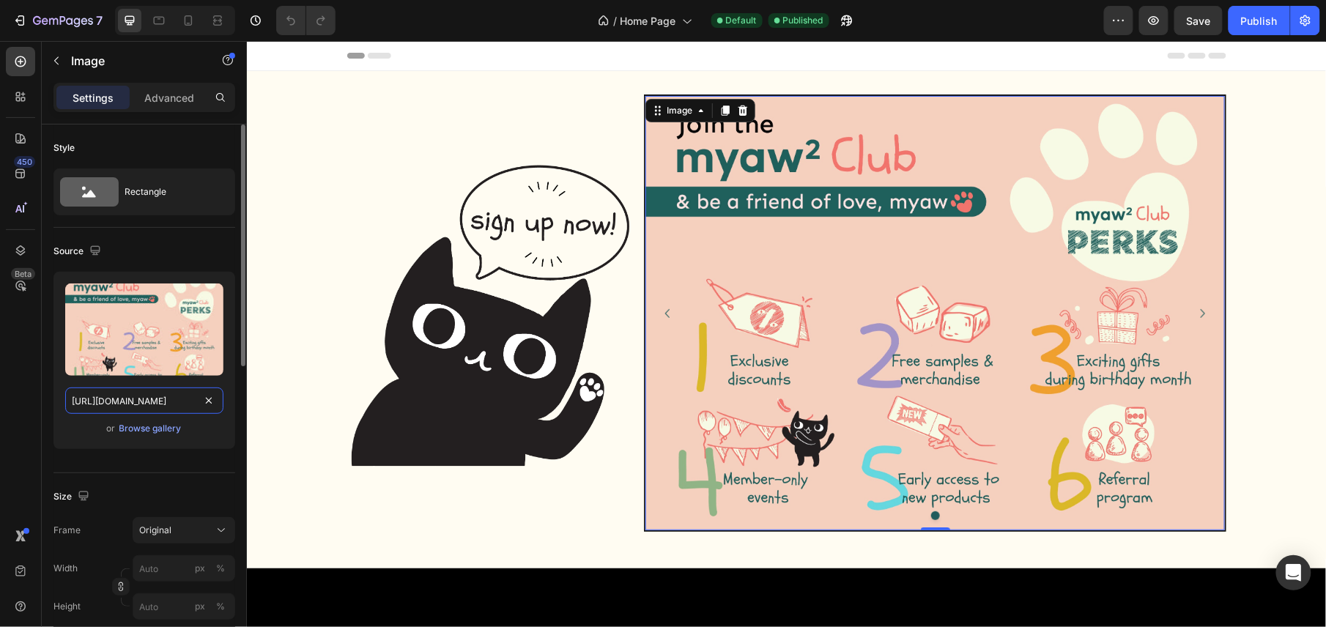
click at [166, 399] on input "[URL][DOMAIN_NAME]" at bounding box center [144, 400] width 158 height 26
click at [861, 294] on img at bounding box center [933, 312] width 579 height 434
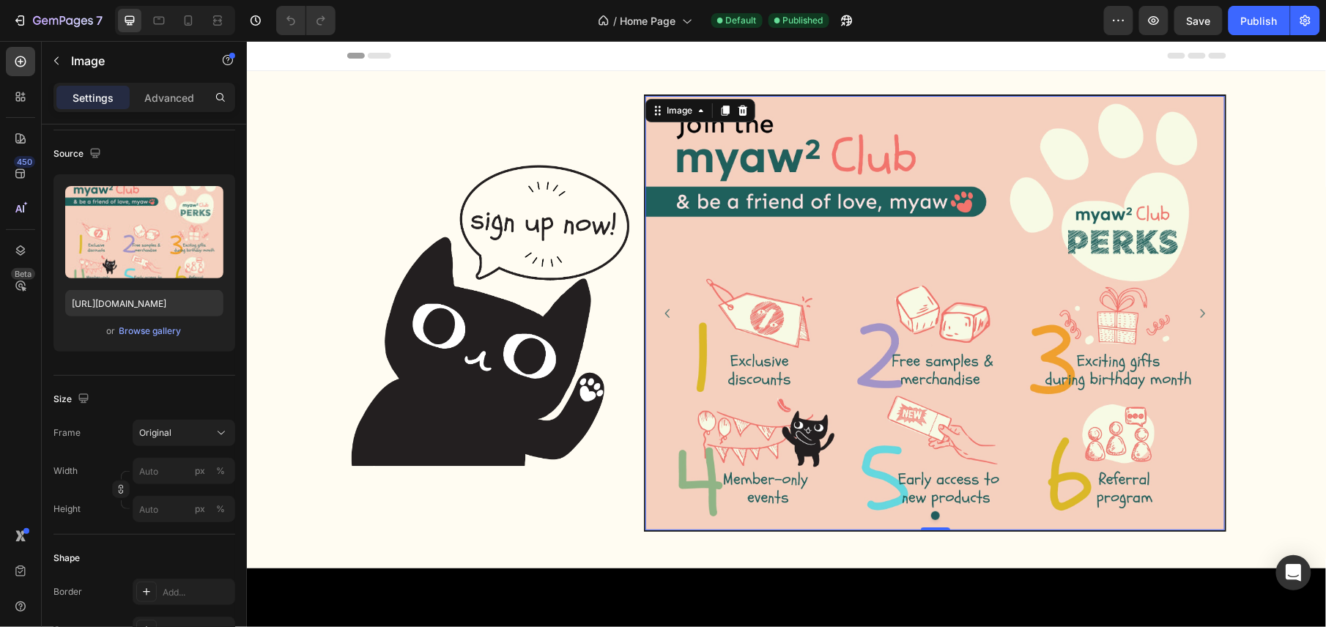
click at [909, 411] on img at bounding box center [933, 312] width 579 height 434
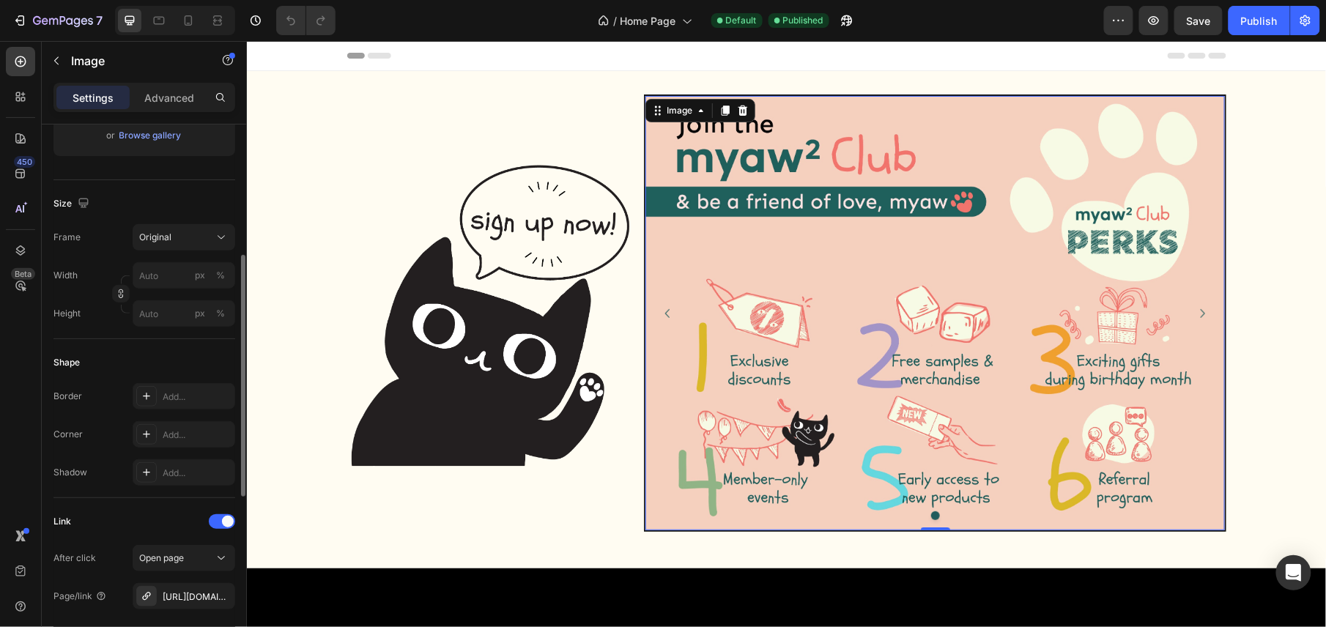
scroll to position [488, 0]
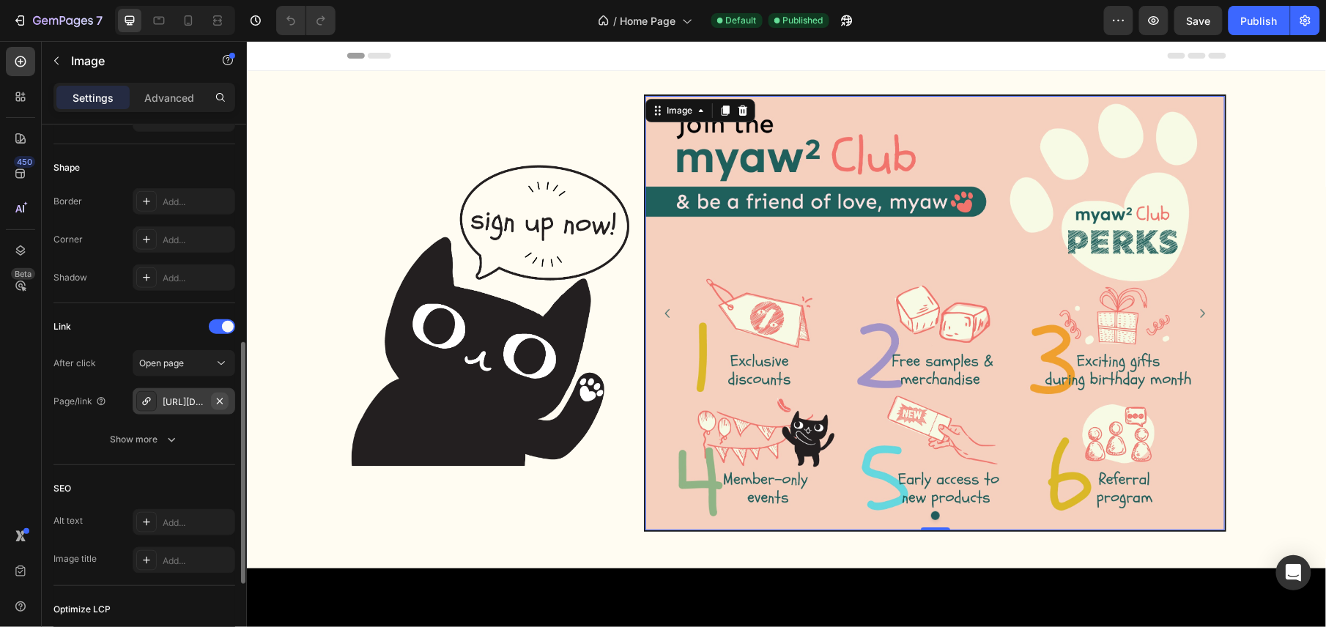
click at [215, 398] on icon "button" at bounding box center [220, 401] width 12 height 12
click at [183, 404] on div "Add..." at bounding box center [197, 401] width 69 height 13
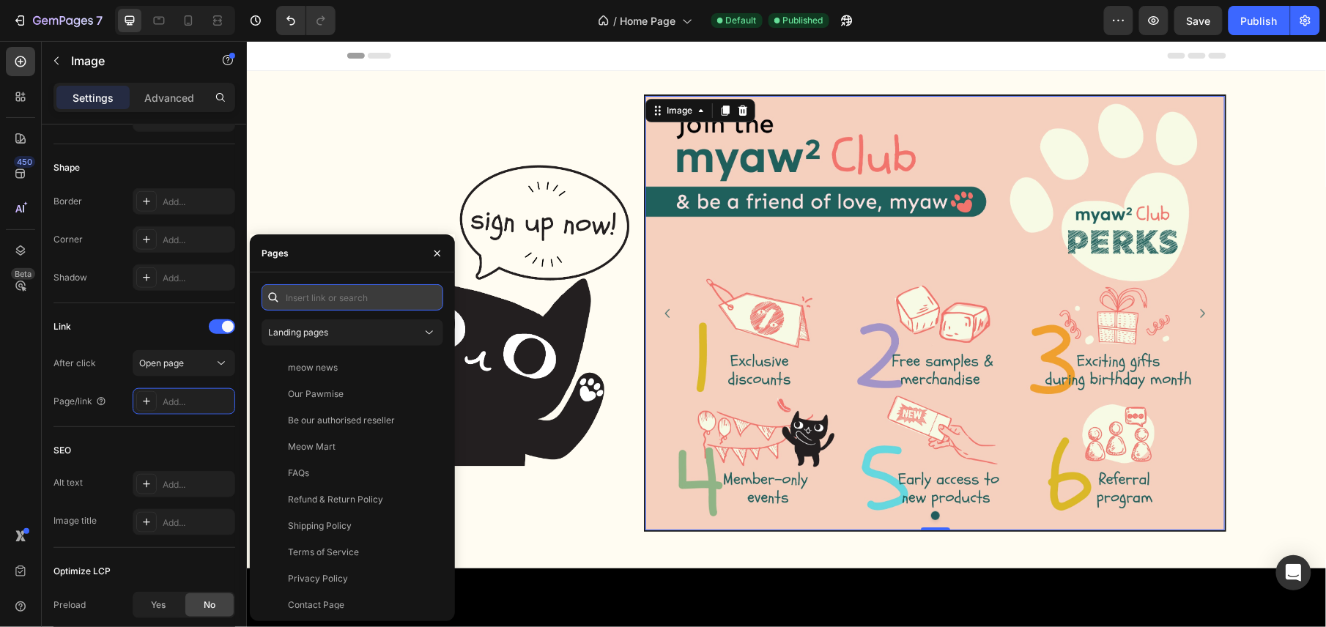
click at [316, 297] on input "text" at bounding box center [352, 297] width 182 height 26
paste input "[URL][DOMAIN_NAME]"
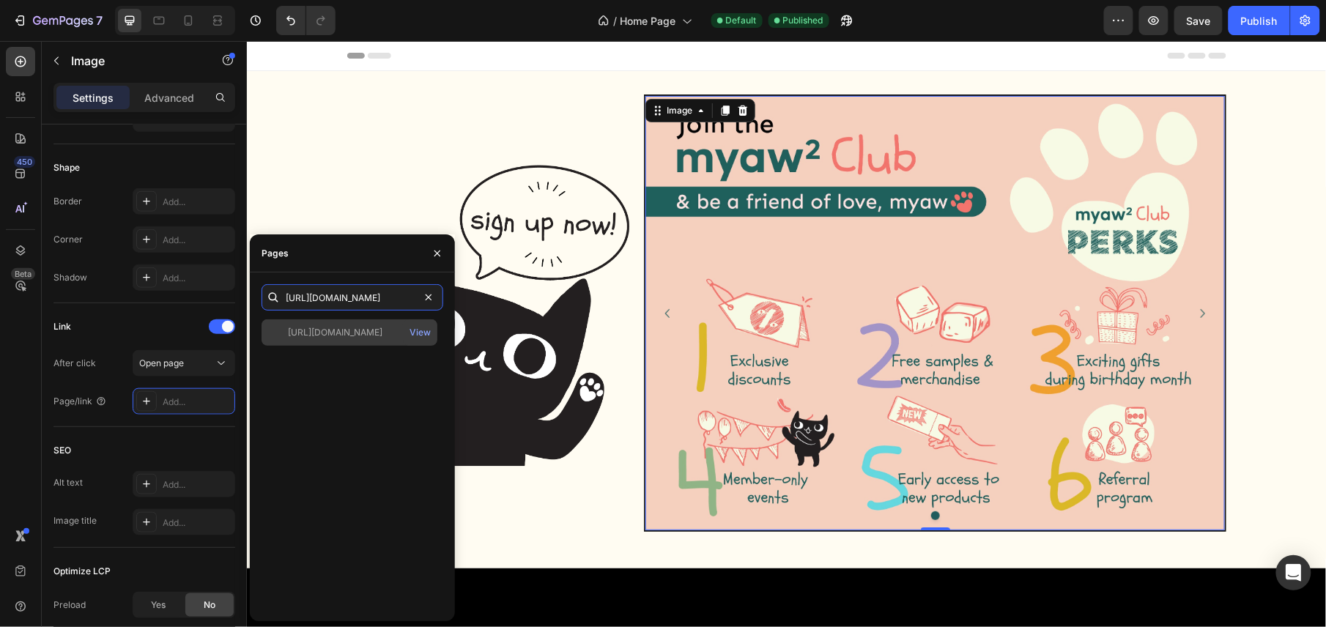
type input "[URL][DOMAIN_NAME]"
click at [352, 335] on div "[URL][DOMAIN_NAME]" at bounding box center [335, 332] width 94 height 13
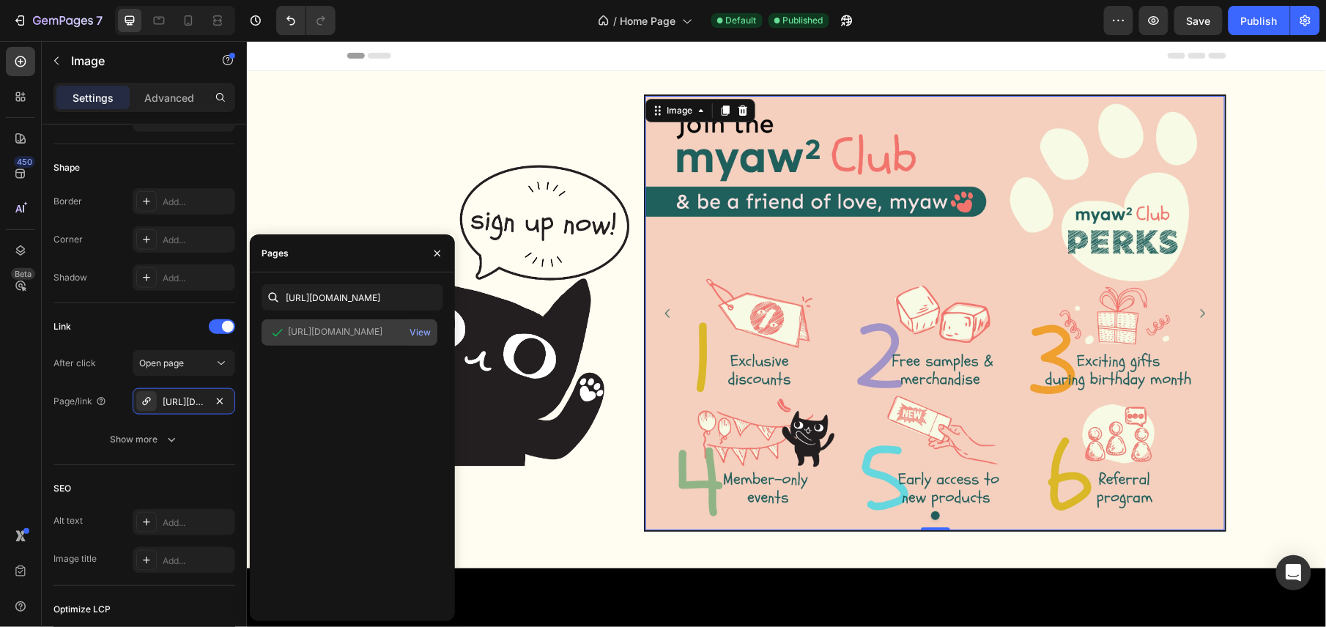
scroll to position [0, 0]
click at [416, 172] on img at bounding box center [491, 312] width 291 height 307
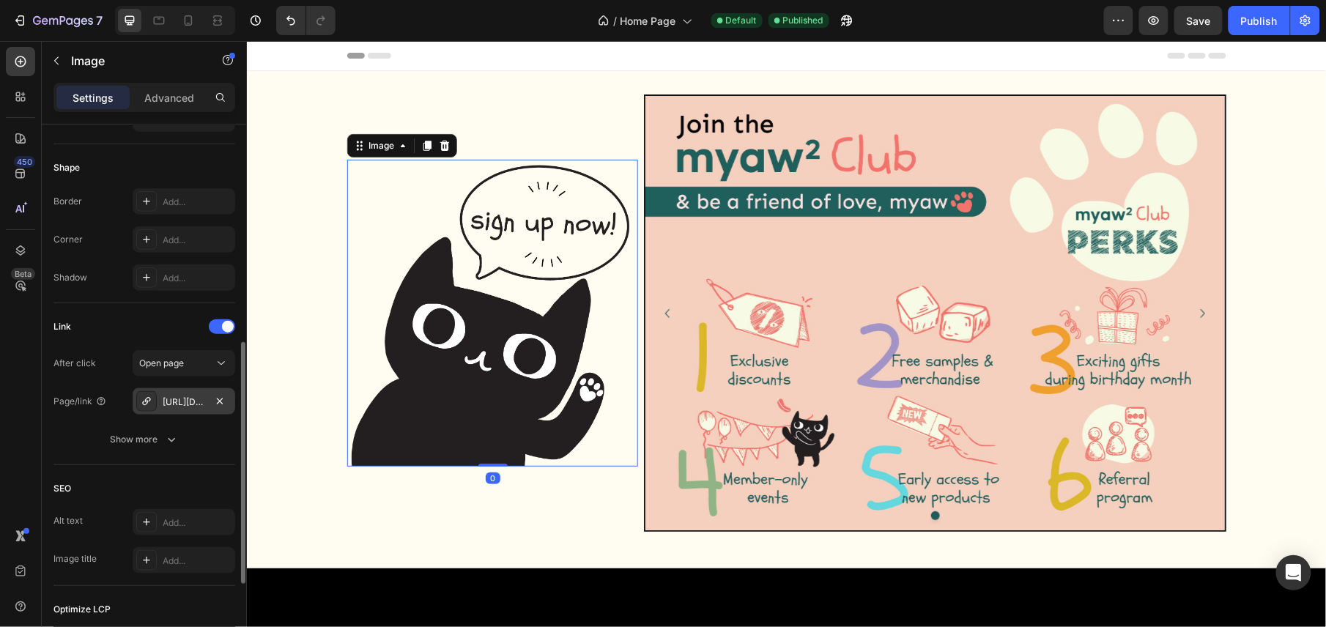
click at [194, 404] on div "[URL][DOMAIN_NAME]" at bounding box center [184, 401] width 42 height 13
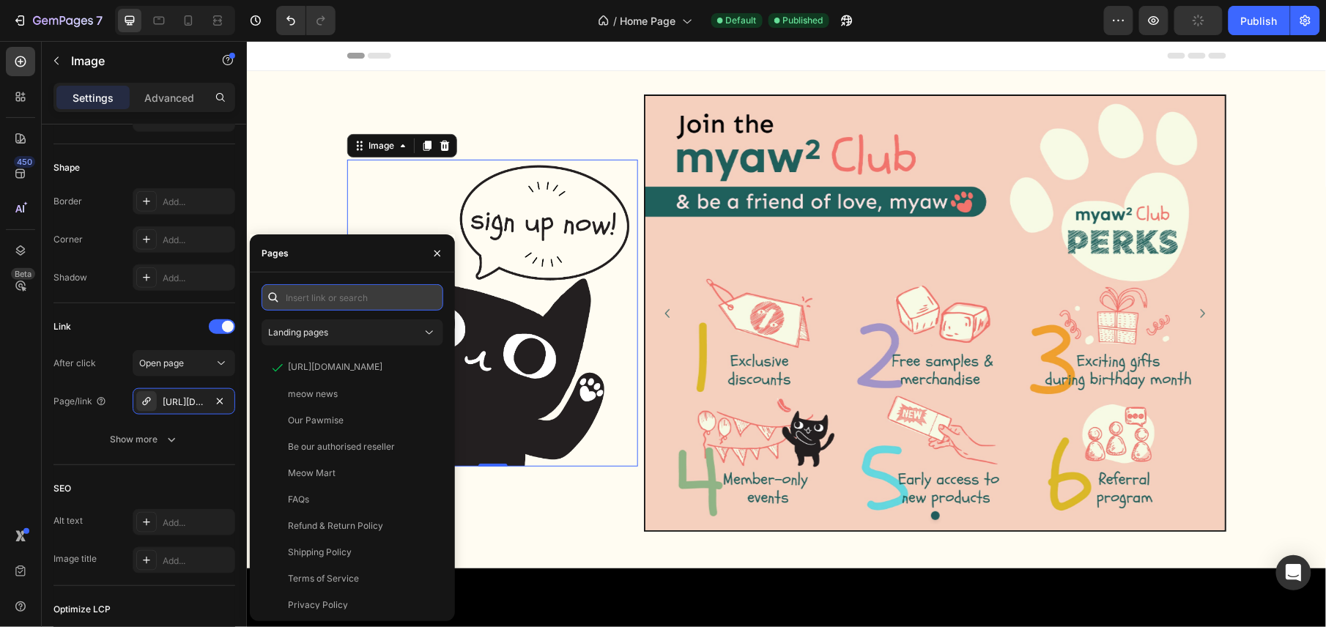
click at [322, 296] on input "text" at bounding box center [352, 297] width 182 height 26
paste input "[URL][DOMAIN_NAME]"
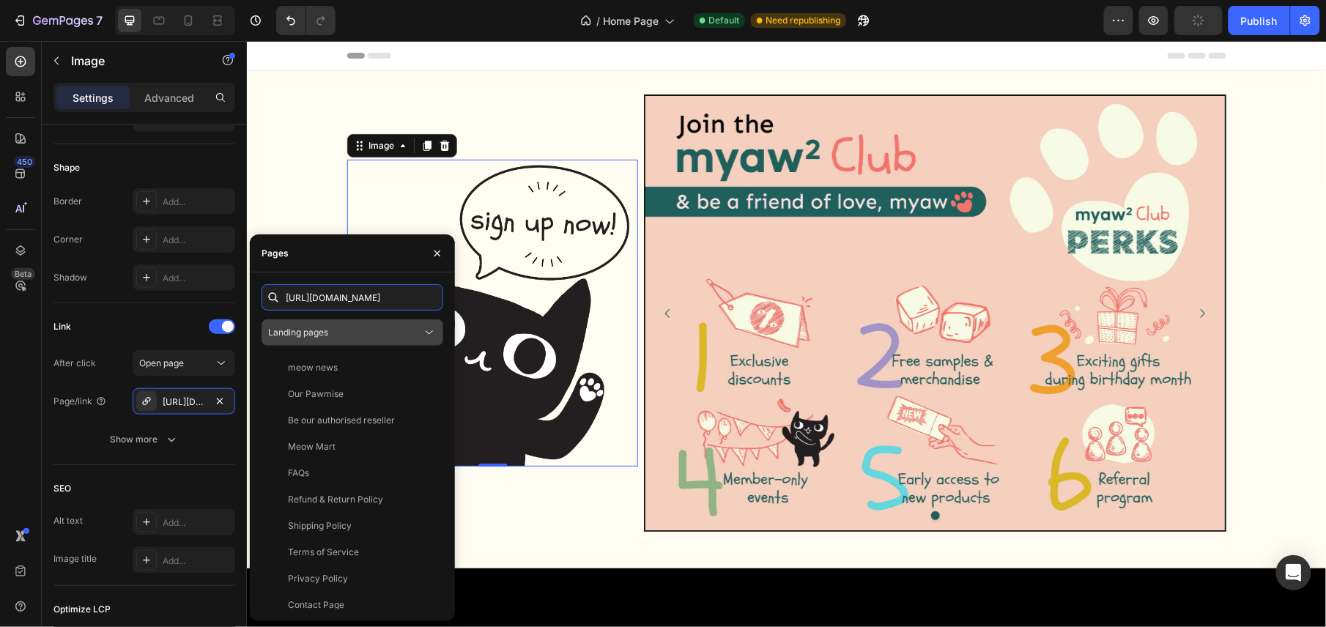
scroll to position [0, 35]
type input "[URL][DOMAIN_NAME]"
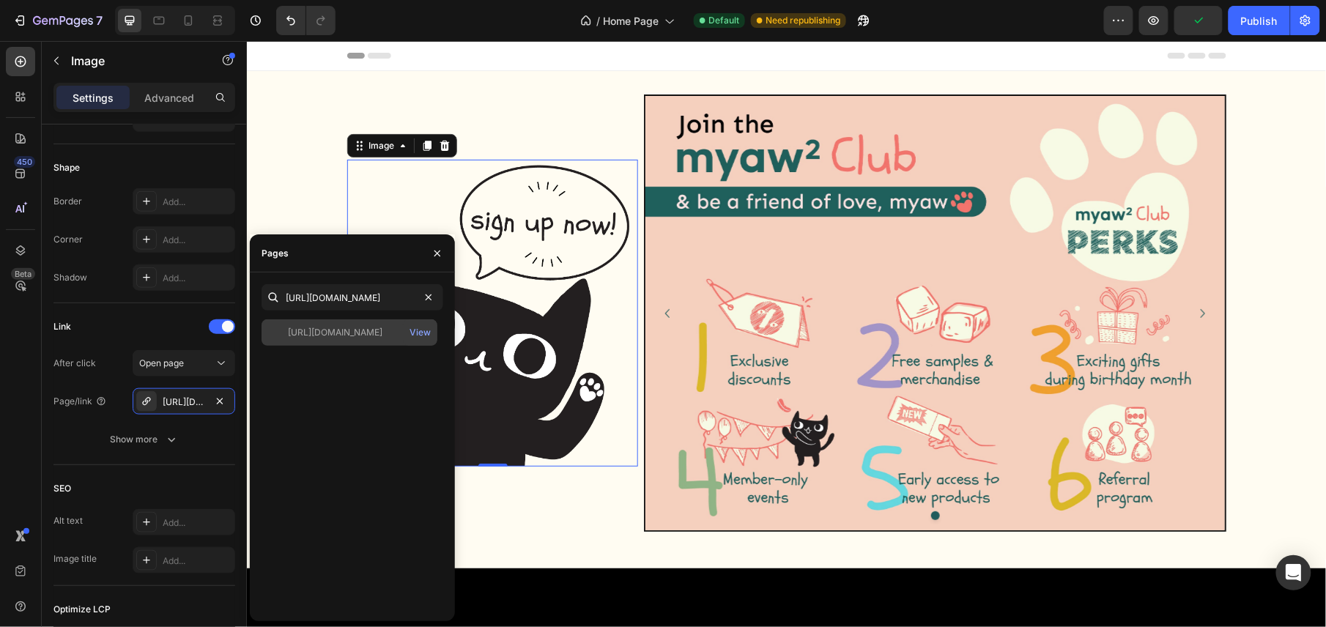
click at [350, 335] on div "[URL][DOMAIN_NAME]" at bounding box center [335, 332] width 94 height 13
click at [415, 332] on div "View" at bounding box center [419, 332] width 21 height 13
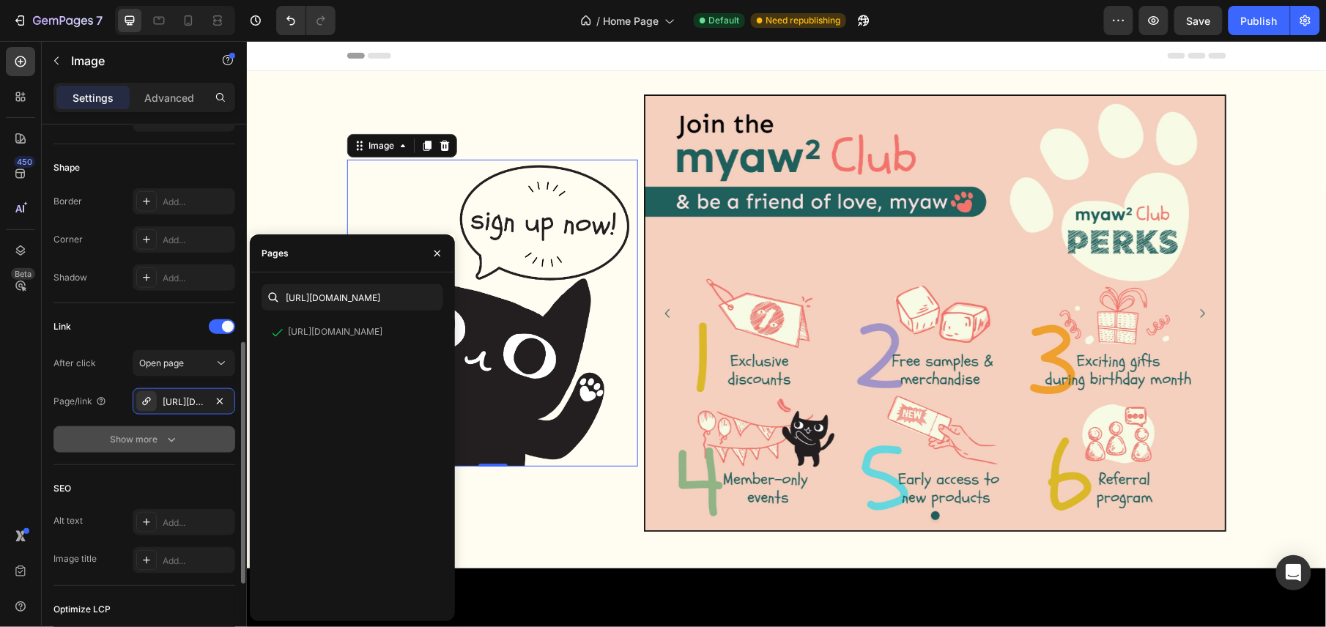
click at [141, 432] on div "Show more" at bounding box center [145, 439] width 68 height 15
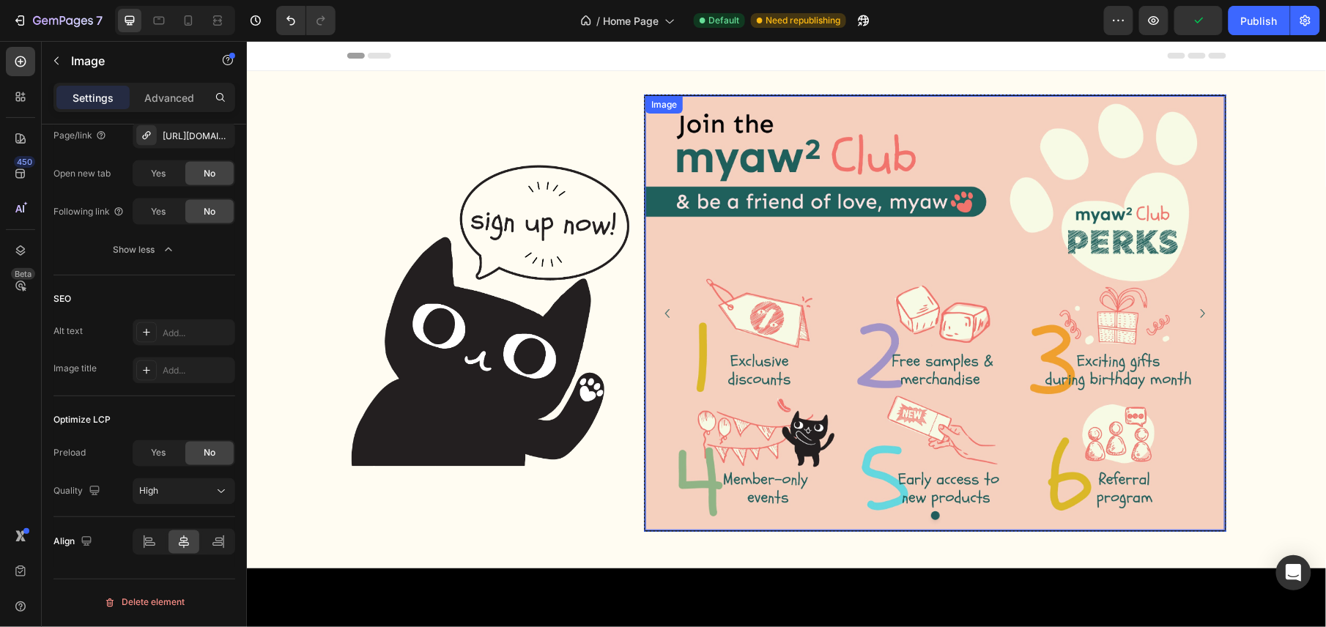
click at [871, 194] on img at bounding box center [933, 312] width 579 height 434
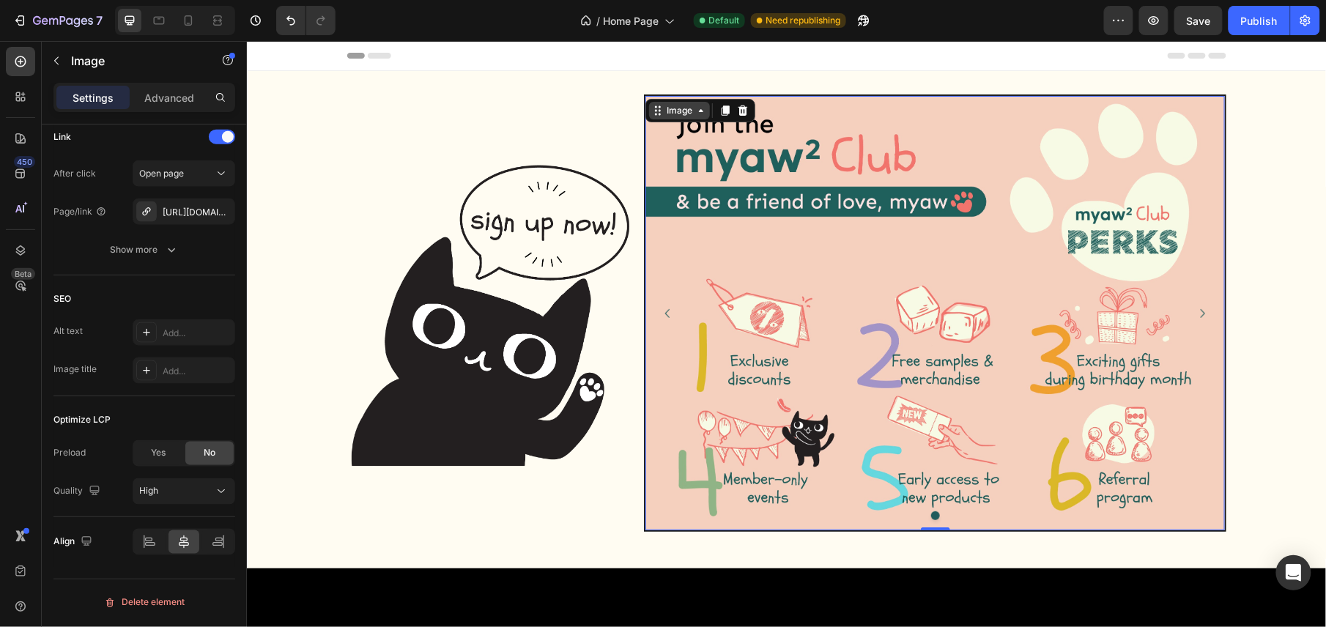
click at [663, 108] on div "Image" at bounding box center [678, 109] width 31 height 13
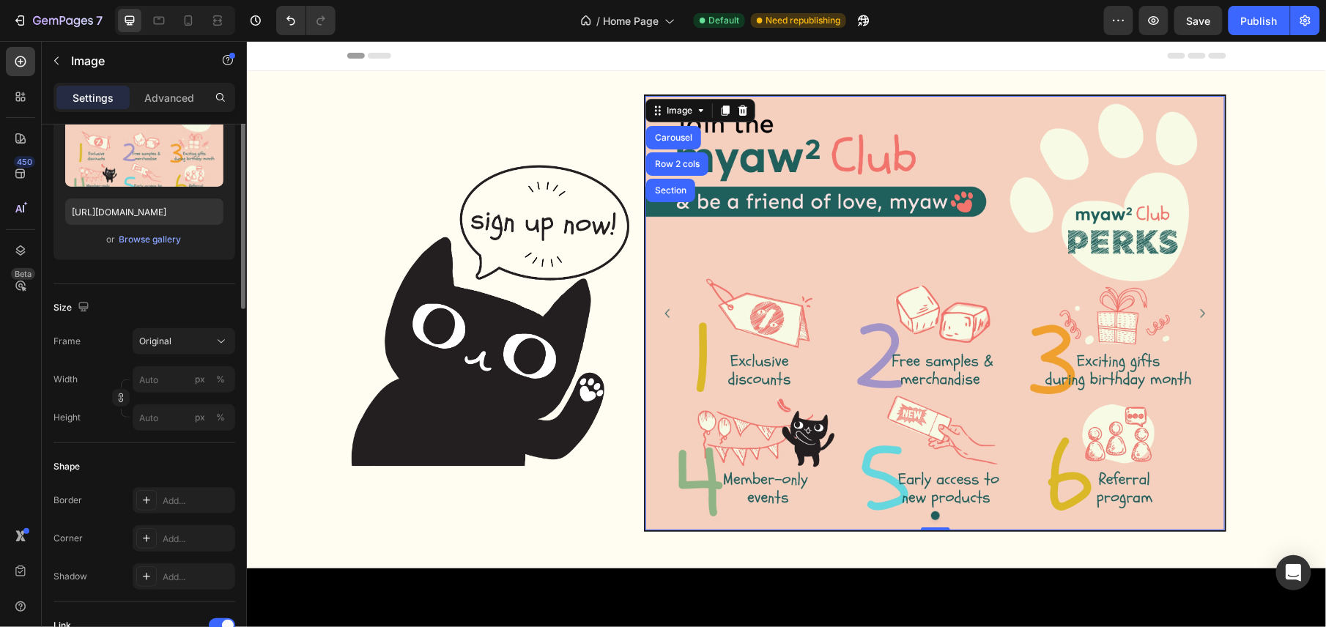
scroll to position [0, 0]
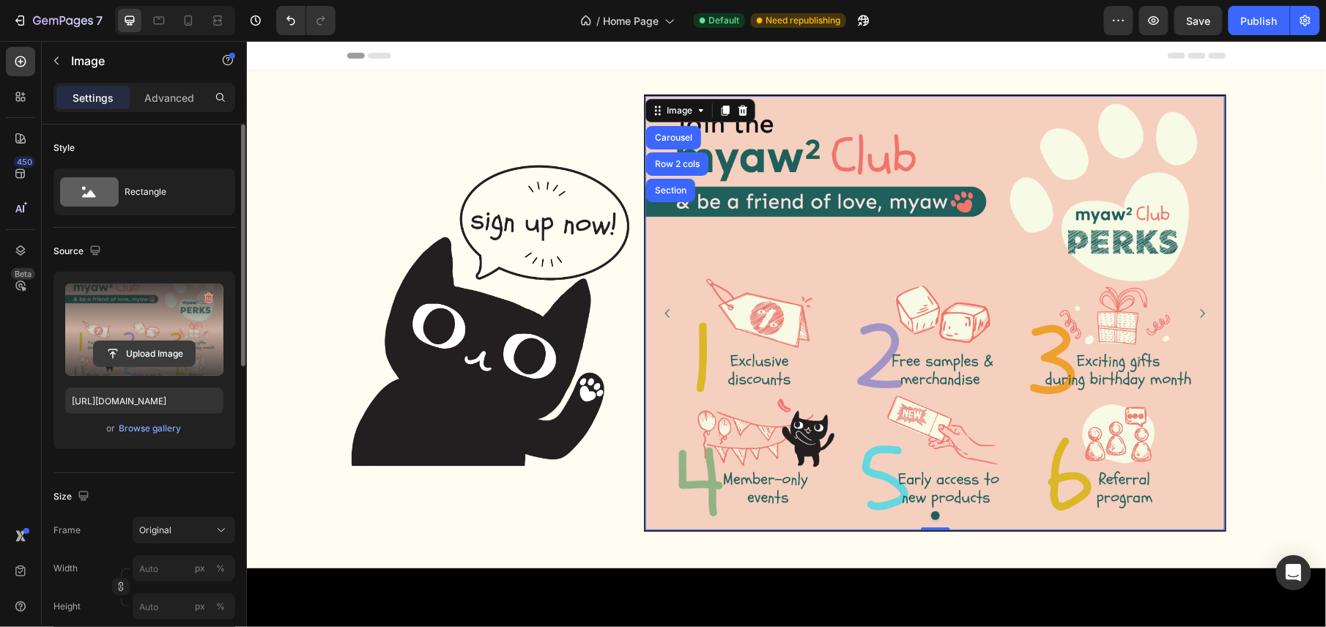
click at [136, 352] on input "file" at bounding box center [144, 353] width 101 height 25
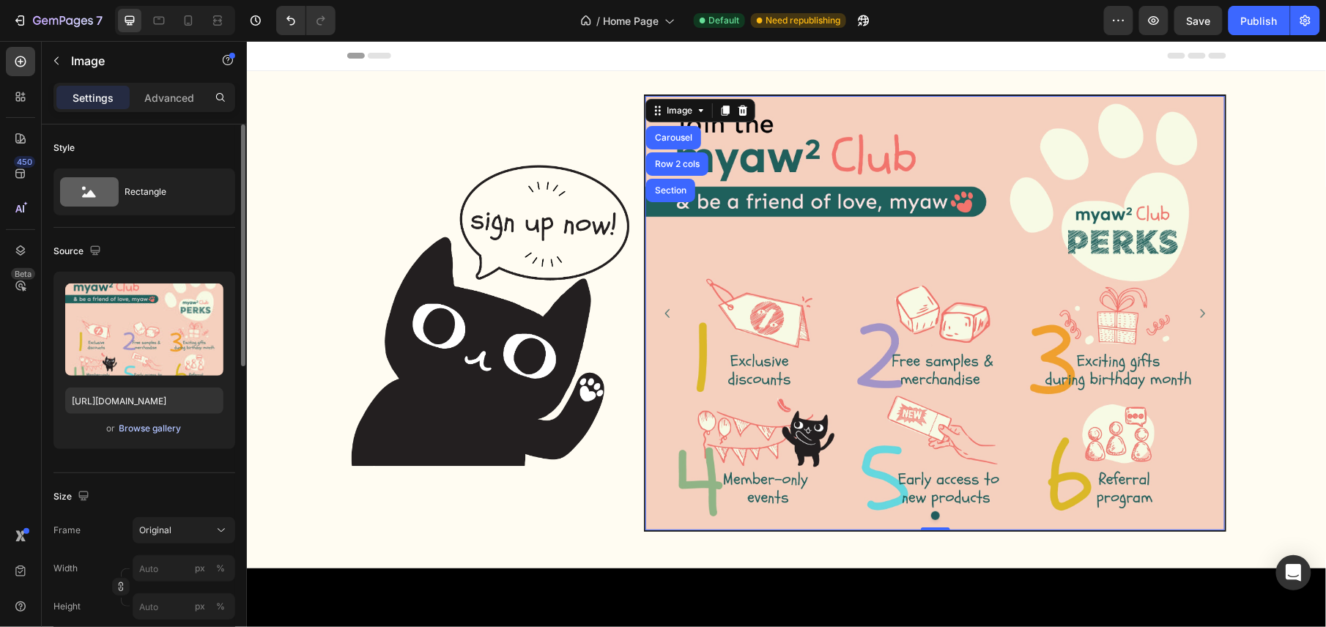
click at [152, 432] on div "Browse gallery" at bounding box center [150, 428] width 62 height 13
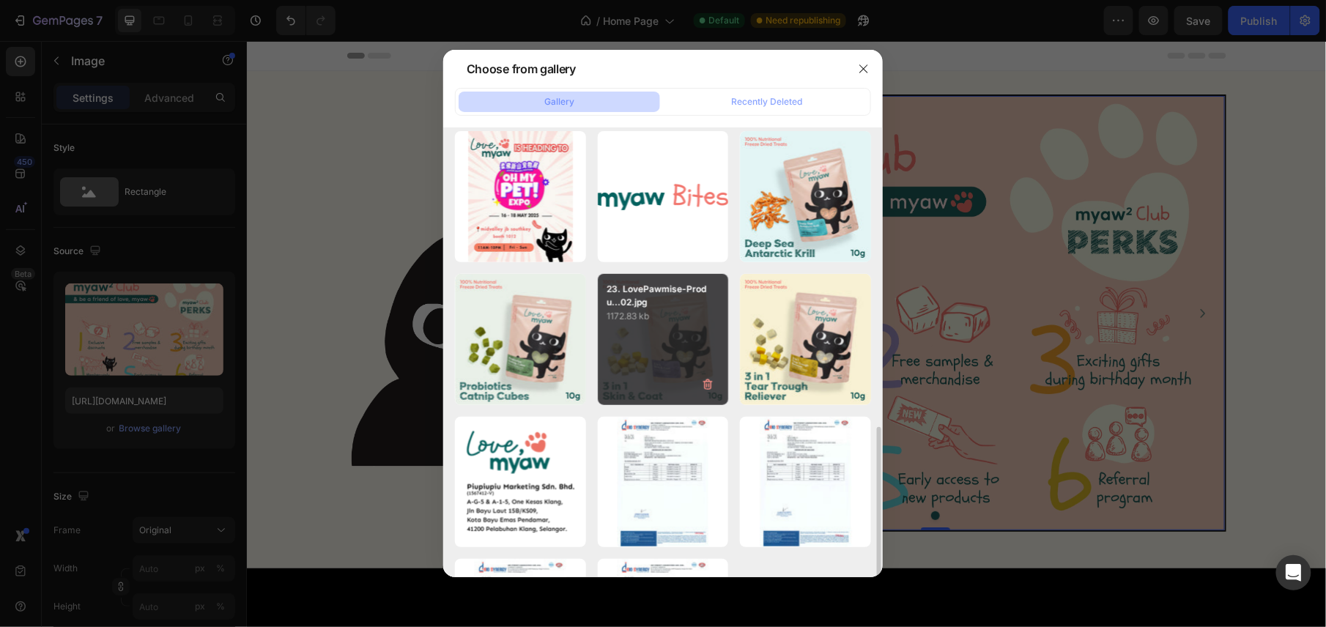
scroll to position [417, 0]
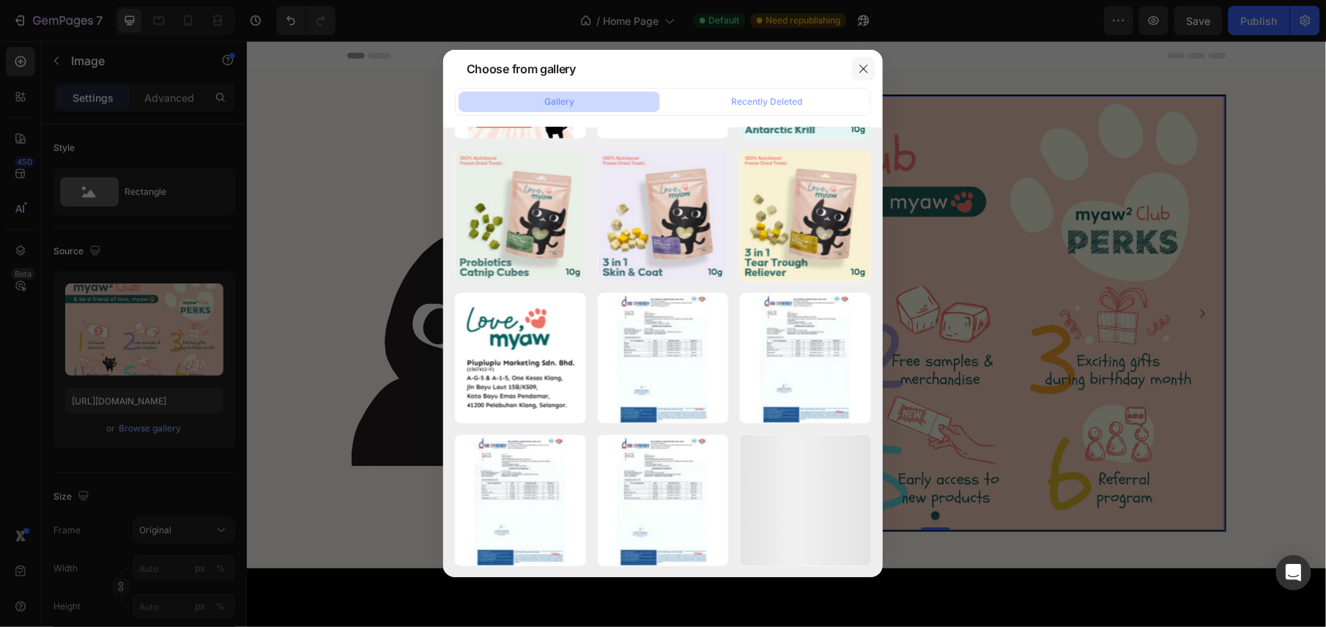
click at [865, 63] on icon "button" at bounding box center [864, 69] width 12 height 12
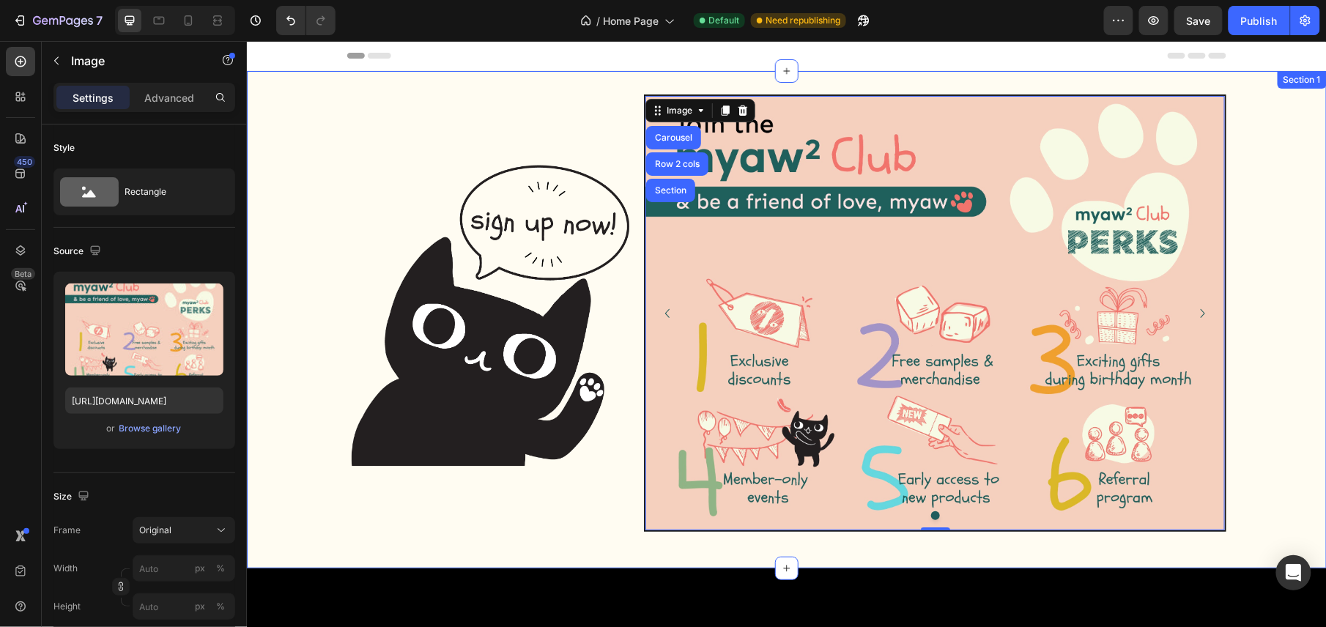
click at [1282, 341] on div "Image Image Carousel Row 2 cols Section 0 [GEOGRAPHIC_DATA]" at bounding box center [786, 312] width 1080 height 437
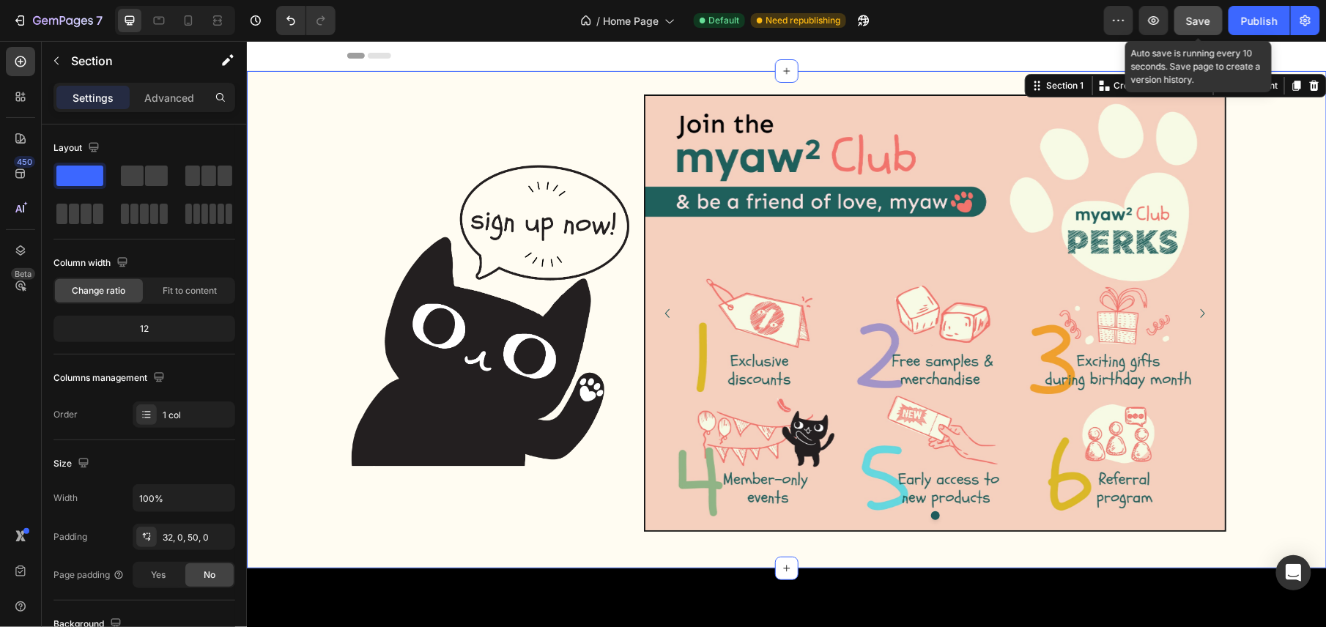
click at [1194, 30] on button "Save" at bounding box center [1198, 20] width 48 height 29
